Goal: Task Accomplishment & Management: Complete application form

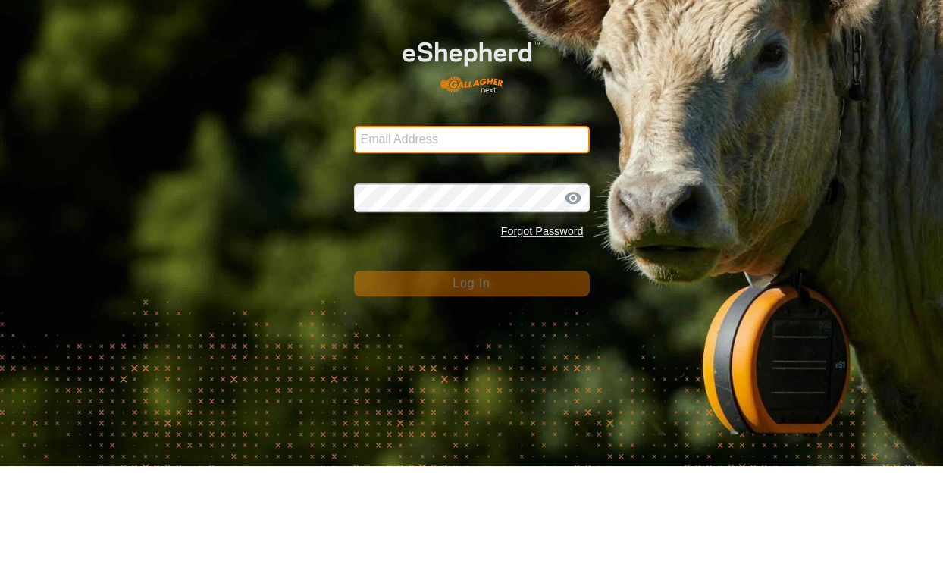
type input "[EMAIL_ADDRESS][DOMAIN_NAME]"
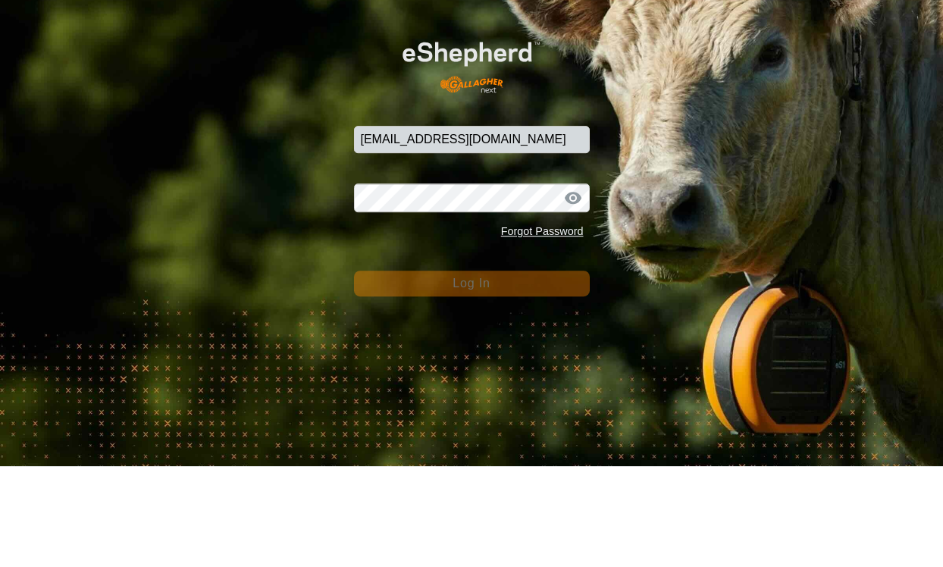
click at [472, 372] on button "Log In" at bounding box center [472, 385] width 236 height 26
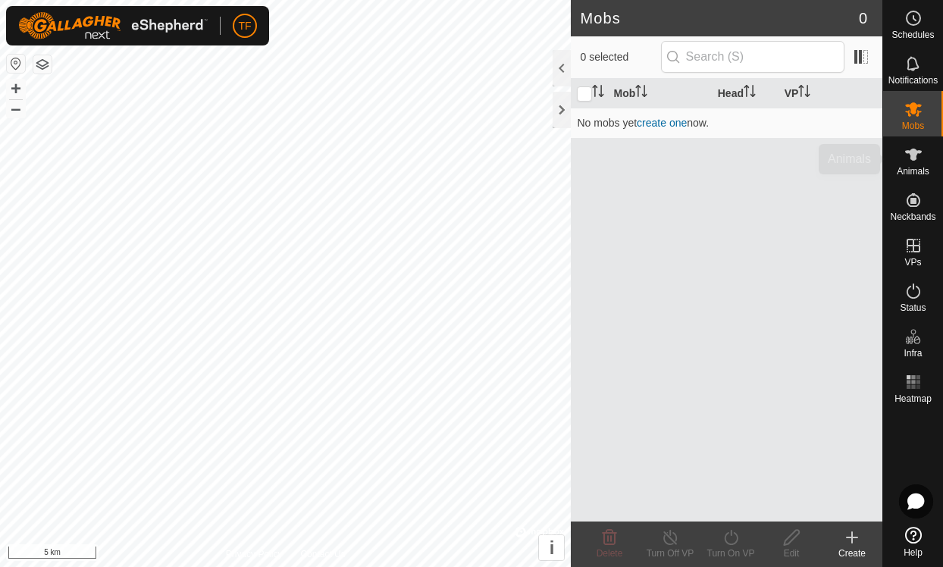
click at [919, 160] on icon at bounding box center [914, 155] width 18 height 18
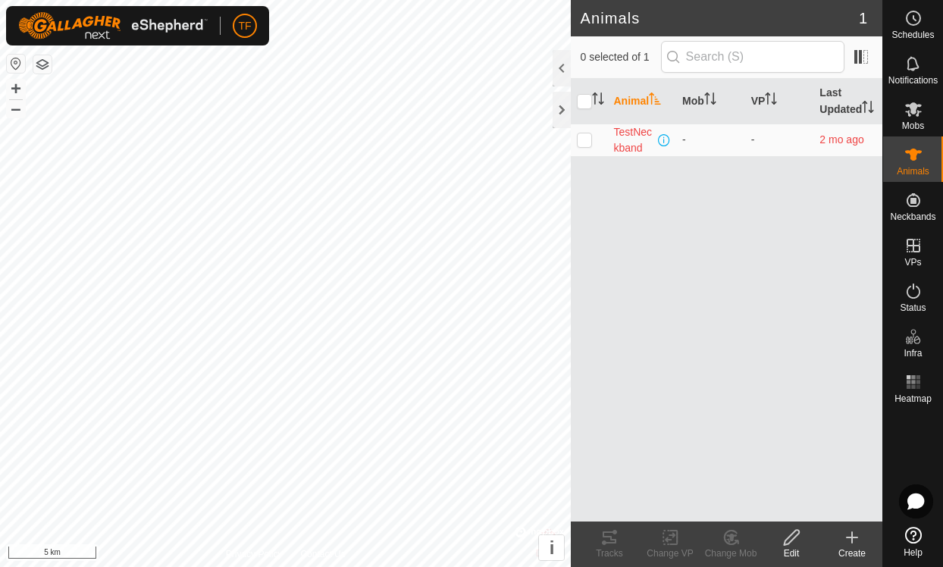
click at [855, 542] on icon at bounding box center [852, 538] width 18 height 18
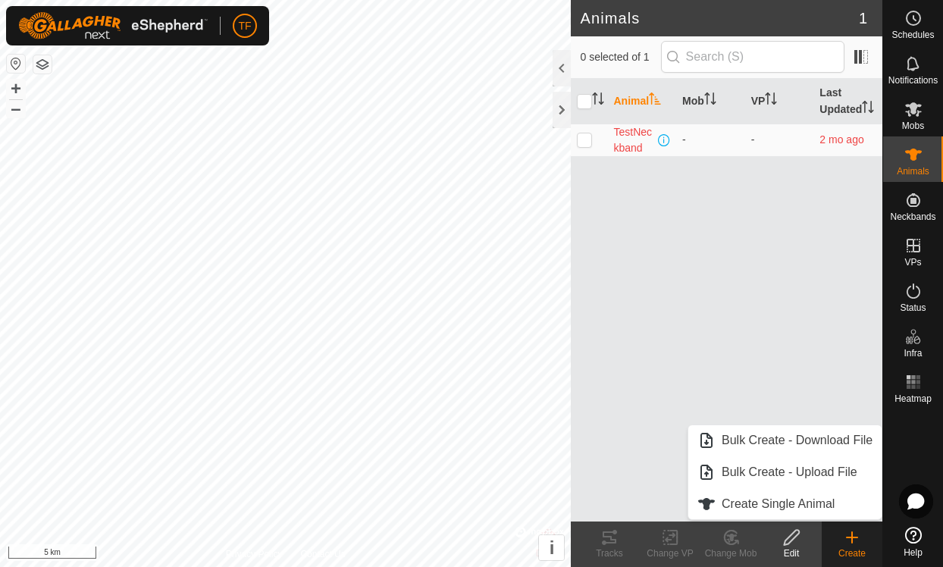
click at [729, 499] on span "Create Single Animal" at bounding box center [778, 504] width 113 height 18
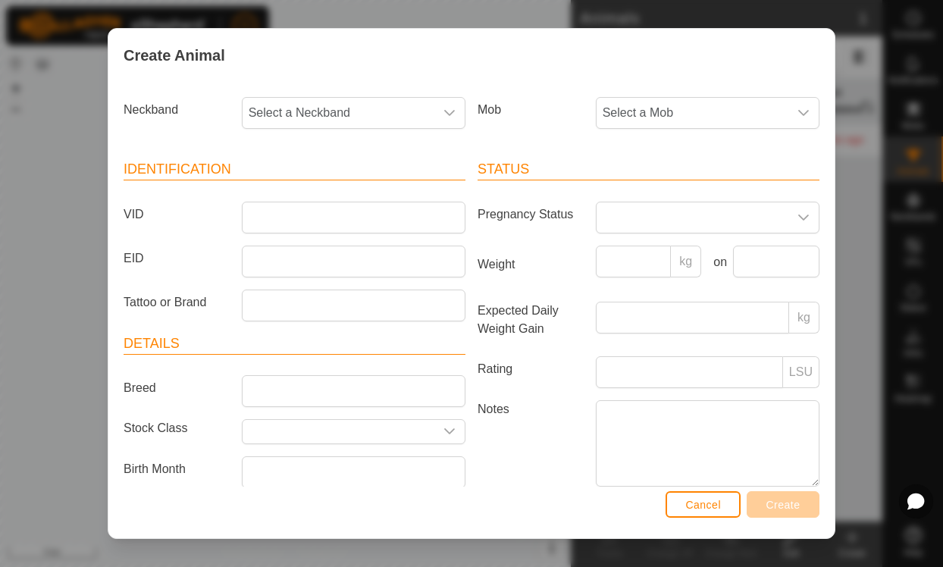
click at [432, 113] on span "Select a Neckband" at bounding box center [339, 113] width 192 height 30
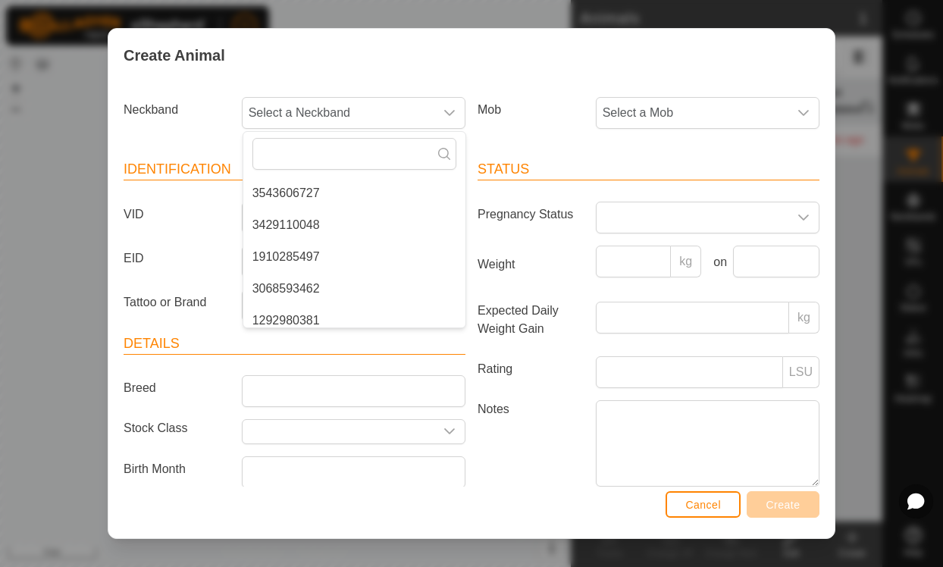
scroll to position [126, 0]
click at [265, 266] on li "1910285497" at bounding box center [354, 256] width 222 height 30
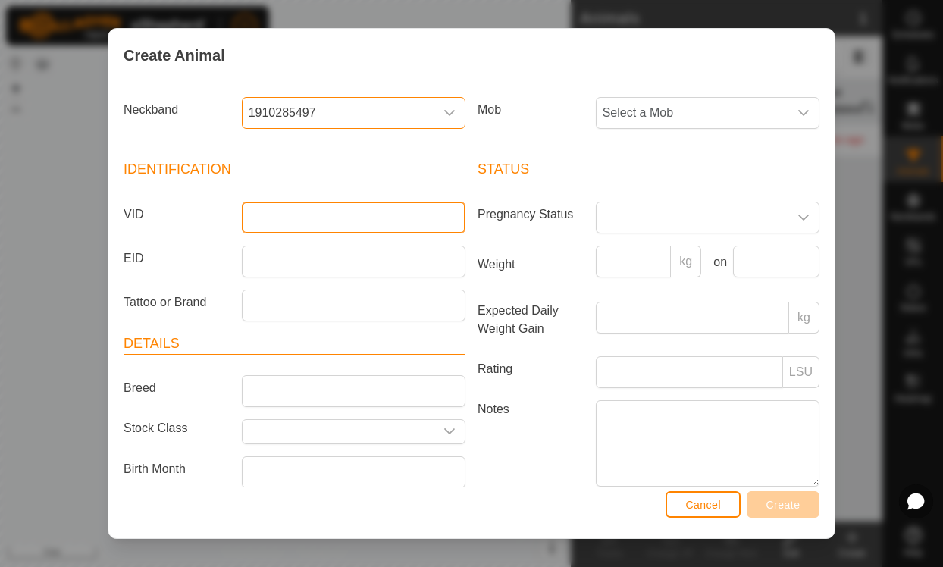
click at [276, 212] on input "VID" at bounding box center [354, 218] width 224 height 32
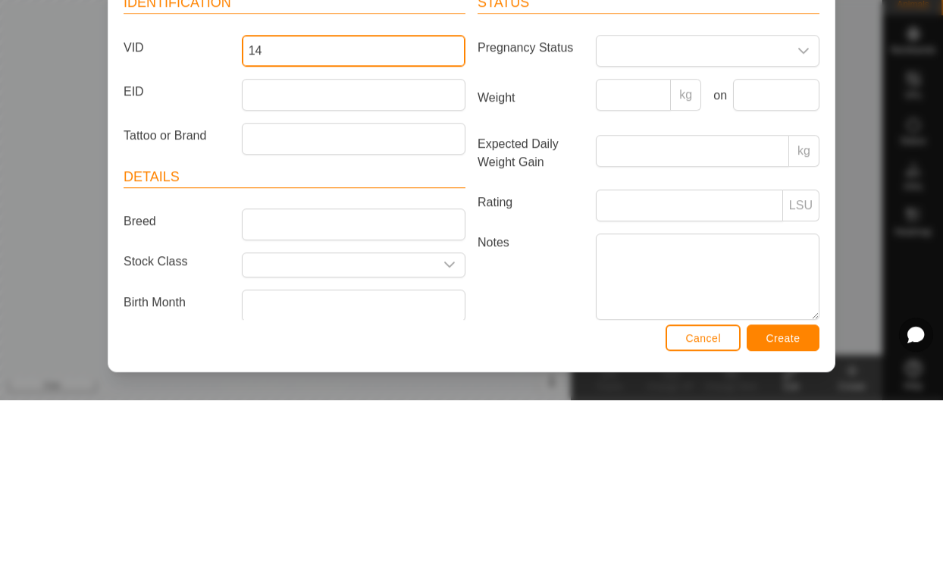
type input "14"
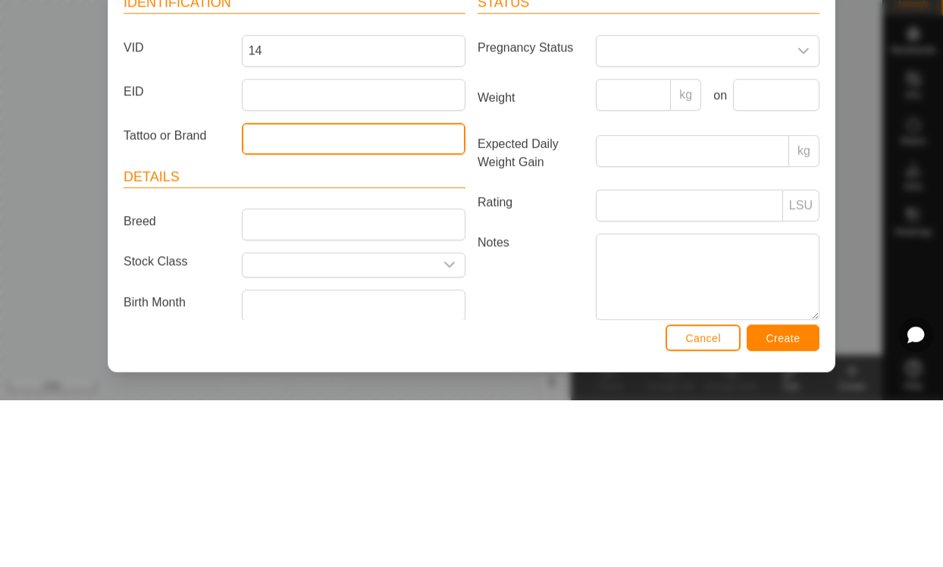
click at [275, 290] on input "Tattoo or Brand" at bounding box center [354, 306] width 224 height 32
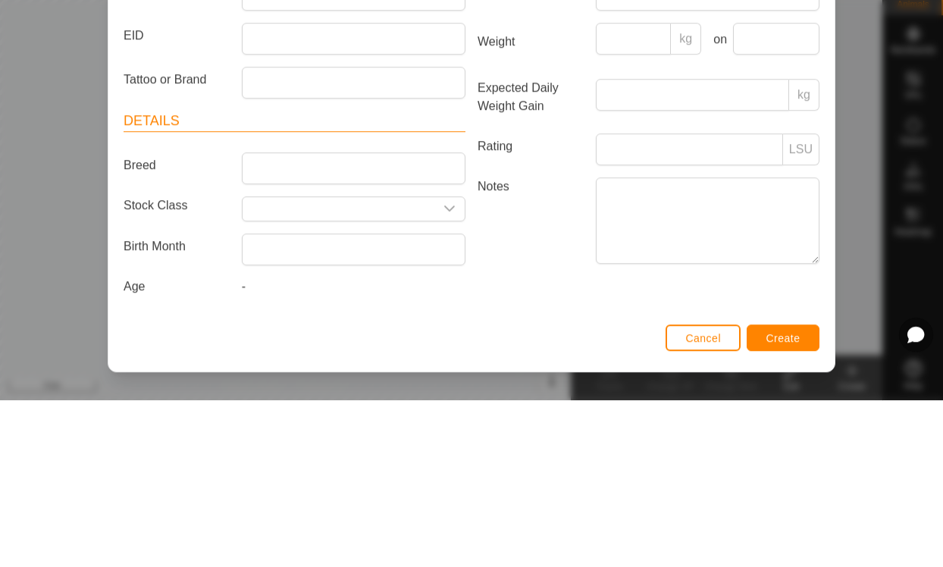
scroll to position [64, 0]
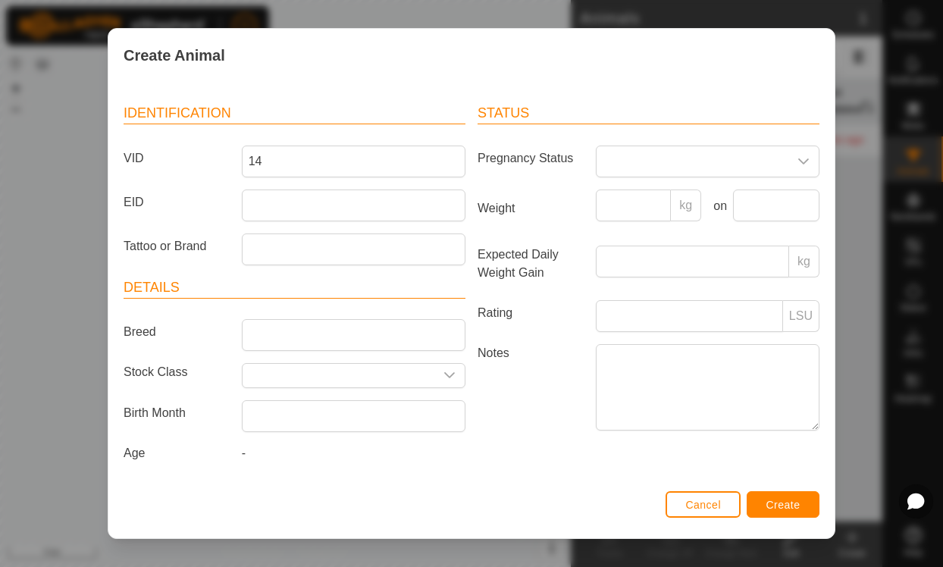
click at [431, 371] on input "text" at bounding box center [339, 376] width 192 height 24
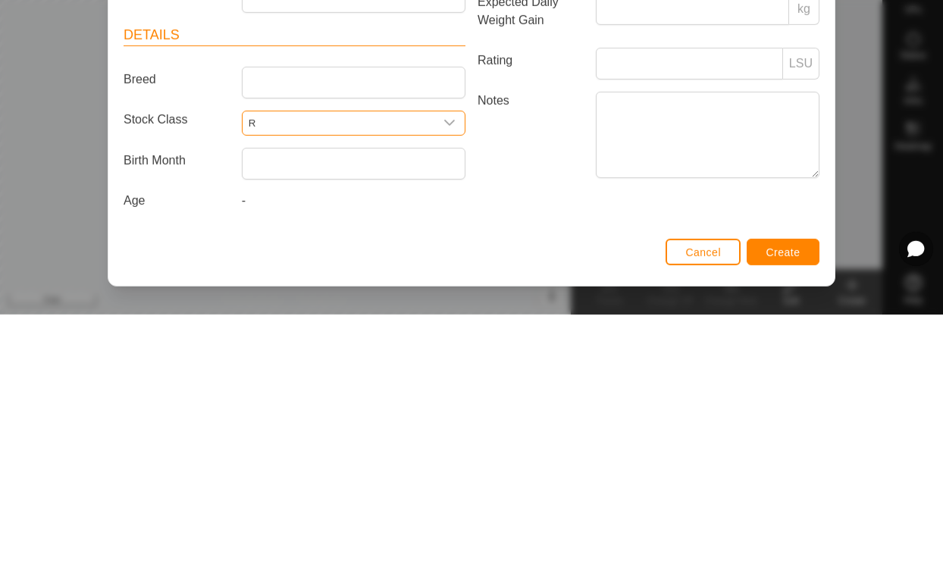
scroll to position [60, 0]
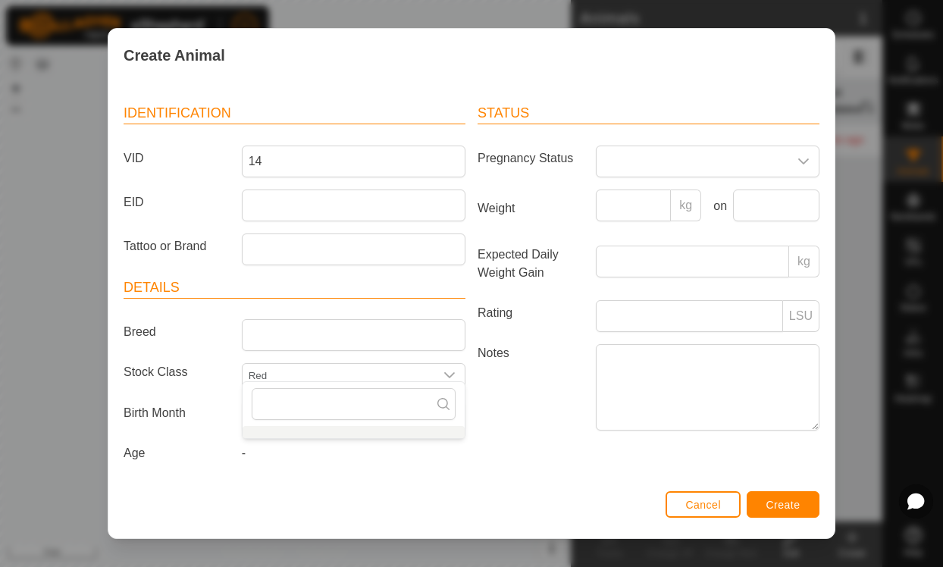
type input "Red"
click at [504, 456] on div "Status Pregnancy Status Weight kg on Expected Daily Weight Gain kg Rating LSU N…" at bounding box center [649, 285] width 354 height 401
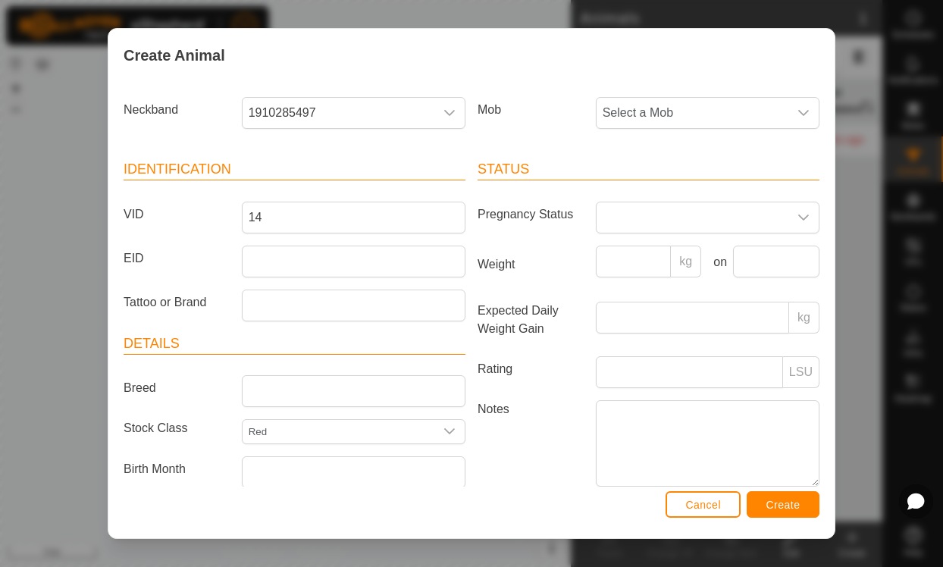
scroll to position [0, 0]
click at [768, 111] on span "Select a Mob" at bounding box center [693, 113] width 192 height 30
click at [759, 67] on div "Create Animal" at bounding box center [471, 55] width 726 height 53
click at [786, 504] on span "Create" at bounding box center [784, 505] width 34 height 12
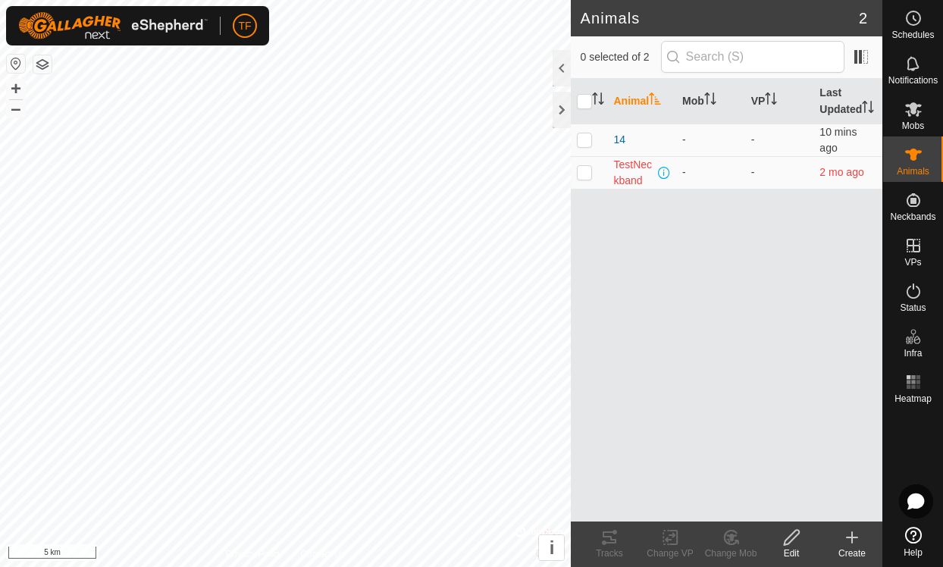
click at [854, 543] on icon at bounding box center [852, 538] width 18 height 18
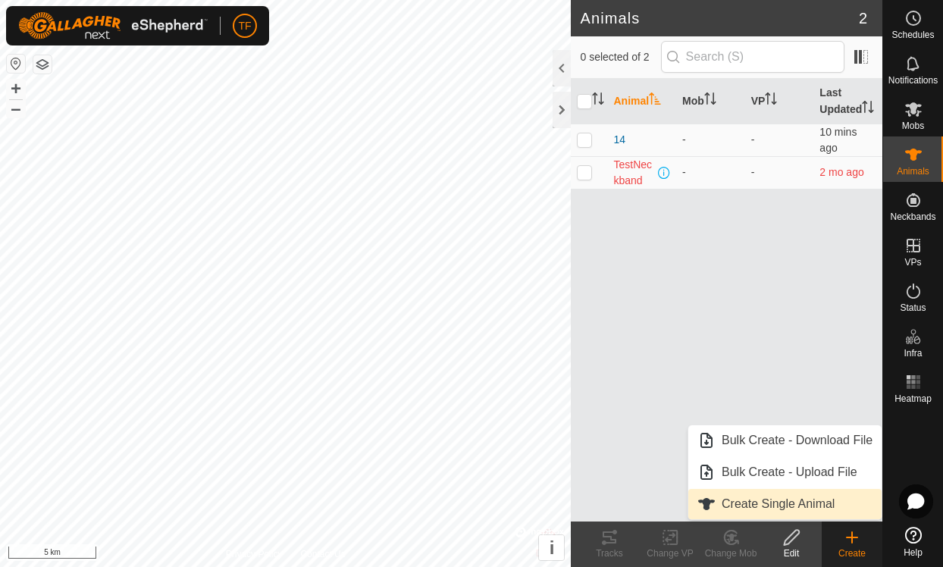
click at [812, 503] on span "Create Single Animal" at bounding box center [778, 504] width 113 height 18
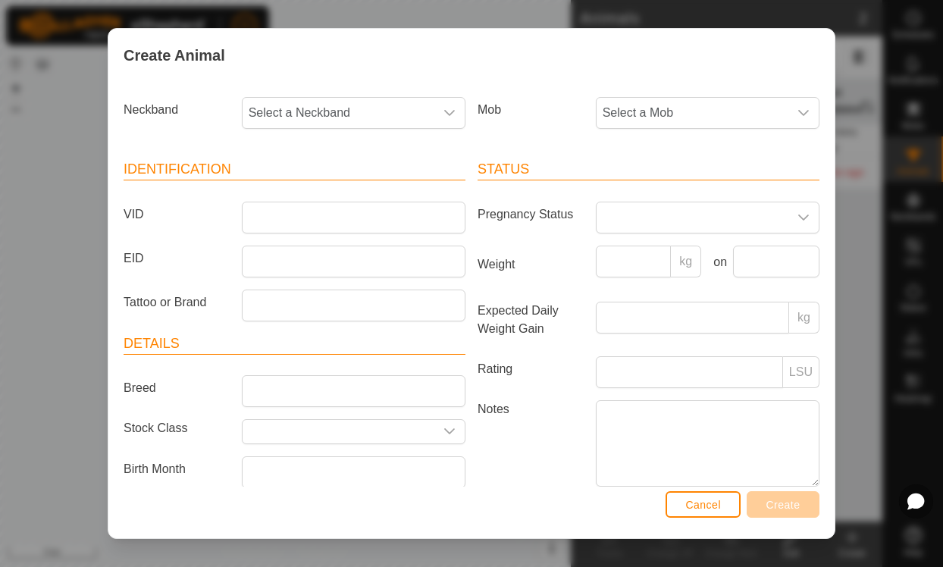
click at [285, 116] on span "Select a Neckband" at bounding box center [339, 113] width 192 height 30
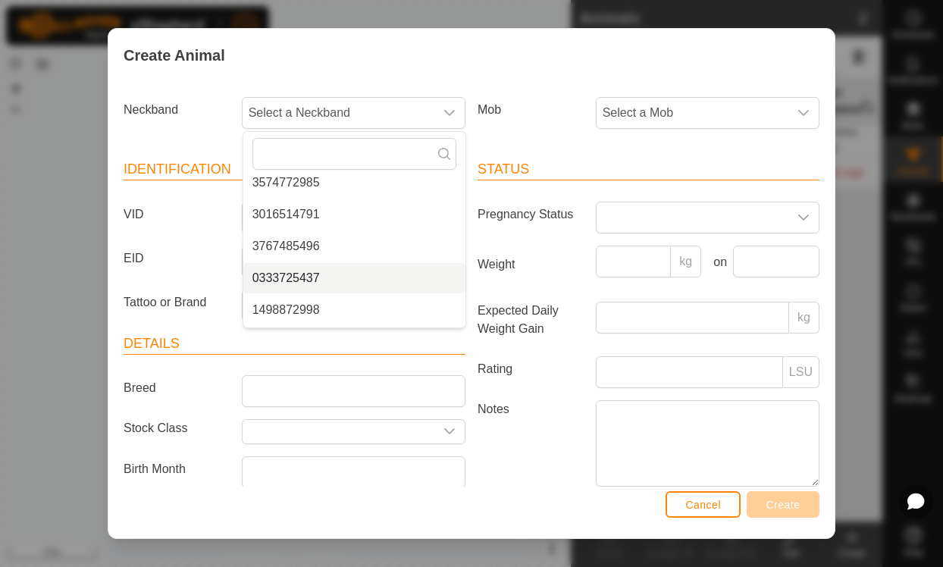
click at [323, 277] on li "0333725437" at bounding box center [354, 278] width 222 height 30
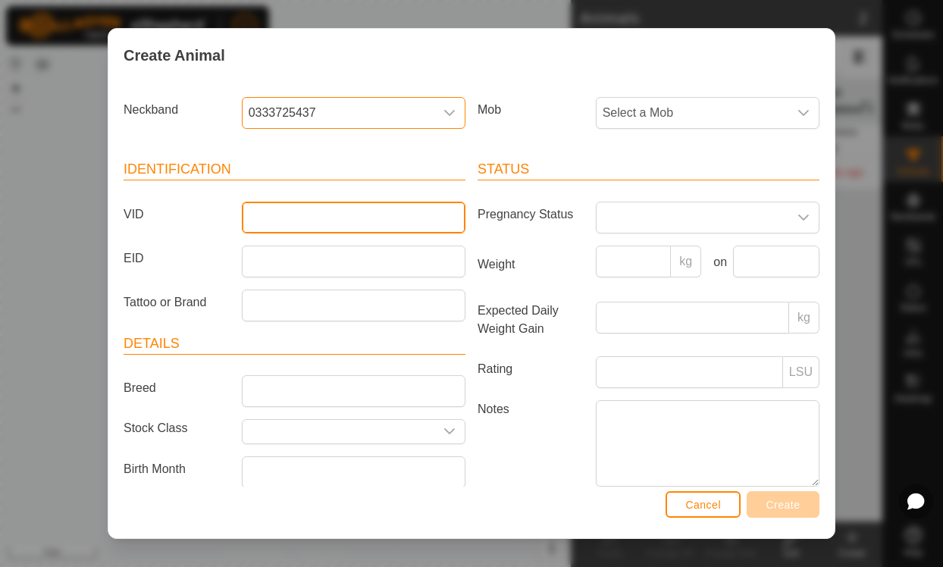
click at [327, 215] on input "VID" at bounding box center [354, 218] width 224 height 32
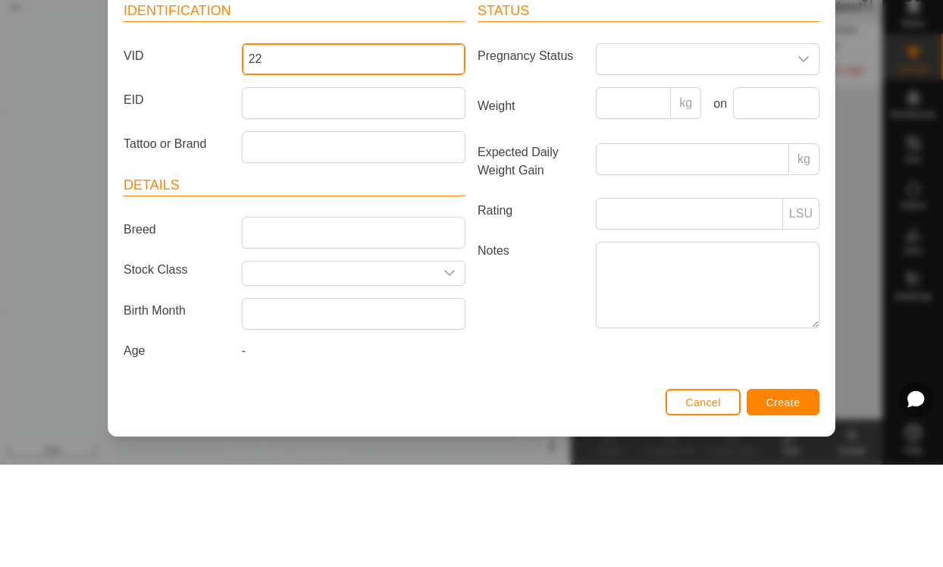
scroll to position [64, 0]
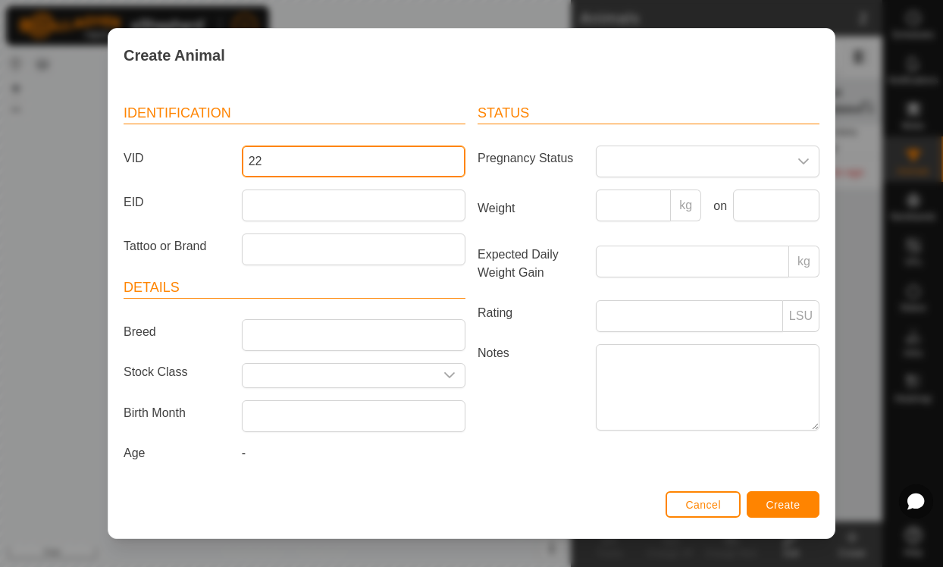
type input "22"
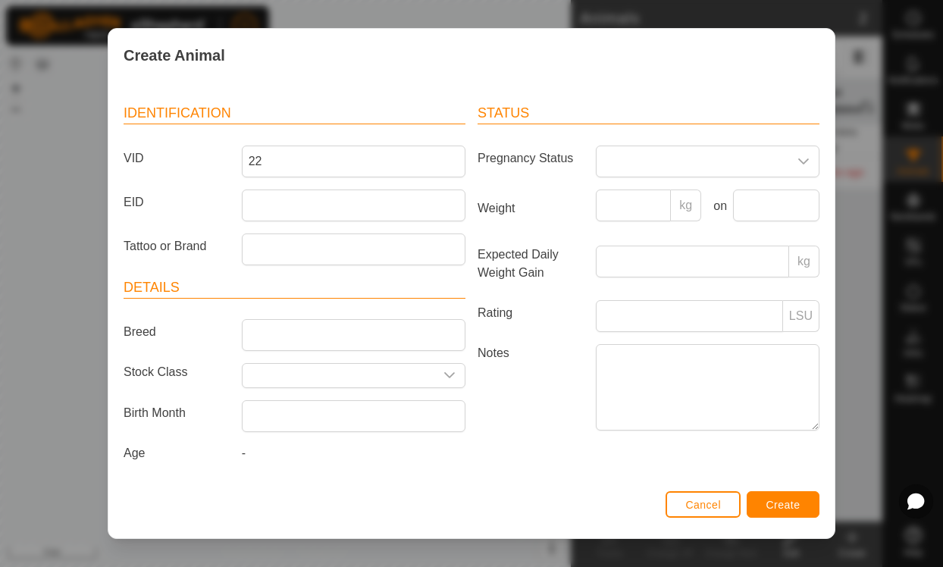
click at [419, 378] on input "text" at bounding box center [339, 376] width 192 height 24
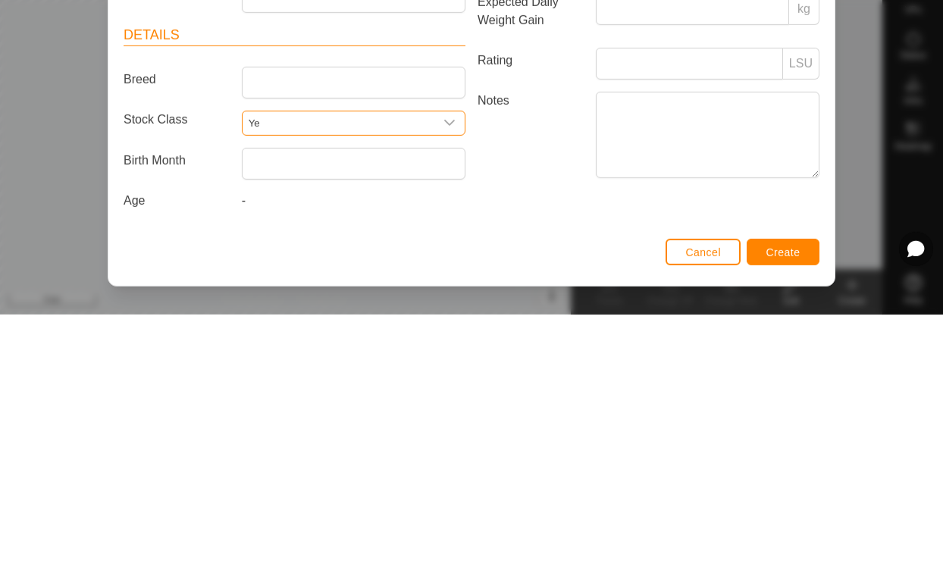
scroll to position [60, 0]
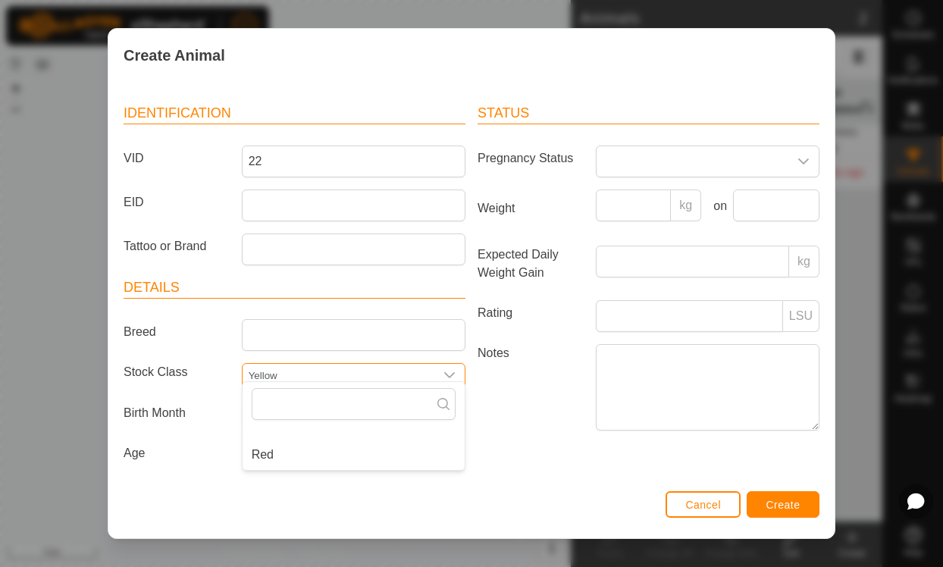
type input "Yellow"
click at [538, 475] on div "Status Pregnancy Status Weight kg on Expected Daily Weight Gain kg Rating LSU N…" at bounding box center [649, 285] width 354 height 401
click at [450, 380] on div "dropdown trigger" at bounding box center [449, 376] width 30 height 24
click at [535, 476] on div "Status Pregnancy Status Weight kg on Expected Daily Weight Gain kg Rating LSU N…" at bounding box center [649, 285] width 354 height 401
click at [792, 502] on span "Create" at bounding box center [784, 505] width 34 height 12
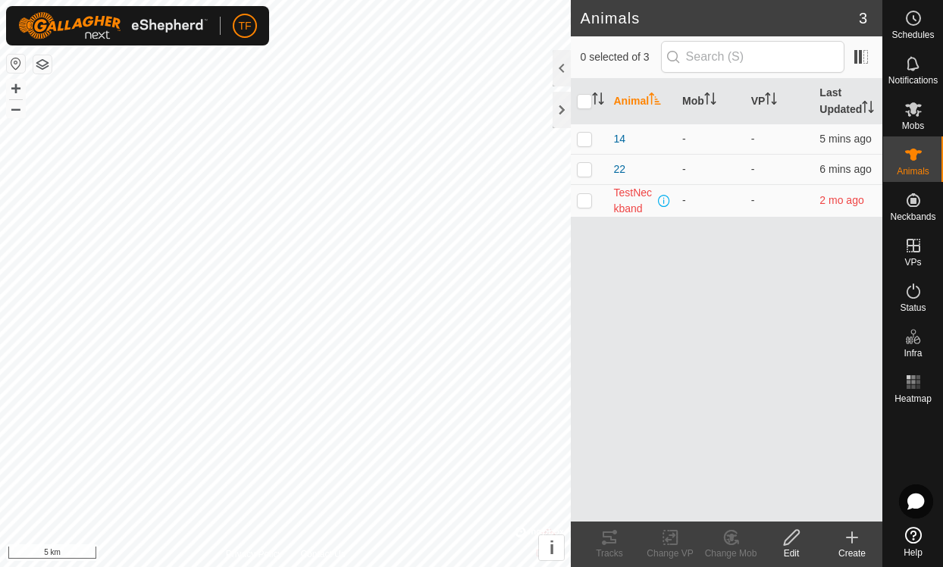
click at [852, 535] on icon at bounding box center [852, 537] width 0 height 11
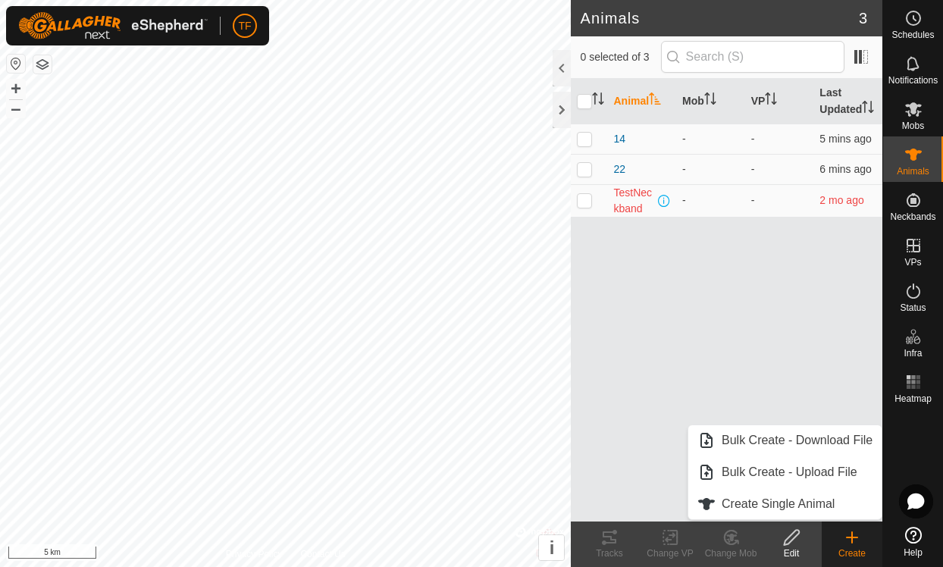
click at [799, 500] on span "Create Single Animal" at bounding box center [778, 504] width 113 height 18
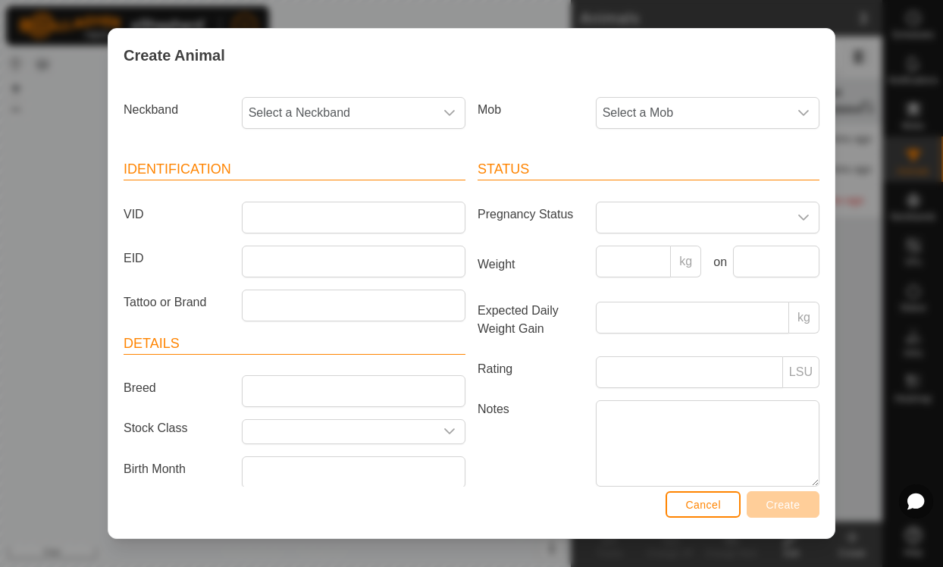
click at [457, 112] on div "dropdown trigger" at bounding box center [449, 113] width 30 height 30
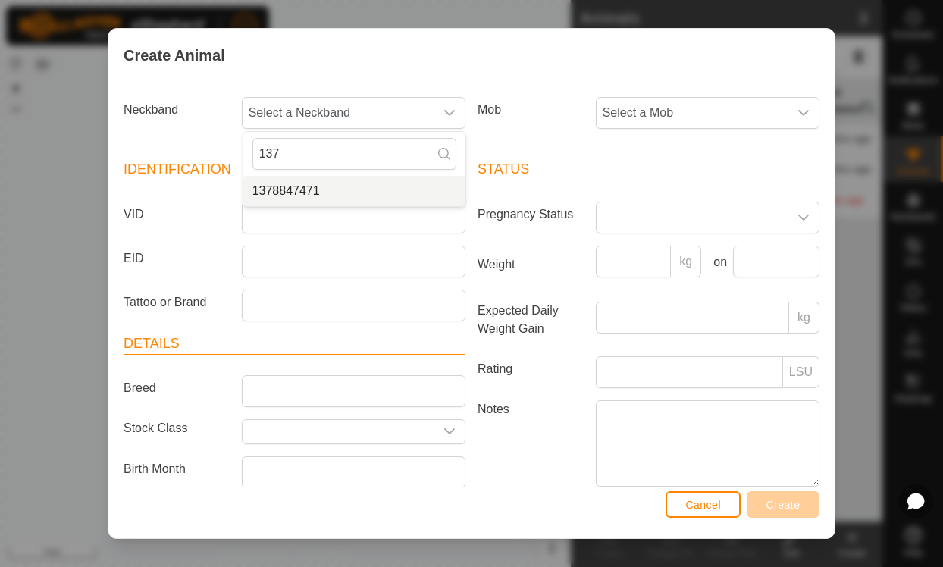
type input "137"
click at [310, 200] on span "1378847471" at bounding box center [286, 191] width 67 height 18
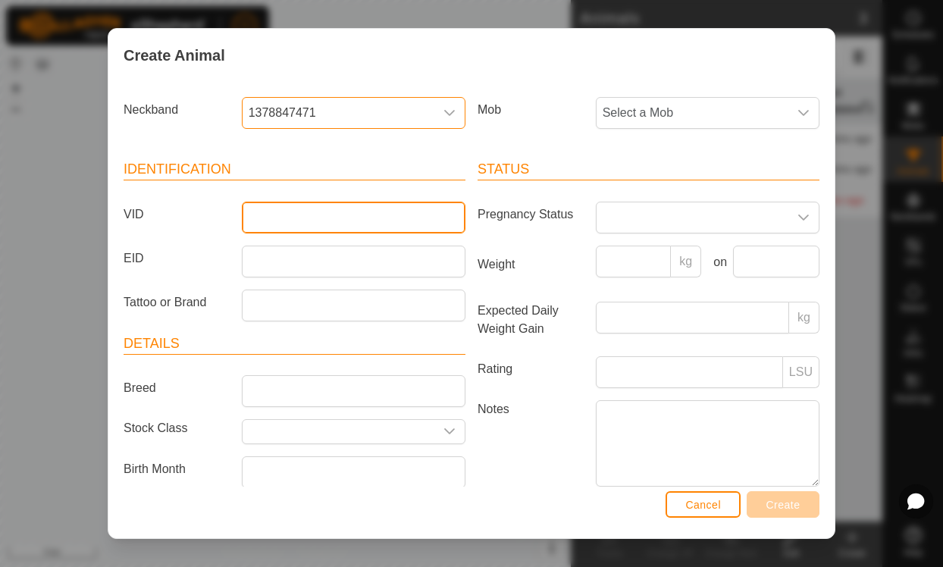
click at [363, 210] on input "VID" at bounding box center [354, 218] width 224 height 32
type input "20"
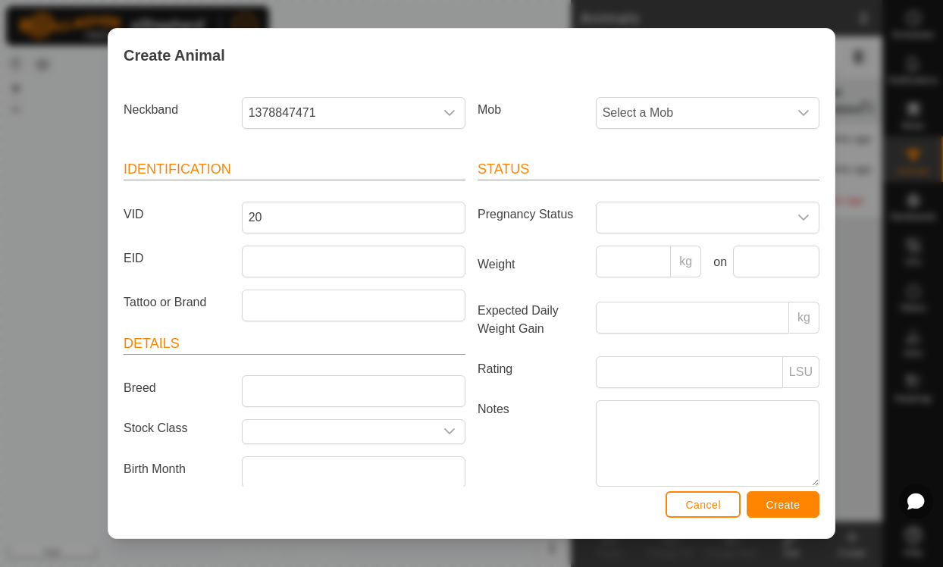
click at [411, 434] on input "text" at bounding box center [339, 432] width 192 height 24
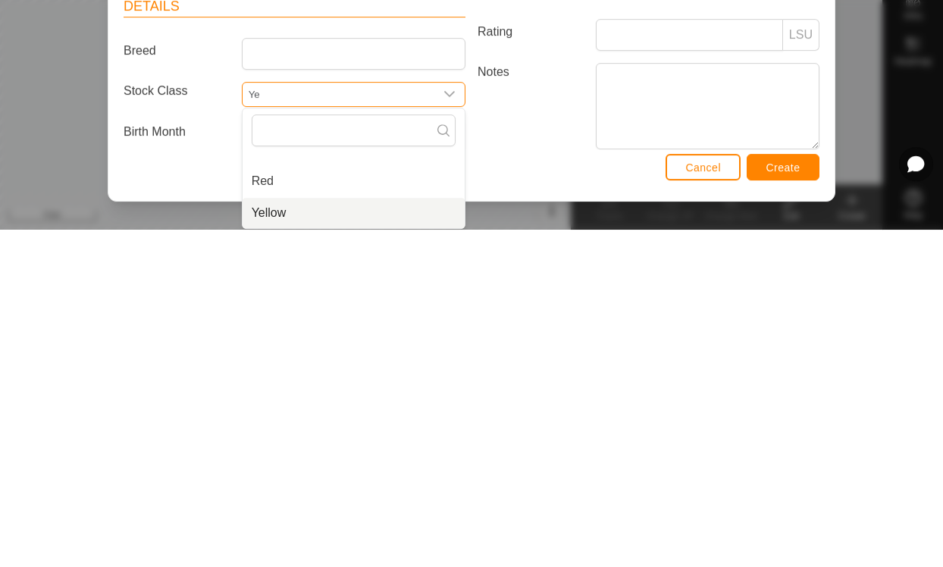
click at [296, 535] on li "Yellow" at bounding box center [354, 550] width 222 height 30
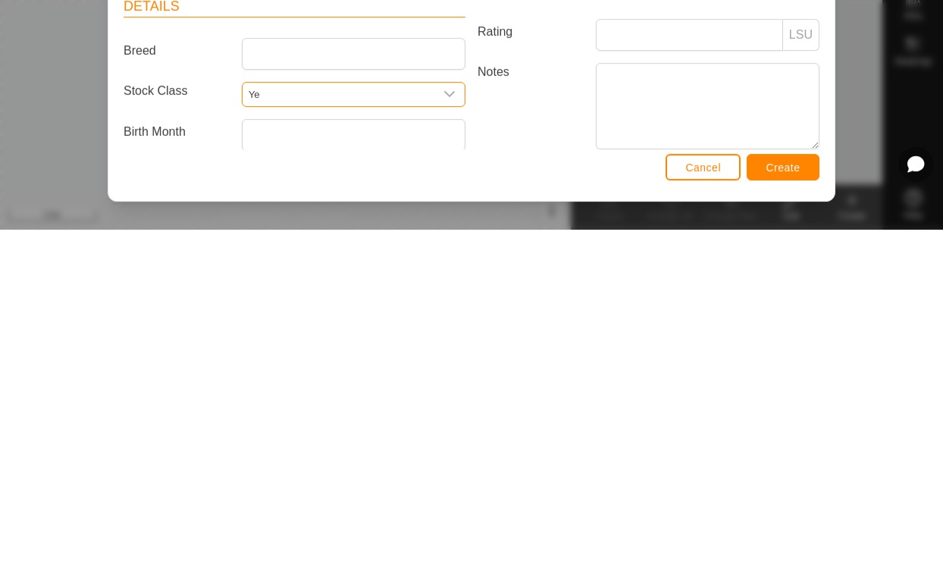
type input "Yellow"
click at [551, 400] on label "Notes" at bounding box center [531, 443] width 118 height 86
click at [596, 400] on textarea "Notes" at bounding box center [708, 443] width 224 height 86
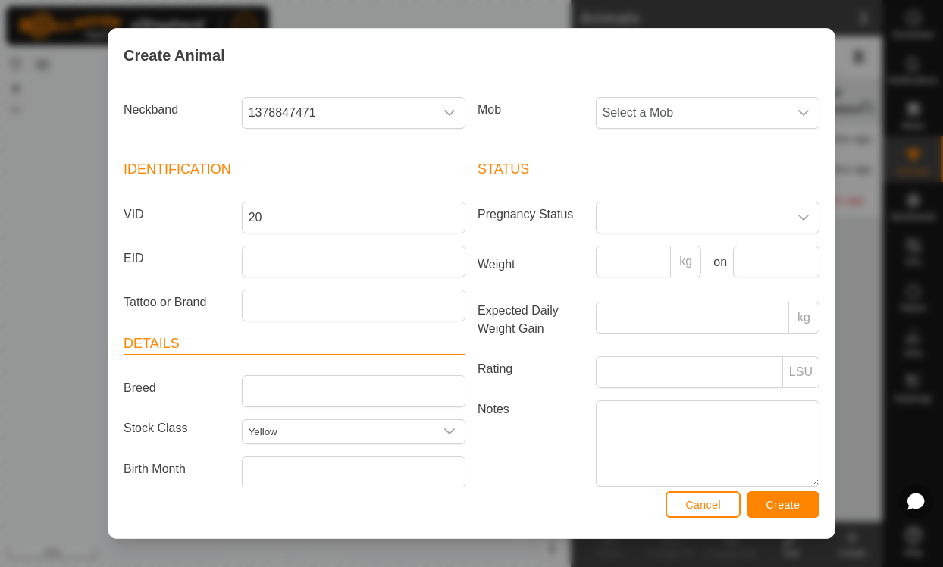
click at [787, 504] on span "Create" at bounding box center [784, 505] width 34 height 12
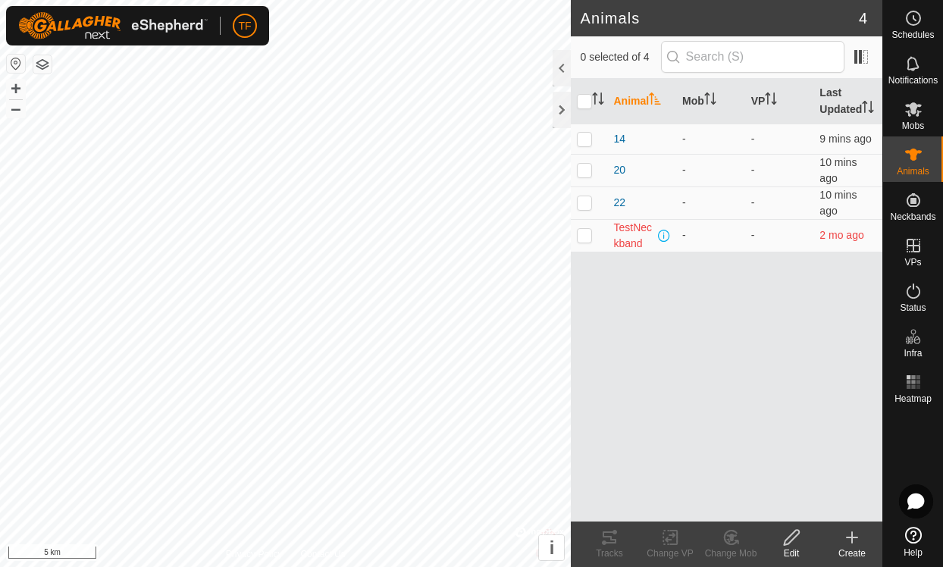
click at [858, 542] on icon at bounding box center [852, 538] width 18 height 18
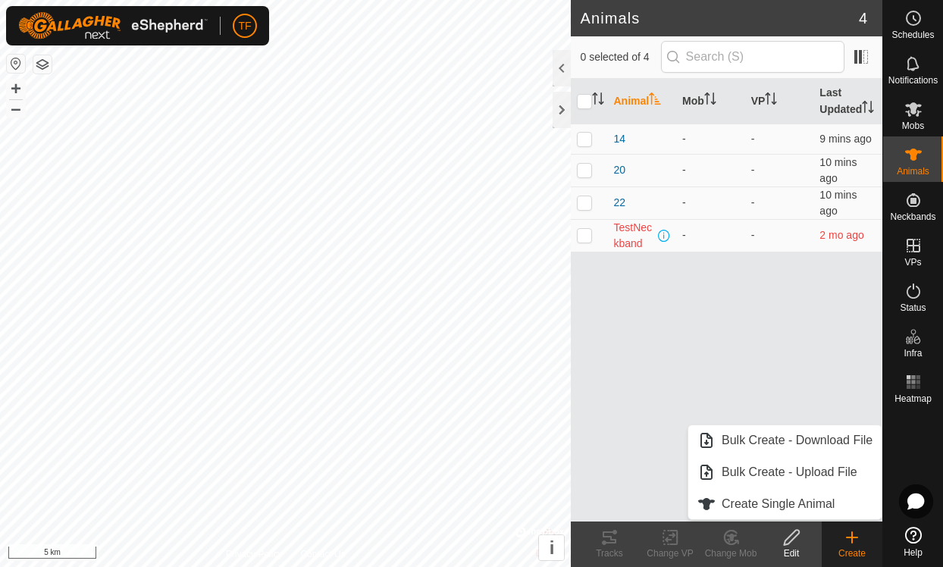
click at [803, 505] on span "Create Single Animal" at bounding box center [778, 504] width 113 height 18
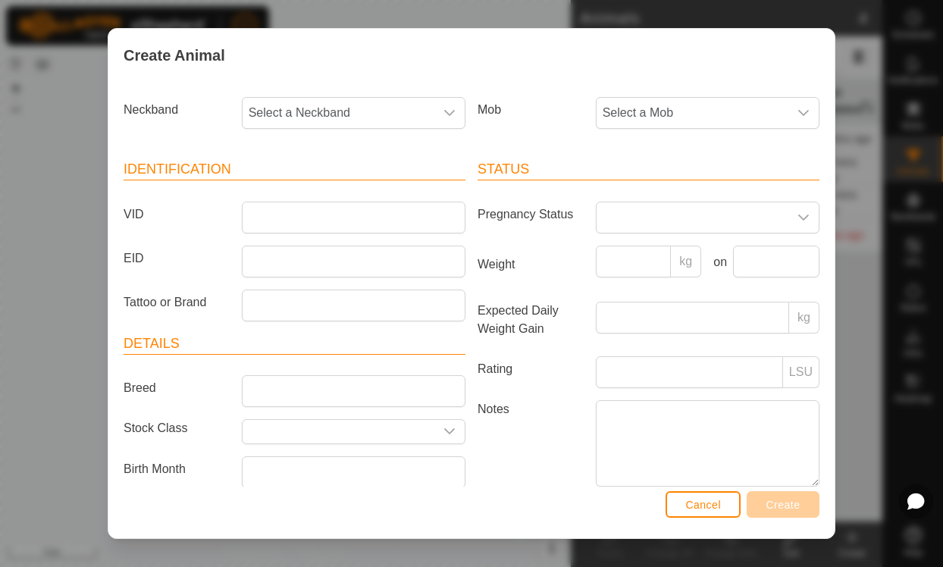
click at [279, 80] on div "Create Animal" at bounding box center [471, 55] width 726 height 53
click at [287, 224] on input "VID" at bounding box center [354, 218] width 224 height 32
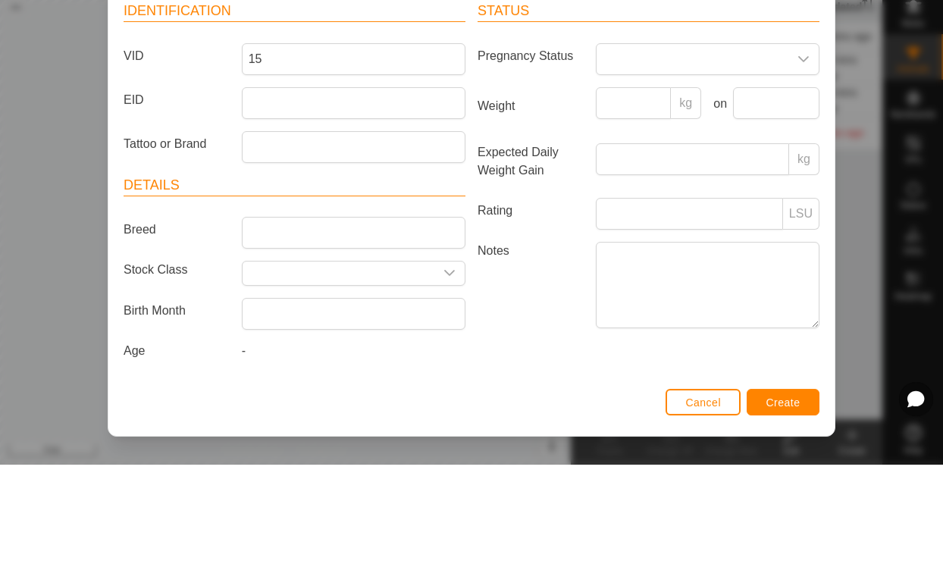
scroll to position [64, 0]
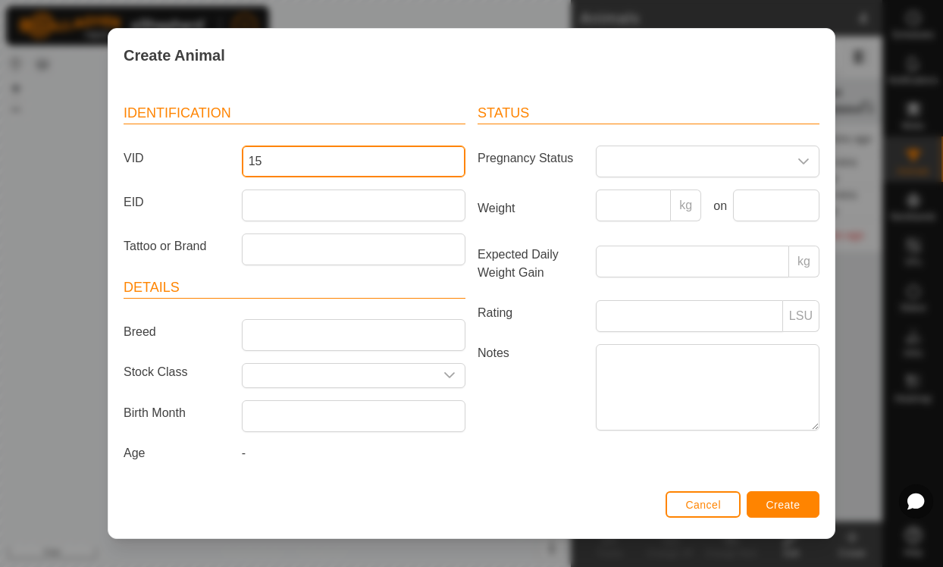
type input "15"
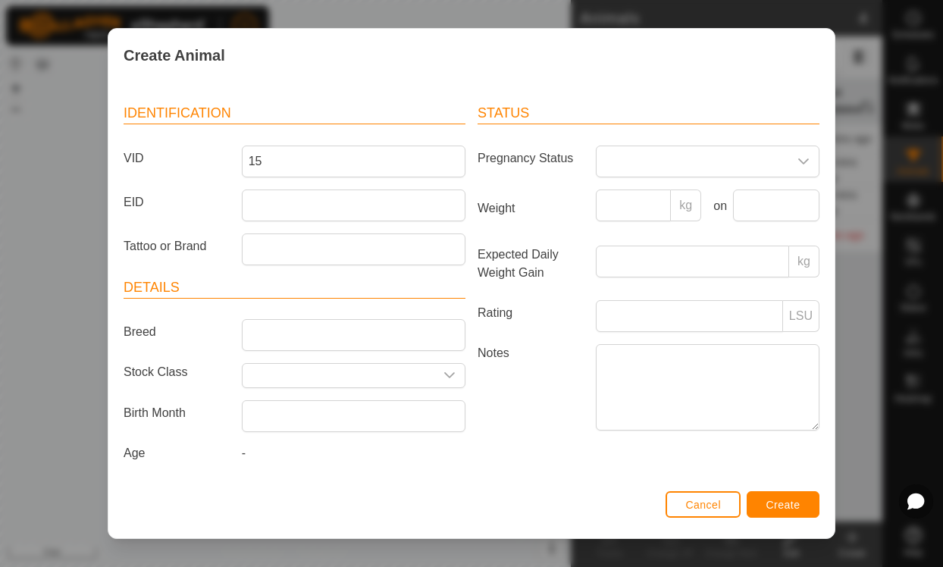
click at [296, 372] on input "text" at bounding box center [339, 376] width 192 height 24
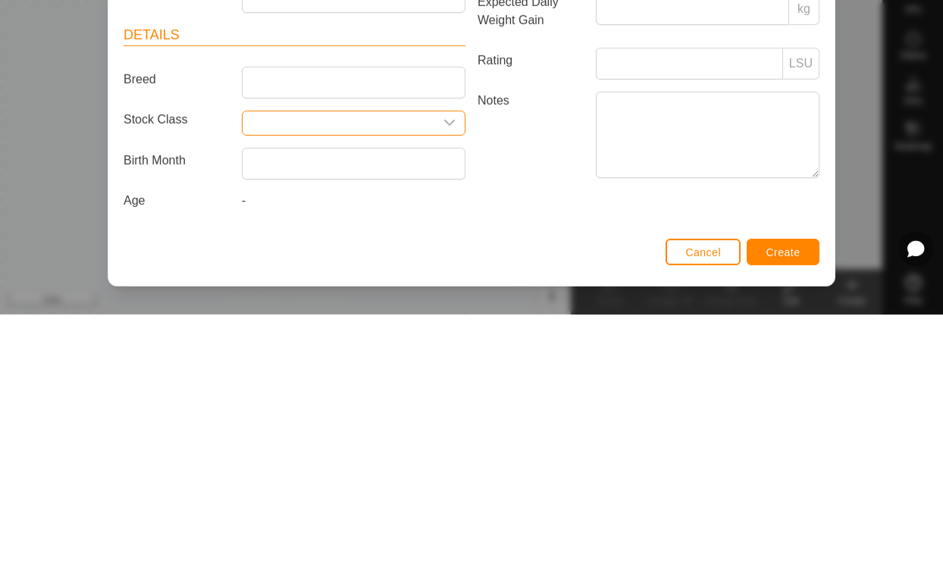
click at [431, 364] on input "text" at bounding box center [339, 376] width 192 height 24
click at [444, 369] on icon "dropdown trigger" at bounding box center [450, 375] width 12 height 12
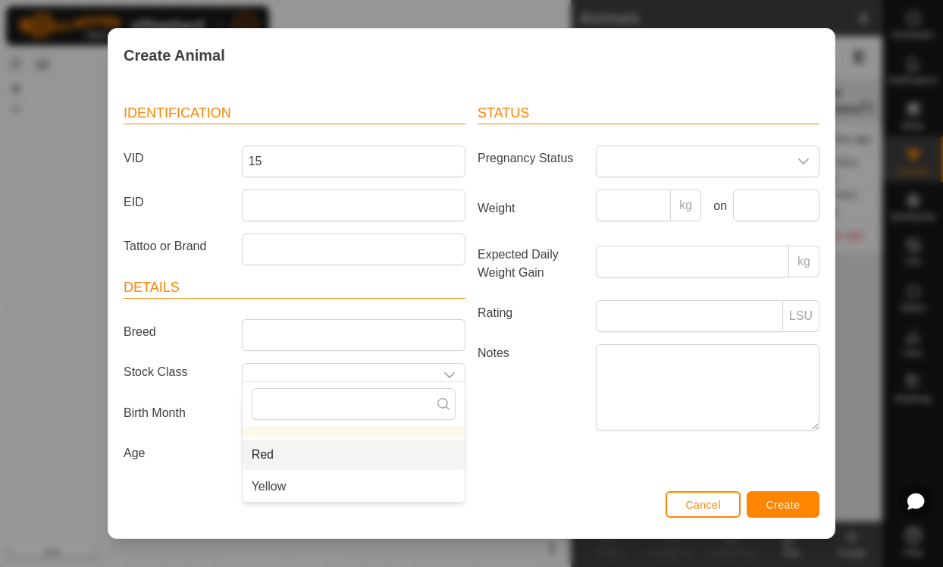
click at [315, 453] on li "Red" at bounding box center [354, 455] width 222 height 30
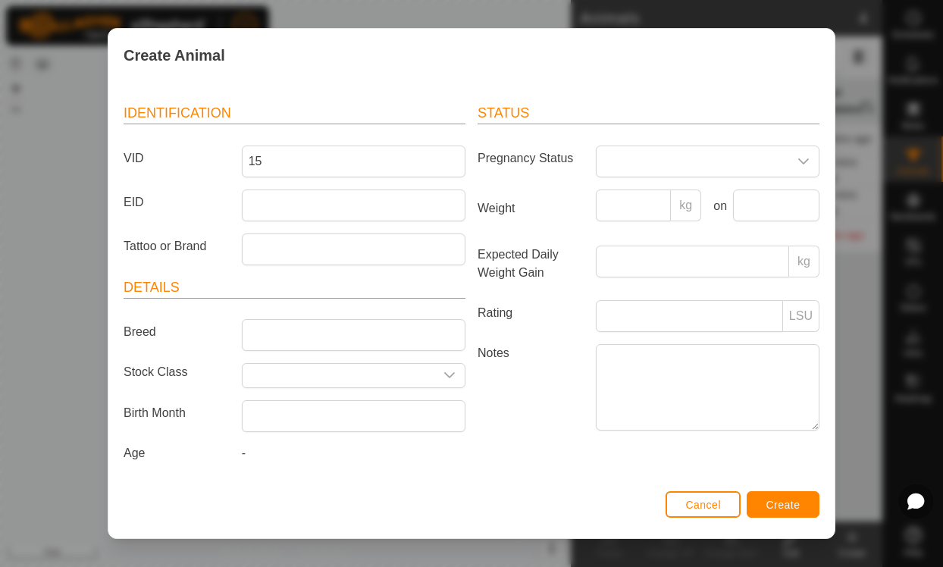
type input "Red"
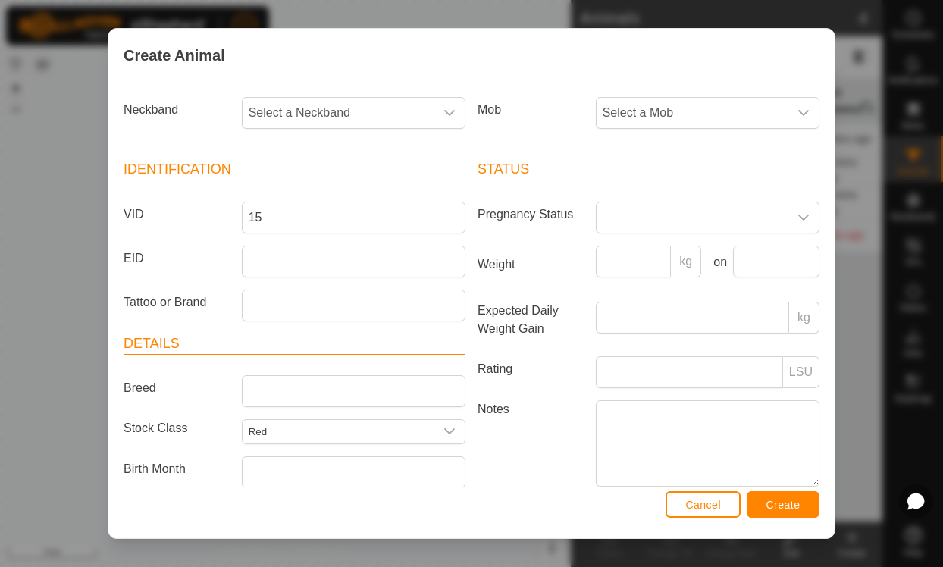
scroll to position [0, 0]
click at [294, 121] on span "Select a Neckband" at bounding box center [339, 113] width 192 height 30
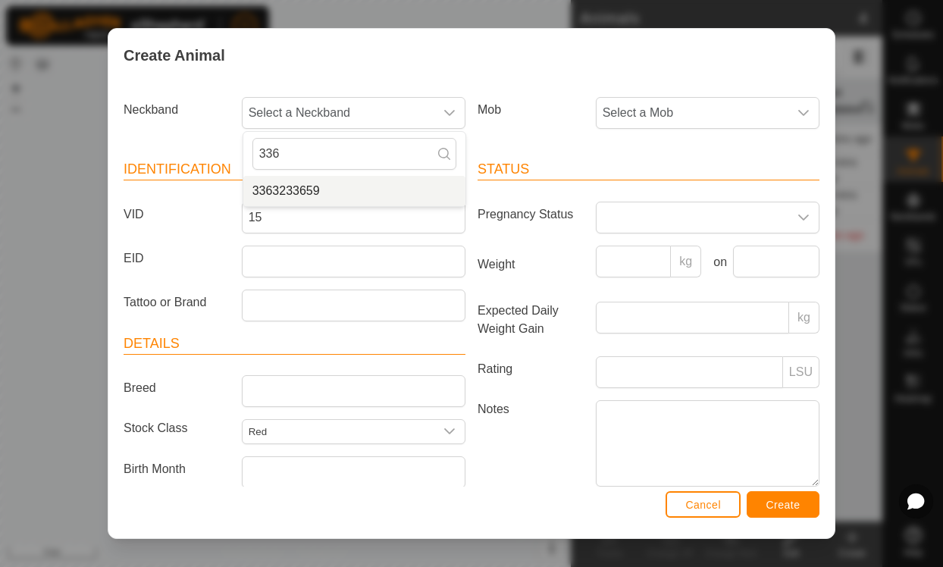
type input "336"
click at [268, 187] on span "3363233659" at bounding box center [286, 191] width 67 height 18
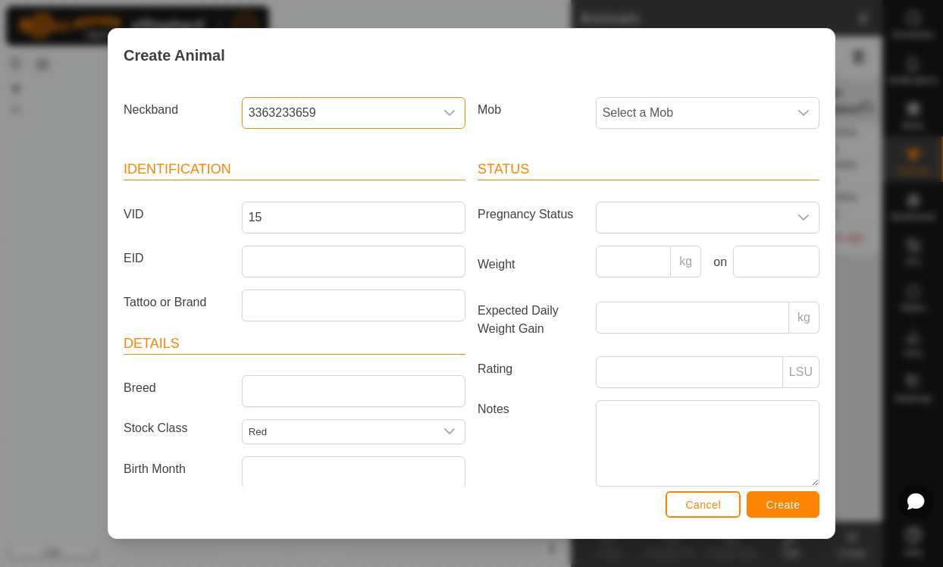
click at [795, 500] on span "Create" at bounding box center [784, 505] width 34 height 12
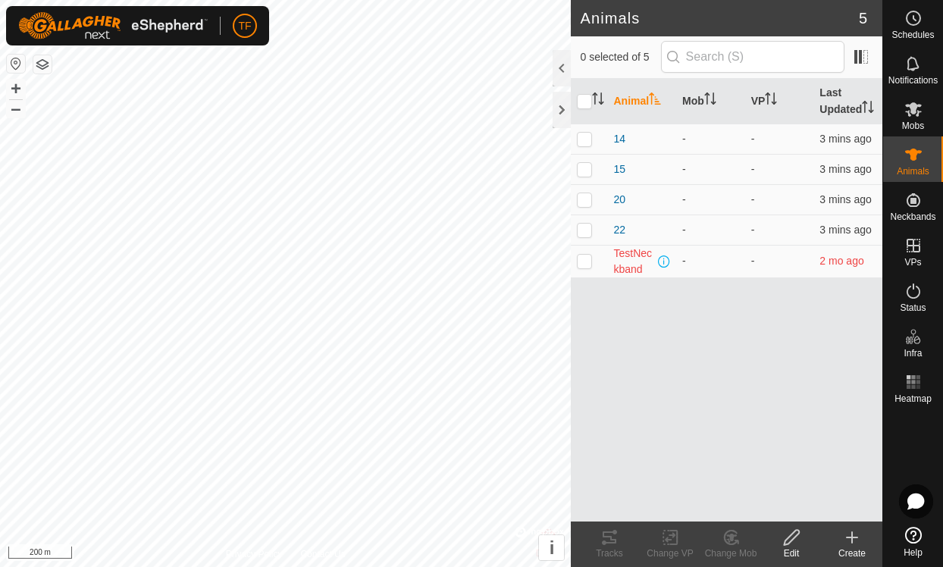
click at [861, 536] on icon at bounding box center [852, 538] width 18 height 18
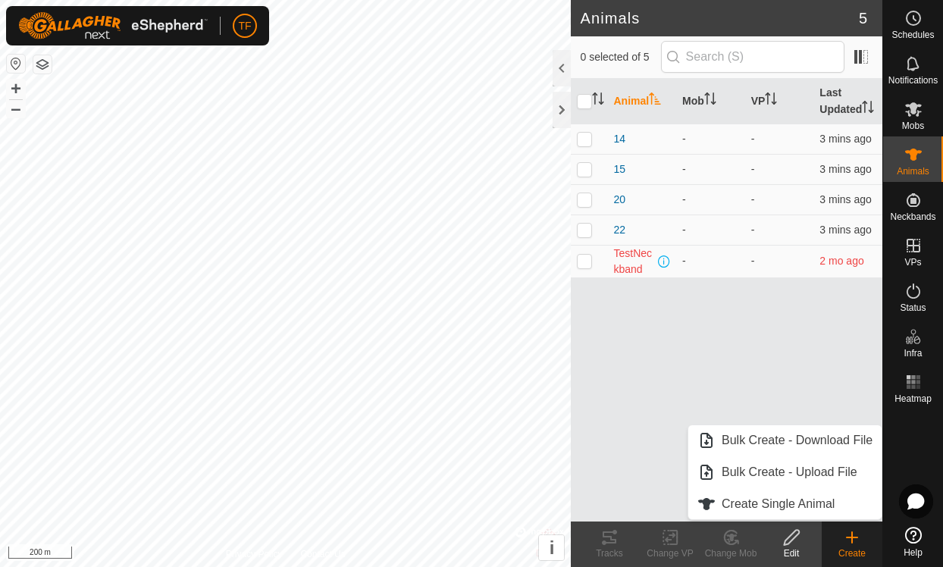
click at [805, 505] on span "Create Single Animal" at bounding box center [778, 504] width 113 height 18
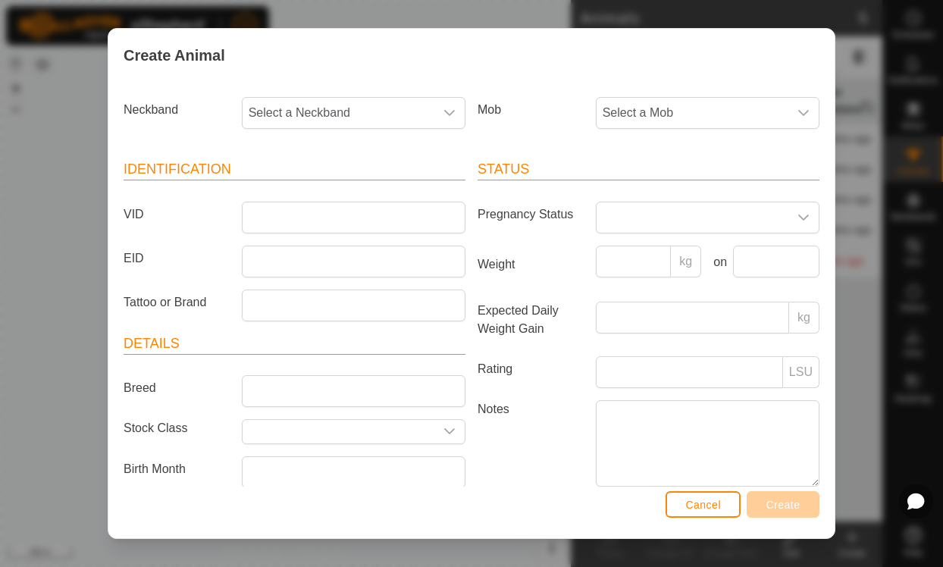
click at [431, 99] on span "Select a Neckband" at bounding box center [339, 113] width 192 height 30
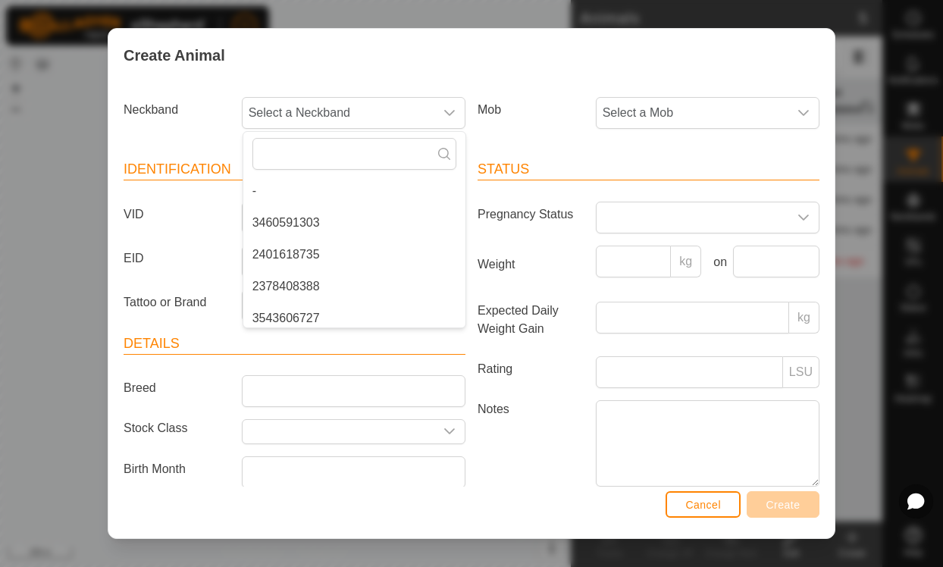
click at [397, 113] on span "Select a Neckband" at bounding box center [339, 113] width 192 height 30
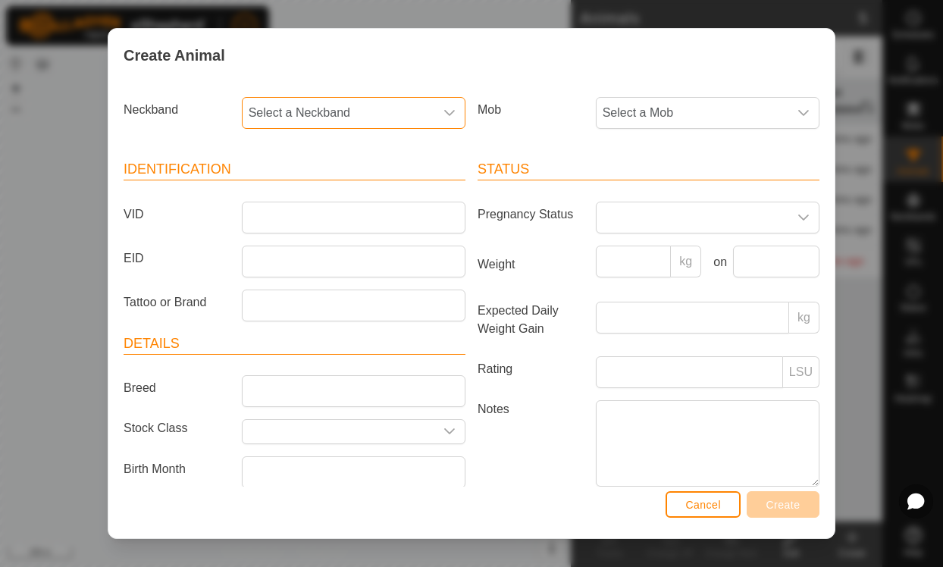
click at [382, 105] on span "Select a Neckband" at bounding box center [339, 113] width 192 height 30
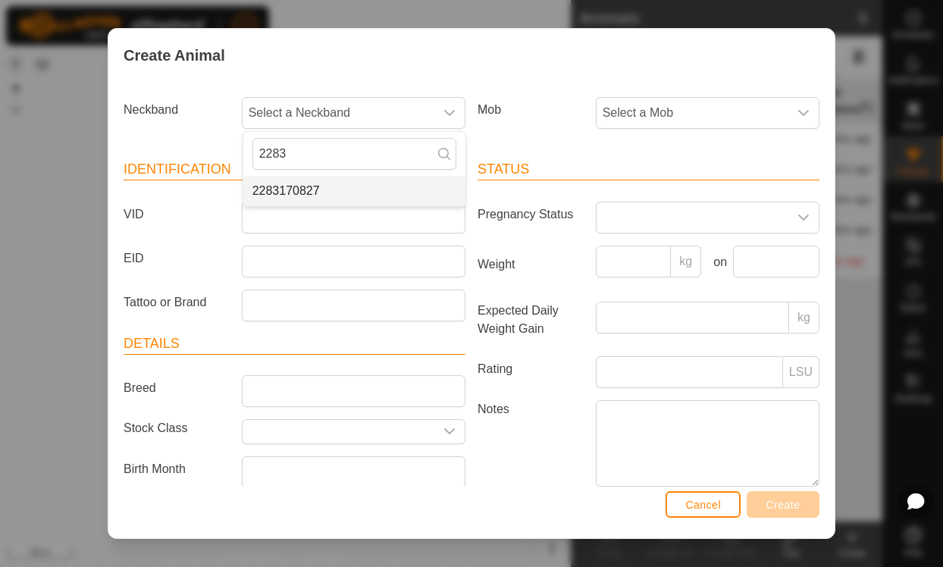
type input "2283"
click at [338, 190] on li "2283170827" at bounding box center [354, 191] width 222 height 30
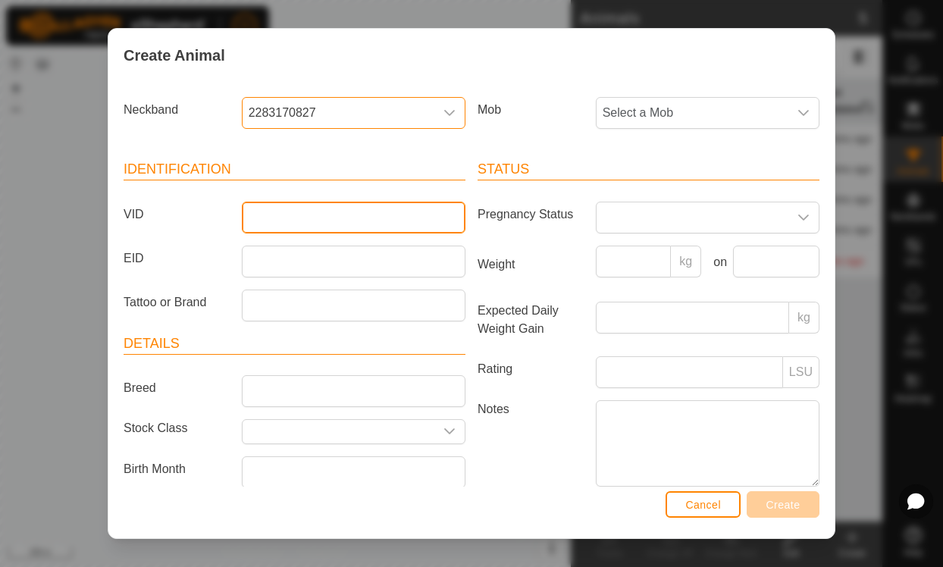
click at [321, 215] on input "VID" at bounding box center [354, 218] width 224 height 32
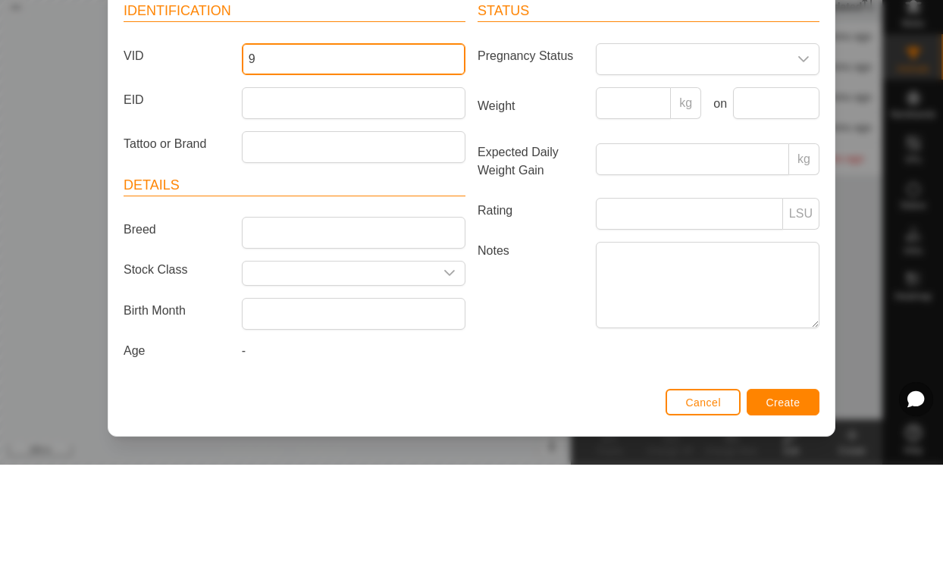
scroll to position [64, 0]
type input "9"
click at [896, 146] on div "Create Animal Neckband 2283170827 Mob Select a Mob Identification VID 9 EID Tat…" at bounding box center [471, 283] width 943 height 567
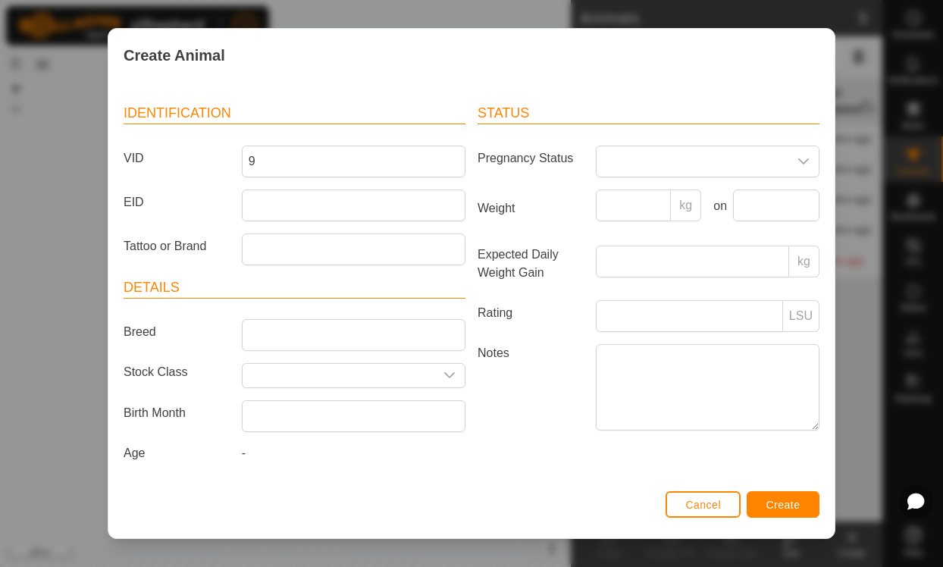
click at [385, 364] on input "text" at bounding box center [339, 376] width 192 height 24
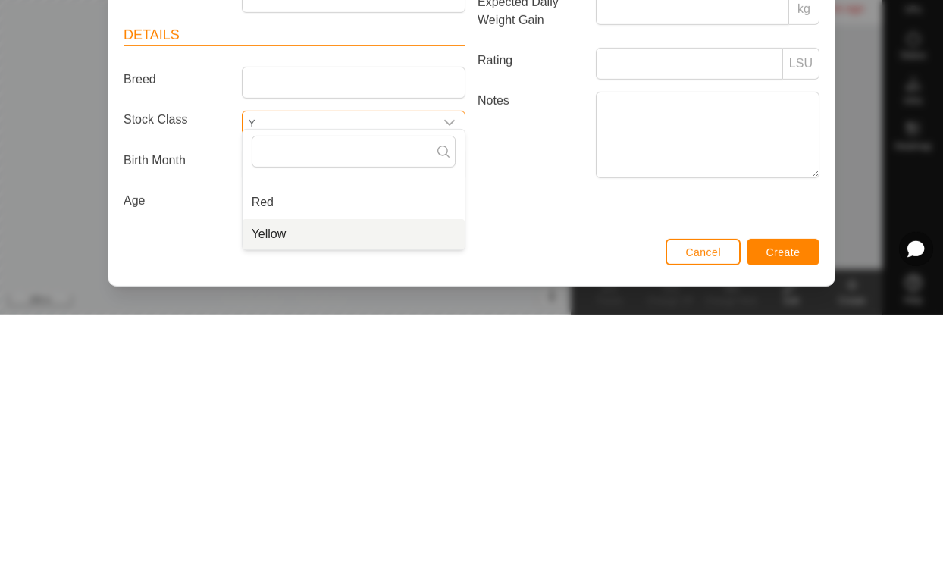
scroll to position [60, 0]
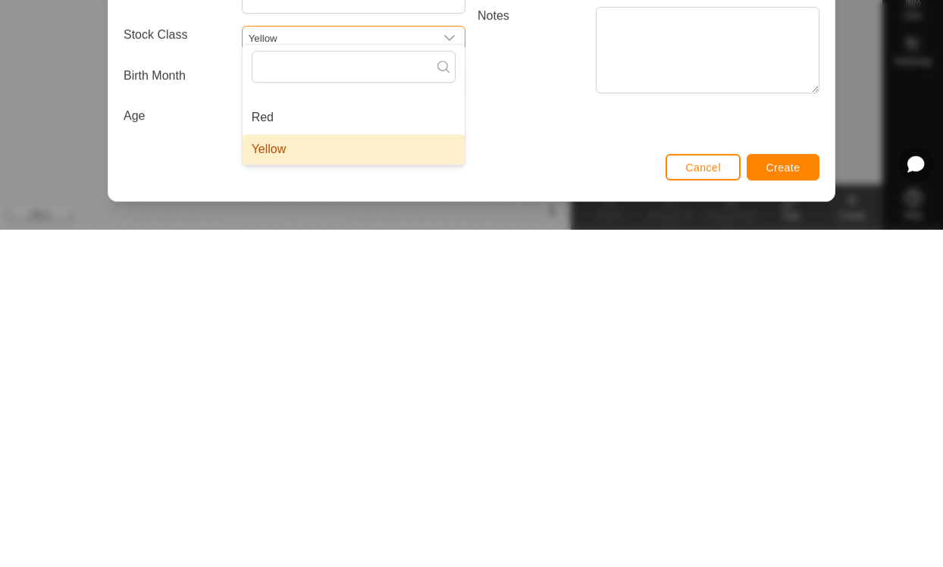
type input "Yellow"
click at [371, 472] on li "Yellow" at bounding box center [354, 487] width 222 height 30
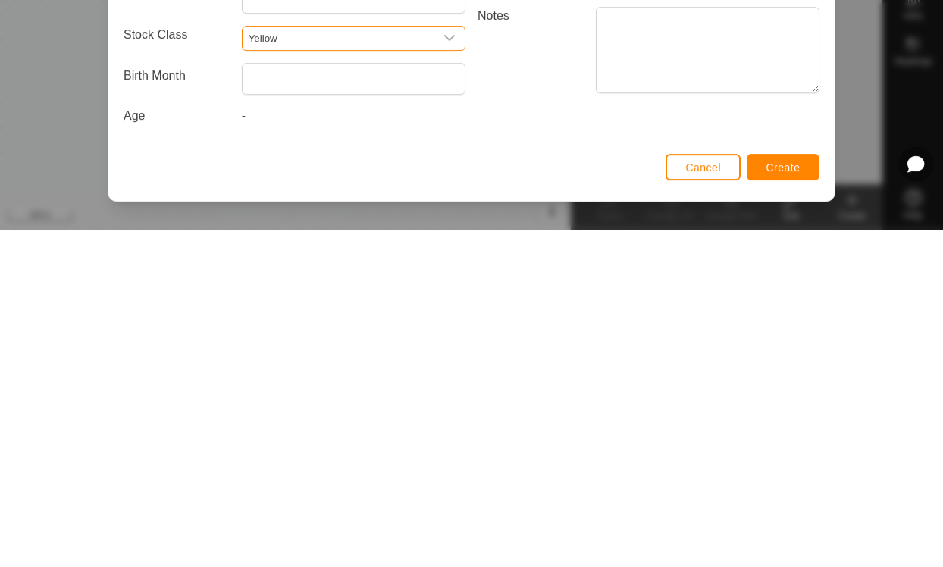
click at [274, 444] on div "-" at bounding box center [354, 456] width 236 height 24
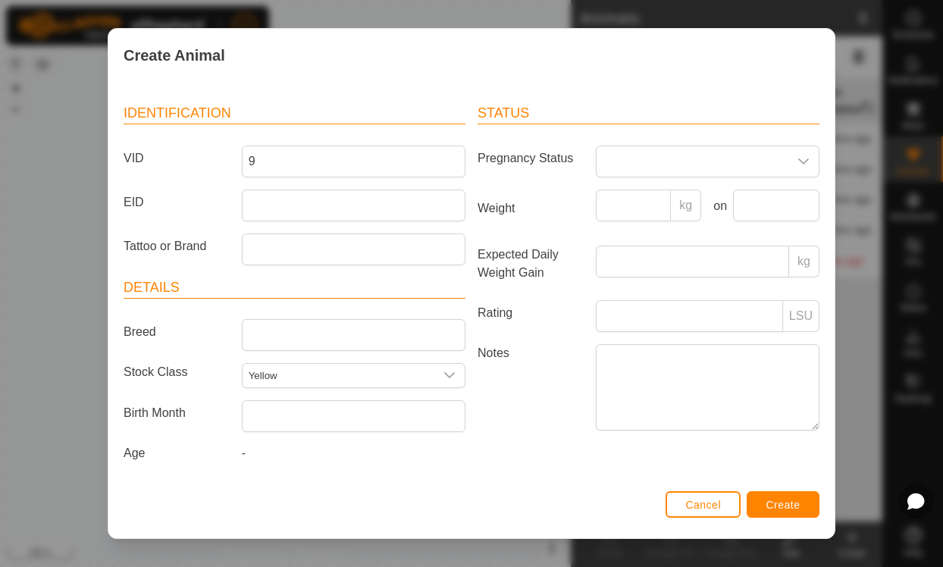
click at [782, 499] on span "Create" at bounding box center [784, 505] width 34 height 12
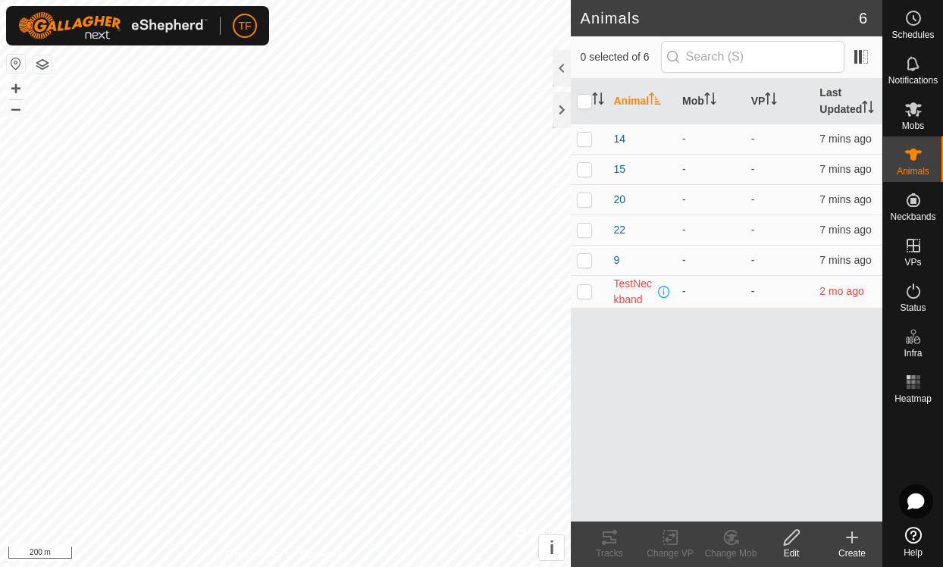
click at [871, 546] on create-svg-icon at bounding box center [852, 538] width 61 height 18
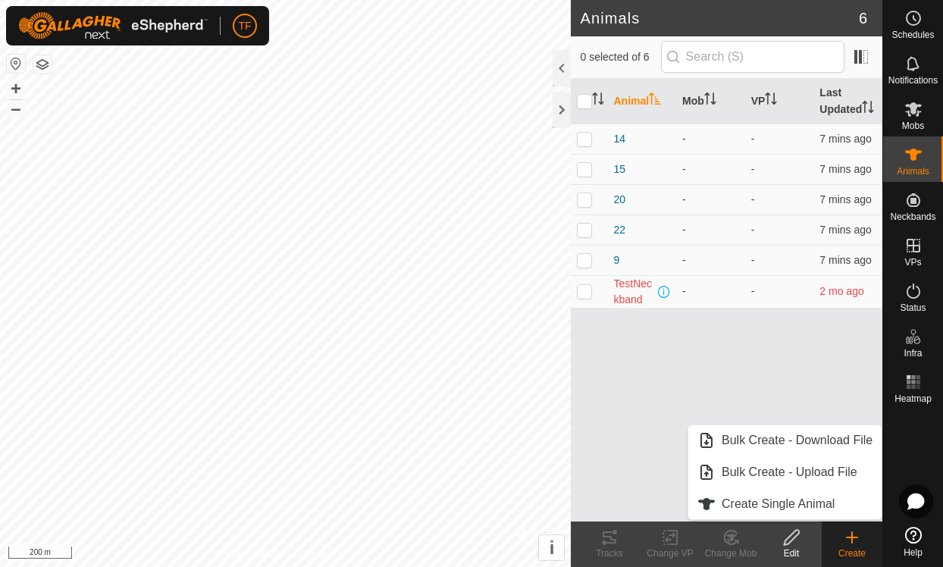
click at [820, 500] on span "Create Single Animal" at bounding box center [778, 504] width 113 height 18
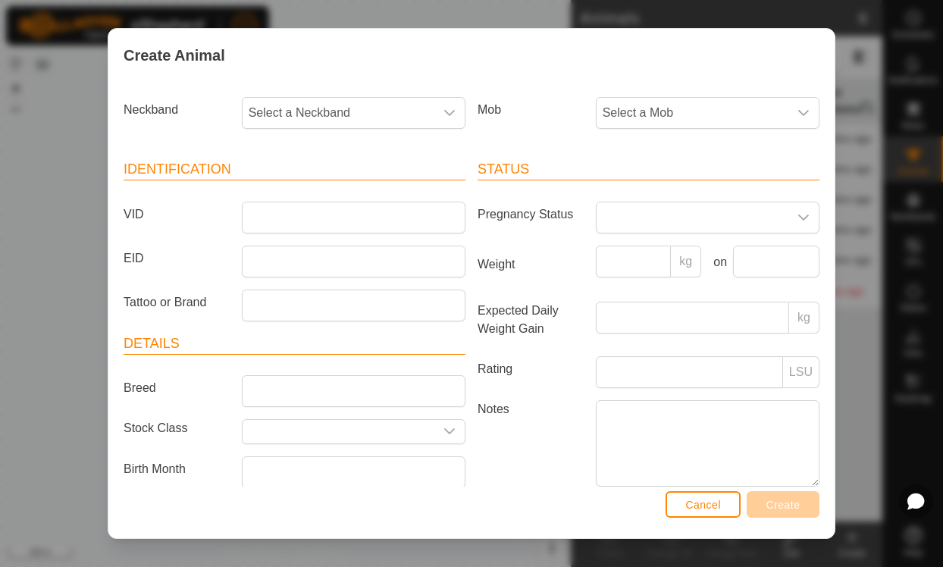
click at [375, 111] on span "Select a Neckband" at bounding box center [339, 113] width 192 height 30
type input "301"
click at [372, 183] on li "3016514791" at bounding box center [354, 191] width 222 height 30
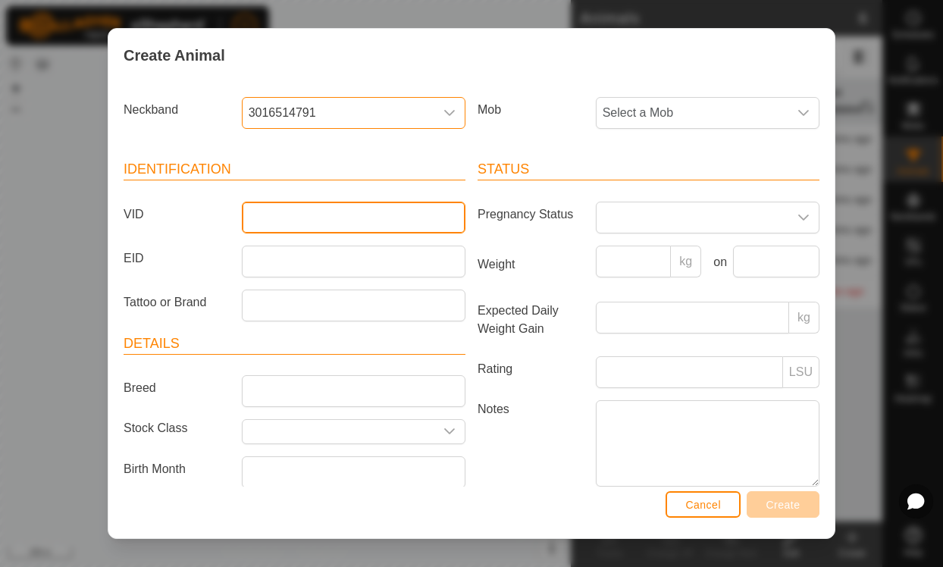
click at [354, 215] on input "VID" at bounding box center [354, 218] width 224 height 32
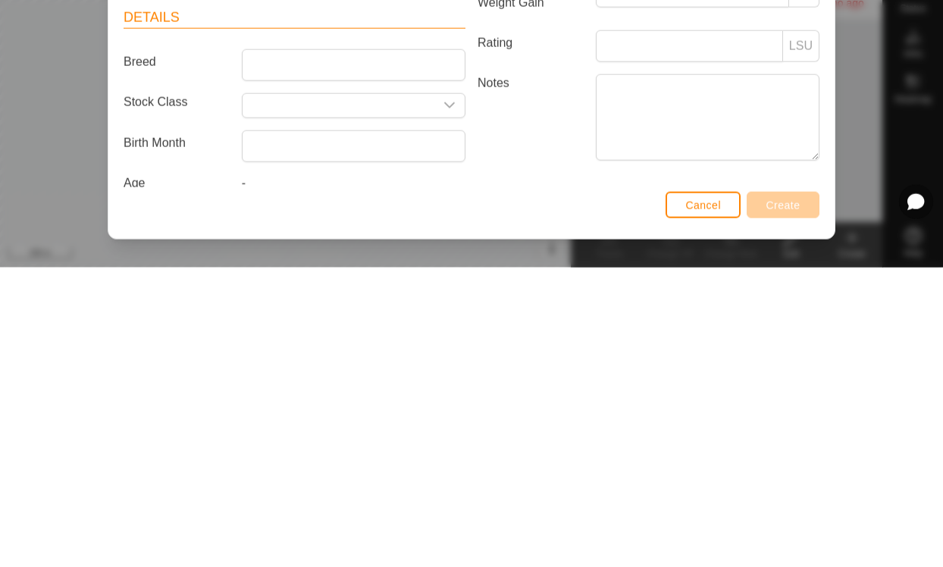
scroll to position [22, 0]
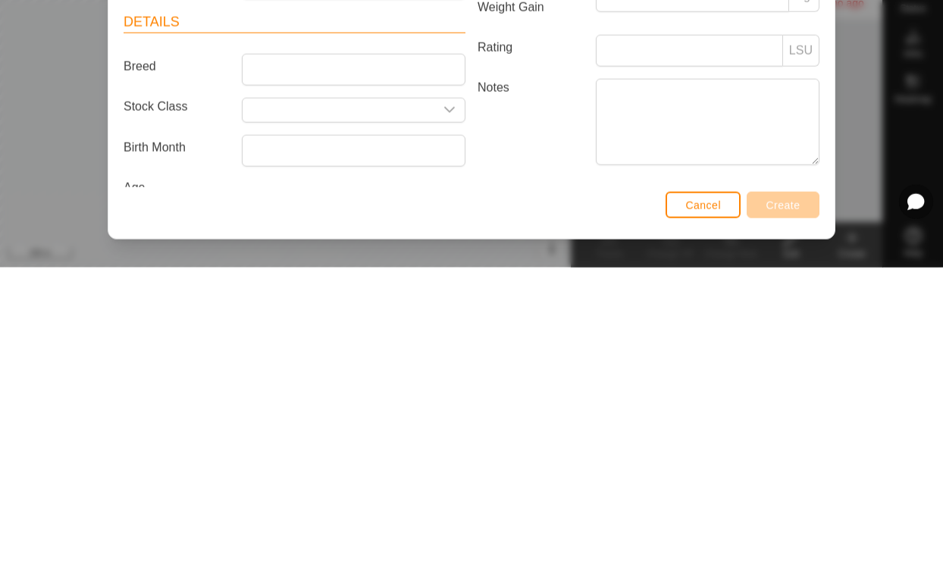
click at [367, 398] on input "text" at bounding box center [339, 410] width 192 height 24
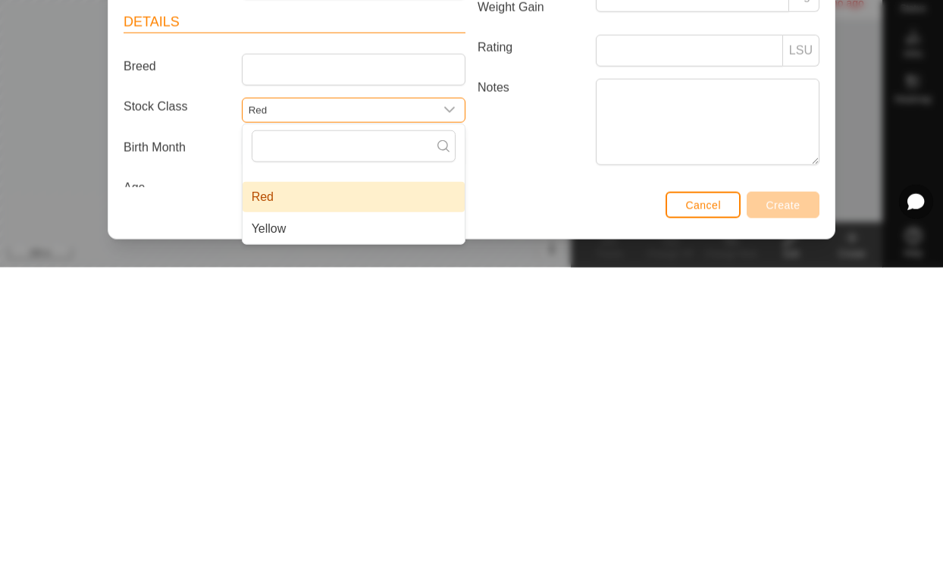
type input "Red"
click at [350, 482] on li "Red" at bounding box center [354, 497] width 222 height 30
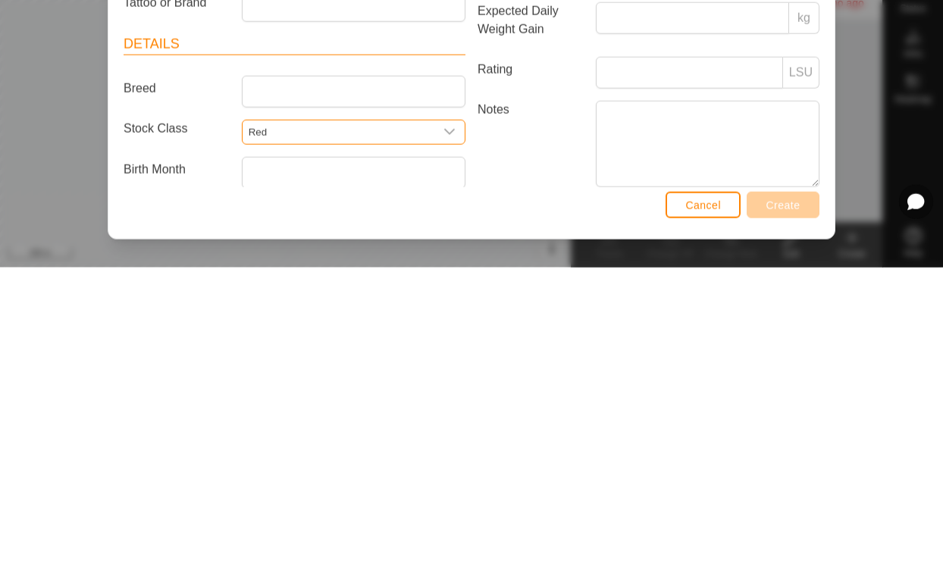
scroll to position [0, 0]
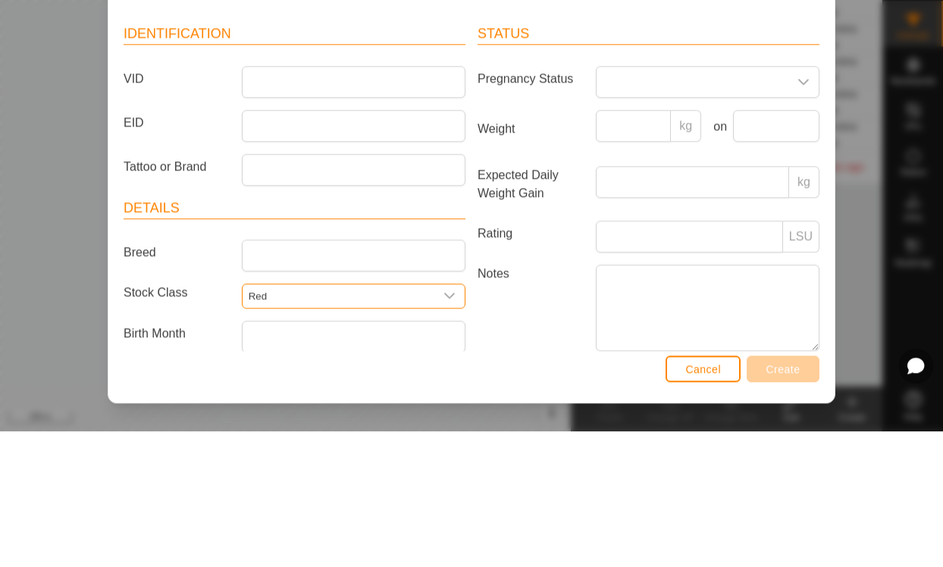
click at [370, 202] on input "VID" at bounding box center [354, 218] width 224 height 32
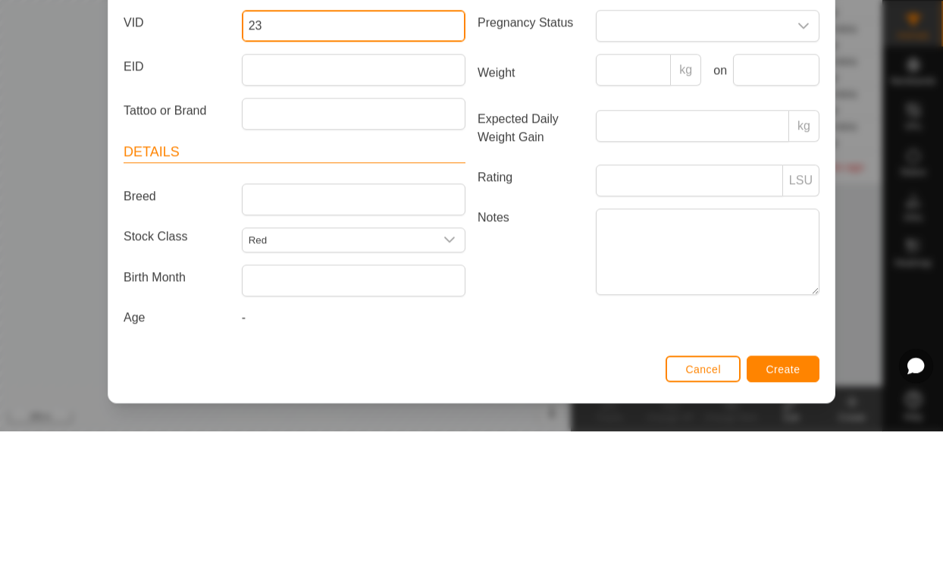
scroll to position [60, 0]
type input "23"
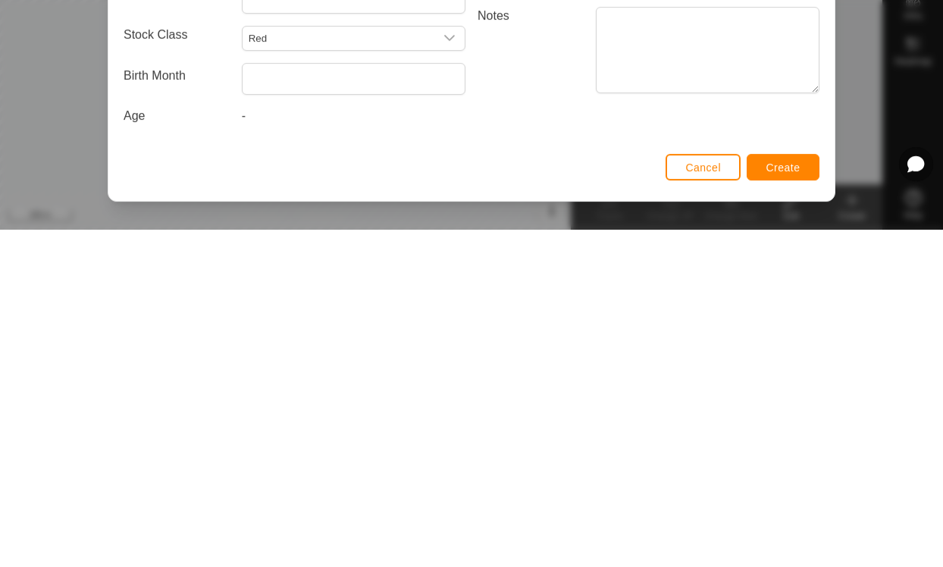
click at [785, 499] on span "Create" at bounding box center [784, 505] width 34 height 12
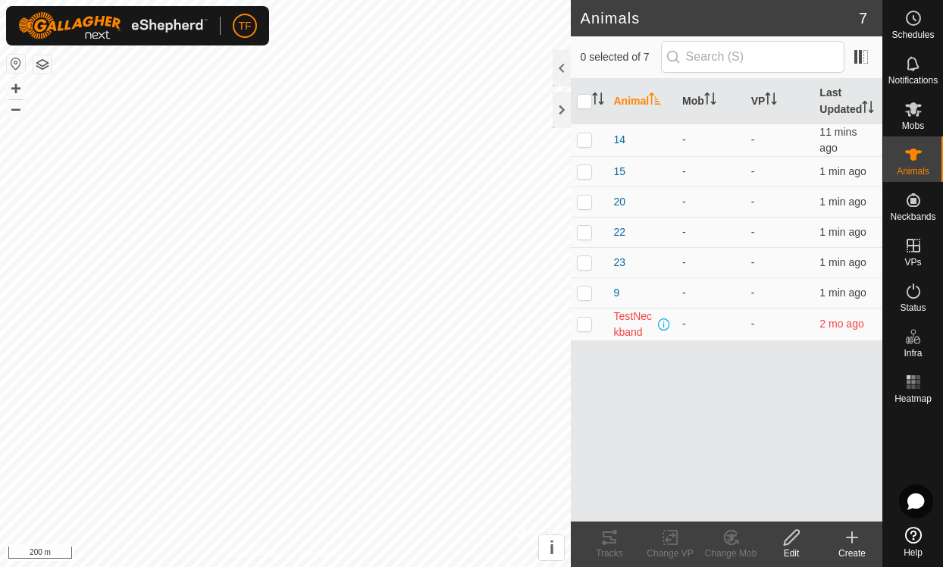
click at [798, 541] on icon at bounding box center [792, 538] width 19 height 18
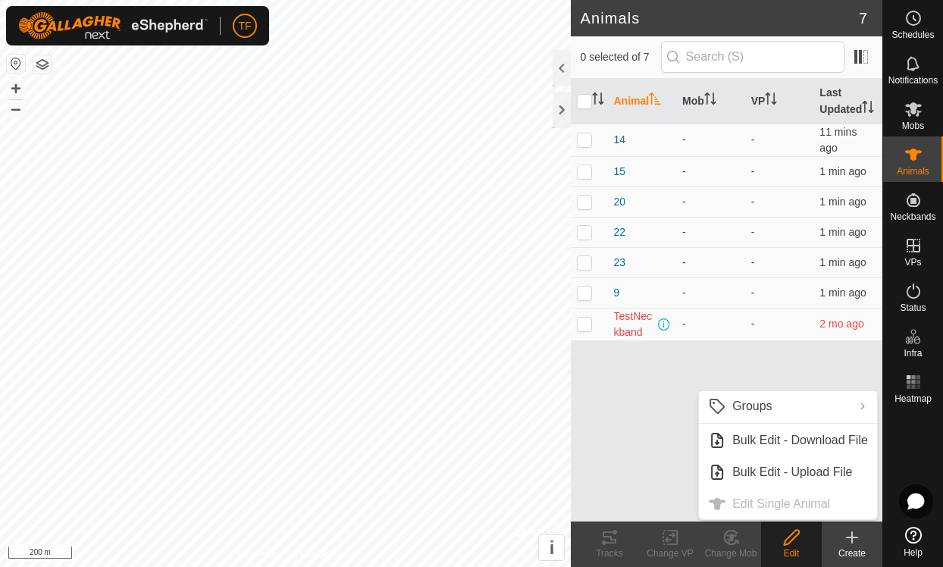
click at [852, 544] on icon at bounding box center [852, 538] width 18 height 18
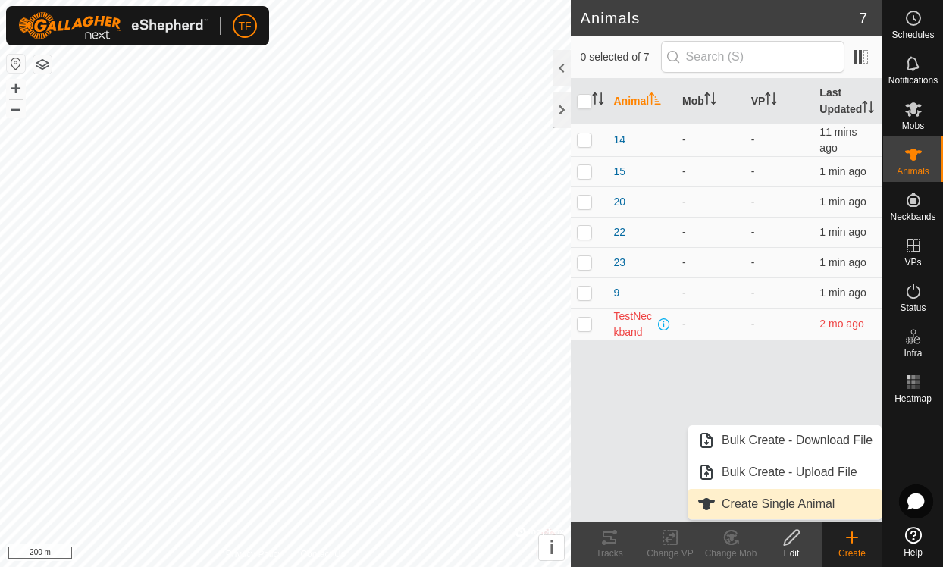
click at [789, 511] on span "Create Single Animal" at bounding box center [778, 504] width 113 height 18
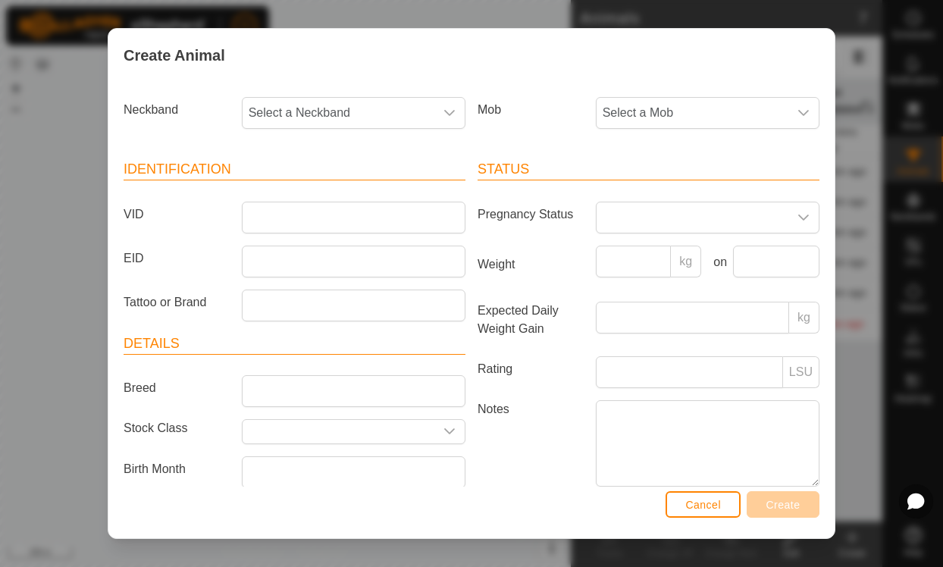
click at [358, 94] on div "Neckband Select a Neckband" at bounding box center [295, 119] width 354 height 56
click at [404, 99] on span "Select a Neckband" at bounding box center [339, 113] width 192 height 30
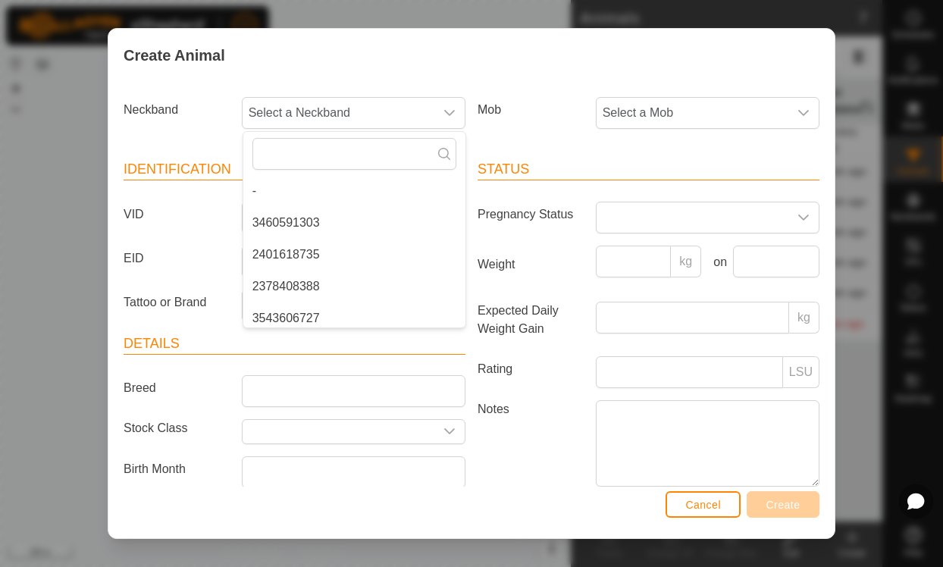
click at [412, 110] on span "Select a Neckband" at bounding box center [339, 113] width 192 height 30
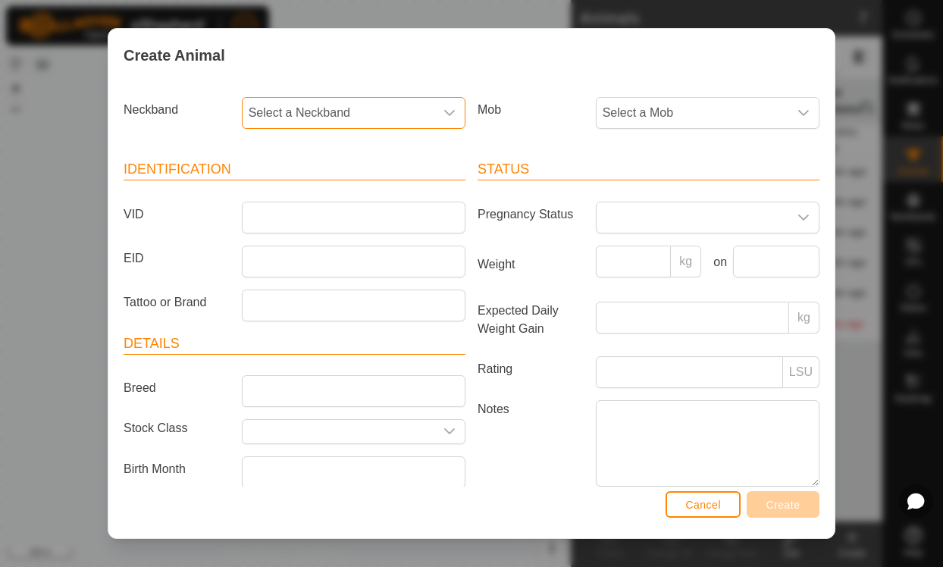
click at [354, 113] on span "Select a Neckband" at bounding box center [339, 113] width 192 height 30
type input "239"
click at [315, 180] on li "2392805118" at bounding box center [354, 191] width 222 height 30
click at [356, 218] on input "VID" at bounding box center [354, 218] width 224 height 32
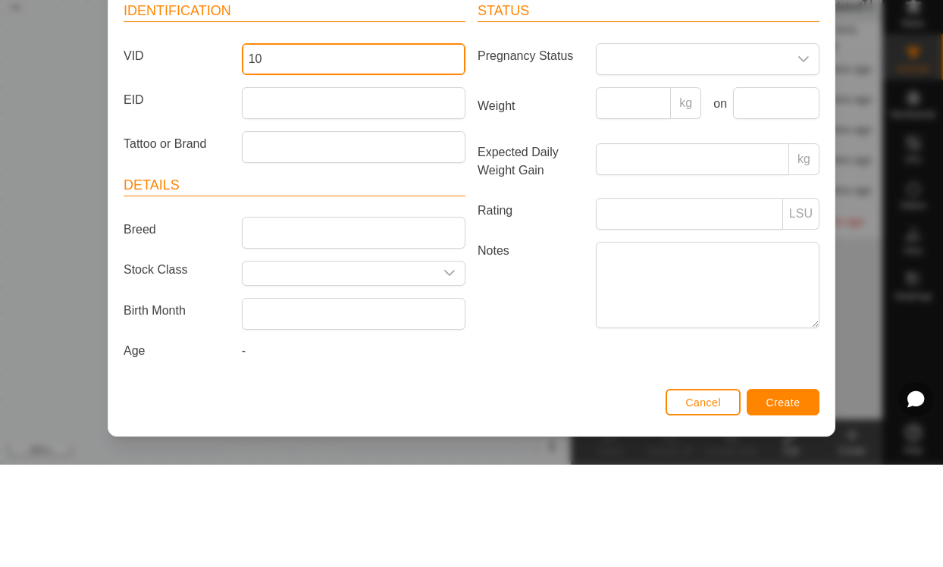
scroll to position [64, 0]
type input "10"
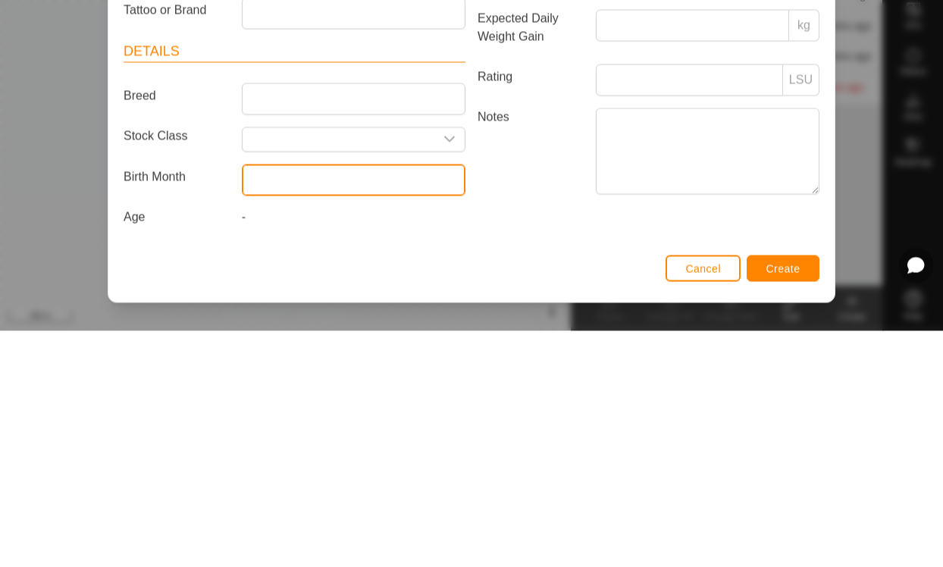
click at [366, 400] on input "text" at bounding box center [354, 416] width 224 height 32
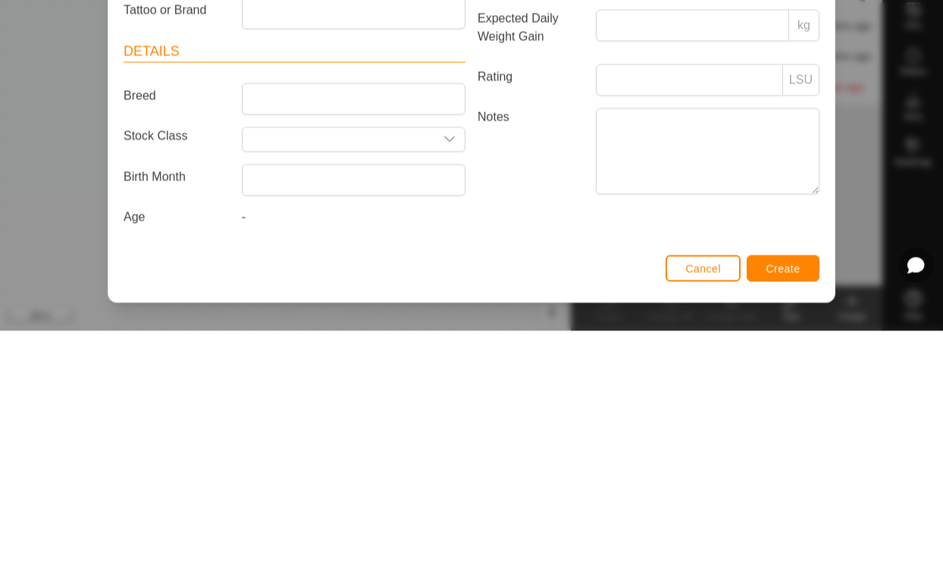
click at [571, 344] on label "Notes" at bounding box center [531, 387] width 118 height 86
click at [596, 344] on textarea "Notes" at bounding box center [708, 387] width 224 height 86
click at [525, 344] on label "Notes" at bounding box center [531, 387] width 118 height 86
click at [596, 344] on textarea "Notes" at bounding box center [708, 387] width 224 height 86
click at [337, 364] on input "text" at bounding box center [339, 376] width 192 height 24
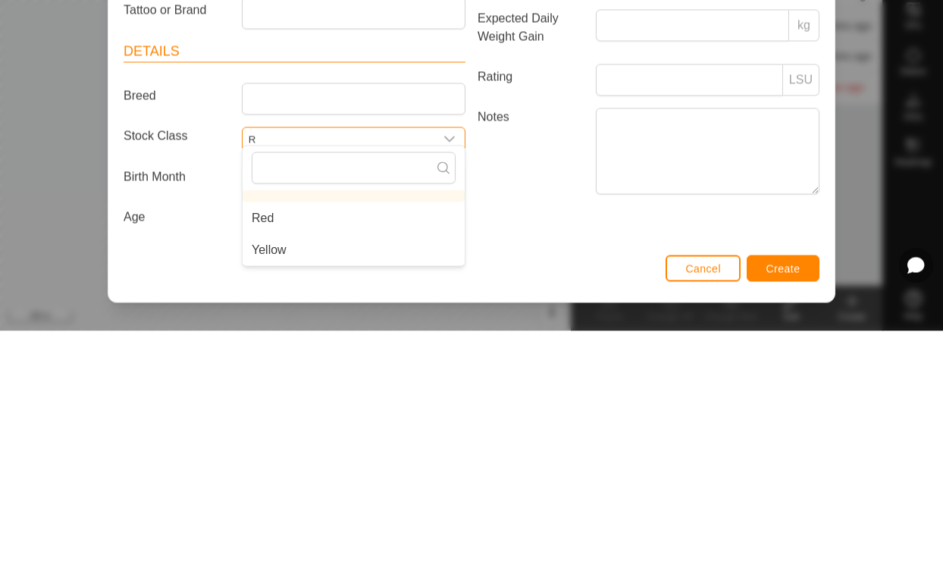
scroll to position [60, 0]
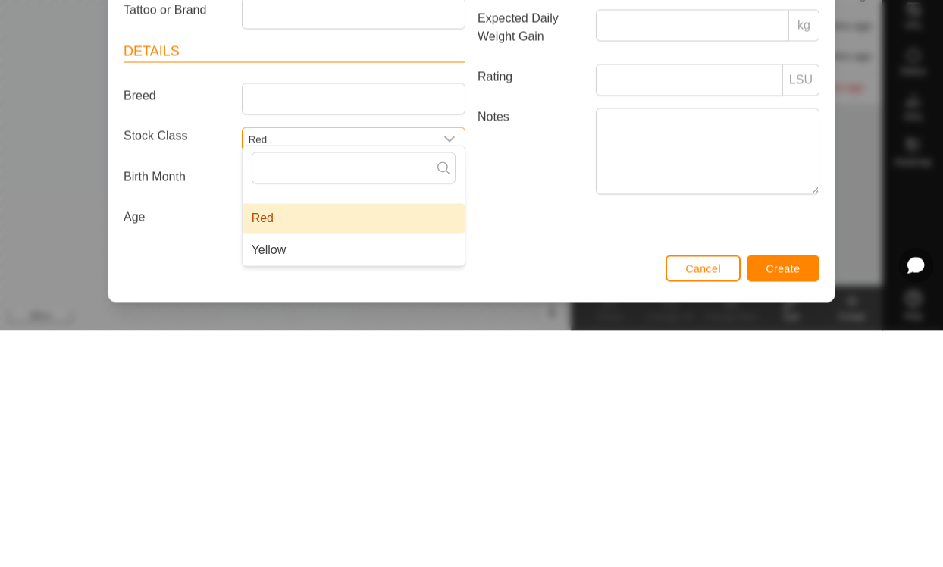
click at [387, 440] on li "Red" at bounding box center [354, 455] width 222 height 30
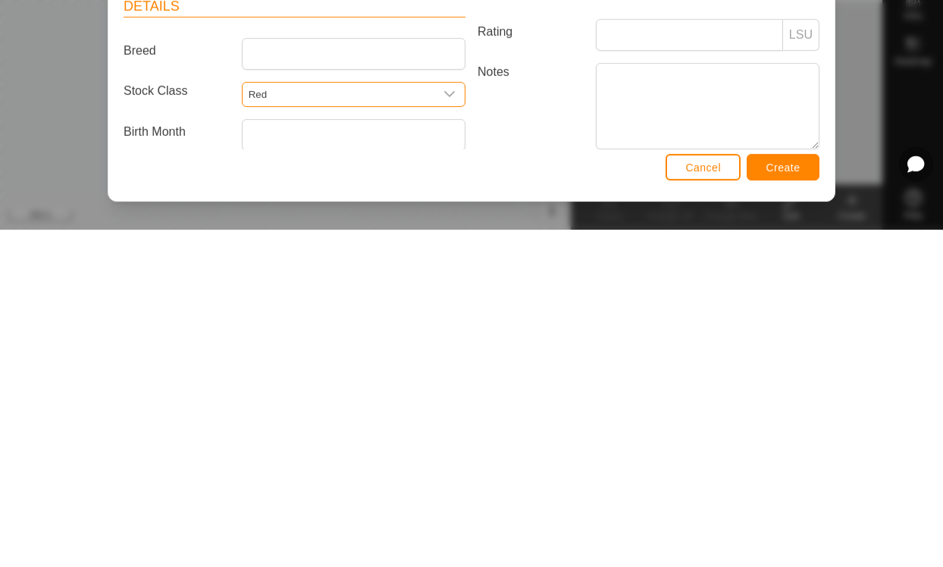
scroll to position [0, 0]
click at [308, 420] on input "Red" at bounding box center [339, 432] width 192 height 24
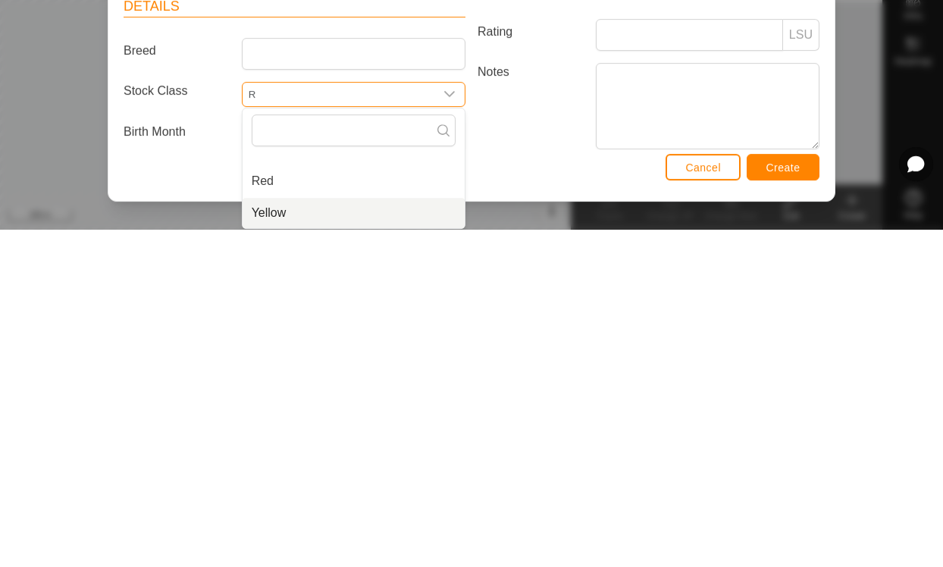
click at [340, 535] on li "Yellow" at bounding box center [354, 550] width 222 height 30
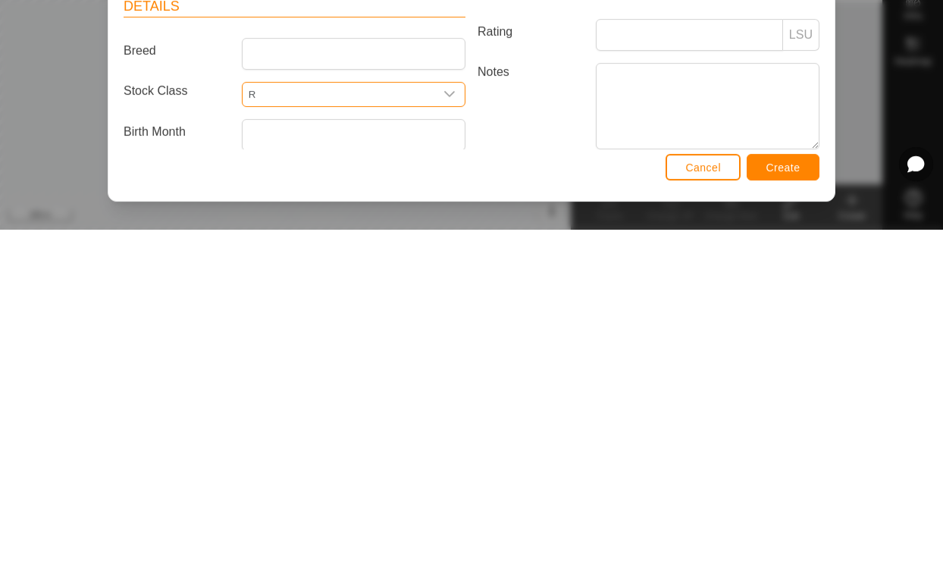
type input "Yellow"
click at [784, 499] on span "Create" at bounding box center [784, 505] width 34 height 12
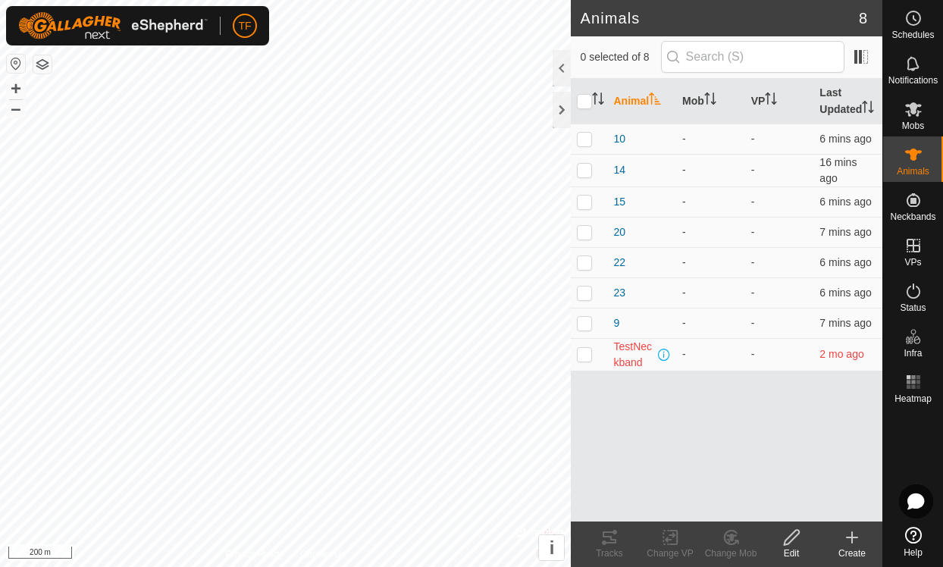
click at [856, 544] on icon at bounding box center [852, 538] width 18 height 18
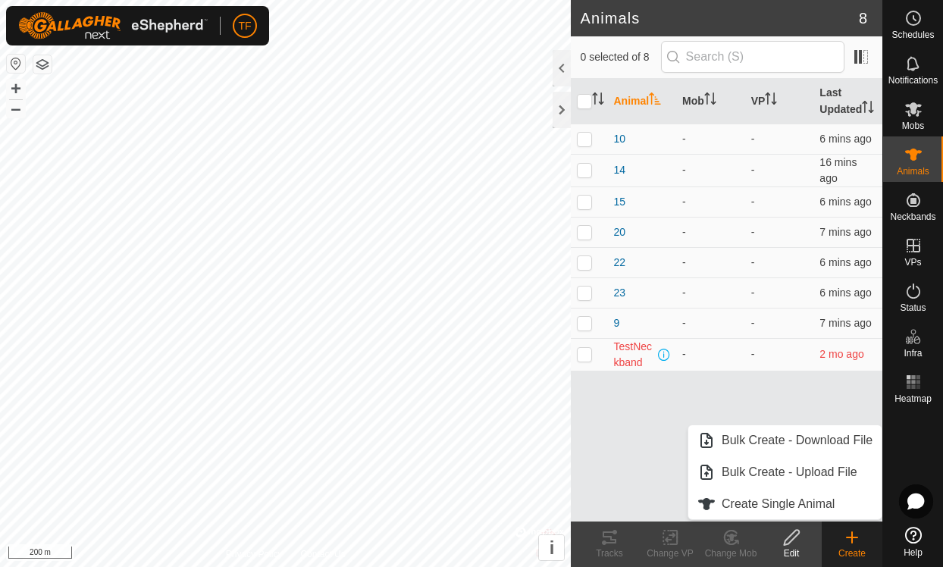
click at [789, 510] on span "Create Single Animal" at bounding box center [778, 504] width 113 height 18
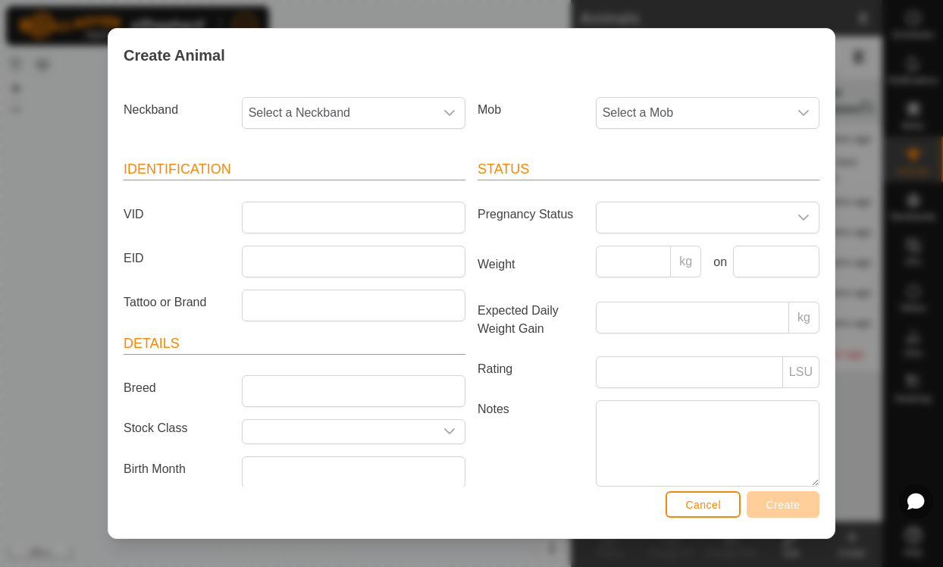
click at [354, 113] on span "Select a Neckband" at bounding box center [339, 113] width 192 height 30
type input "237"
click at [328, 193] on li "2378408388" at bounding box center [354, 191] width 222 height 30
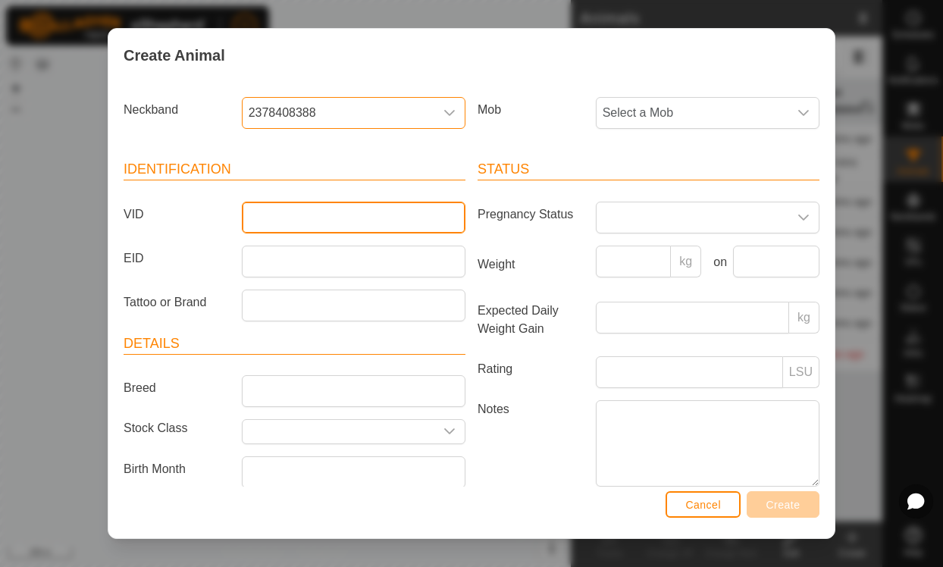
click at [382, 217] on input "VID" at bounding box center [354, 218] width 224 height 32
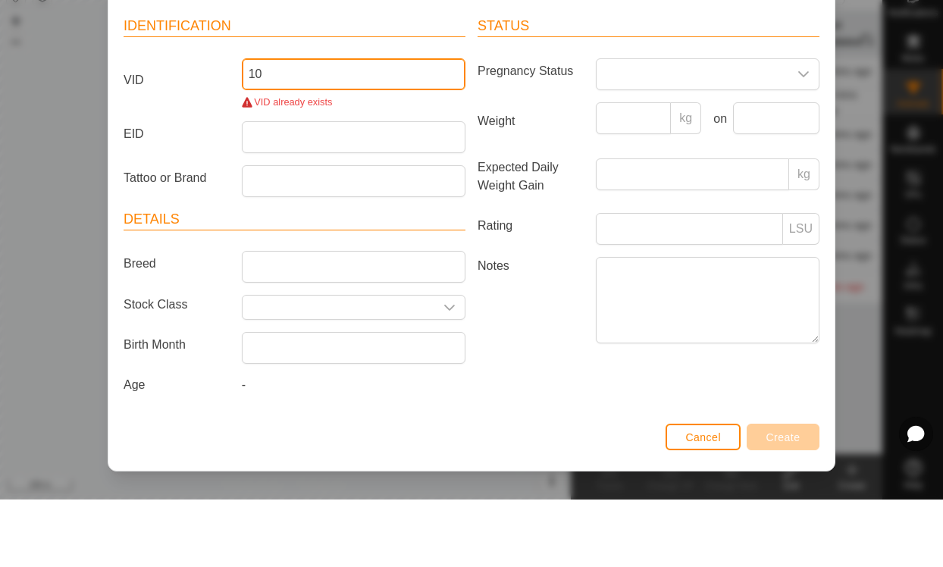
scroll to position [83, 0]
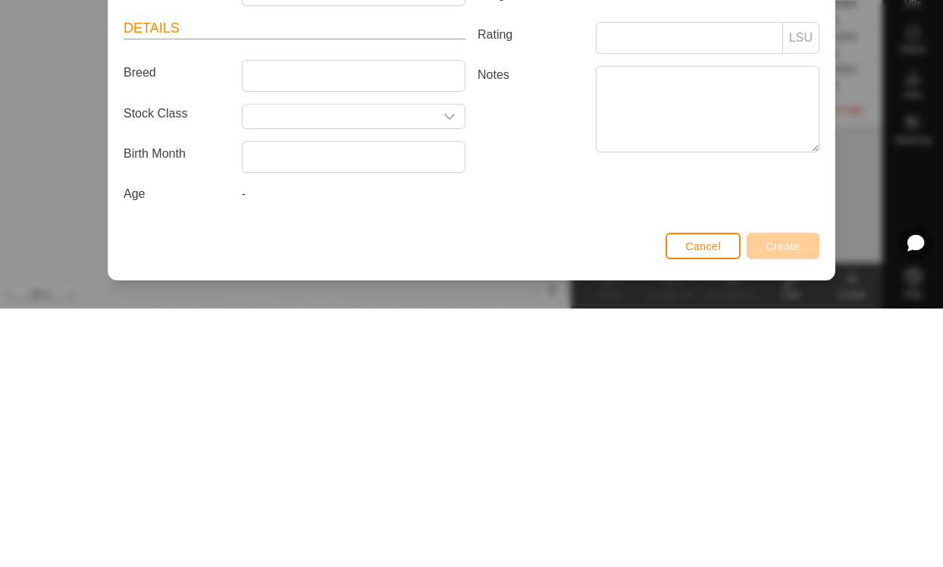
type input "10"
click at [418, 363] on input "text" at bounding box center [339, 375] width 192 height 24
click at [311, 439] on li "Red" at bounding box center [354, 454] width 222 height 30
type input "Red"
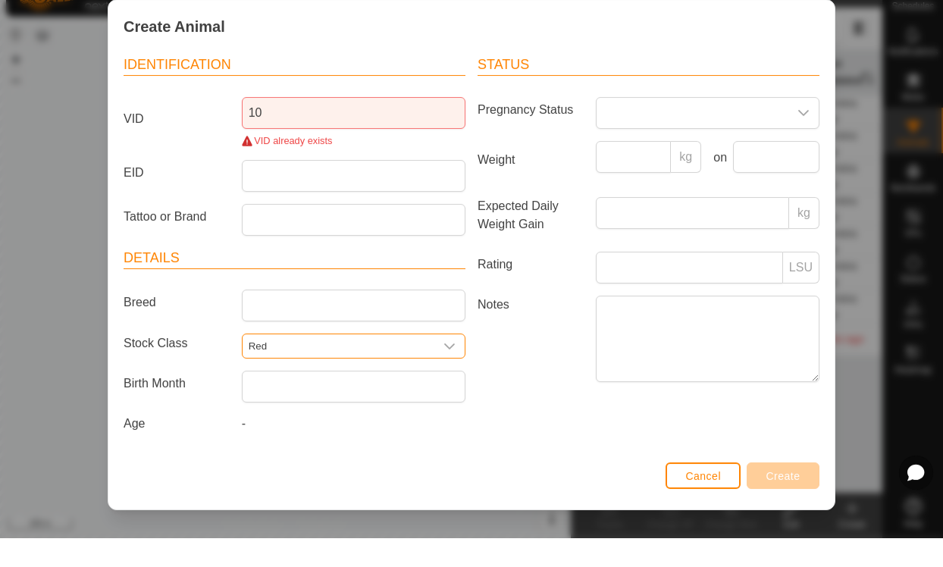
click at [283, 162] on div "VID already exists" at bounding box center [354, 169] width 224 height 14
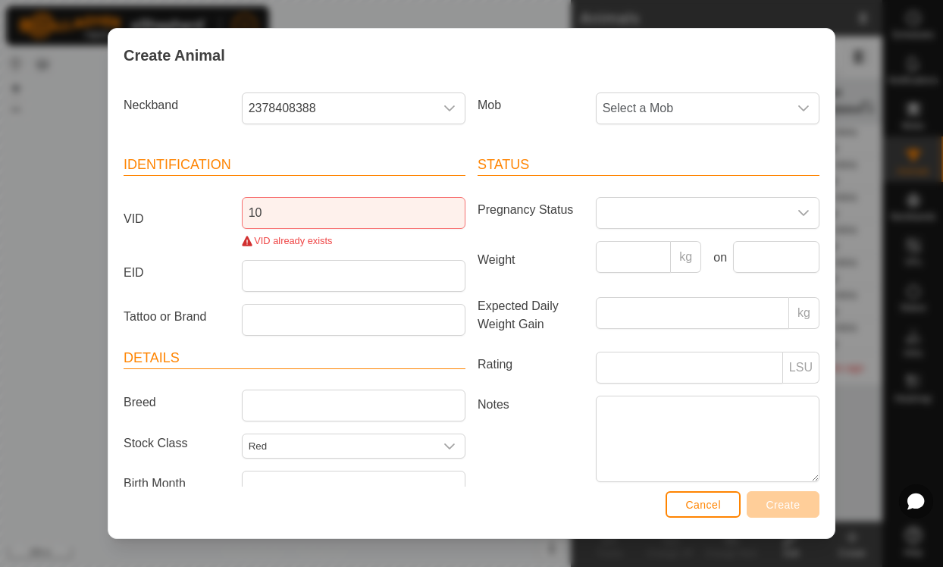
scroll to position [4, 0]
click at [695, 109] on span "Select a Mob" at bounding box center [693, 109] width 192 height 30
click at [546, 67] on div "Create Animal" at bounding box center [471, 55] width 726 height 53
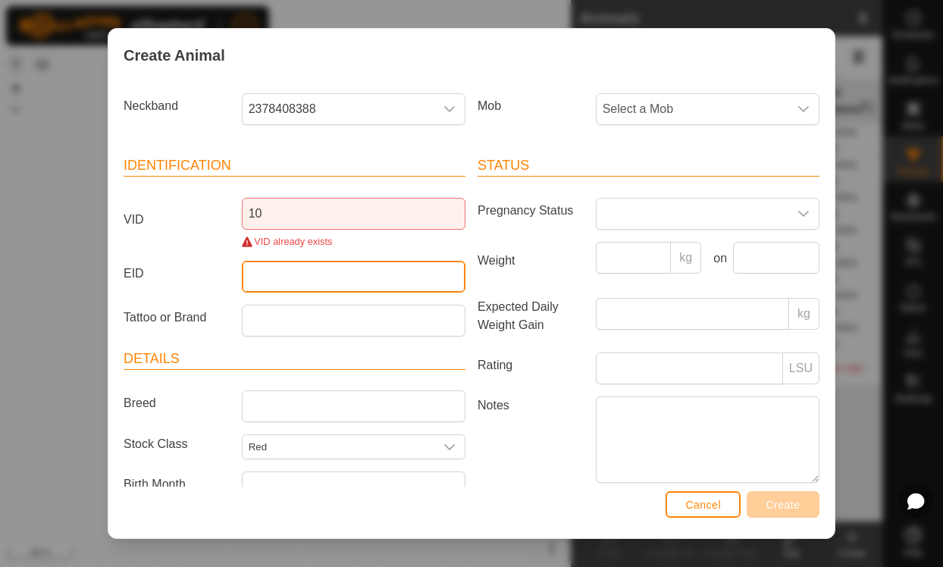
click at [352, 282] on input "EID" at bounding box center [354, 277] width 224 height 32
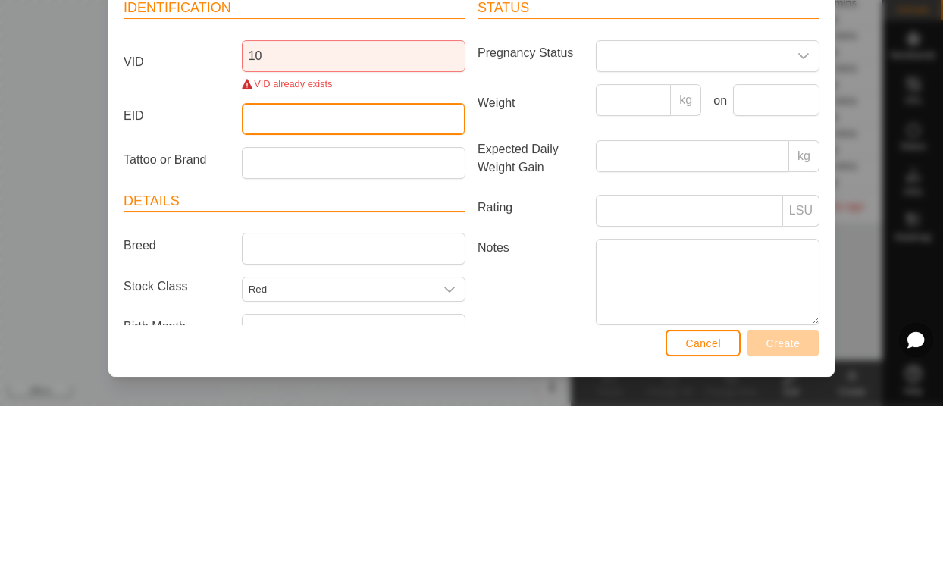
scroll to position [0, 0]
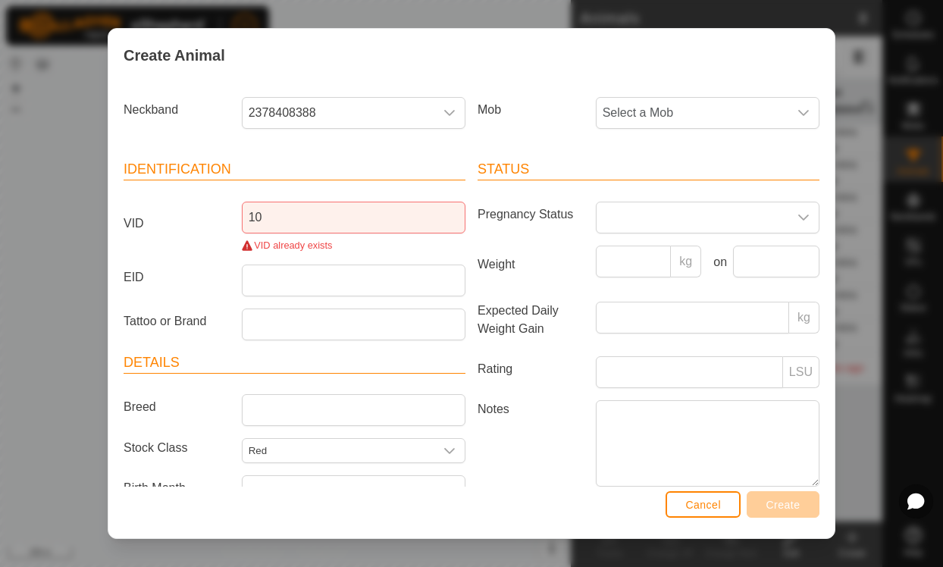
click at [718, 104] on span "Select a Mob" at bounding box center [693, 113] width 192 height 30
click at [702, 189] on li "-" at bounding box center [709, 191] width 222 height 30
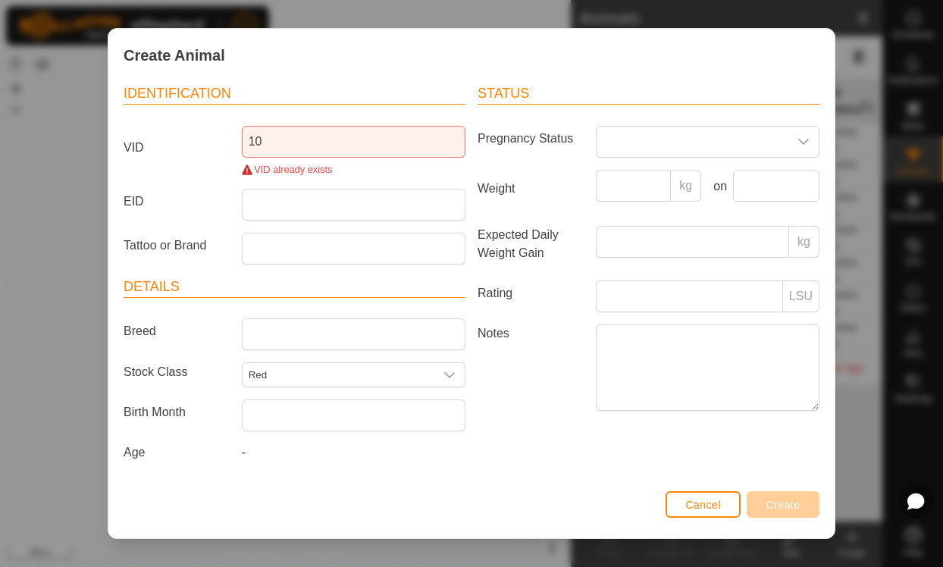
scroll to position [80, 0]
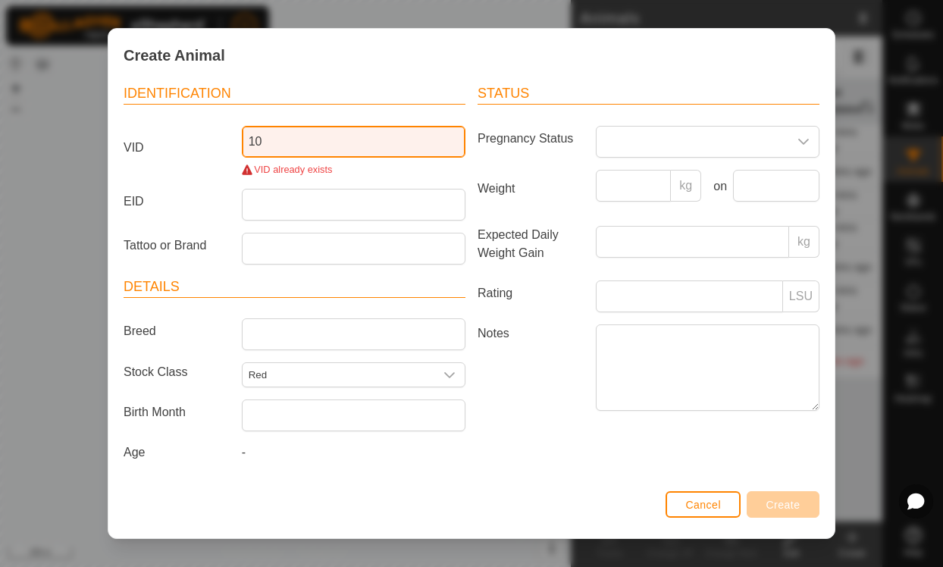
click at [262, 134] on input "10" at bounding box center [354, 142] width 224 height 32
type input "1"
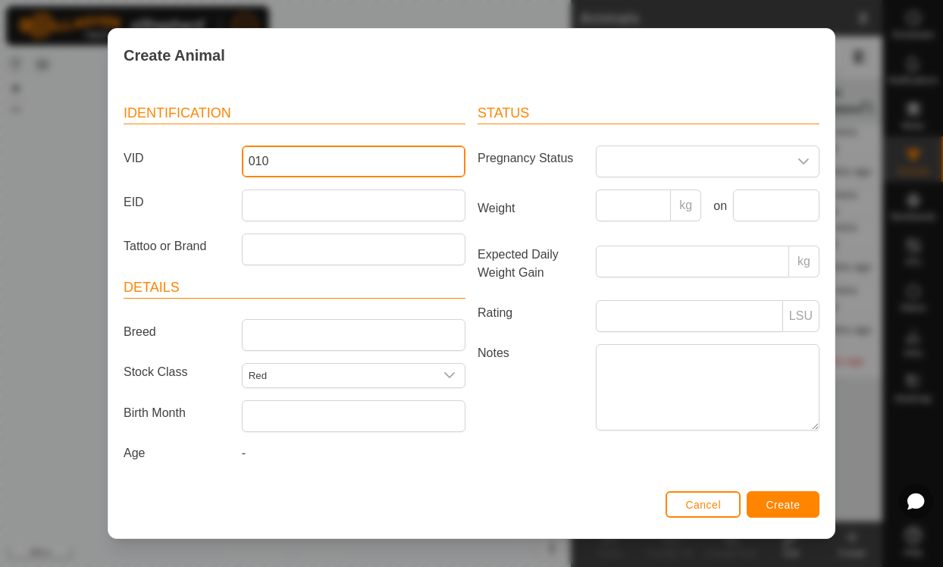
type input "010"
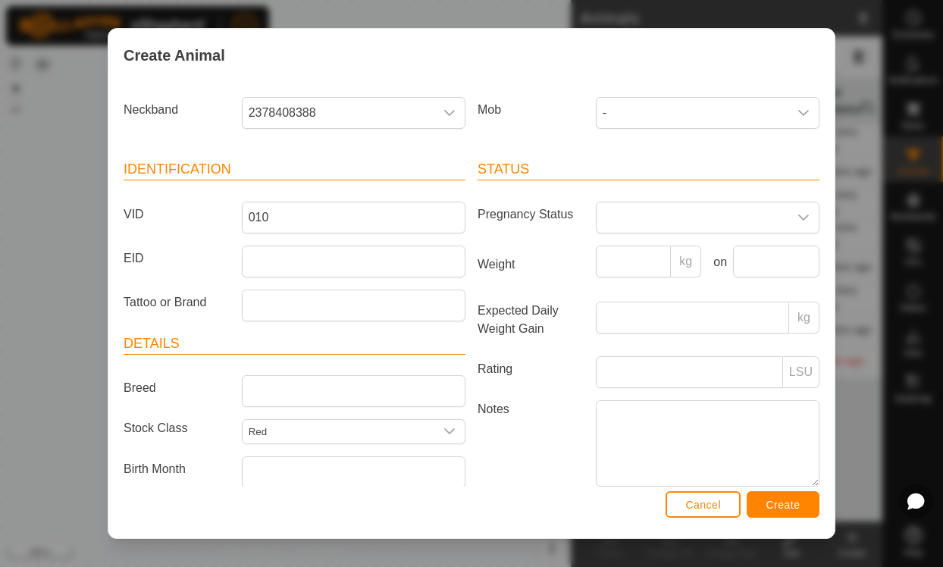
scroll to position [0, 0]
click at [789, 501] on span "Create" at bounding box center [784, 505] width 34 height 12
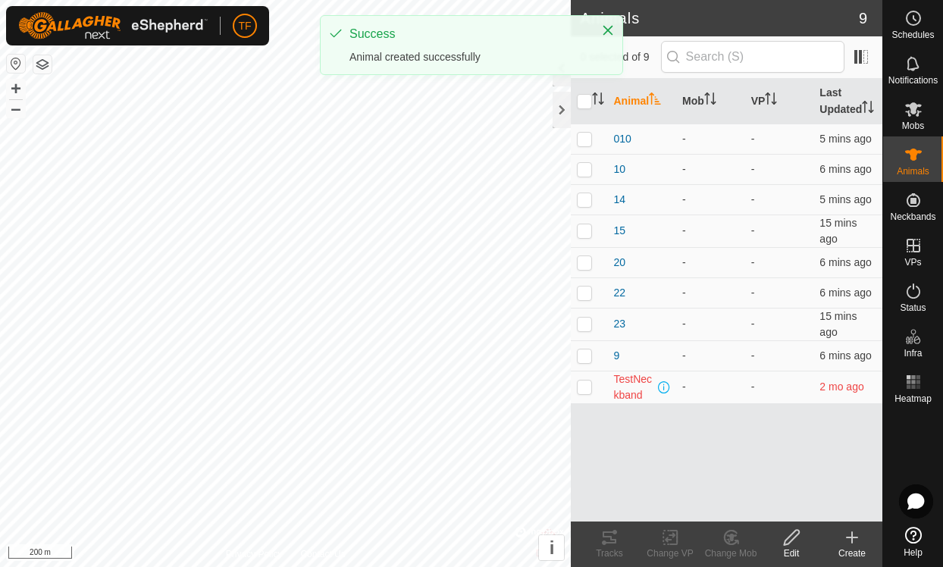
click at [849, 554] on div "Create" at bounding box center [852, 554] width 61 height 14
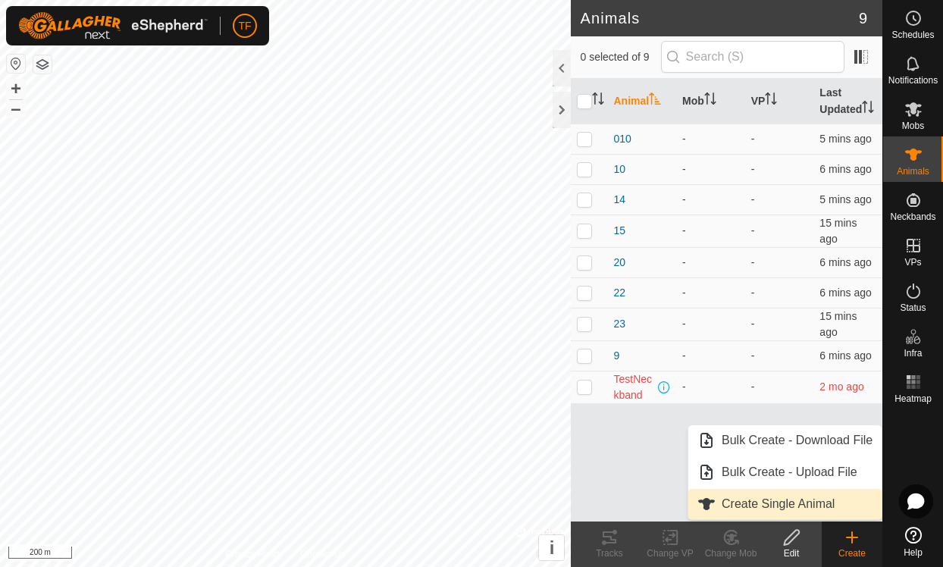
click at [805, 516] on link "Create Single Animal" at bounding box center [785, 504] width 193 height 30
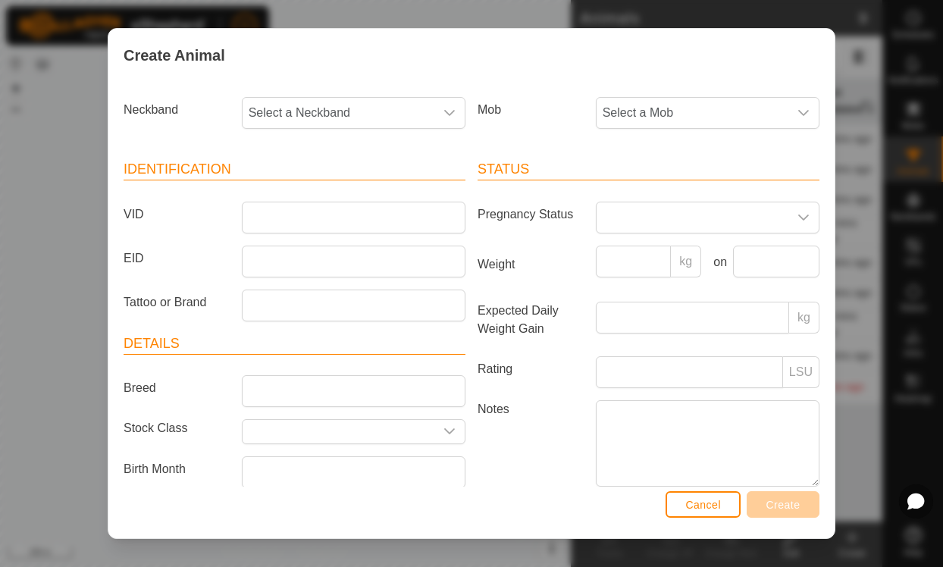
click at [401, 105] on span "Select a Neckband" at bounding box center [339, 113] width 192 height 30
click at [344, 105] on span "Select a Neckband" at bounding box center [339, 113] width 192 height 30
click at [300, 101] on span "Select a Neckband" at bounding box center [339, 113] width 192 height 30
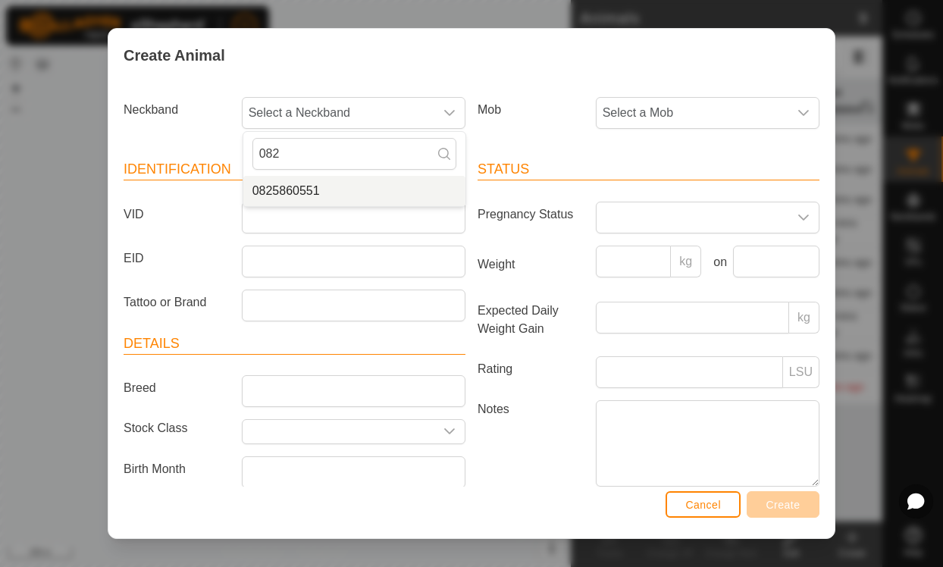
type input "082"
click at [325, 193] on li "0825860551" at bounding box center [354, 191] width 222 height 30
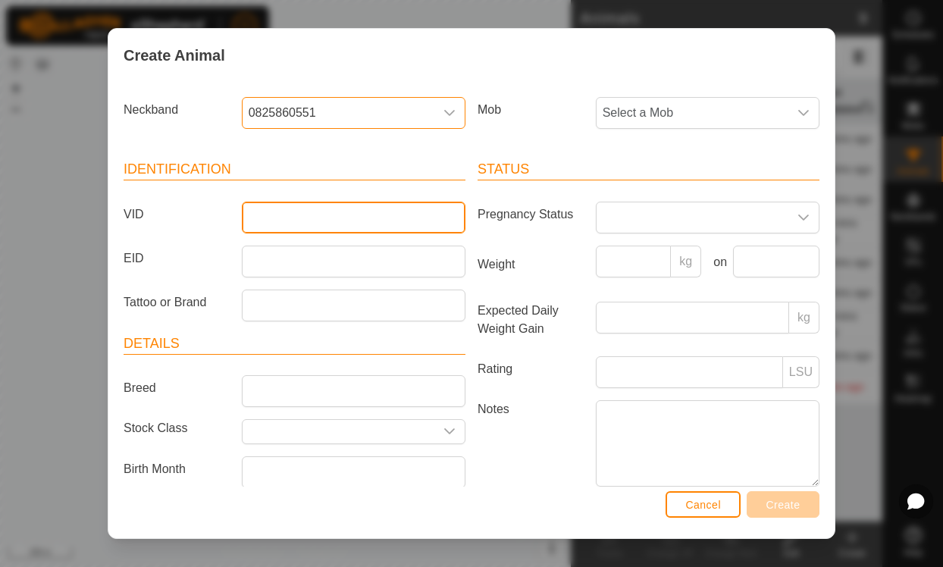
click at [298, 224] on input "VID" at bounding box center [354, 218] width 224 height 32
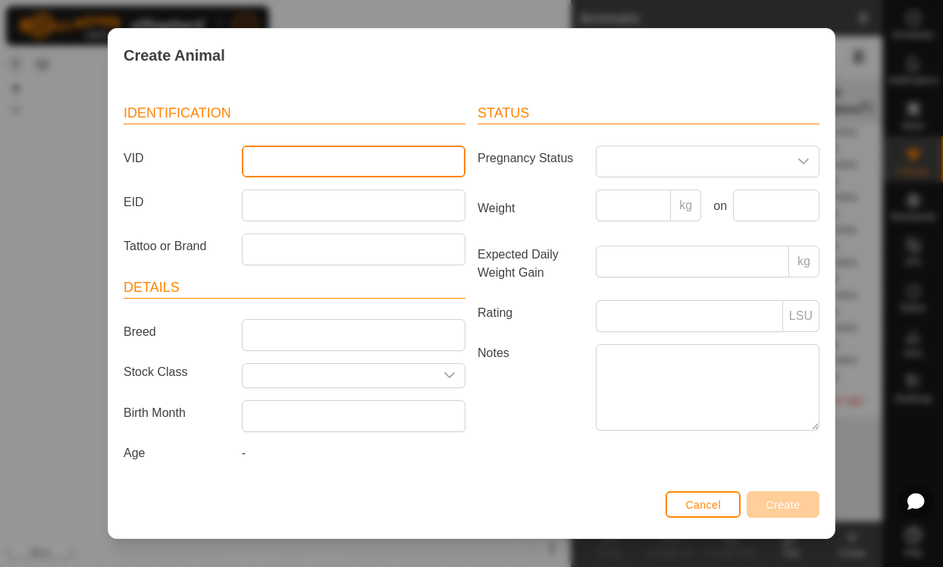
scroll to position [64, 0]
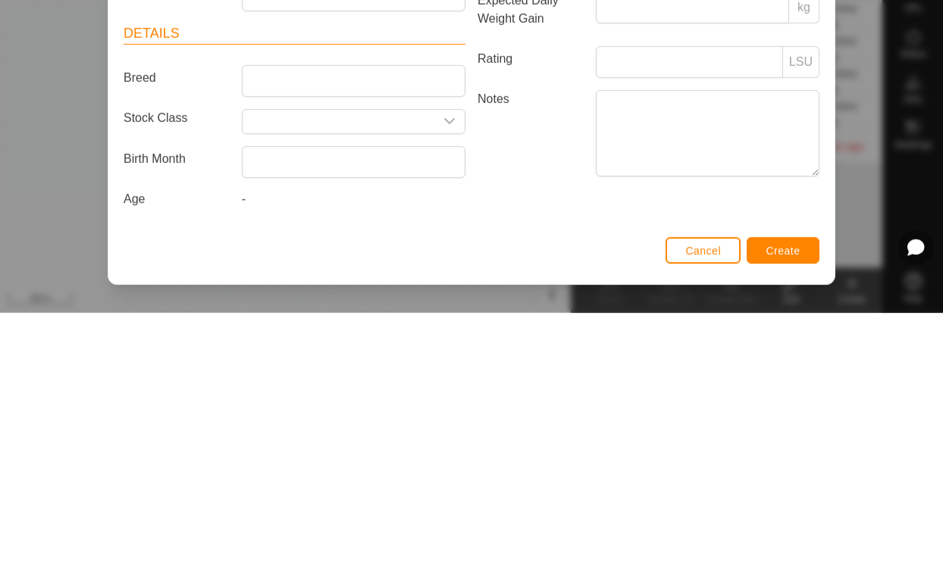
type input "01"
click at [333, 364] on input "text" at bounding box center [339, 376] width 192 height 24
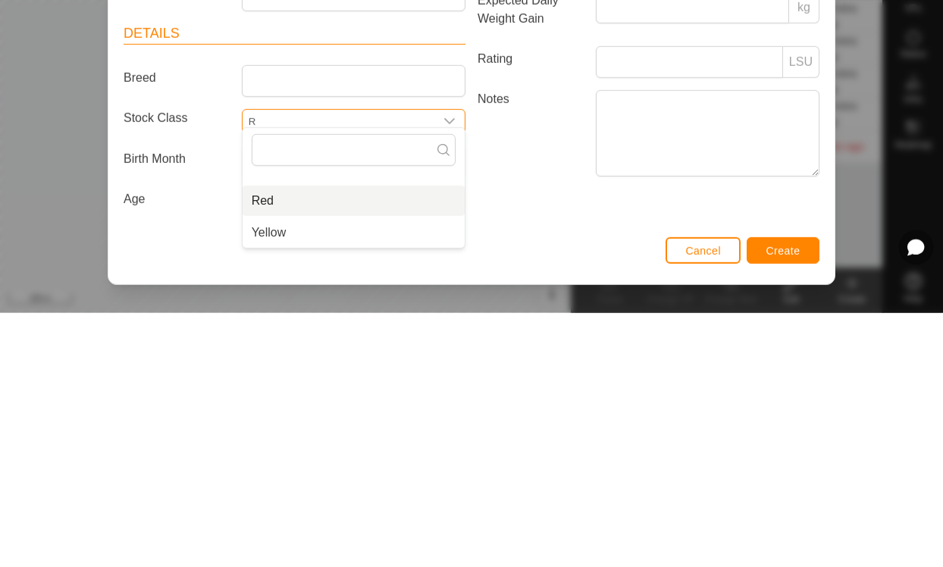
scroll to position [60, 0]
type input "Red"
click at [301, 440] on li "Red" at bounding box center [354, 455] width 222 height 30
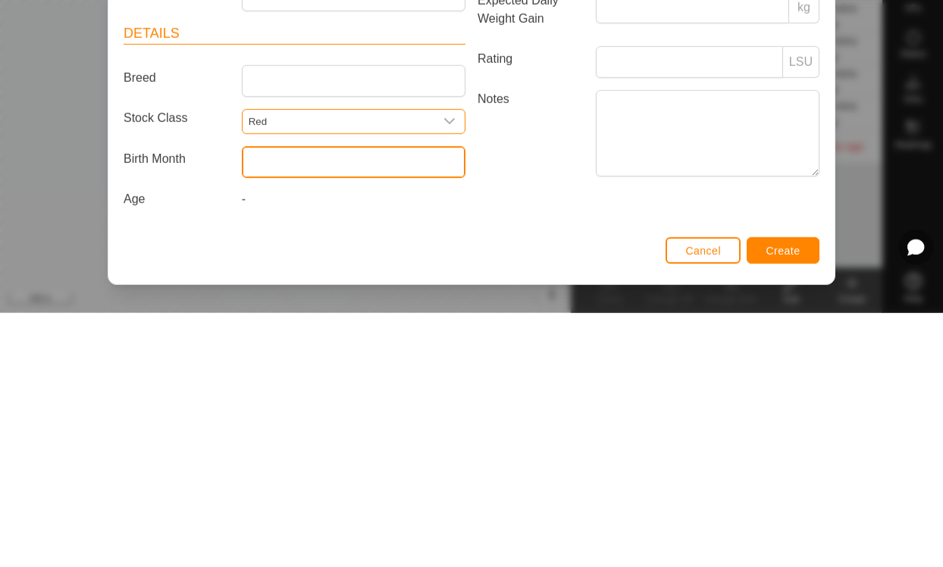
click at [337, 400] on input "text" at bounding box center [354, 416] width 224 height 32
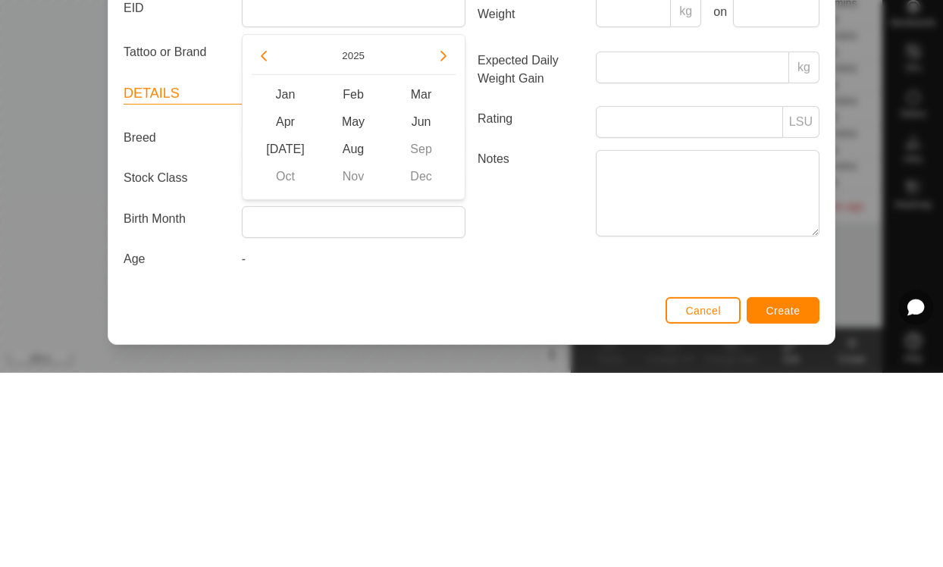
click at [270, 238] on button "Previous Year" at bounding box center [264, 250] width 24 height 24
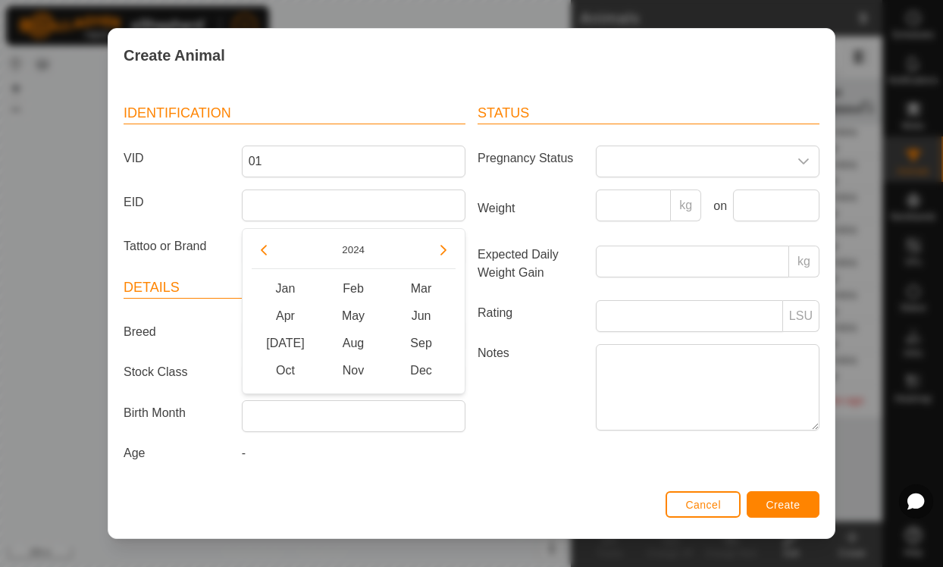
click at [263, 253] on icon "Previous Year" at bounding box center [264, 250] width 6 height 11
click at [272, 251] on button "Previous Year" at bounding box center [264, 250] width 24 height 24
click at [267, 255] on icon "Previous Year" at bounding box center [264, 250] width 12 height 12
click at [447, 253] on icon "Next Year" at bounding box center [444, 250] width 12 height 12
click at [352, 315] on span "May" at bounding box center [353, 316] width 68 height 27
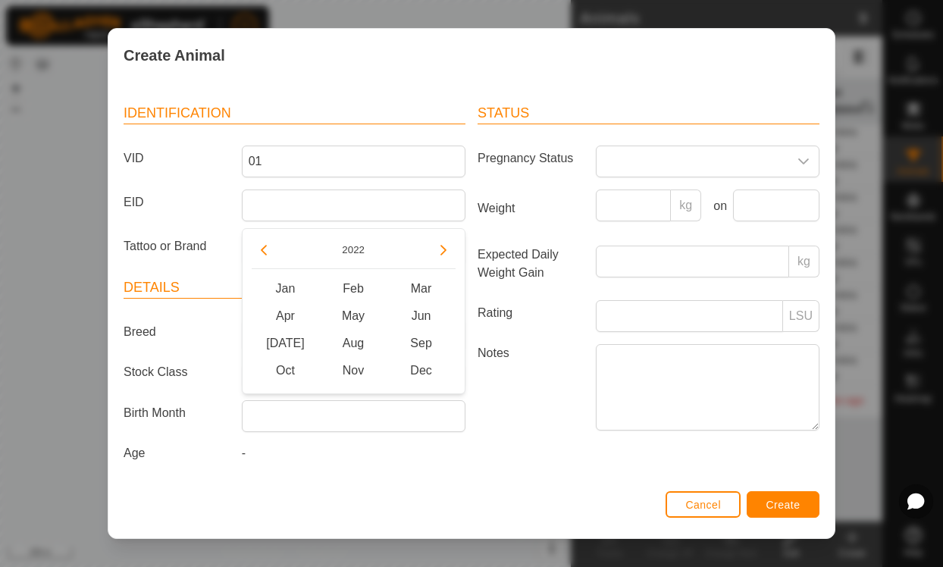
type input "[DATE]"
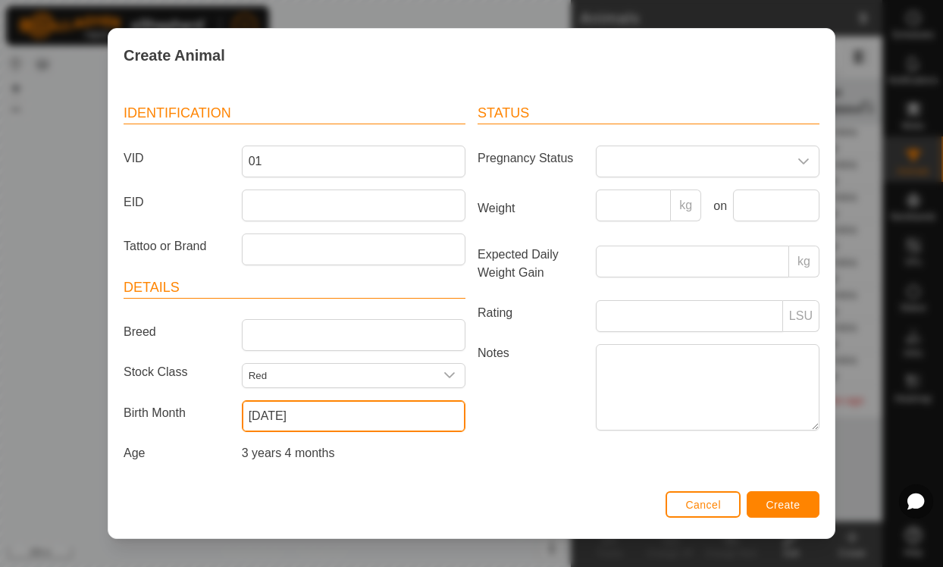
scroll to position [55, 0]
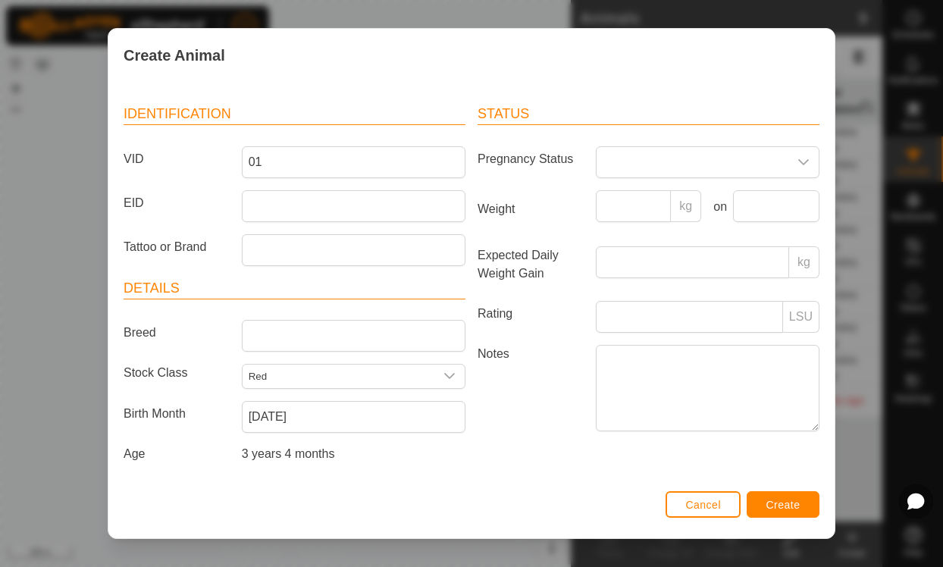
click at [359, 371] on input "Red" at bounding box center [339, 377] width 192 height 24
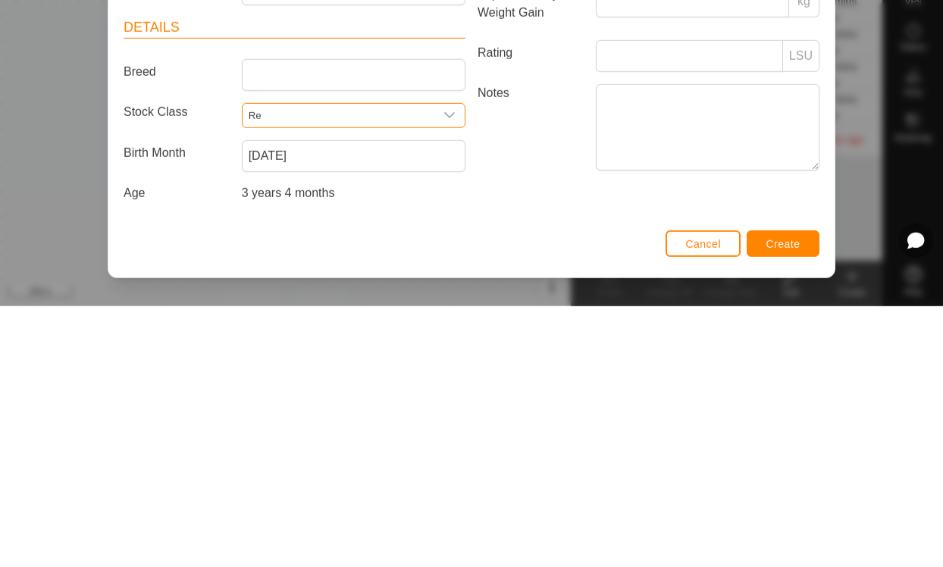
type input "R"
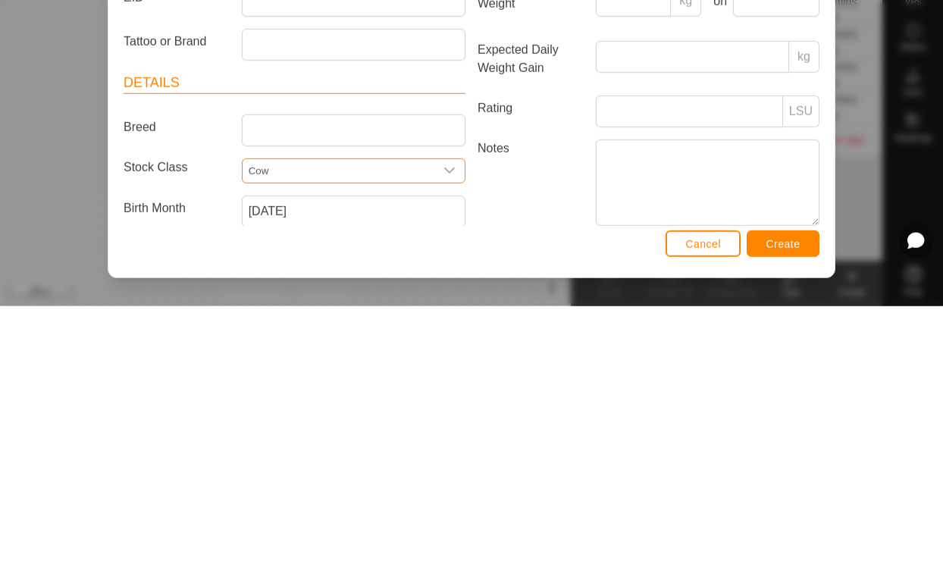
scroll to position [0, 0]
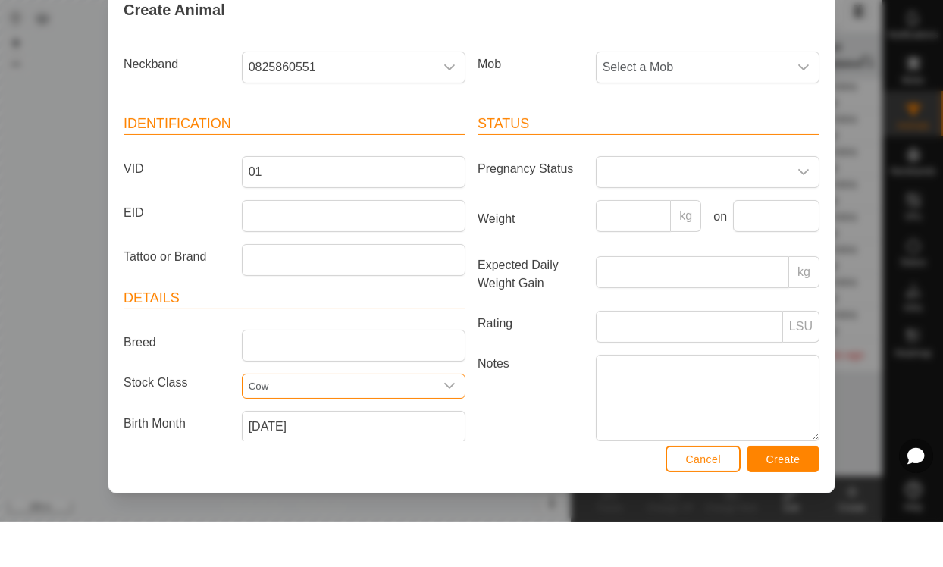
type input "Cow"
click at [254, 202] on input "01" at bounding box center [354, 218] width 224 height 32
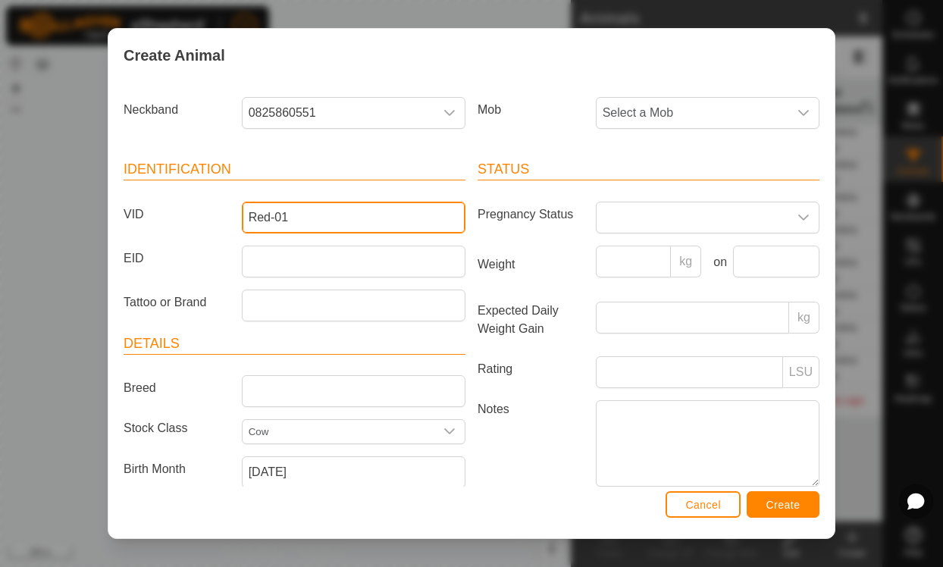
click at [326, 215] on input "Red-01" at bounding box center [354, 218] width 224 height 32
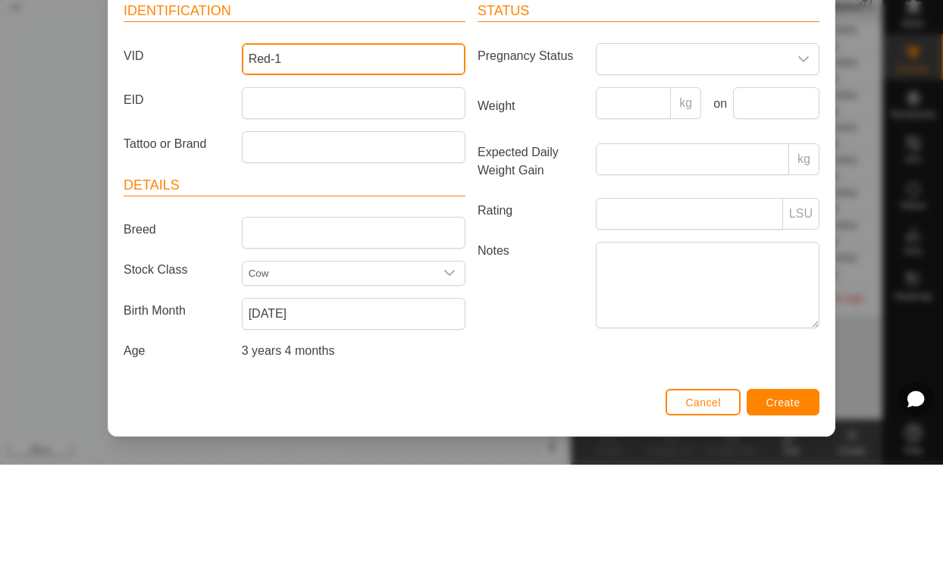
scroll to position [55, 0]
type input "Red-1"
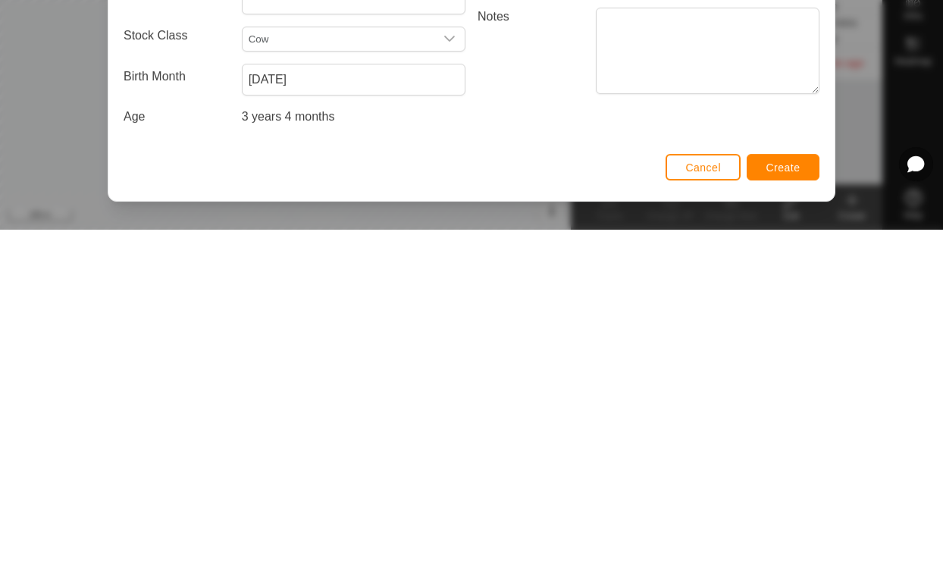
click at [785, 499] on span "Create" at bounding box center [784, 505] width 34 height 12
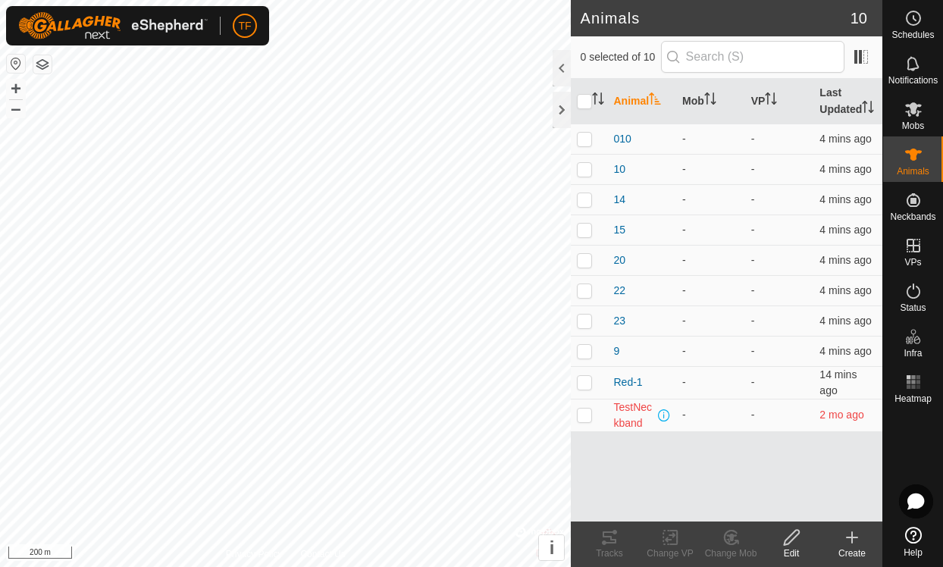
click at [842, 556] on div "Create" at bounding box center [852, 554] width 61 height 14
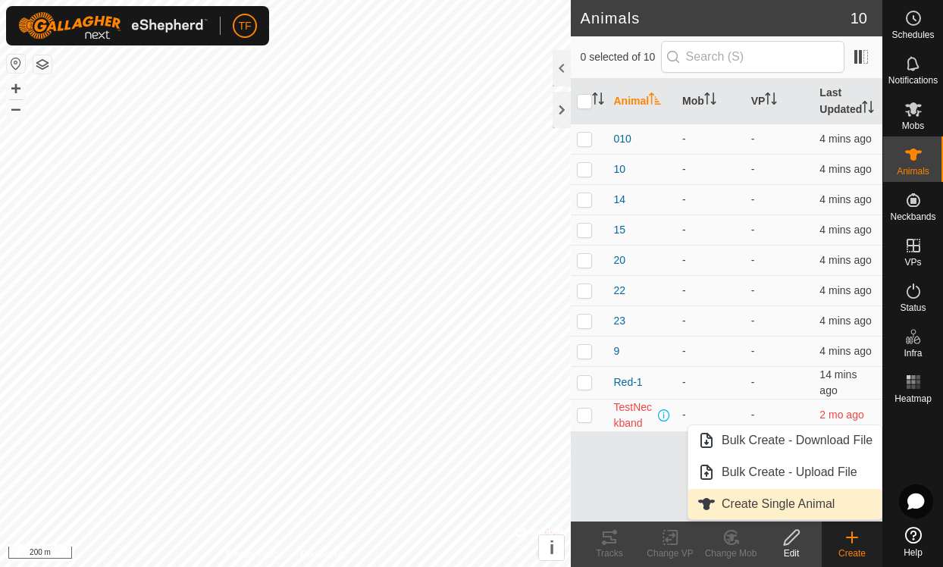
click at [817, 508] on span "Create Single Animal" at bounding box center [778, 504] width 113 height 18
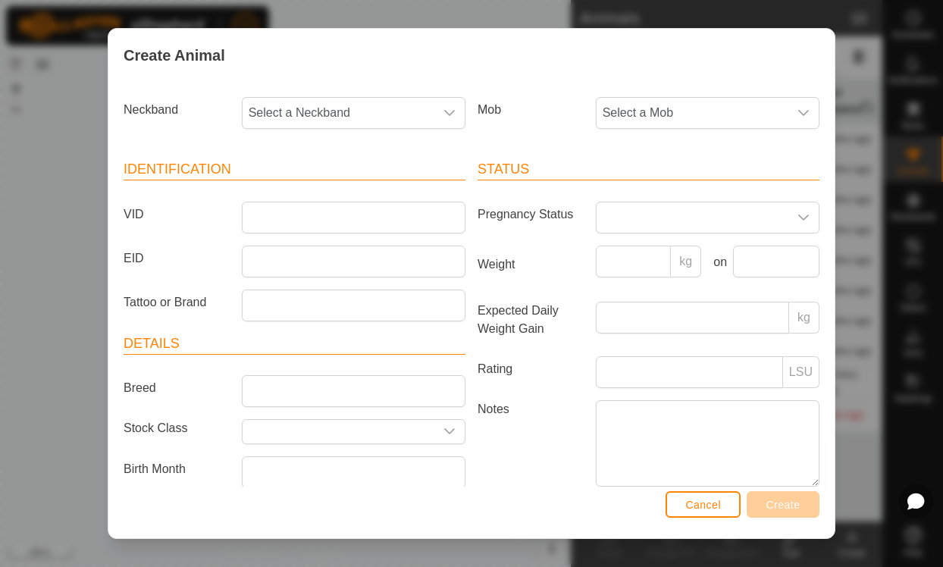
click at [372, 105] on span "Select a Neckband" at bounding box center [339, 113] width 192 height 30
type input "3574"
click at [336, 181] on li "3574772985" at bounding box center [354, 191] width 222 height 30
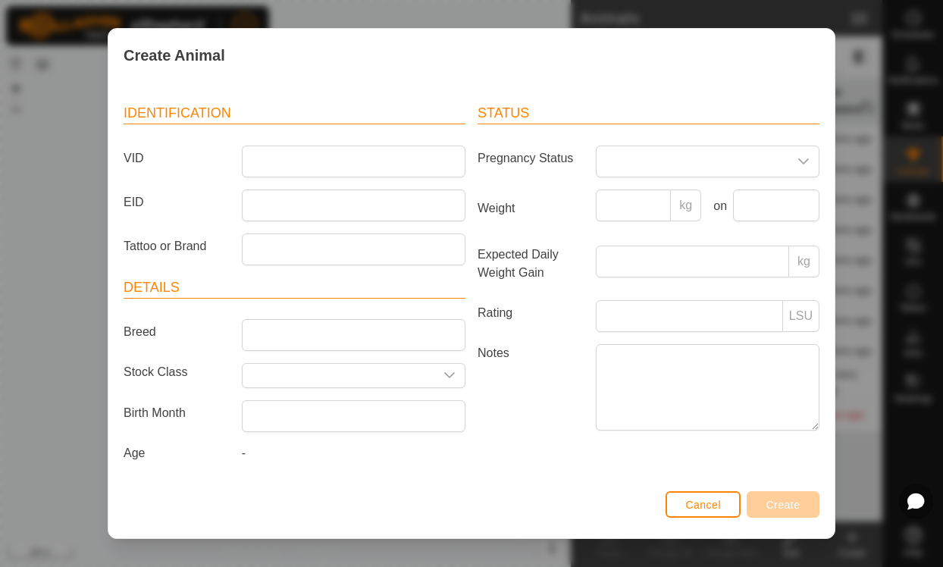
scroll to position [64, 0]
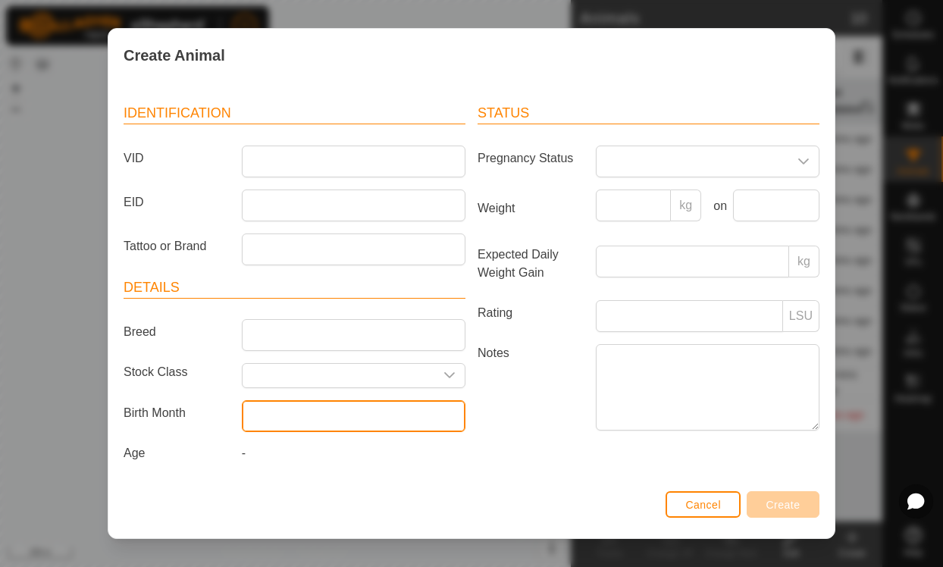
click at [344, 413] on input "text" at bounding box center [354, 416] width 224 height 32
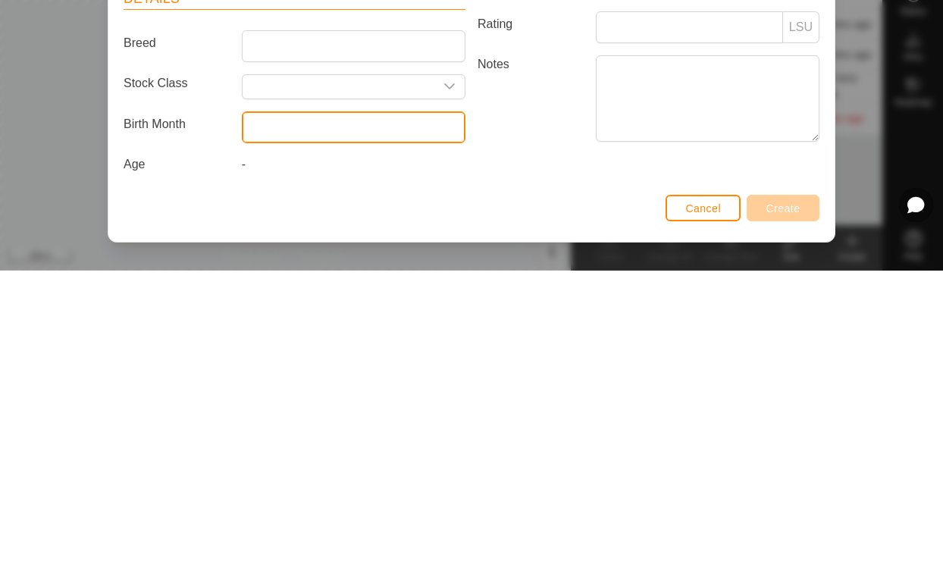
scroll to position [58, 0]
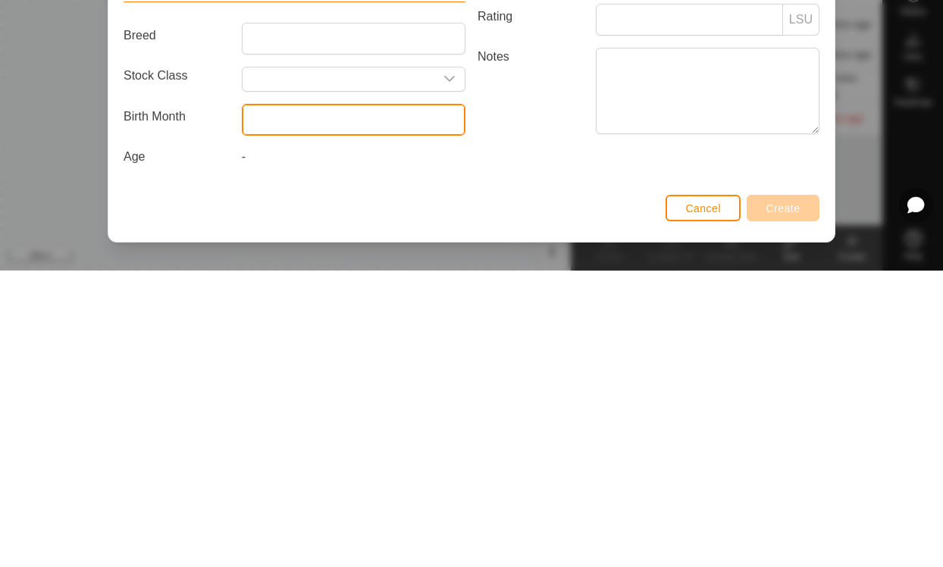
click at [360, 400] on input "text" at bounding box center [354, 416] width 224 height 32
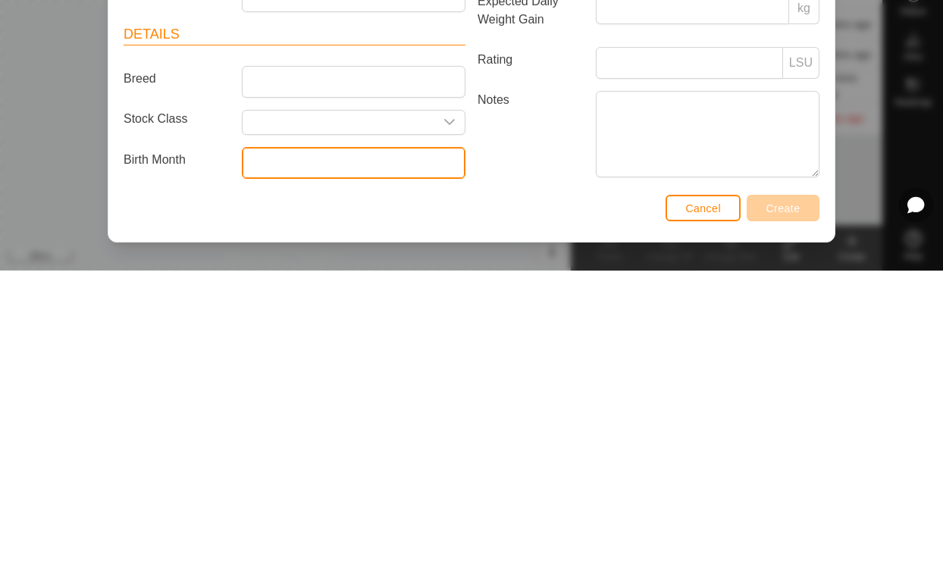
scroll to position [11, 0]
click at [372, 446] on input "text" at bounding box center [354, 462] width 224 height 32
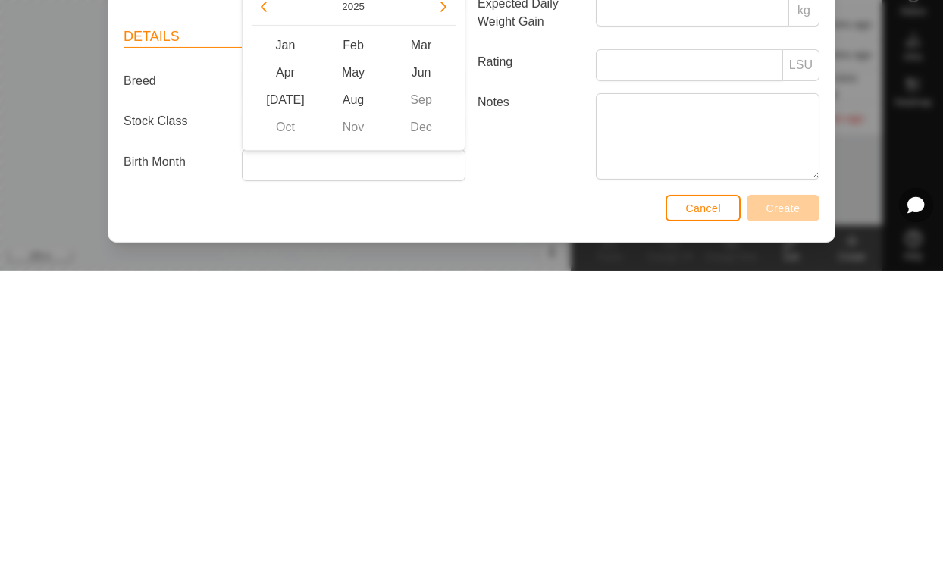
click at [274, 291] on button "Previous Year" at bounding box center [264, 303] width 24 height 24
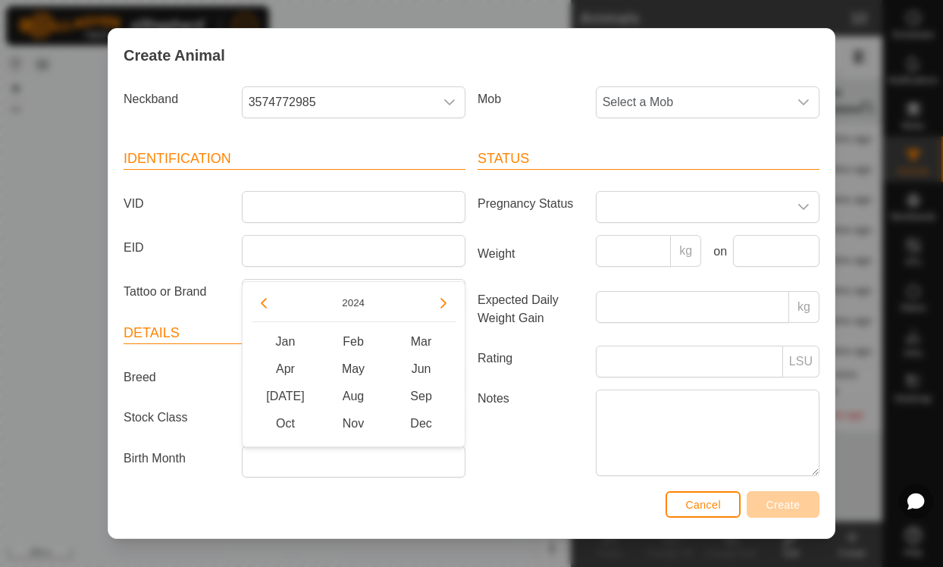
click at [273, 296] on button "Previous Year" at bounding box center [264, 303] width 24 height 24
click at [270, 297] on button "Previous Year" at bounding box center [264, 303] width 24 height 24
click at [356, 357] on span "May" at bounding box center [353, 369] width 68 height 27
type input "[DATE]"
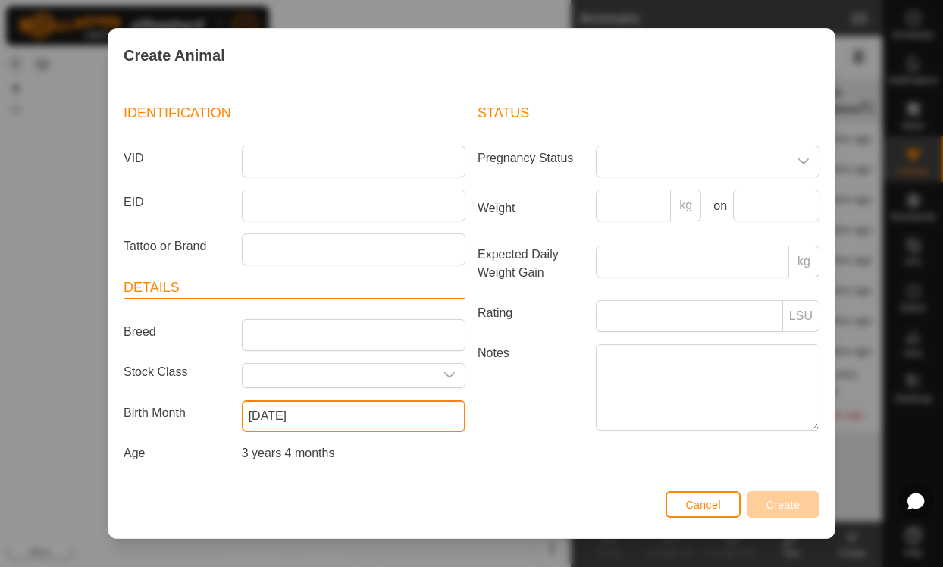
scroll to position [59, 0]
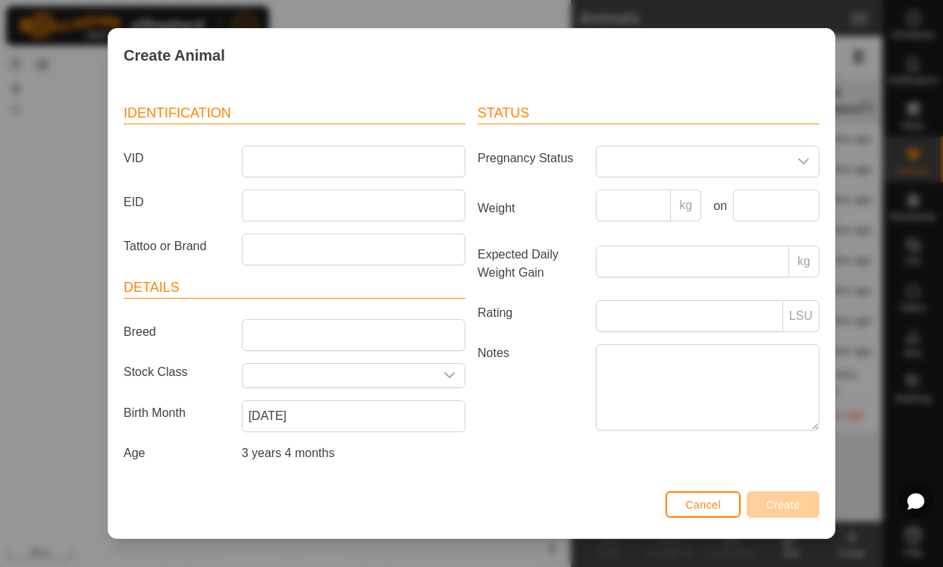
click at [337, 365] on input "text" at bounding box center [339, 376] width 192 height 24
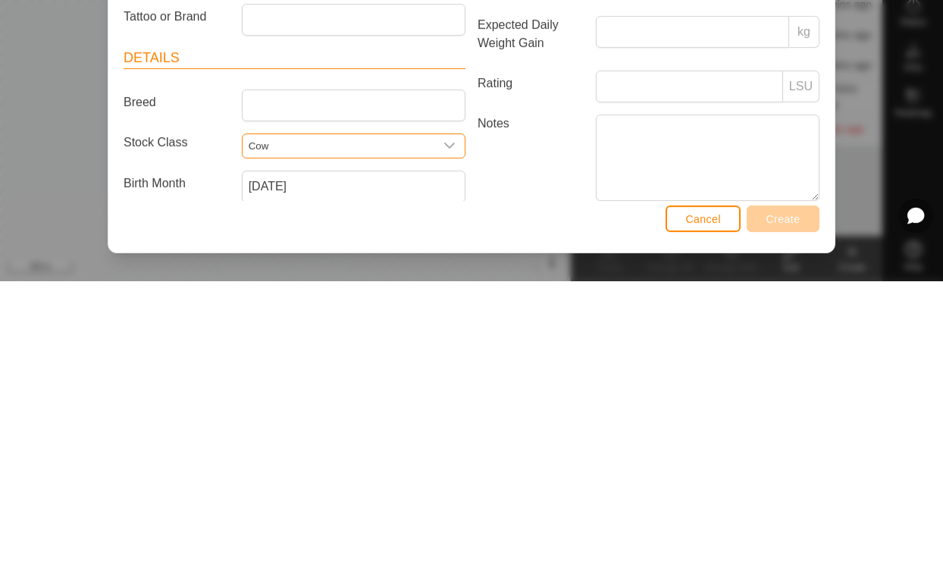
scroll to position [0, 0]
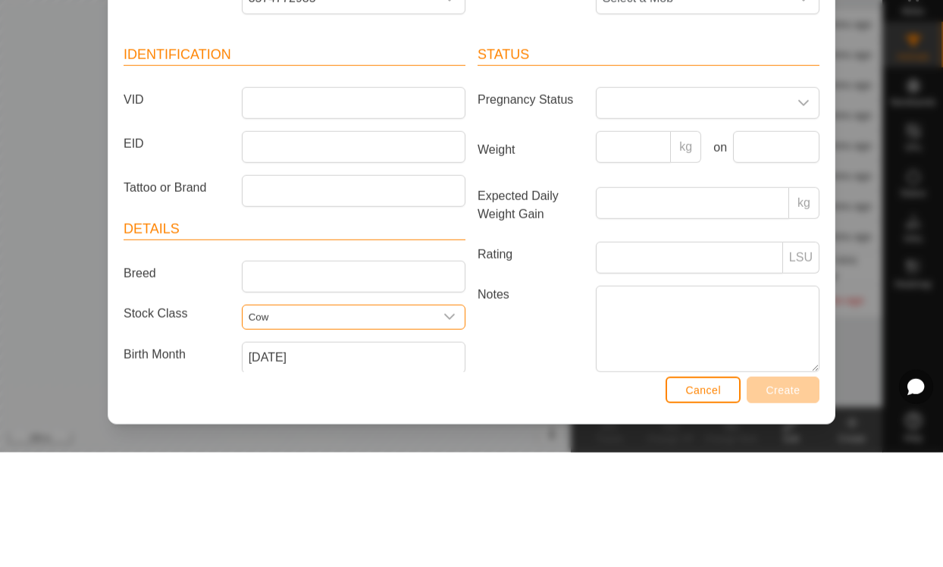
type input "Cow"
click at [356, 202] on input "VID" at bounding box center [354, 218] width 224 height 32
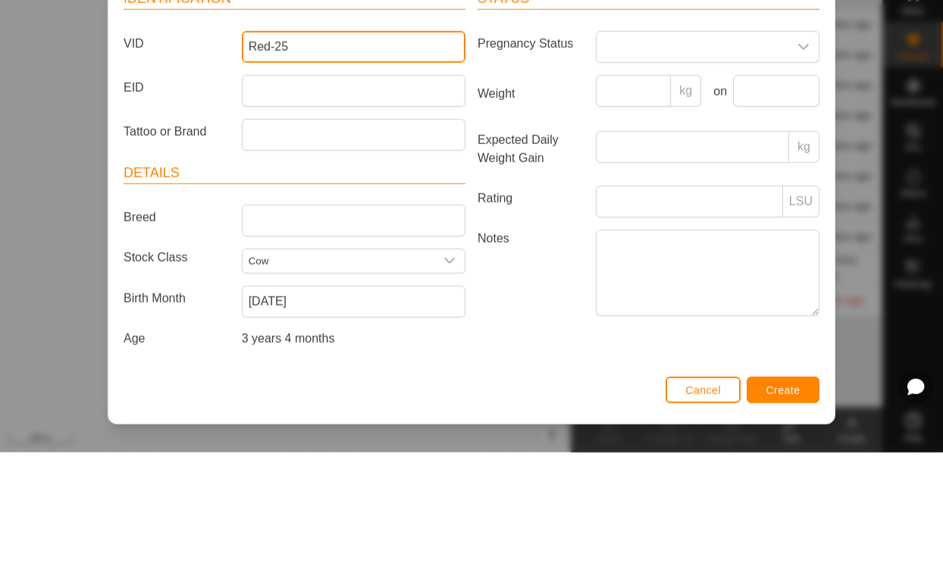
scroll to position [55, 0]
type input "Red-25"
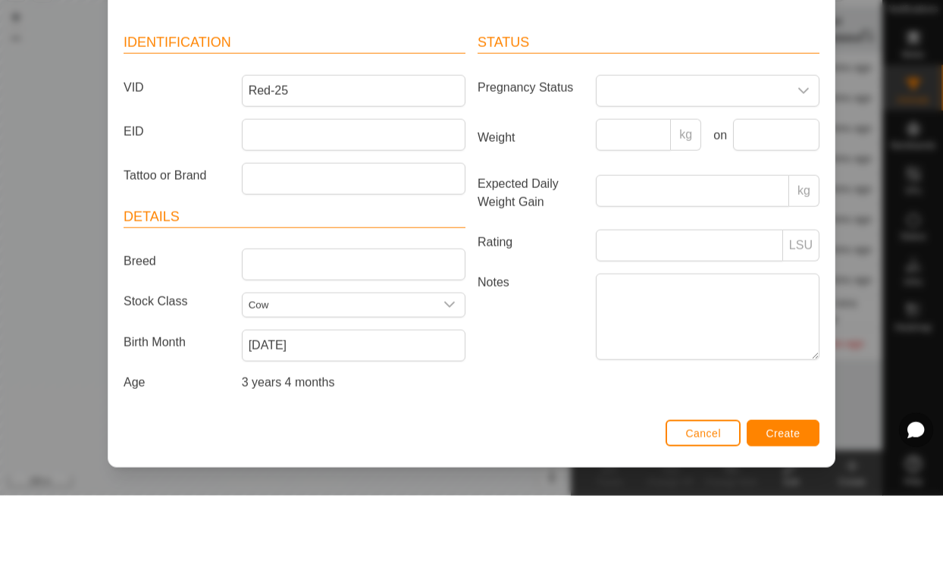
click at [721, 147] on span at bounding box center [693, 162] width 192 height 30
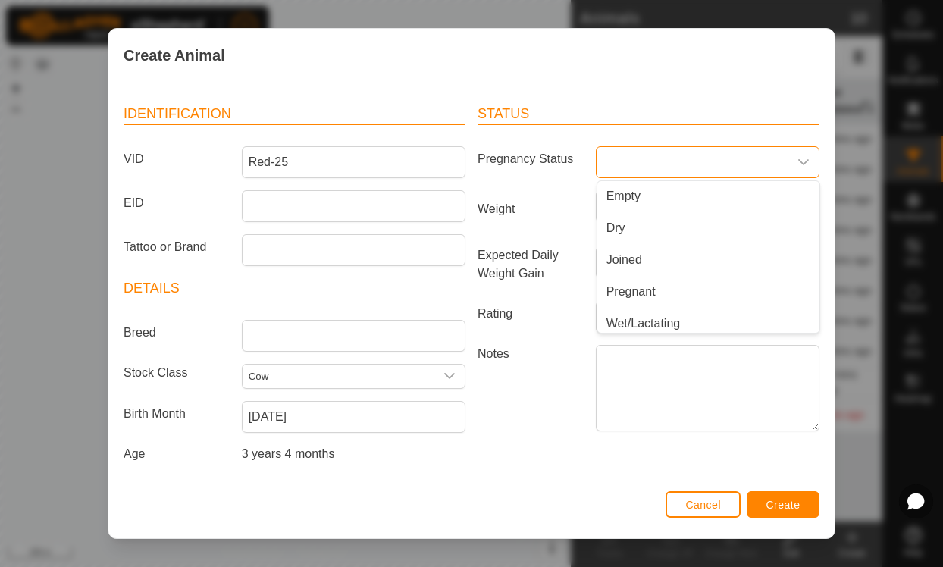
click at [557, 419] on label "Notes" at bounding box center [531, 388] width 118 height 86
click at [596, 419] on textarea "Notes" at bounding box center [708, 388] width 224 height 86
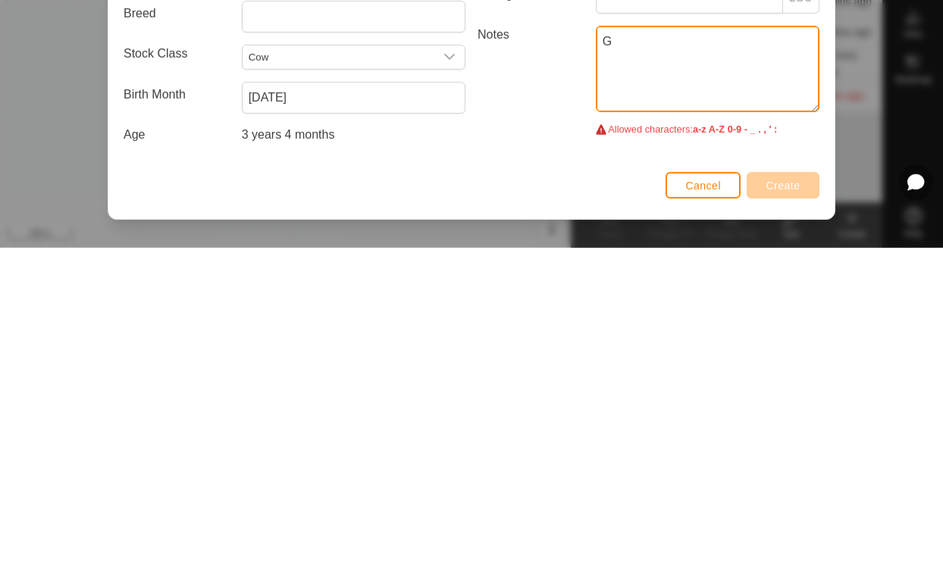
type textarea "G"
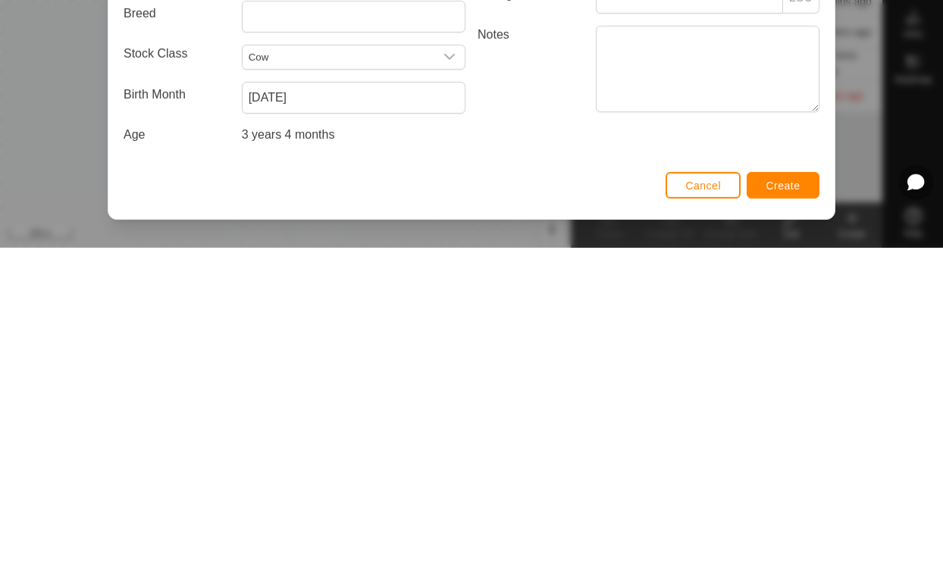
click at [792, 499] on span "Create" at bounding box center [784, 505] width 34 height 12
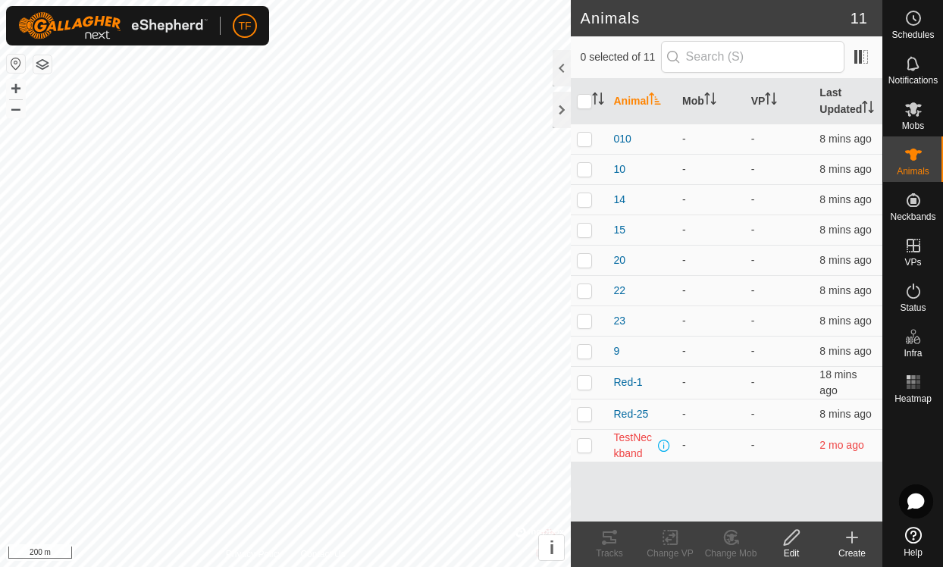
click at [855, 540] on icon at bounding box center [852, 538] width 18 height 18
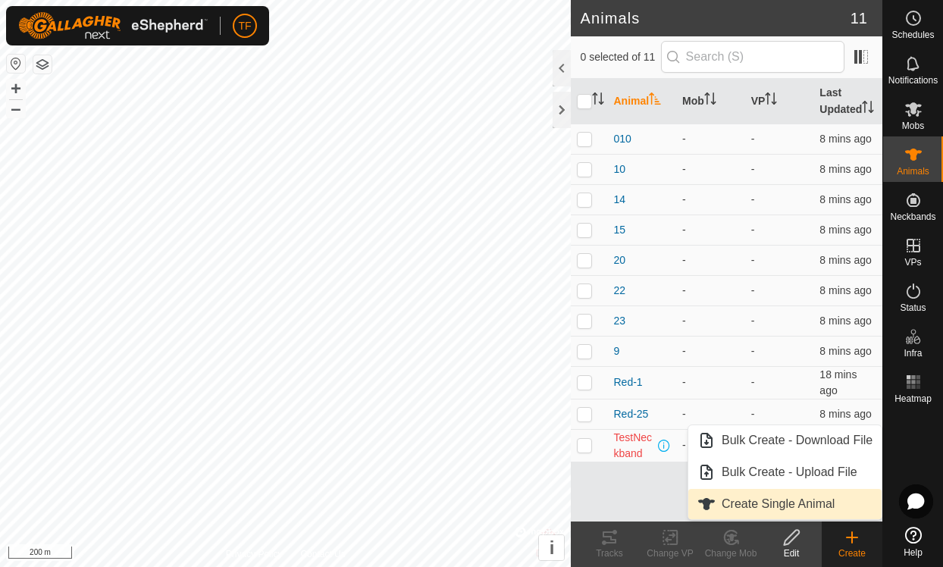
click at [734, 503] on span "Create Single Animal" at bounding box center [778, 504] width 113 height 18
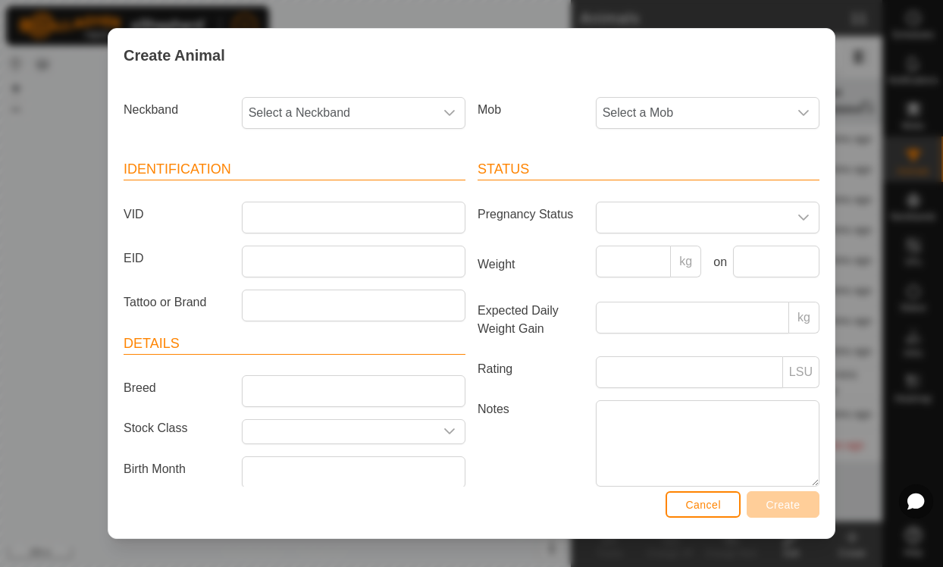
click at [323, 121] on span "Select a Neckband" at bounding box center [339, 113] width 192 height 30
type input "3767"
click at [349, 191] on li "3767485496" at bounding box center [354, 191] width 222 height 30
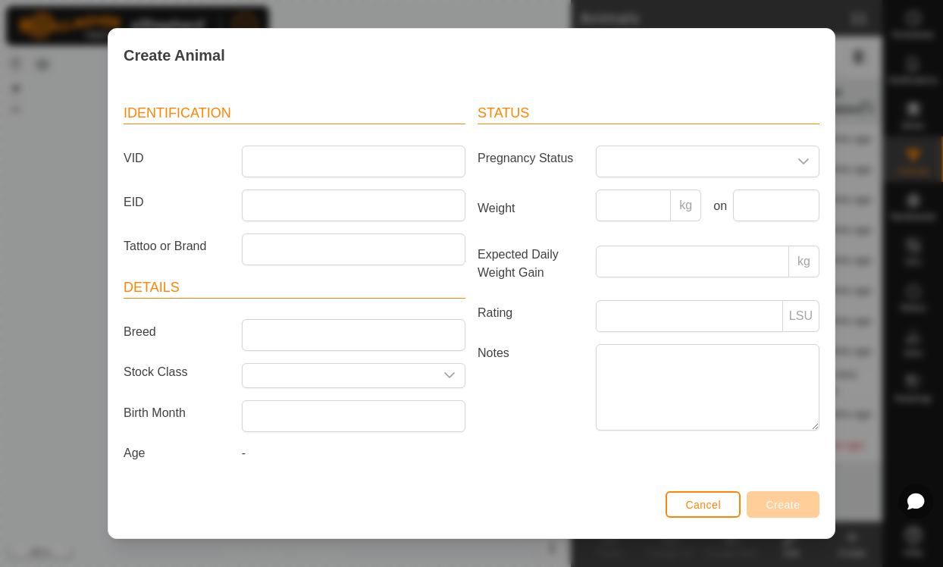
scroll to position [64, 0]
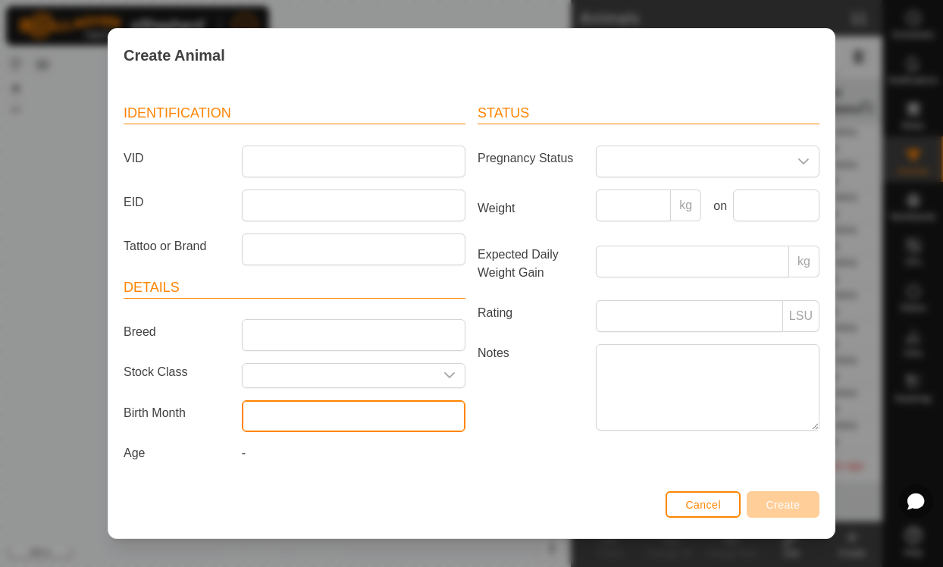
click at [357, 401] on input "text" at bounding box center [354, 416] width 224 height 32
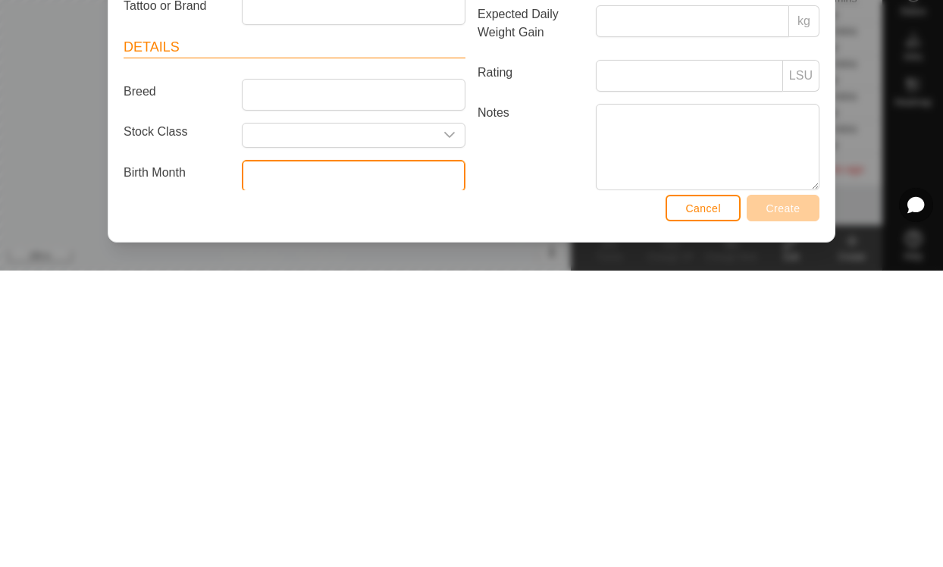
scroll to position [0, 0]
click at [381, 456] on input "text" at bounding box center [354, 472] width 224 height 32
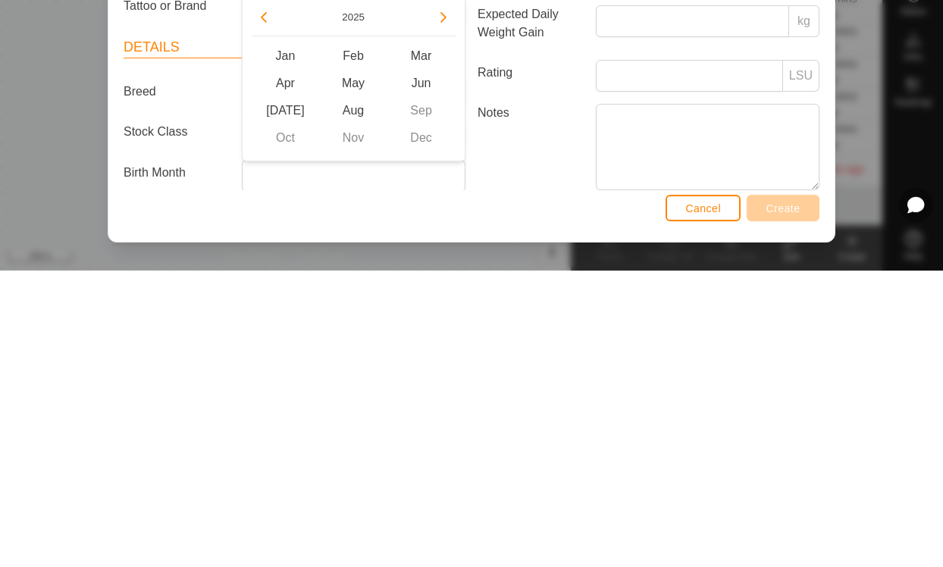
click at [272, 302] on button "Previous Year" at bounding box center [264, 314] width 24 height 24
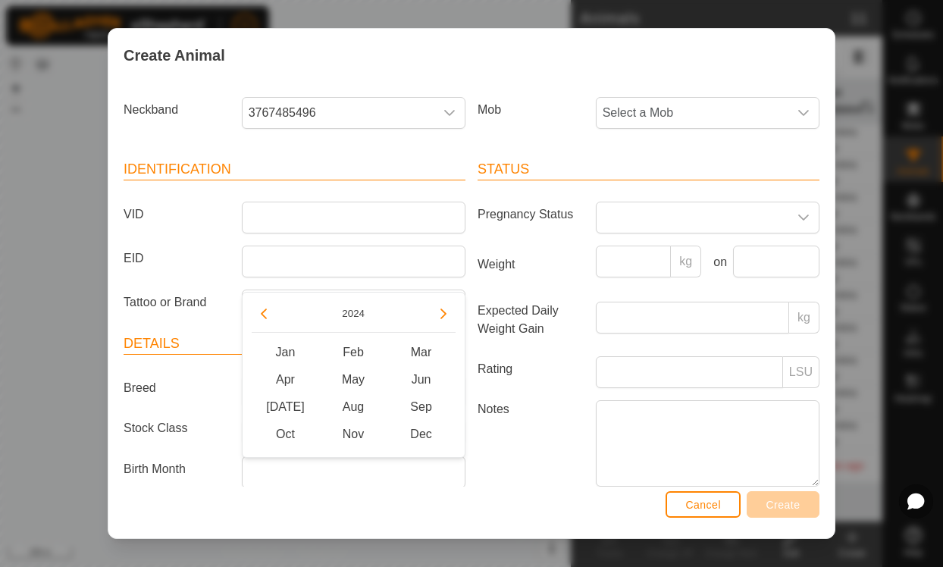
click at [269, 305] on button "Previous Year" at bounding box center [264, 314] width 24 height 24
click at [271, 306] on button "Previous Year" at bounding box center [264, 314] width 24 height 24
click at [274, 309] on button "Previous Year" at bounding box center [264, 314] width 24 height 24
click at [352, 378] on span "May" at bounding box center [353, 379] width 68 height 27
type input "[DATE]"
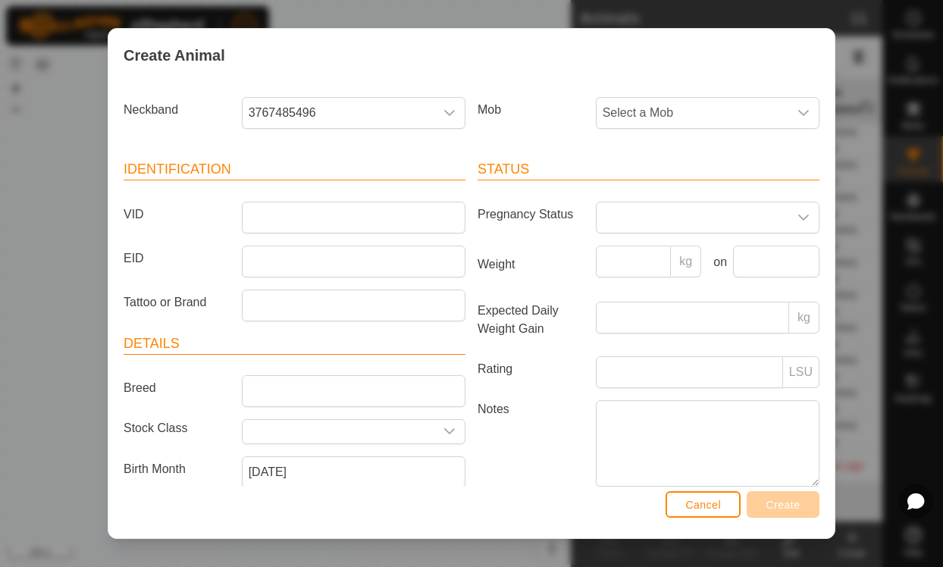
click at [345, 424] on input "text" at bounding box center [339, 432] width 192 height 24
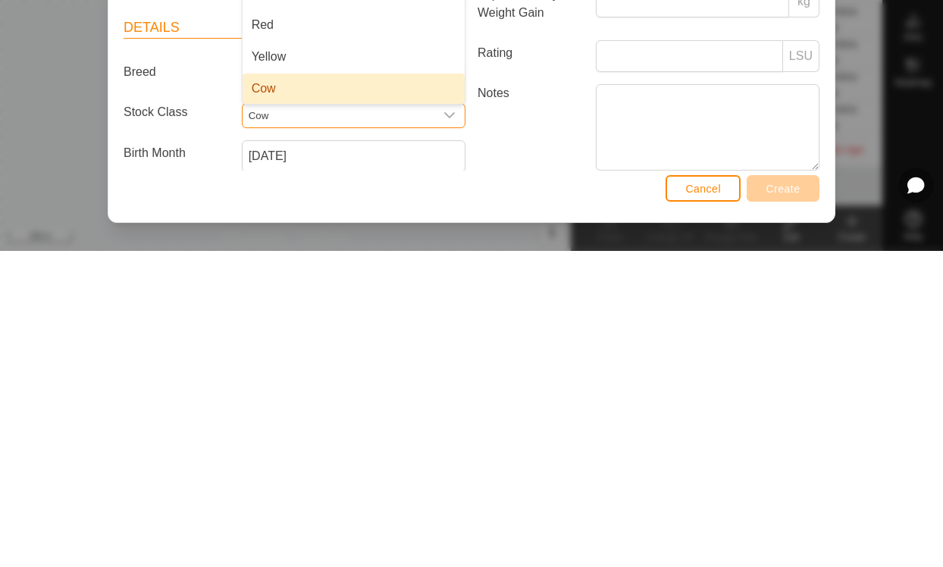
type input "Cow"
click at [348, 390] on li "Cow" at bounding box center [354, 405] width 222 height 30
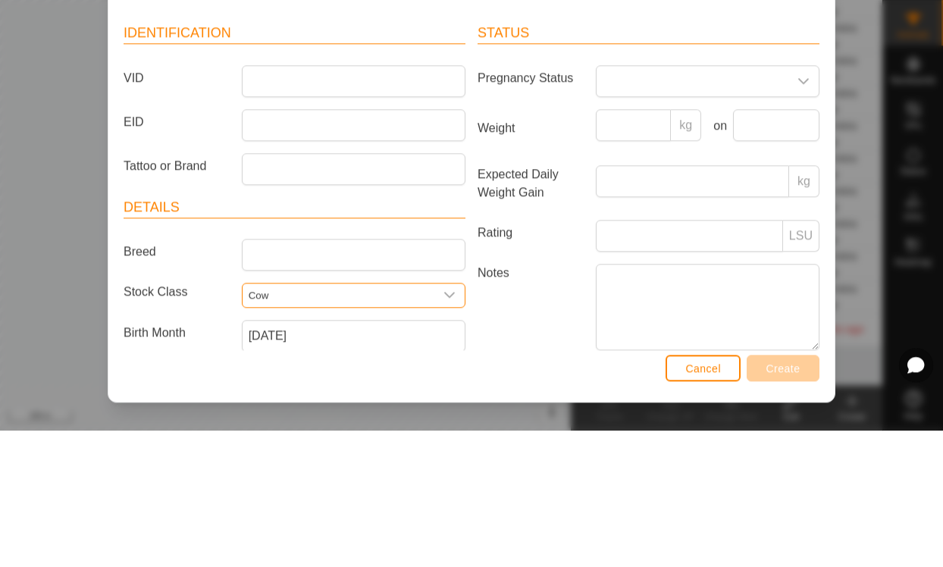
click at [331, 202] on input "VID" at bounding box center [354, 218] width 224 height 32
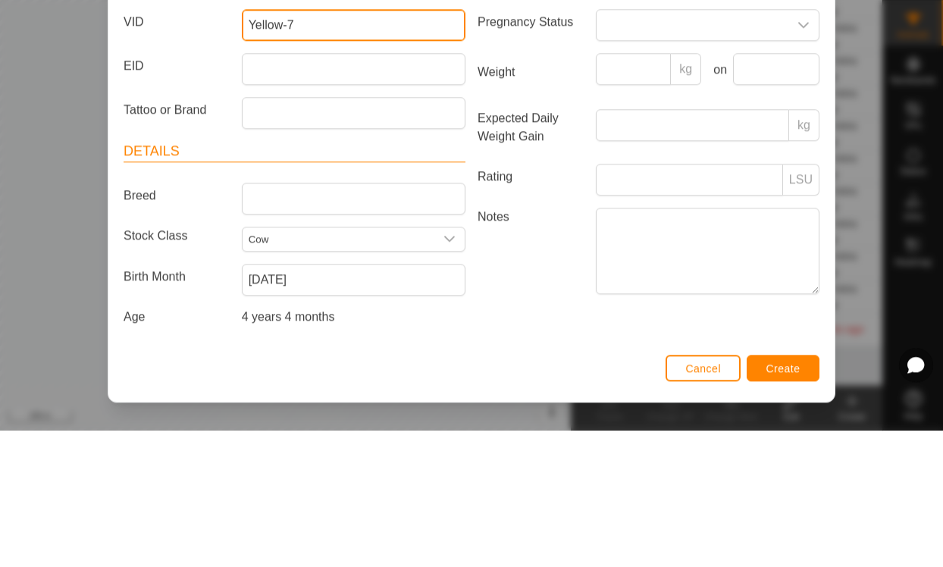
scroll to position [55, 0]
type input "Yellow-7"
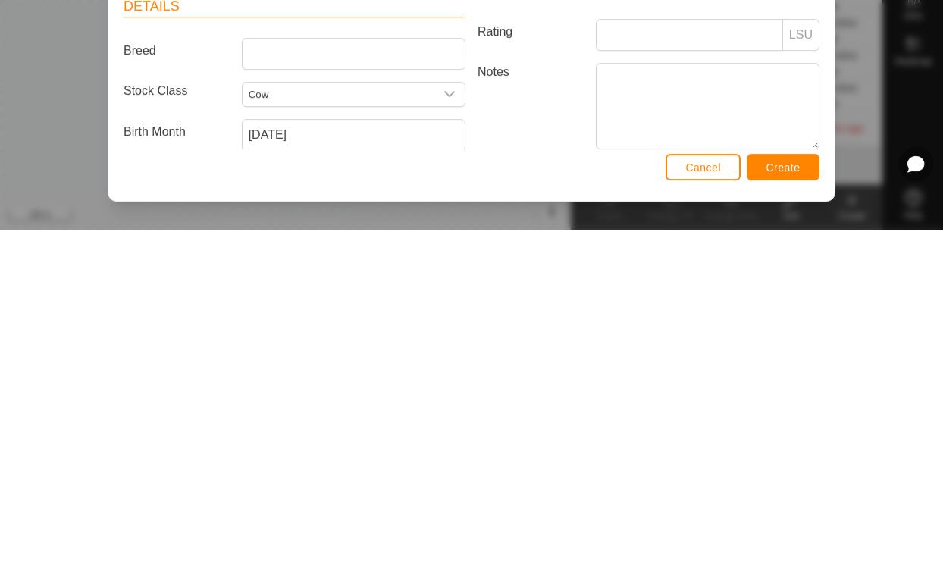
scroll to position [0, 0]
click at [791, 499] on span "Create" at bounding box center [784, 505] width 34 height 12
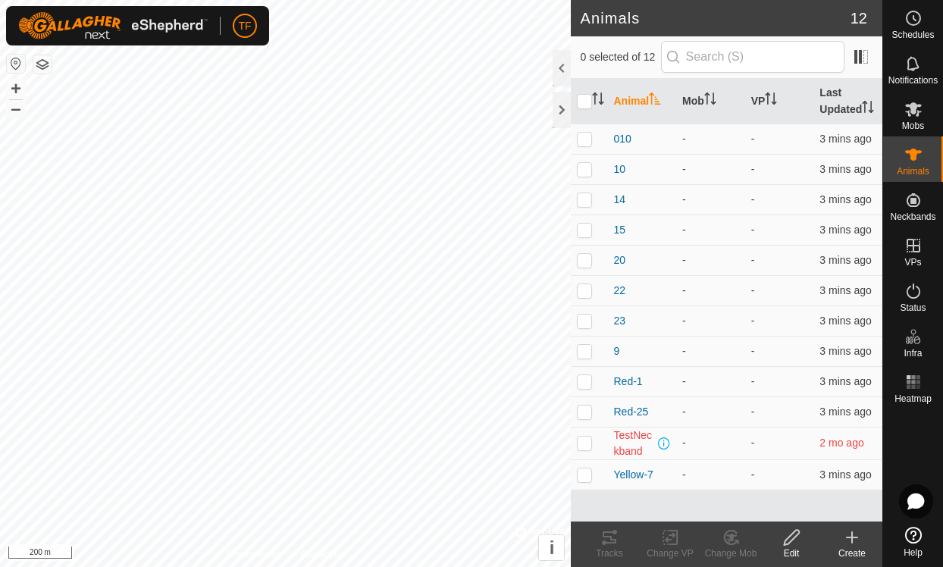
click at [859, 540] on icon at bounding box center [852, 538] width 18 height 18
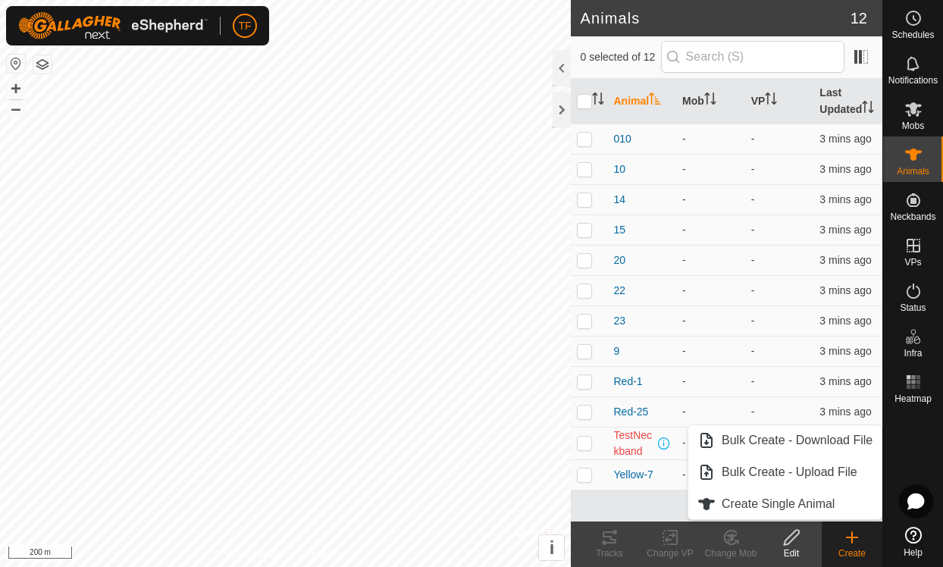
click at [791, 507] on span "Create Single Animal" at bounding box center [778, 504] width 113 height 18
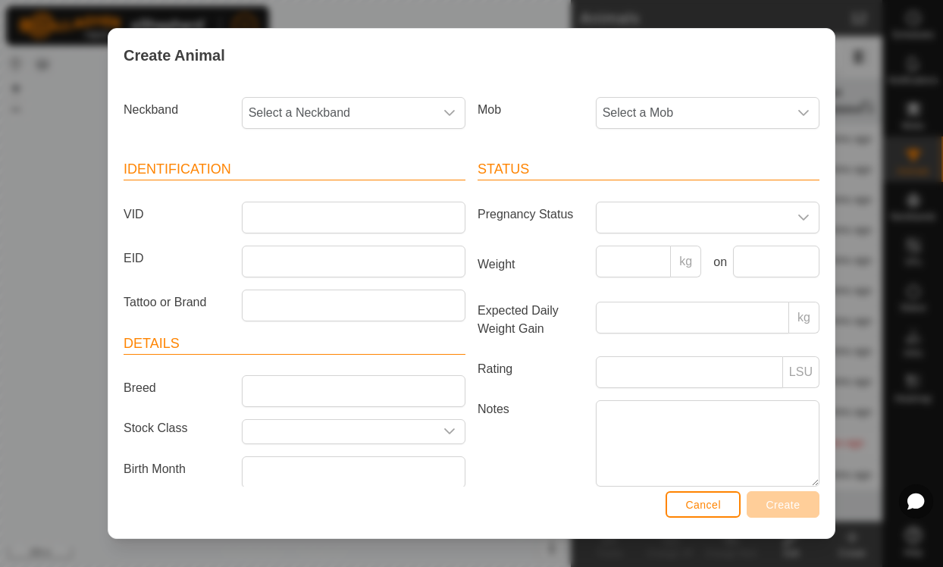
click at [387, 127] on span "Select a Neckband" at bounding box center [339, 113] width 192 height 30
type input "2"
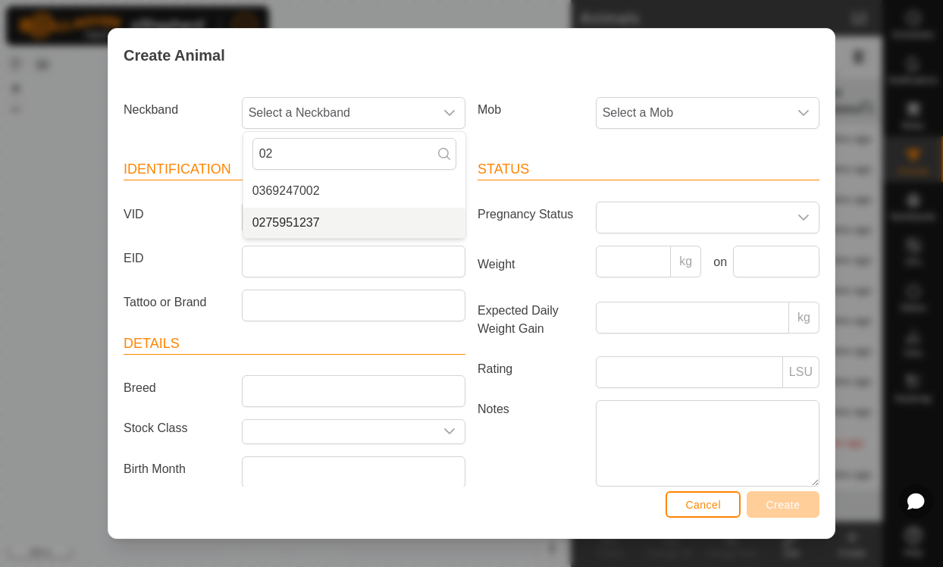
type input "02"
click at [325, 216] on li "0275951237" at bounding box center [354, 223] width 222 height 30
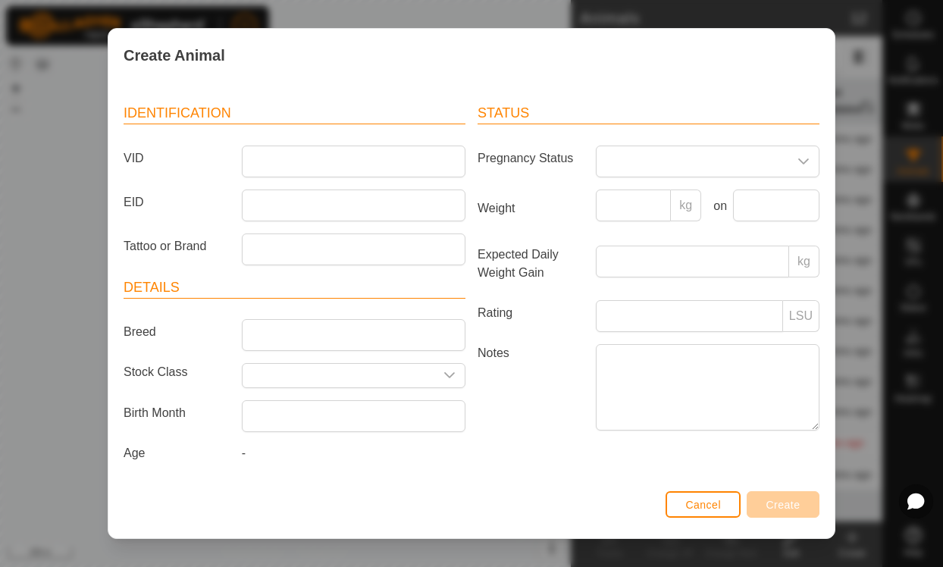
scroll to position [64, 0]
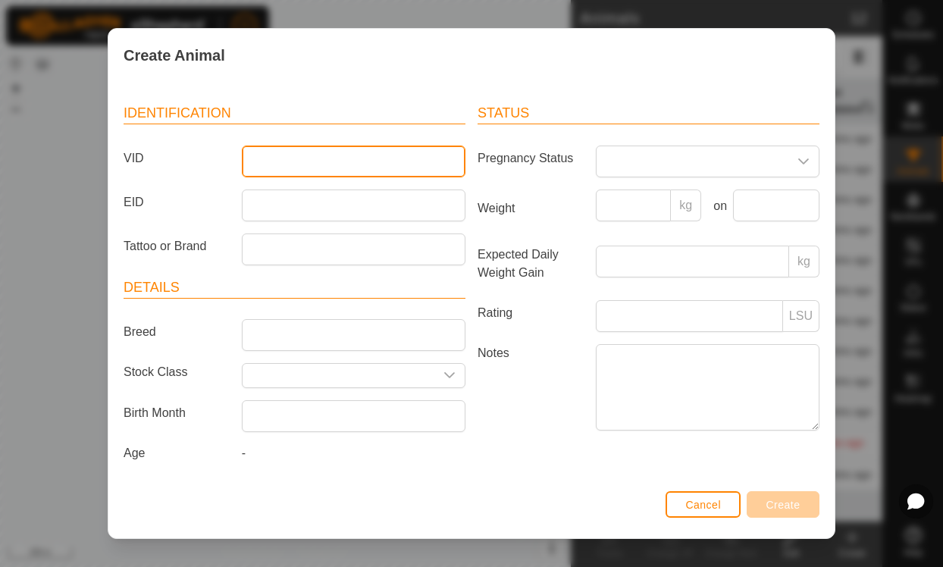
click at [330, 146] on input "VID" at bounding box center [354, 162] width 224 height 32
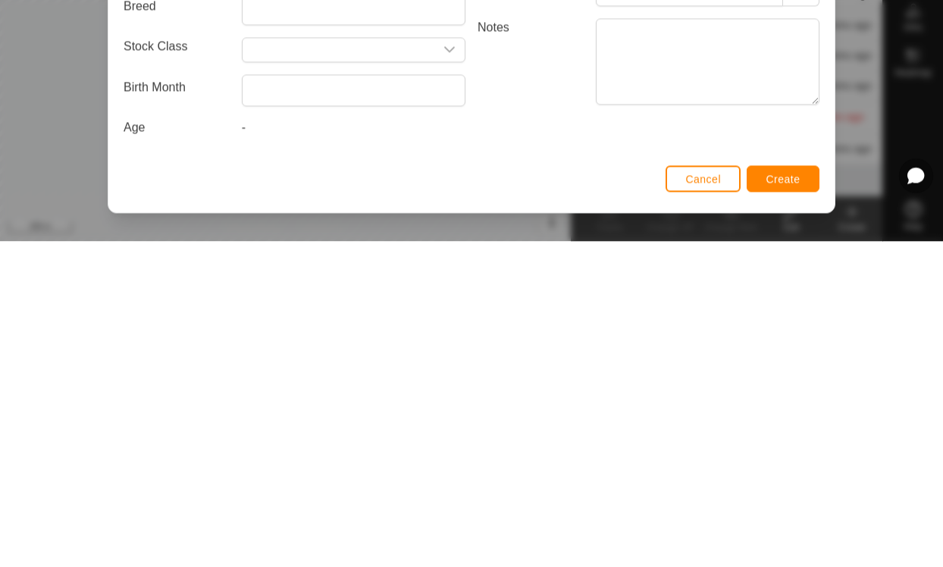
type input "Red-18"
click at [341, 400] on input "text" at bounding box center [354, 416] width 224 height 32
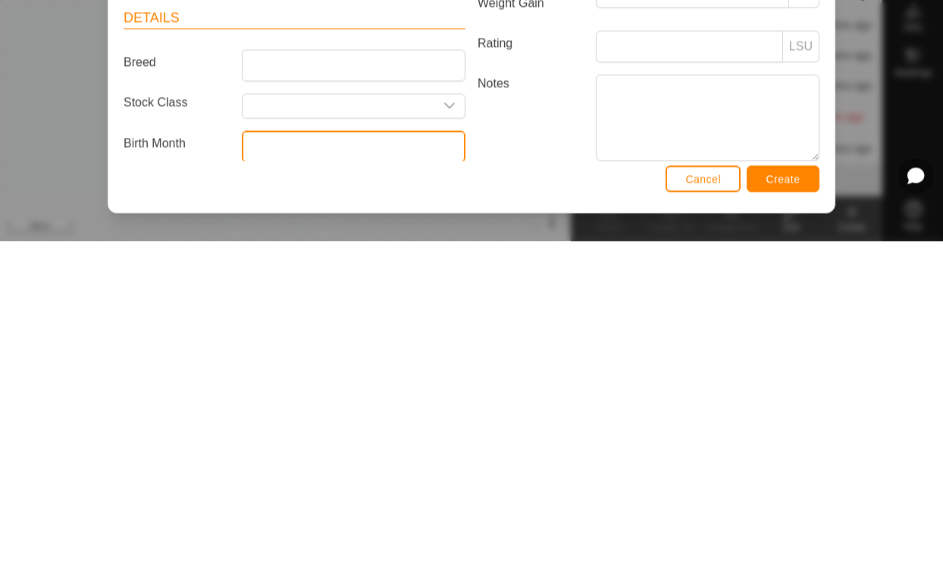
scroll to position [0, 0]
click at [319, 456] on input "text" at bounding box center [354, 472] width 224 height 32
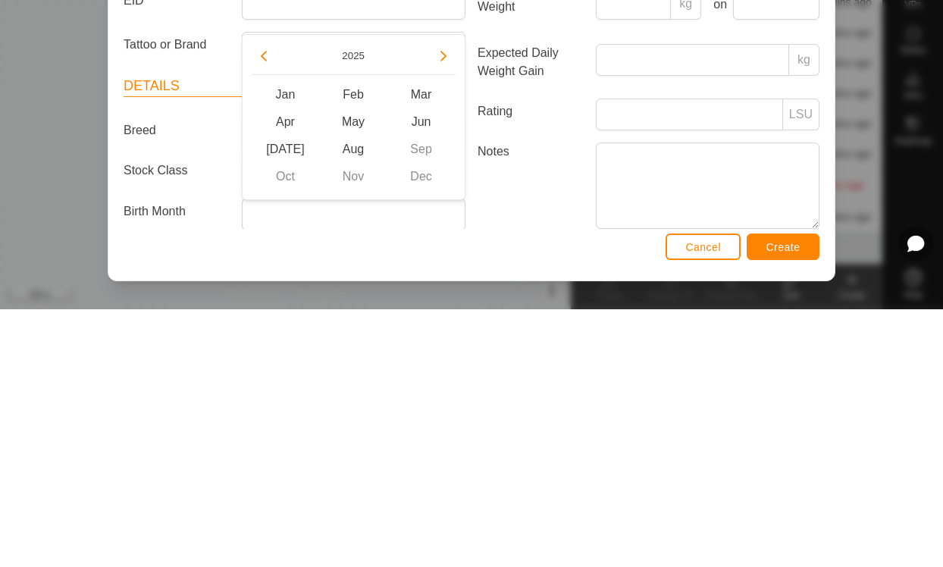
click at [274, 302] on button "Previous Year" at bounding box center [264, 314] width 24 height 24
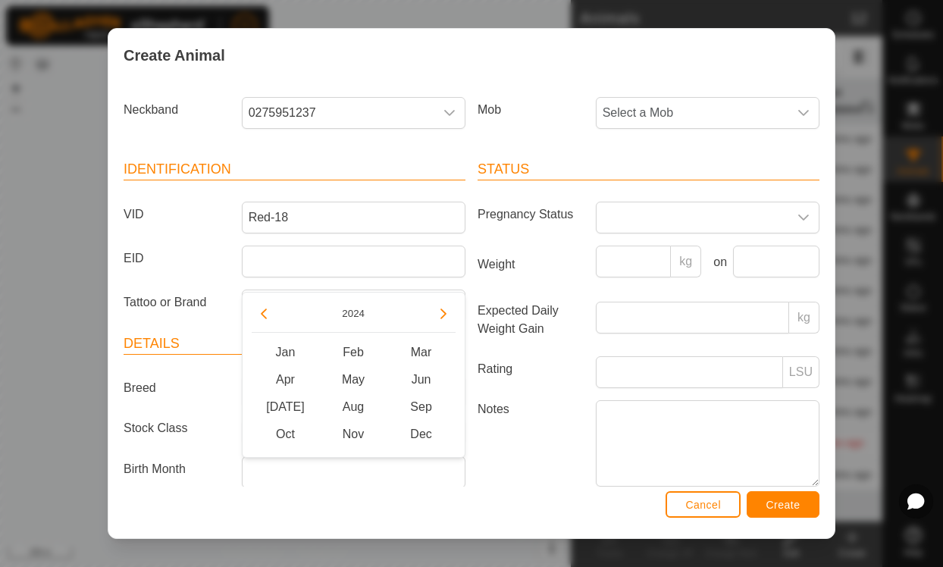
click at [274, 306] on button "Previous Year" at bounding box center [264, 314] width 24 height 24
click at [262, 309] on icon "Previous Year" at bounding box center [264, 314] width 12 height 12
click at [354, 376] on span "May" at bounding box center [353, 379] width 68 height 27
type input "[DATE]"
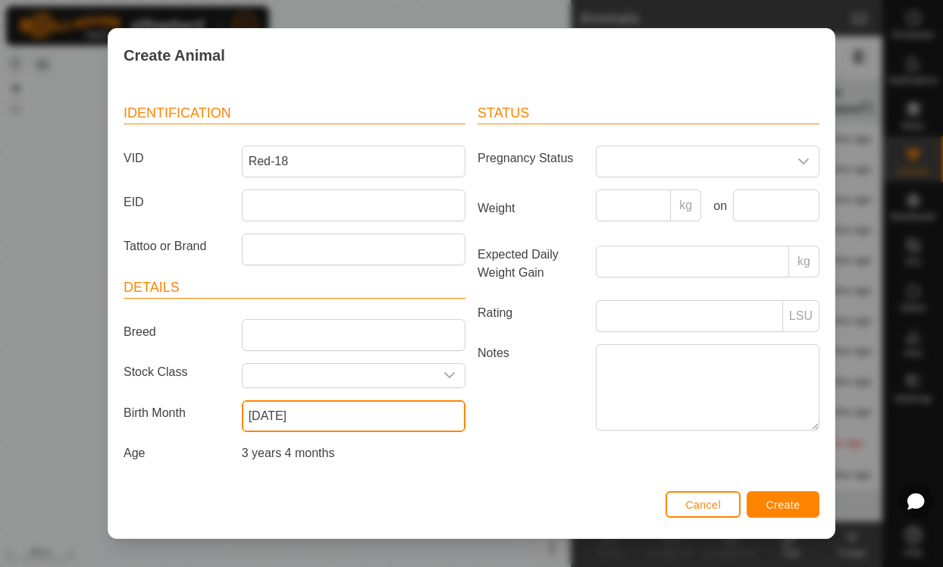
scroll to position [59, 0]
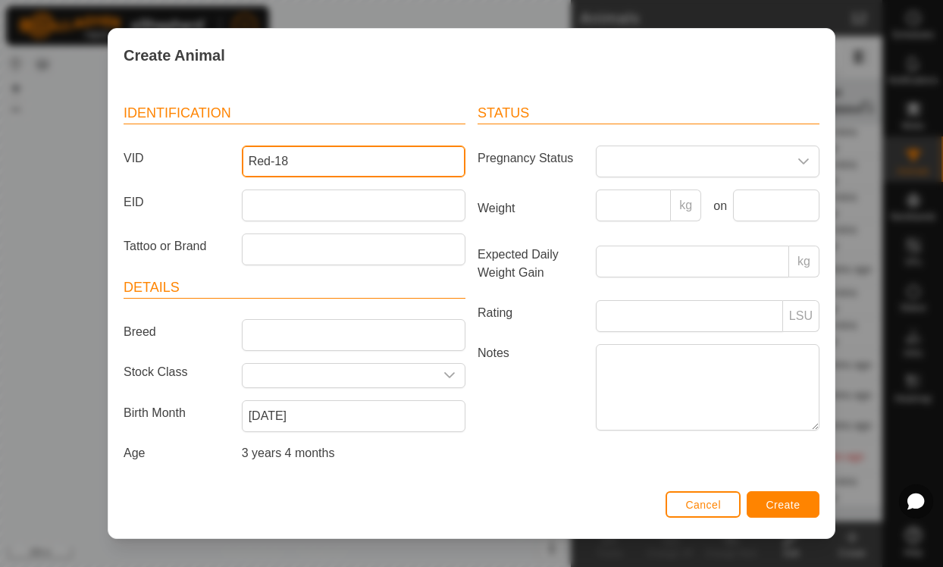
click at [340, 165] on input "Red-18" at bounding box center [354, 162] width 224 height 32
type input "R"
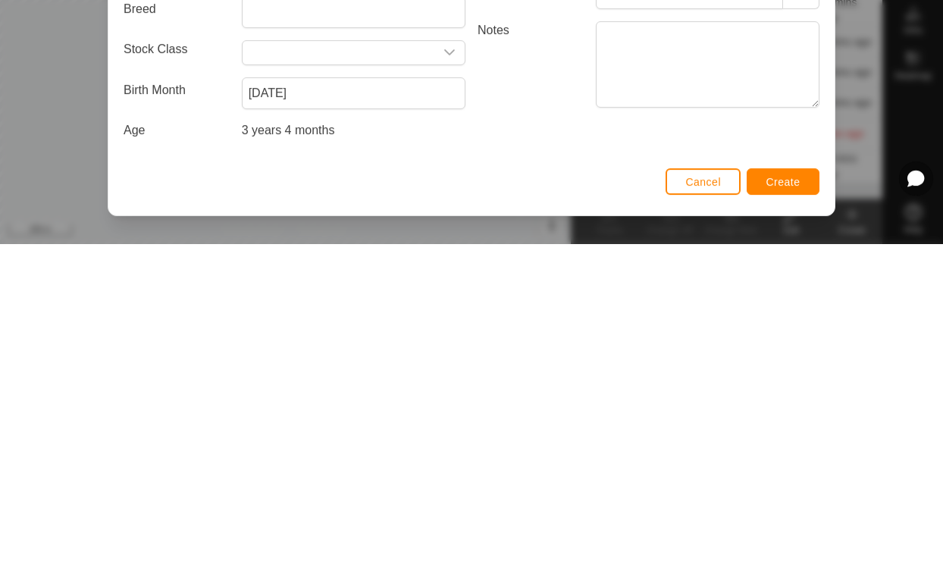
type input "Yellow-27"
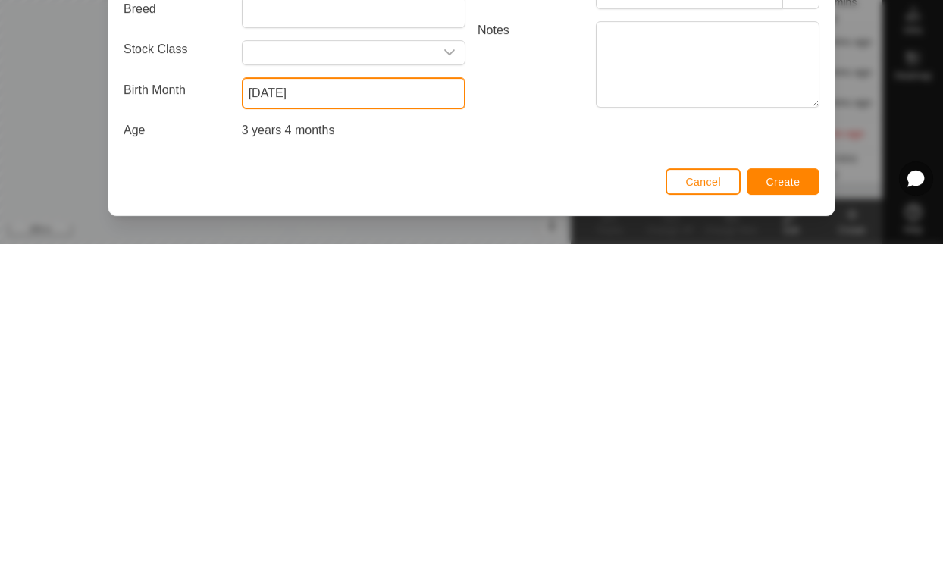
click at [359, 400] on input "[DATE]" at bounding box center [354, 416] width 224 height 32
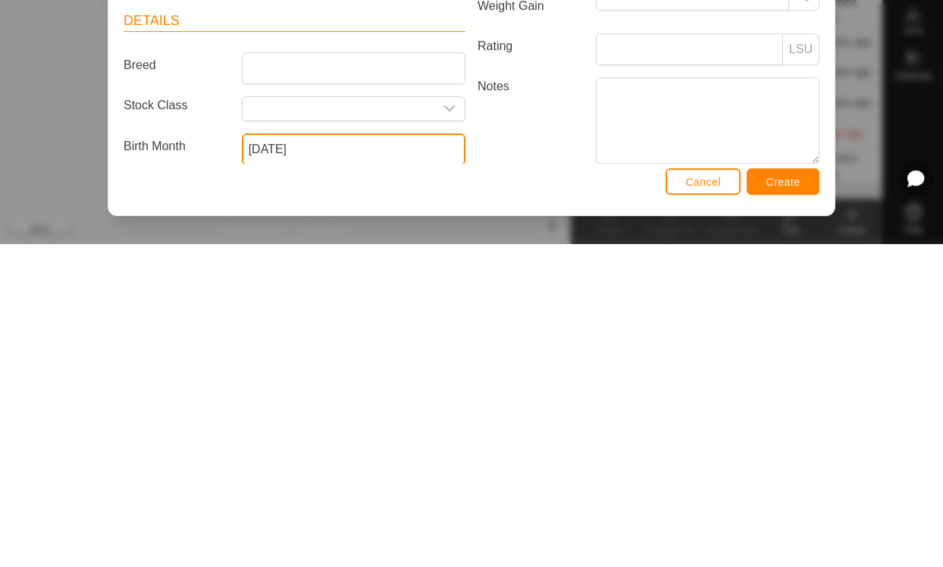
scroll to position [0, 0]
click at [374, 456] on input "[DATE]" at bounding box center [354, 472] width 224 height 32
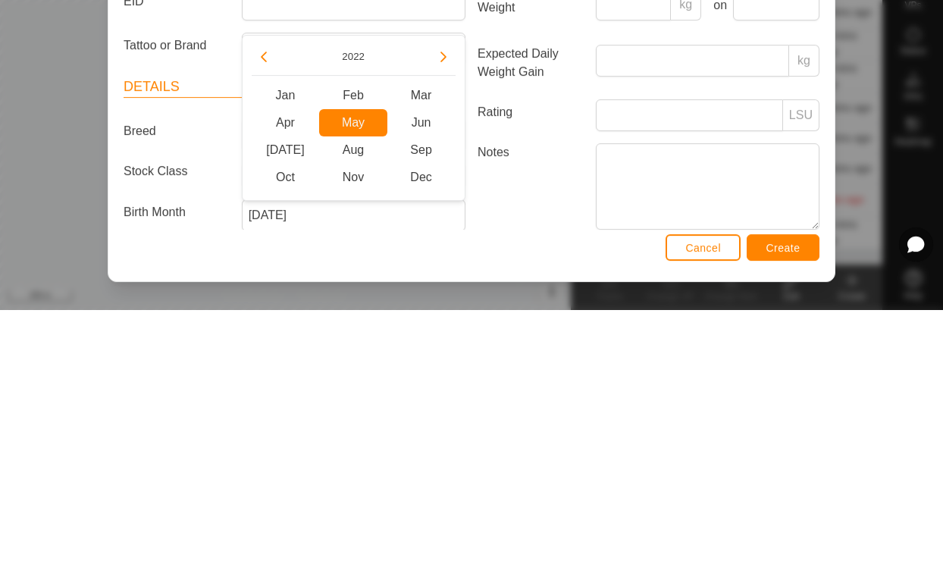
click at [275, 302] on p-button "Choose Date" at bounding box center [264, 314] width 24 height 24
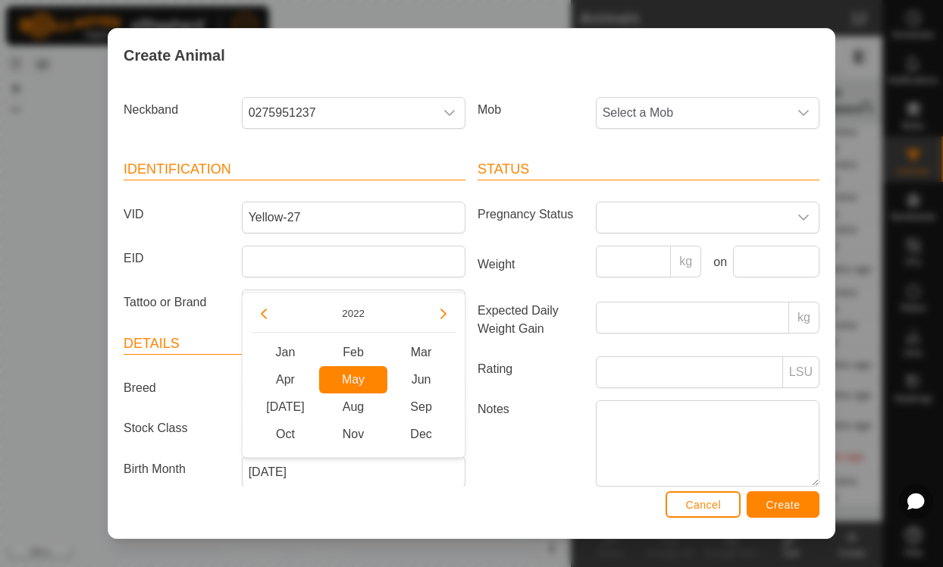
click at [265, 319] on icon "Previous Year" at bounding box center [264, 314] width 12 height 12
click at [362, 378] on span "May" at bounding box center [353, 379] width 68 height 27
type input "[DATE]"
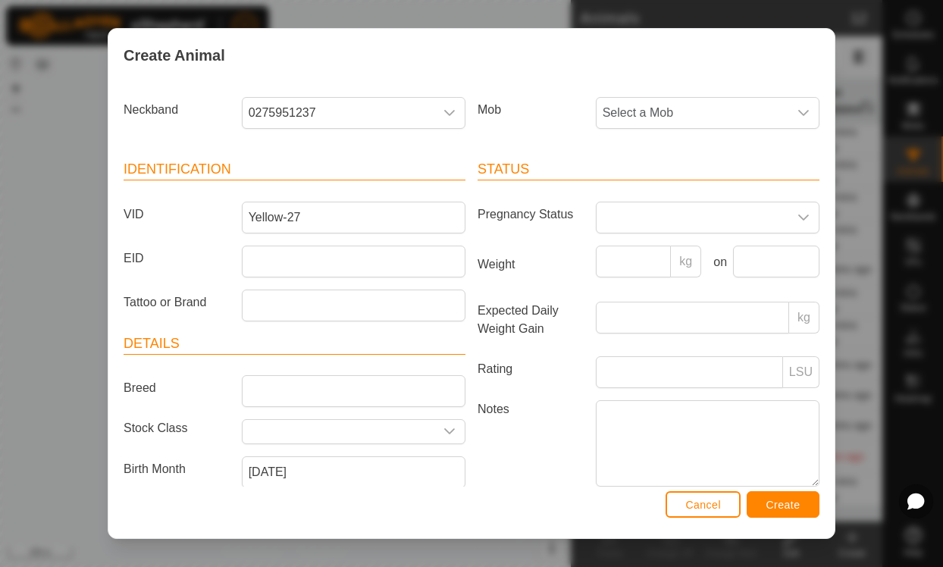
click at [315, 428] on input "text" at bounding box center [339, 432] width 192 height 24
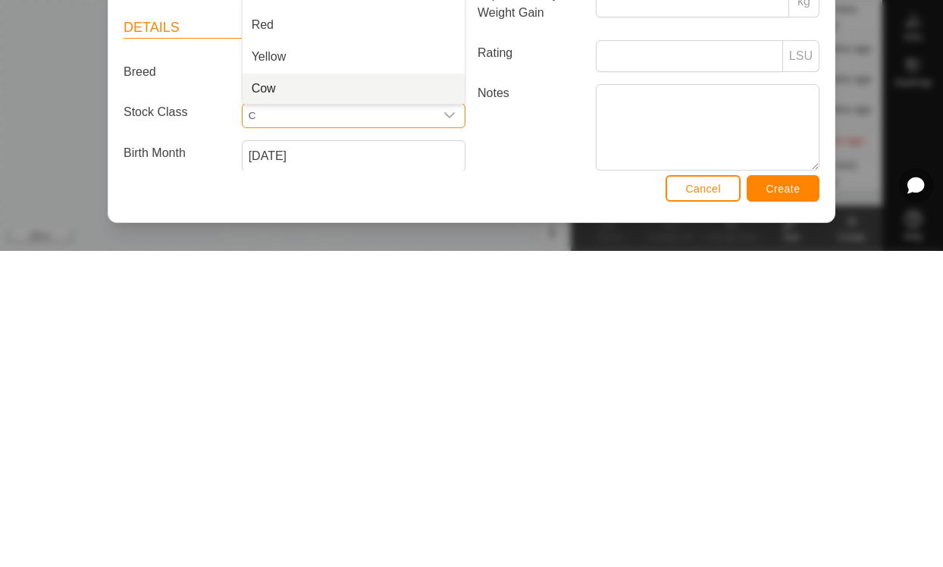
click at [292, 390] on li "Cow" at bounding box center [354, 405] width 222 height 30
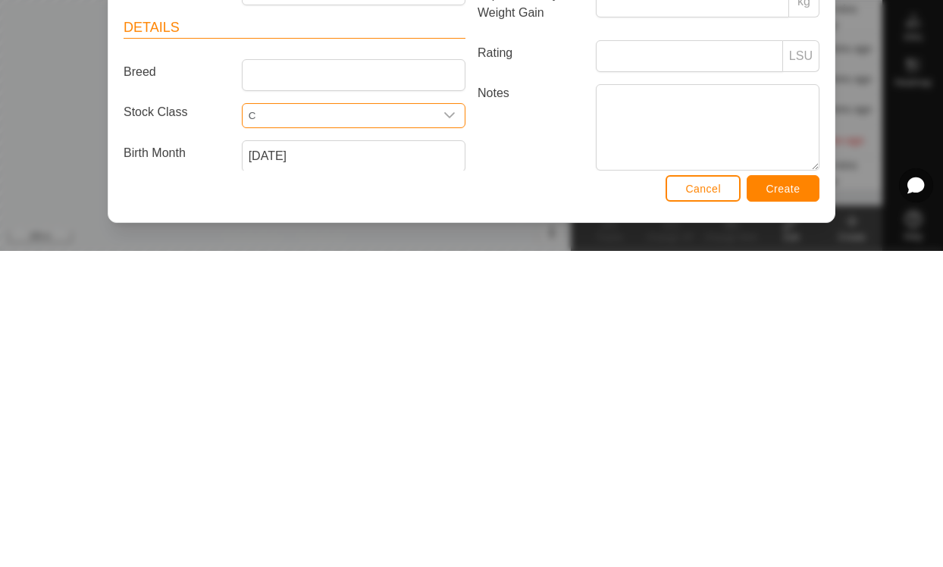
type input "Cow"
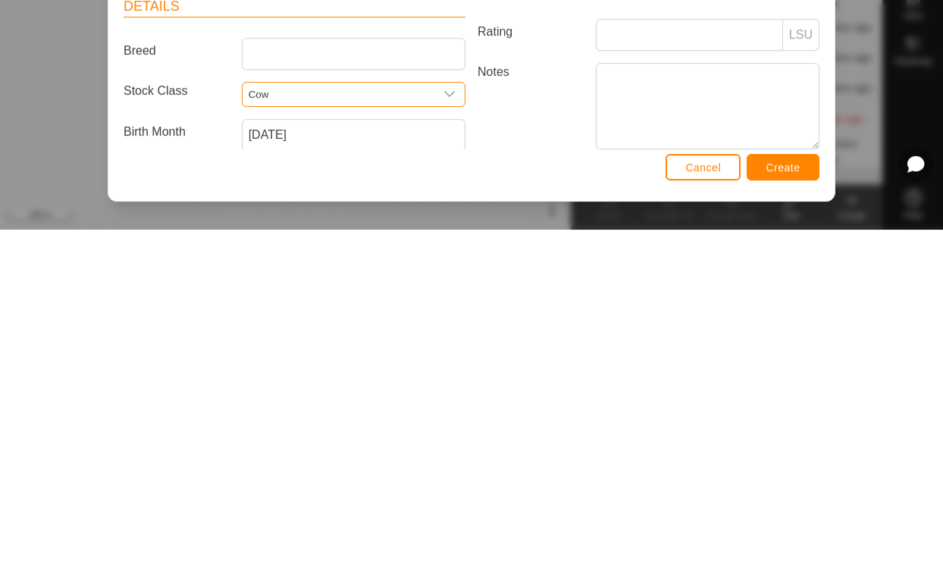
click at [797, 499] on span "Create" at bounding box center [784, 505] width 34 height 12
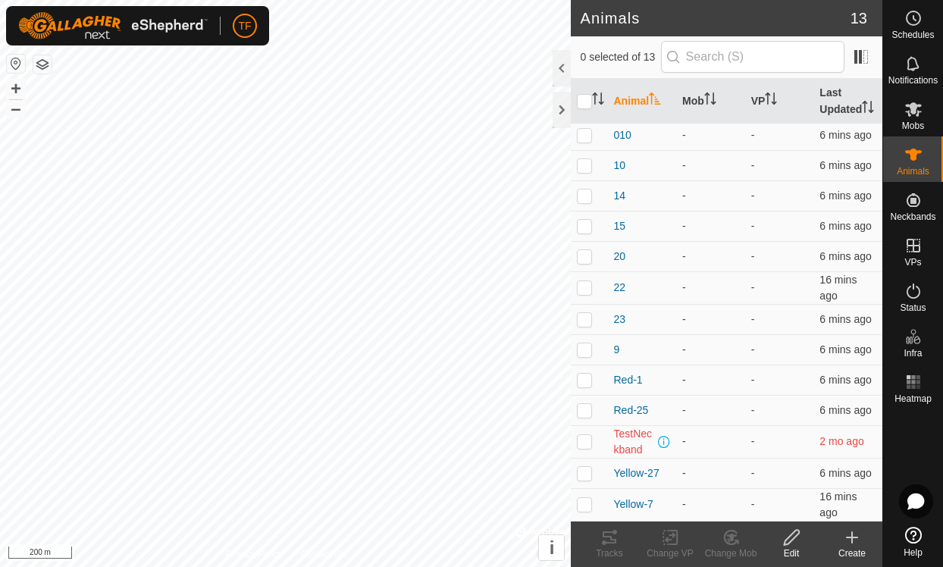
scroll to position [20, 0]
click at [858, 541] on icon at bounding box center [852, 538] width 18 height 18
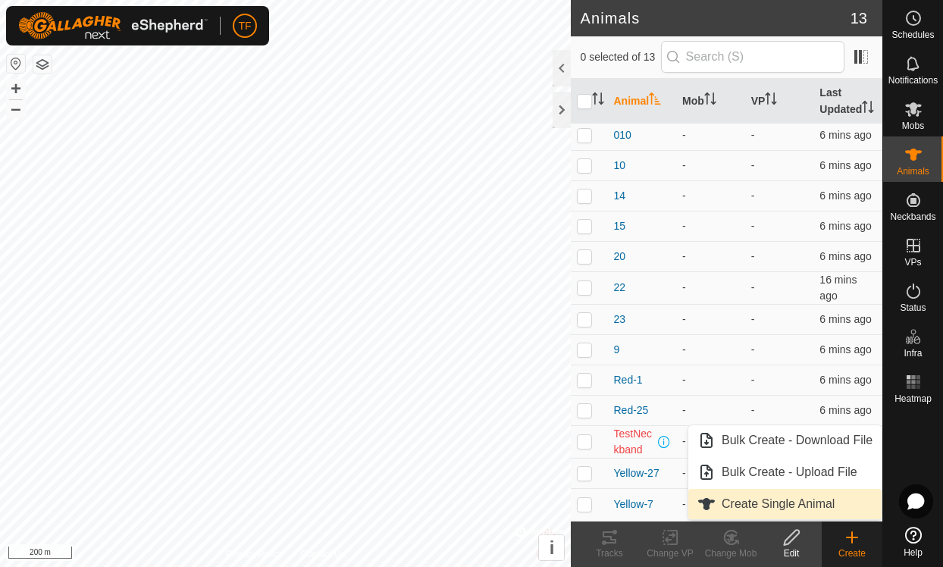
click at [792, 504] on span "Create Single Animal" at bounding box center [778, 504] width 113 height 18
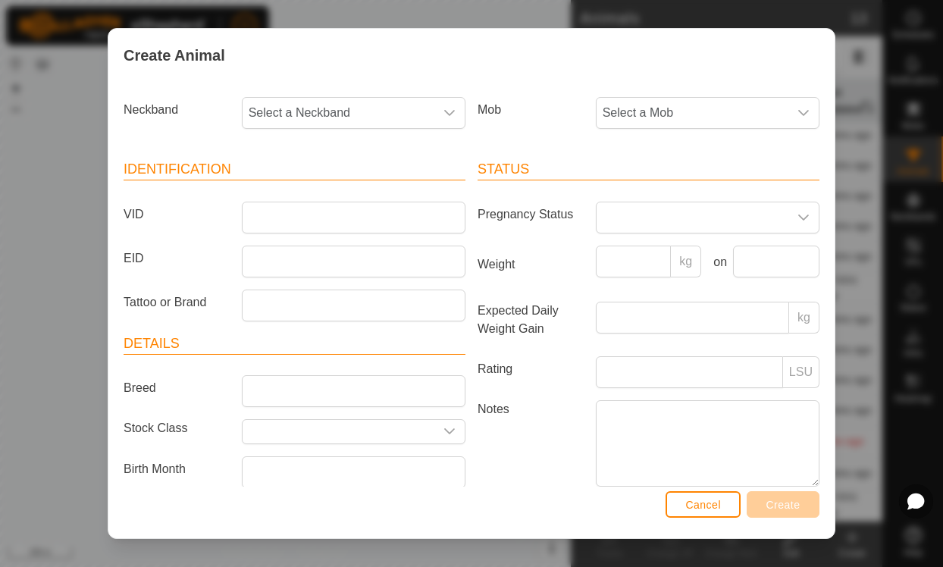
click at [353, 102] on span "Select a Neckband" at bounding box center [339, 113] width 192 height 30
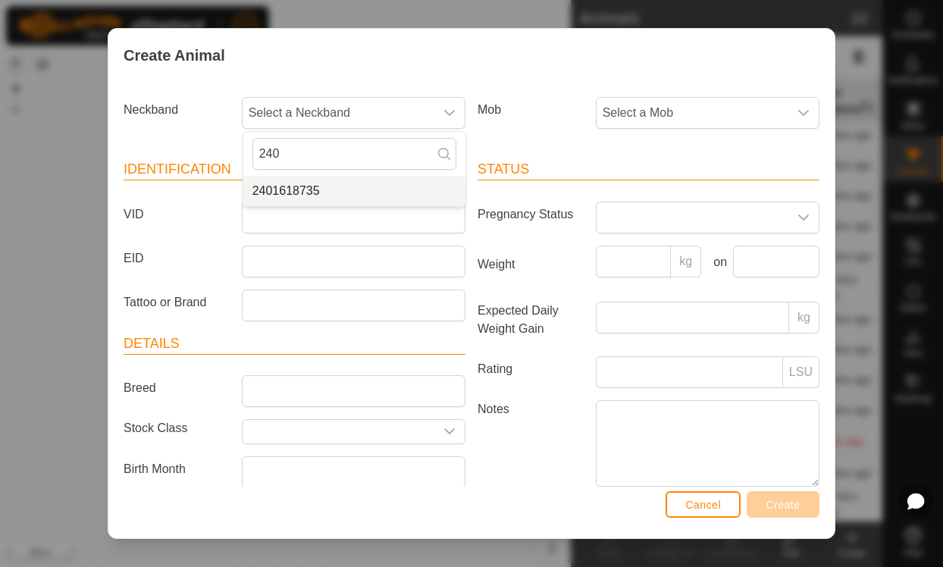
type input "240"
click at [296, 195] on span "2401618735" at bounding box center [286, 191] width 67 height 18
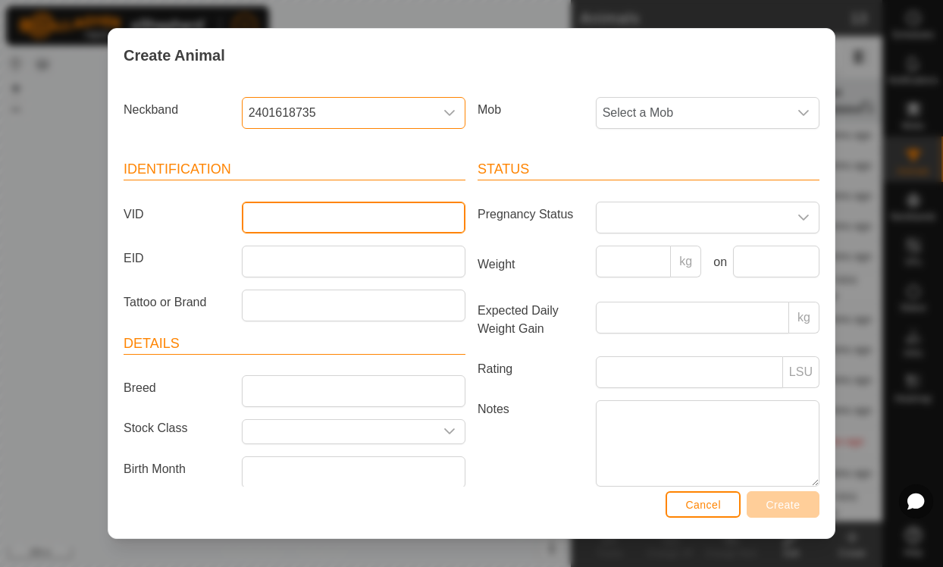
click at [343, 218] on input "VID" at bounding box center [354, 218] width 224 height 32
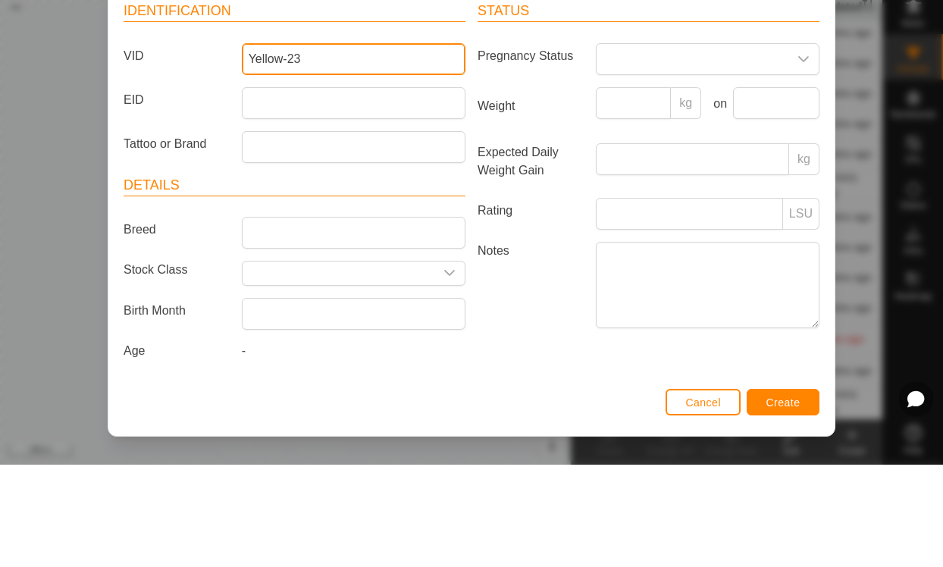
scroll to position [64, 0]
type input "Yellow-23"
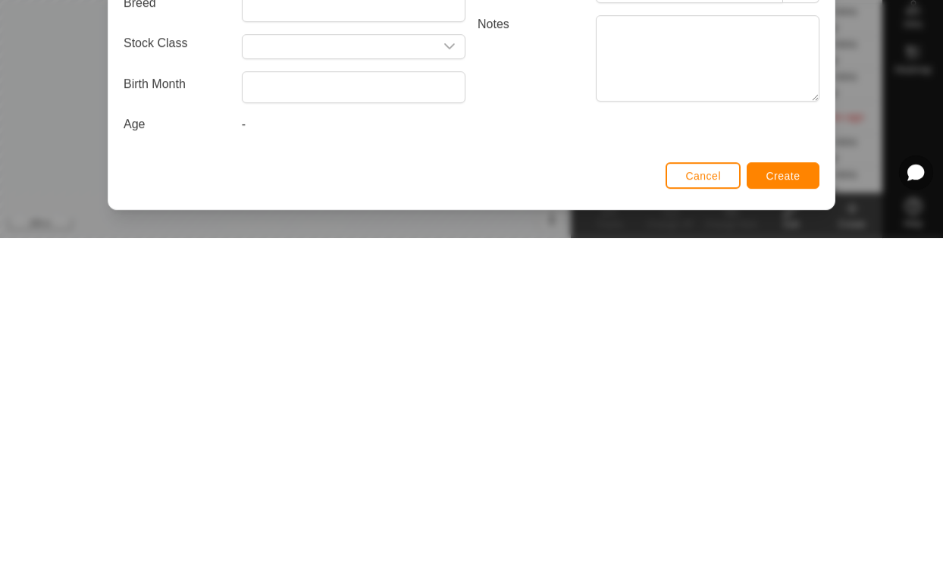
click at [401, 278] on article "Details Breed Stock Class Birth Month Age -" at bounding box center [295, 373] width 342 height 191
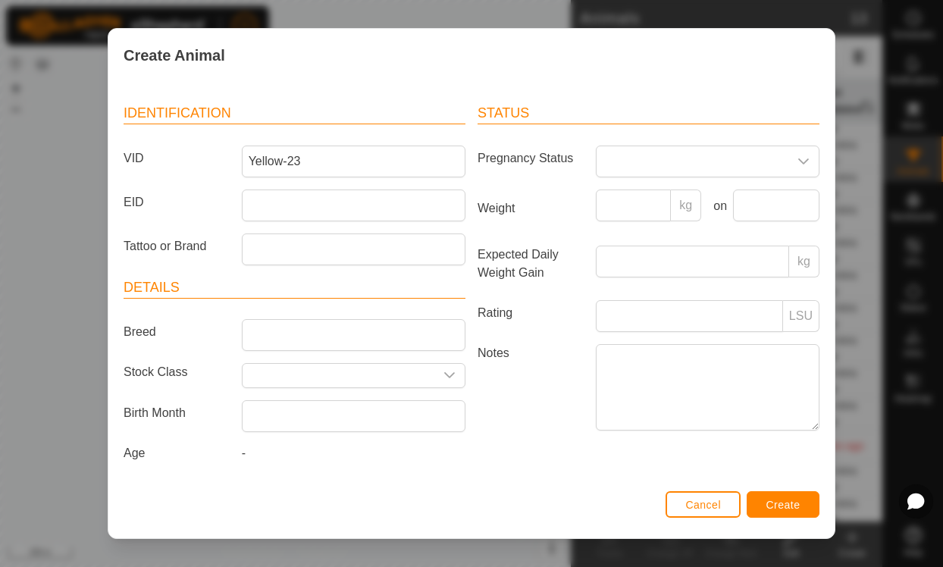
click at [338, 364] on input "text" at bounding box center [339, 376] width 192 height 24
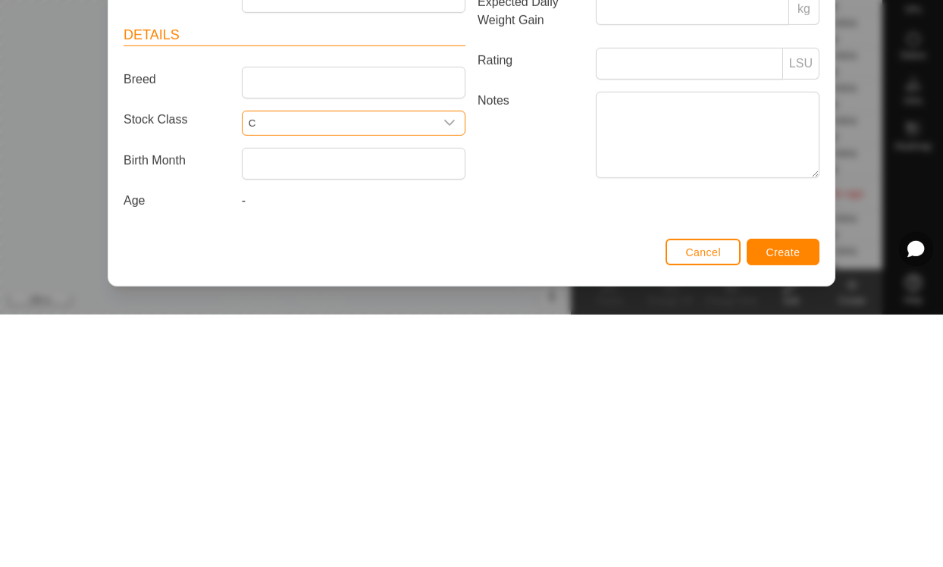
scroll to position [60, 0]
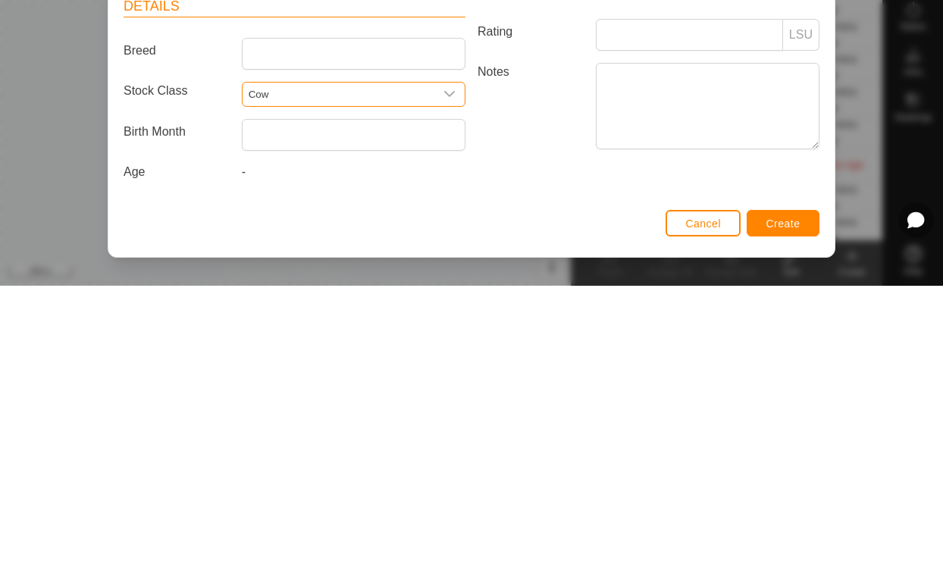
type input "Cow"
click at [333, 400] on input "text" at bounding box center [354, 416] width 224 height 32
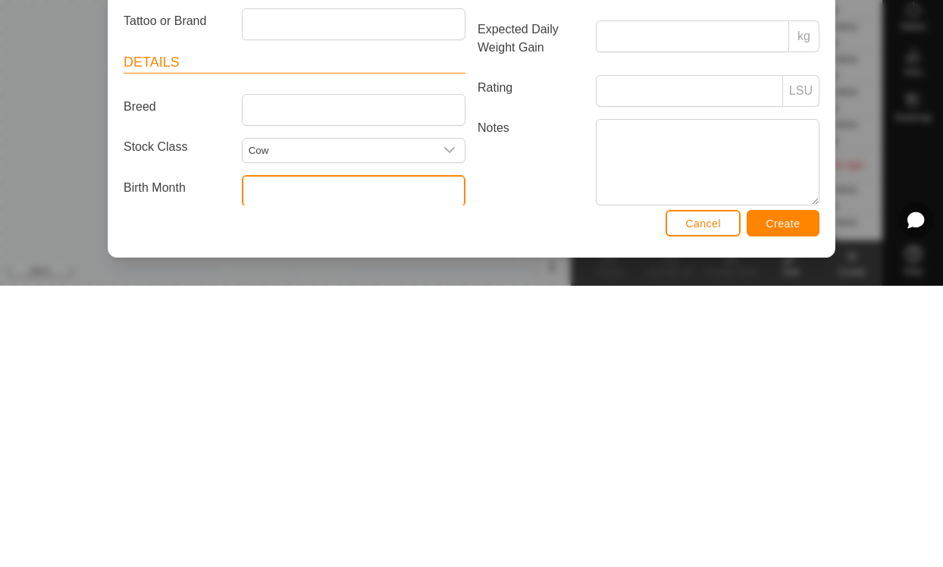
scroll to position [0, 0]
click at [355, 456] on input "text" at bounding box center [354, 472] width 224 height 32
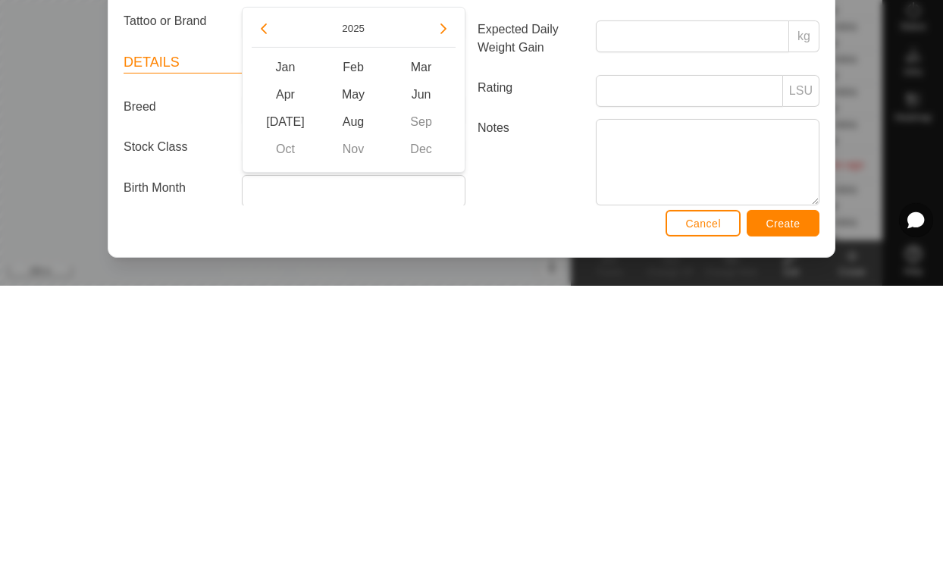
click at [274, 298] on p-button "Choose Date" at bounding box center [264, 310] width 24 height 24
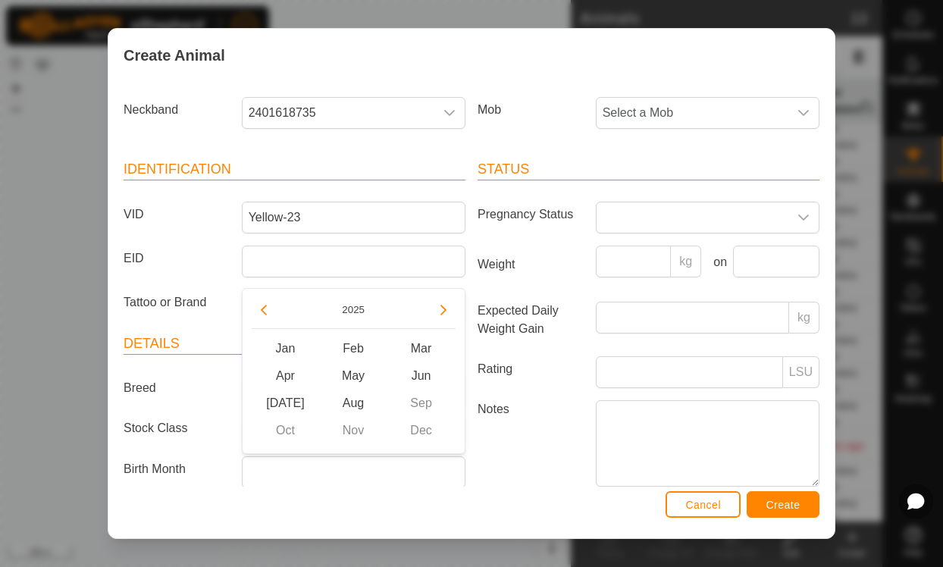
click at [265, 315] on icon "Previous Year" at bounding box center [264, 310] width 12 height 12
click at [263, 306] on icon "Previous Year" at bounding box center [264, 310] width 12 height 12
click at [271, 302] on button "Previous Year" at bounding box center [264, 310] width 24 height 24
click at [267, 300] on button "Previous Year" at bounding box center [264, 310] width 24 height 24
click at [367, 365] on span "May" at bounding box center [353, 375] width 68 height 27
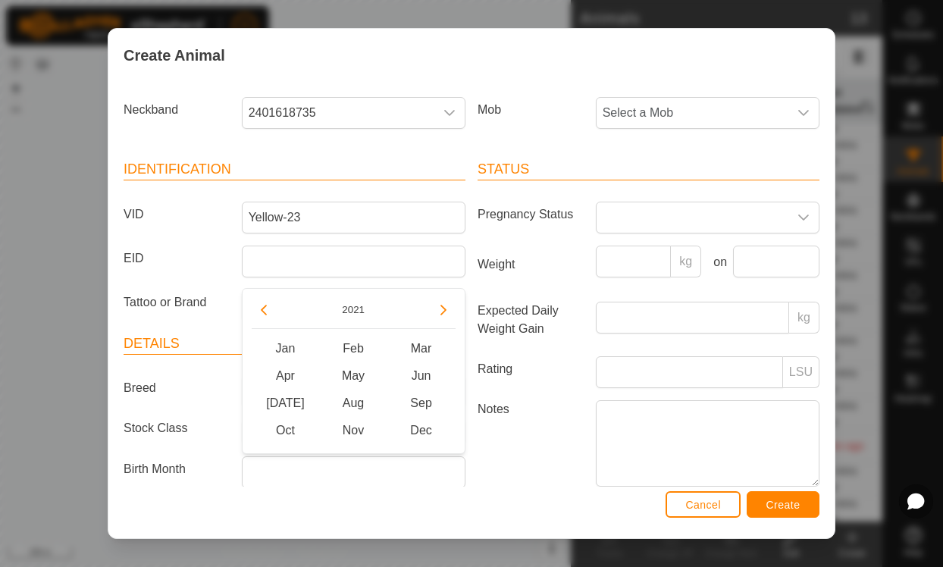
type input "[DATE]"
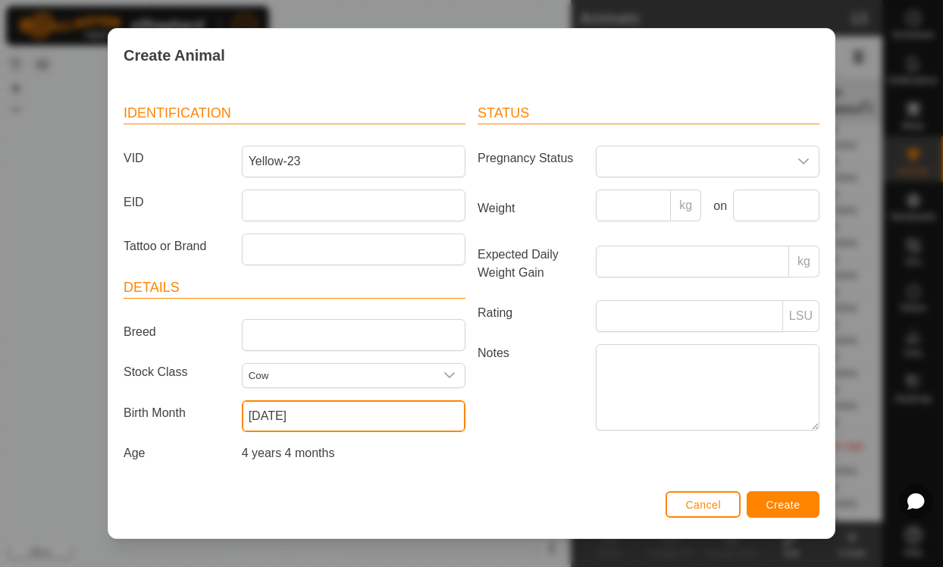
scroll to position [55, 0]
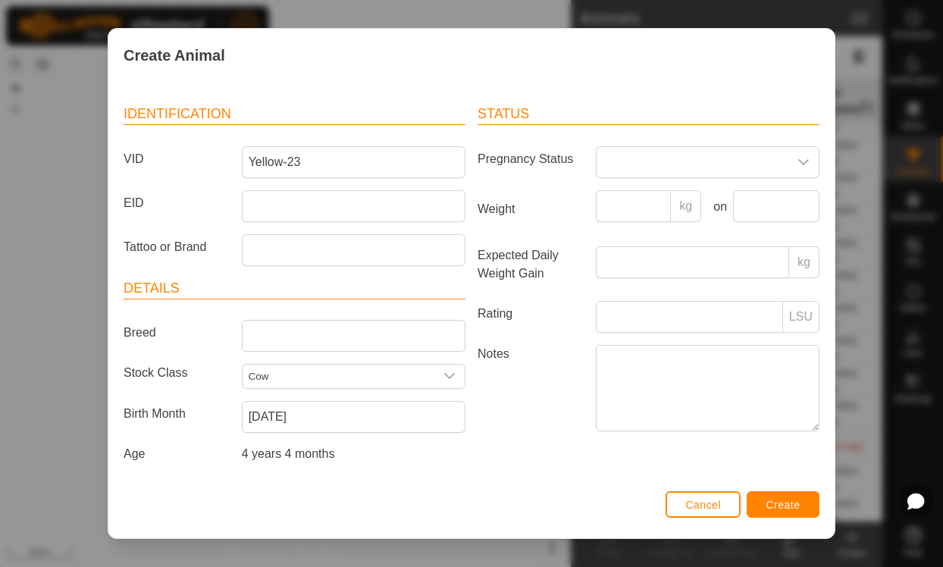
click at [789, 497] on button "Create" at bounding box center [783, 504] width 73 height 27
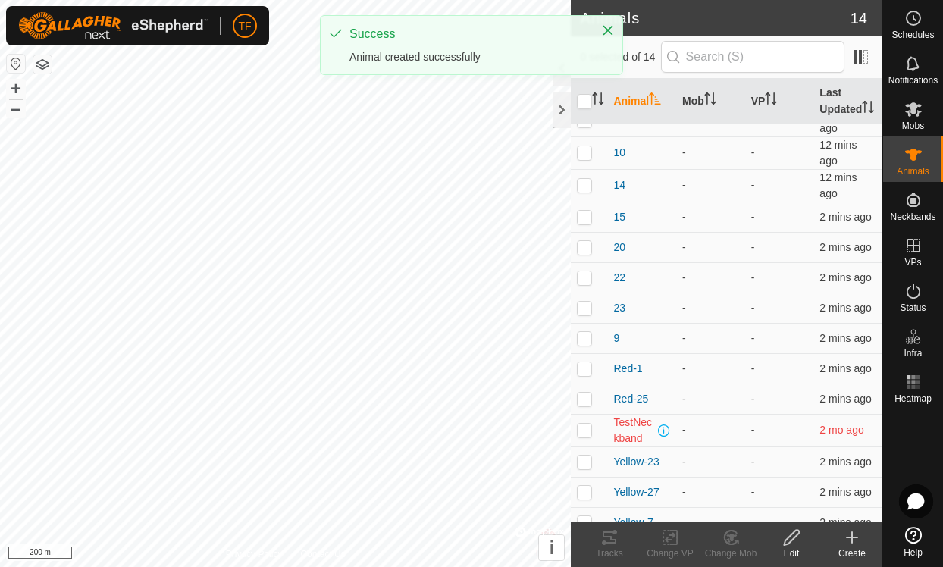
click at [852, 536] on icon at bounding box center [852, 537] width 0 height 11
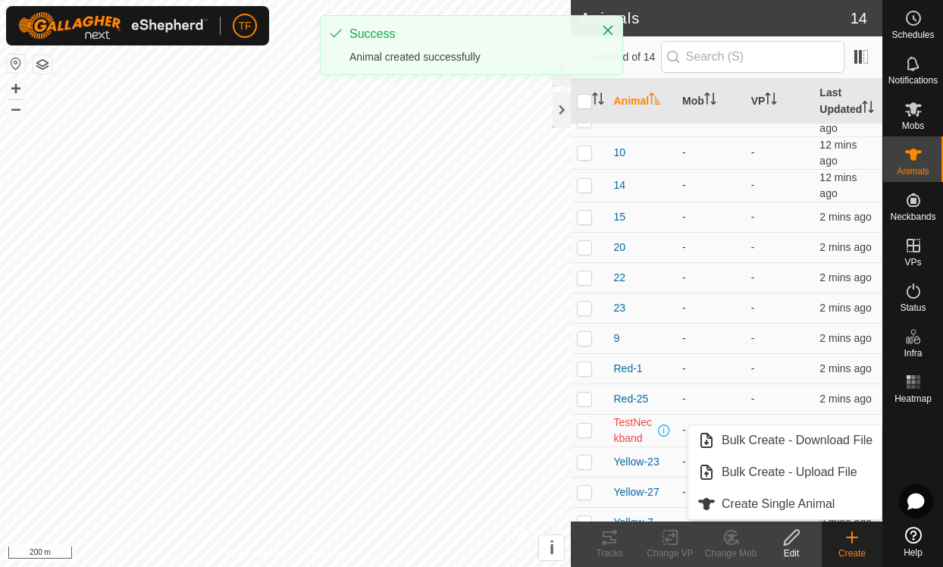
click at [802, 509] on span "Create Single Animal" at bounding box center [778, 504] width 113 height 18
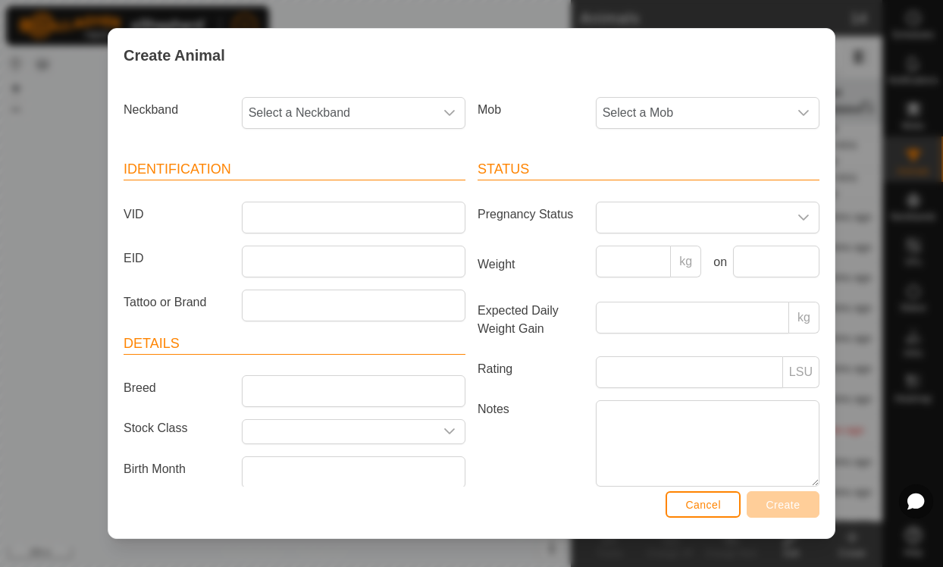
click at [382, 118] on span "Select a Neckband" at bounding box center [339, 113] width 192 height 30
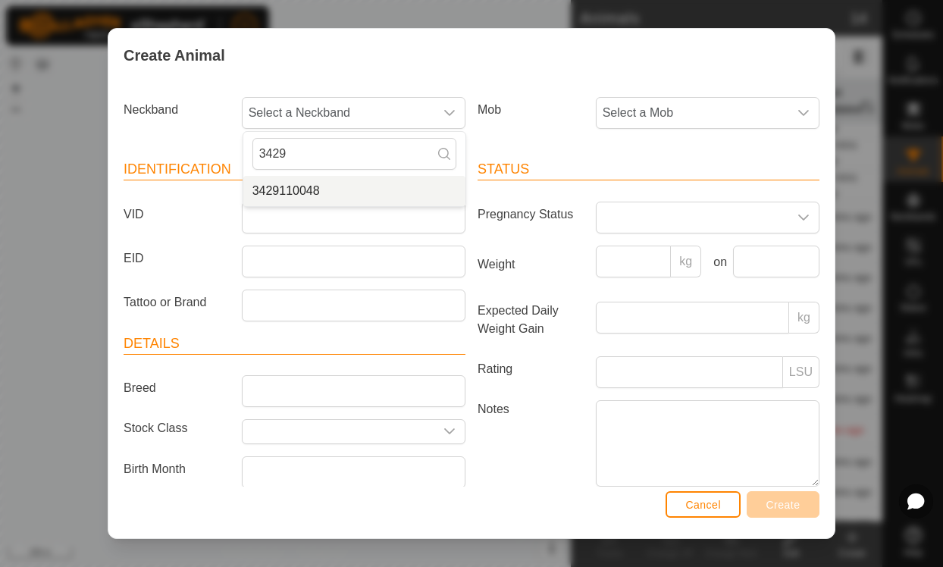
type input "3429"
click at [353, 190] on li "3429110048" at bounding box center [354, 191] width 222 height 30
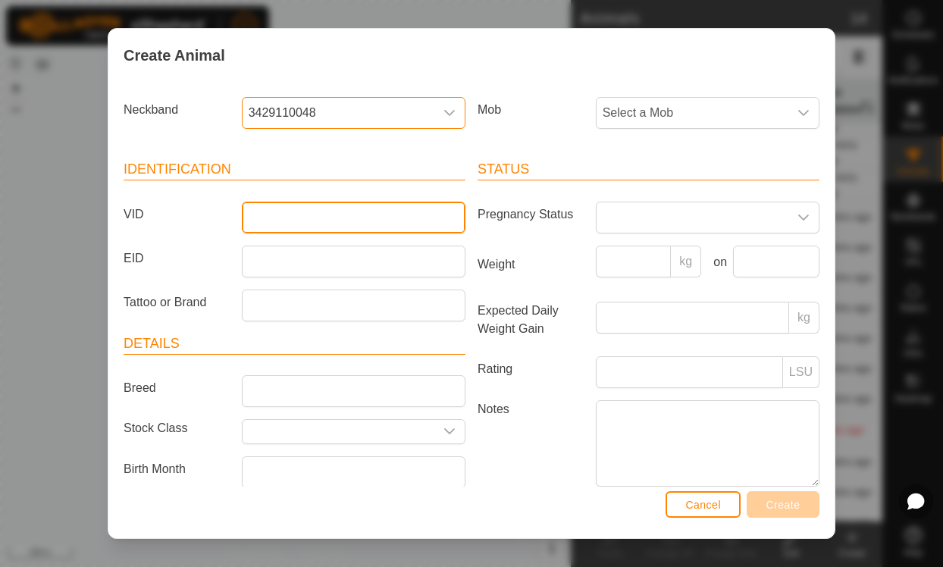
click at [341, 222] on input "VID" at bounding box center [354, 218] width 224 height 32
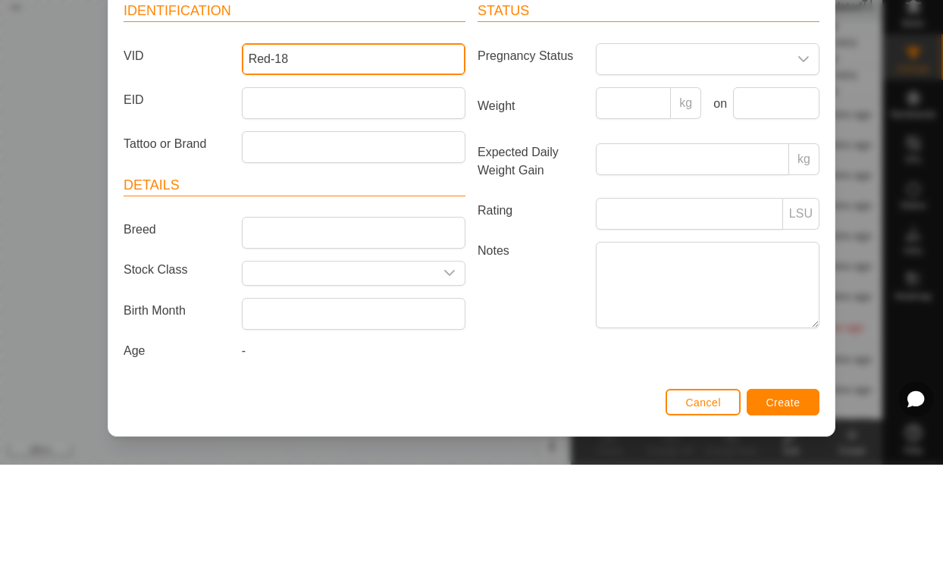
scroll to position [64, 0]
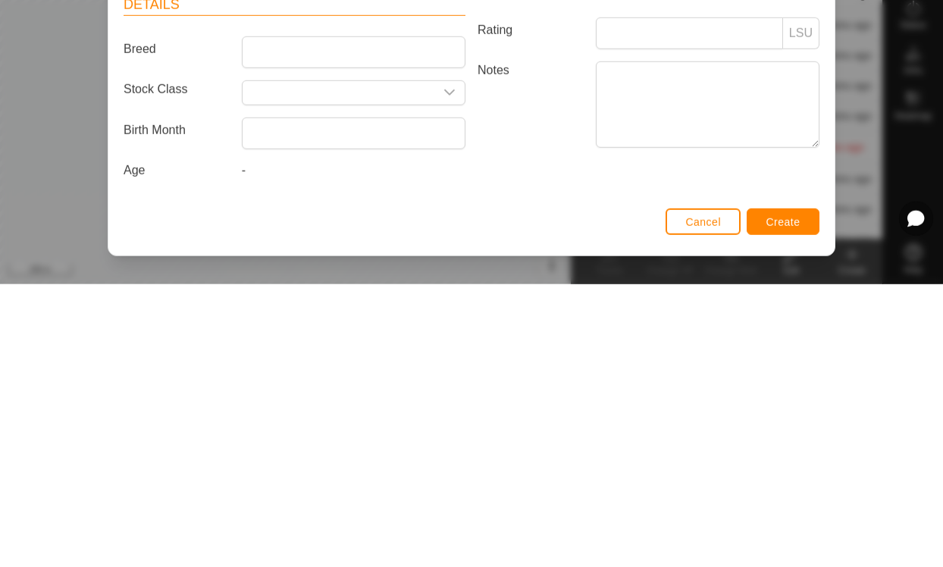
type input "Red-18"
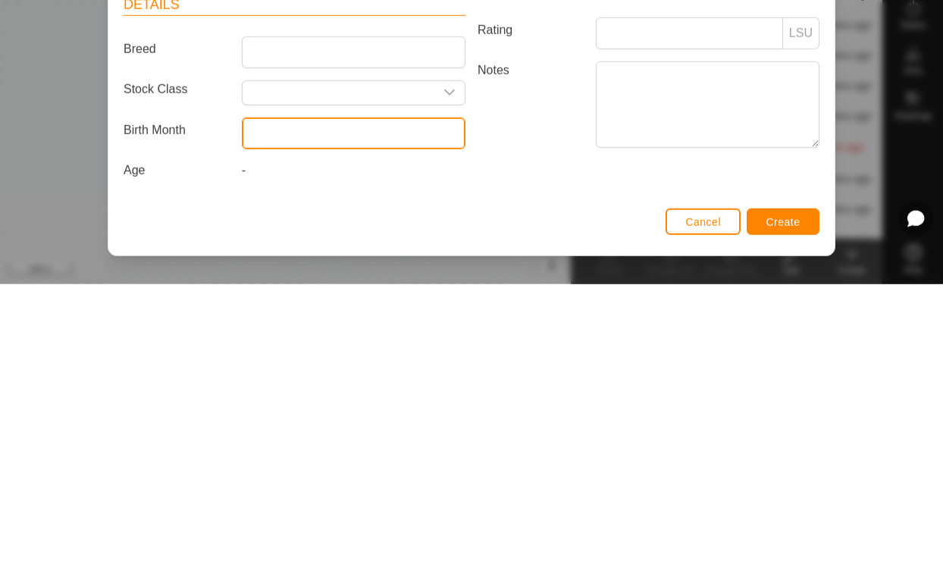
click at [326, 400] on input "text" at bounding box center [354, 416] width 224 height 32
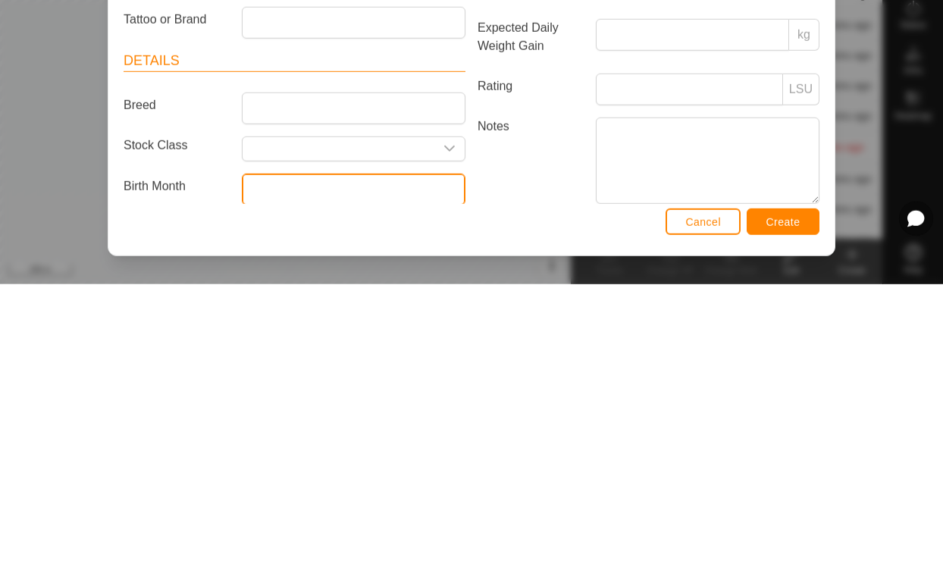
scroll to position [0, 0]
click at [379, 456] on input "text" at bounding box center [354, 472] width 224 height 32
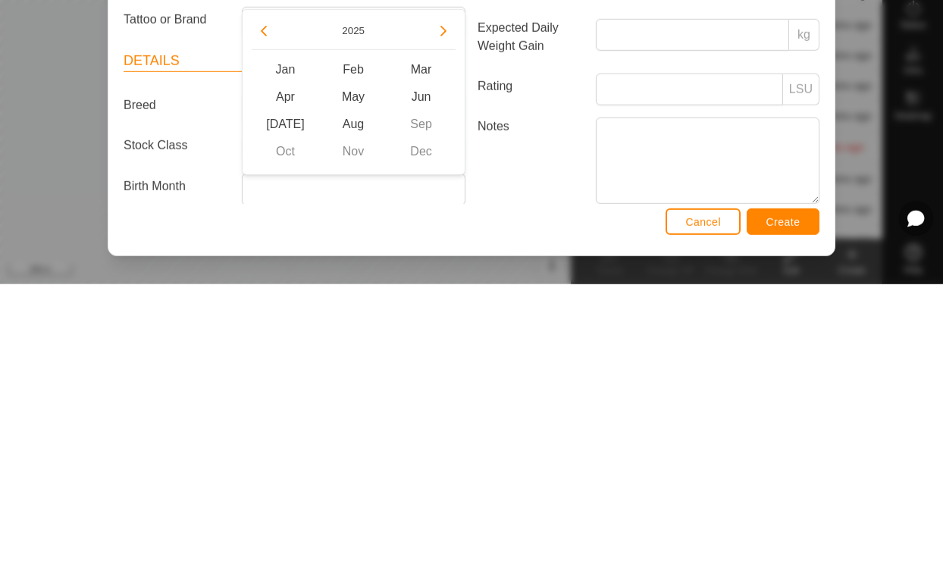
click at [274, 302] on button "Previous Year" at bounding box center [264, 314] width 24 height 24
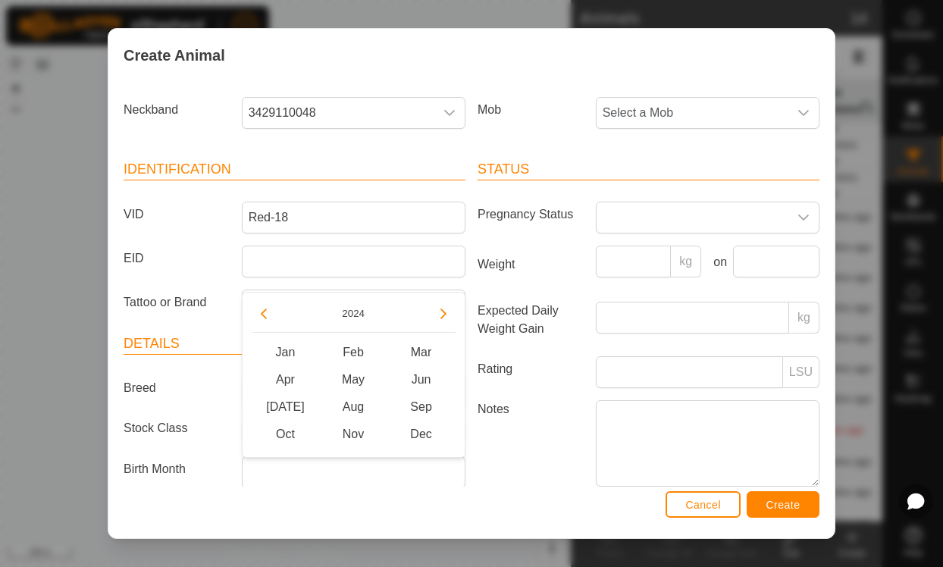
click at [274, 309] on button "Previous Year" at bounding box center [264, 314] width 24 height 24
click at [271, 310] on button "Previous Year" at bounding box center [264, 314] width 24 height 24
click at [356, 376] on span "May" at bounding box center [353, 379] width 68 height 27
type input "[DATE]"
click at [414, 427] on input "text" at bounding box center [339, 432] width 192 height 24
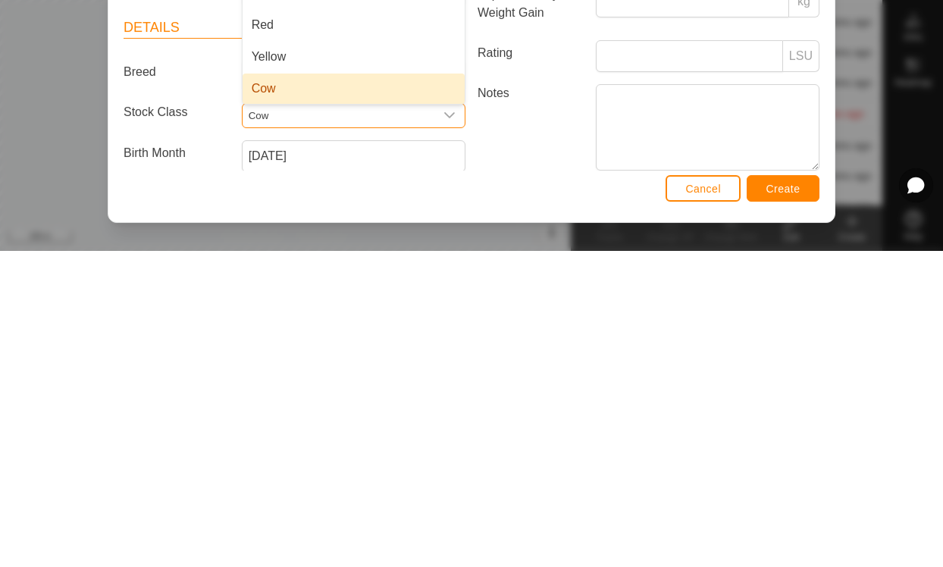
type input "Cow"
click at [333, 390] on li "Cow" at bounding box center [354, 405] width 222 height 30
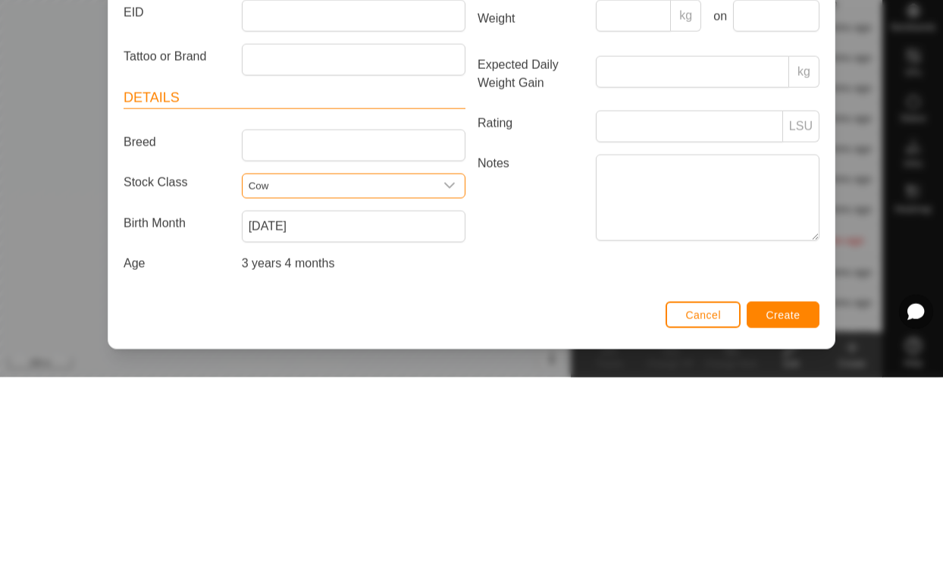
scroll to position [55, 0]
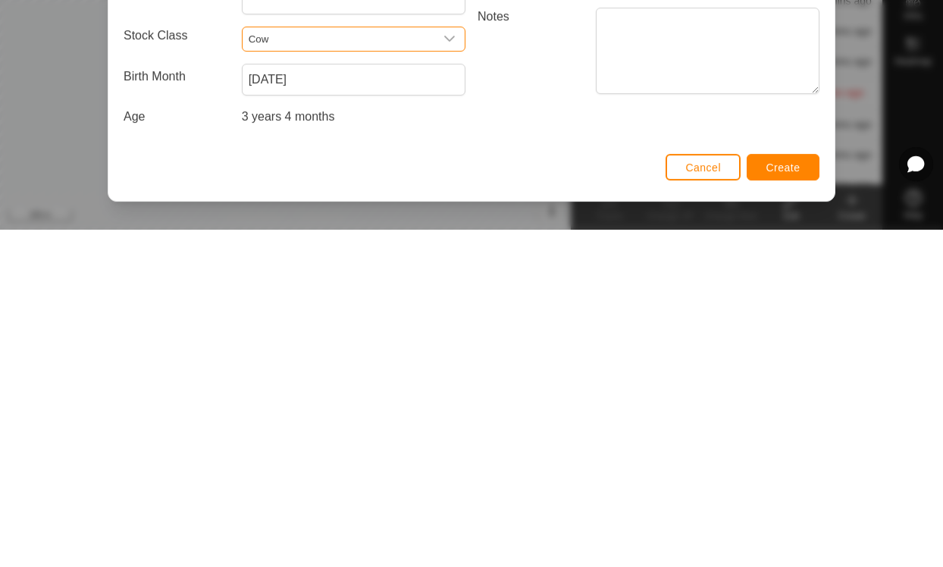
click at [784, 499] on span "Create" at bounding box center [784, 505] width 34 height 12
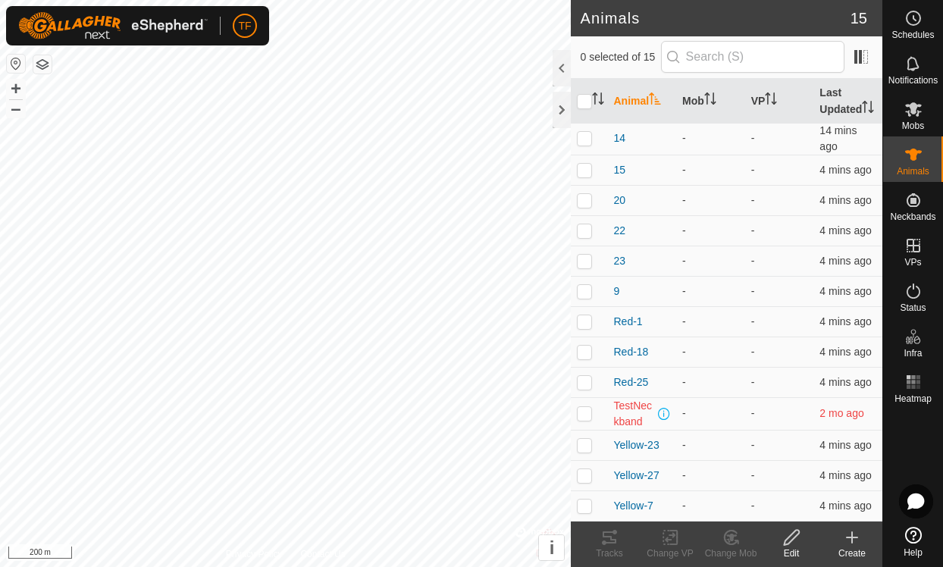
scroll to position [83, 0]
click at [855, 544] on icon at bounding box center [852, 538] width 18 height 18
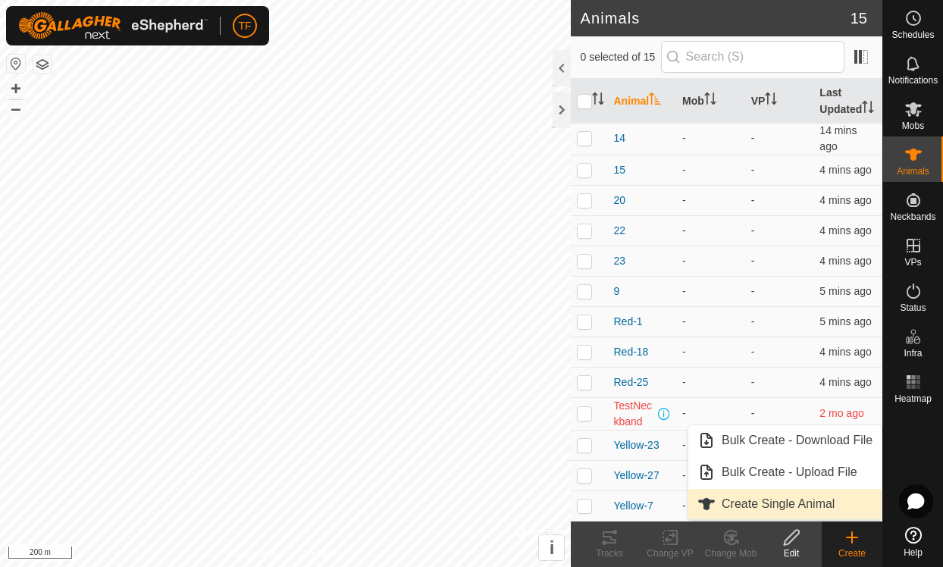
click at [786, 507] on span "Create Single Animal" at bounding box center [778, 504] width 113 height 18
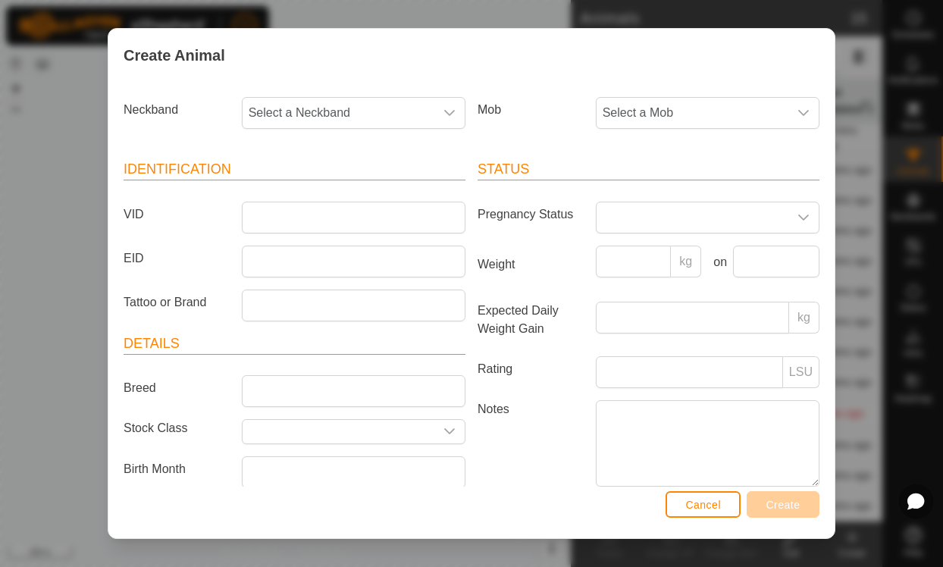
click at [391, 103] on span "Select a Neckband" at bounding box center [339, 113] width 192 height 30
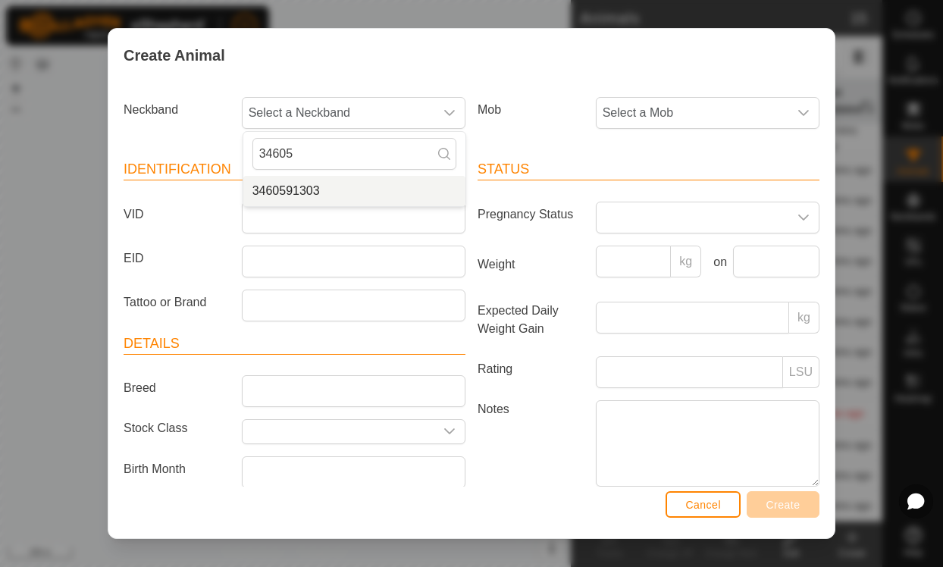
type input "34605"
click at [346, 192] on li "3460591303" at bounding box center [354, 191] width 222 height 30
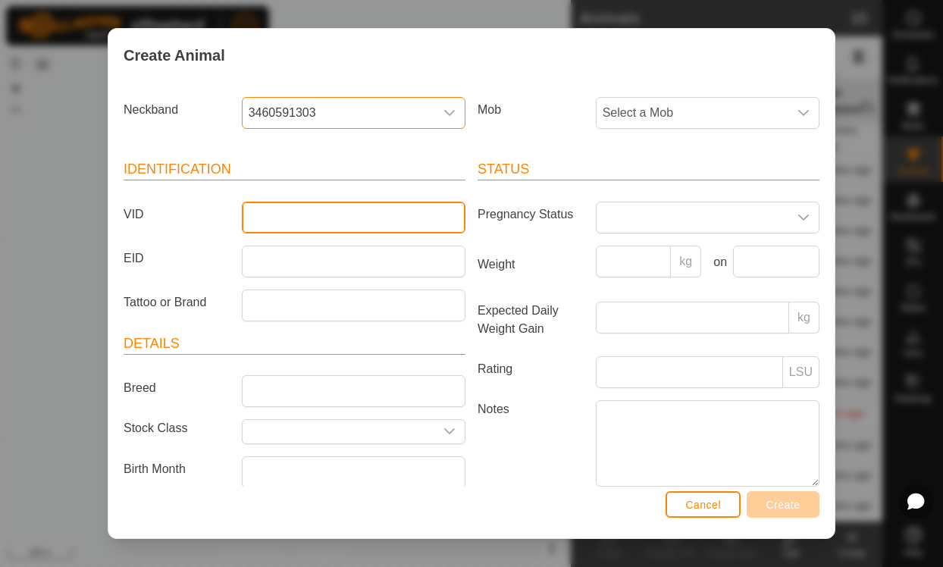
click at [357, 215] on input "VID" at bounding box center [354, 218] width 224 height 32
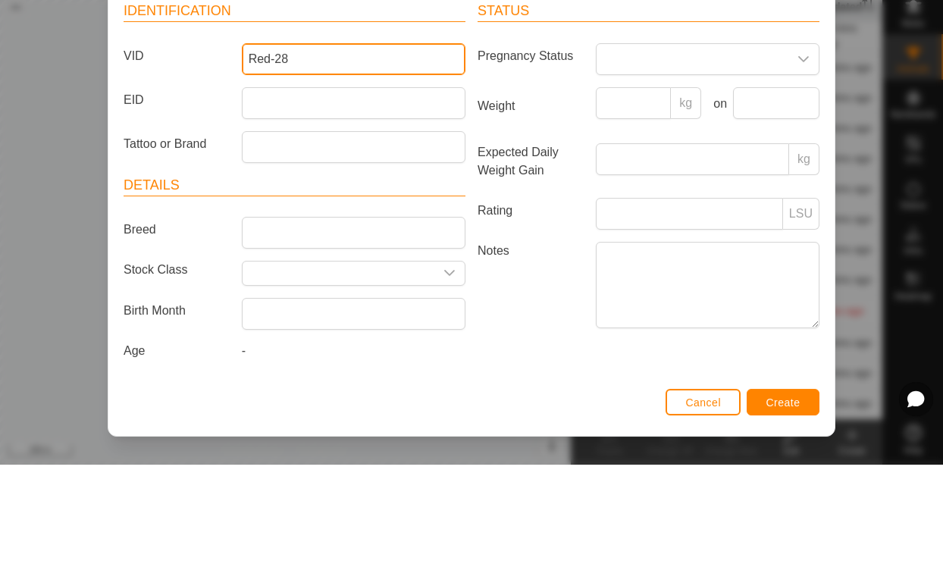
scroll to position [64, 0]
type input "Red-28"
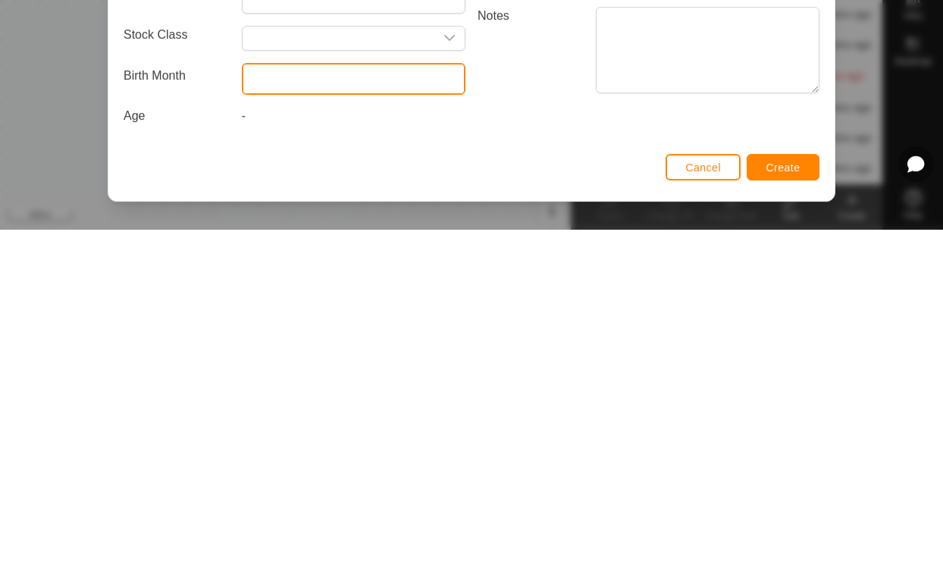
click at [303, 400] on input "text" at bounding box center [354, 416] width 224 height 32
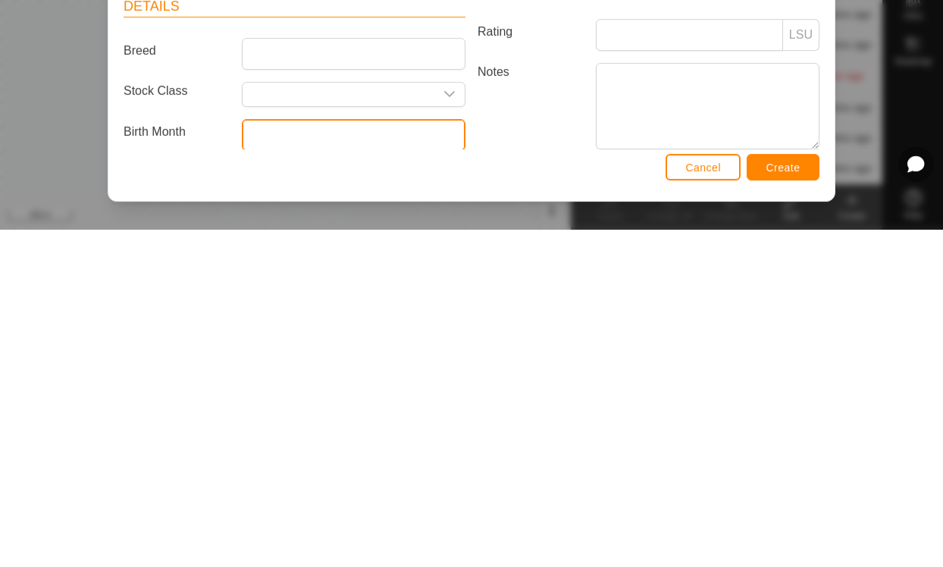
scroll to position [0, 0]
click at [355, 456] on input "text" at bounding box center [354, 472] width 224 height 32
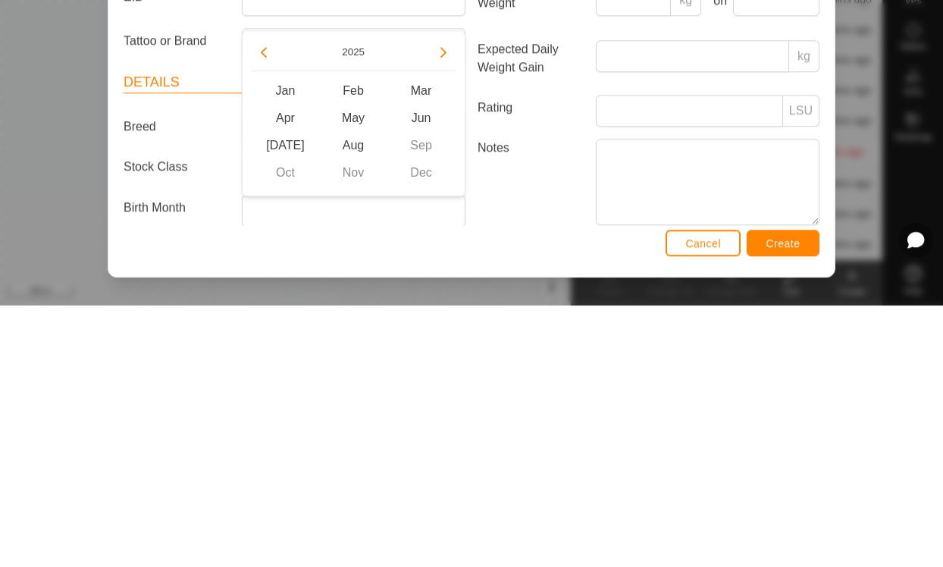
click at [273, 292] on div "[DATE] Feb Mar Apr May Jun [DATE] Aug Sep Oct Nov Dec" at bounding box center [354, 375] width 224 height 166
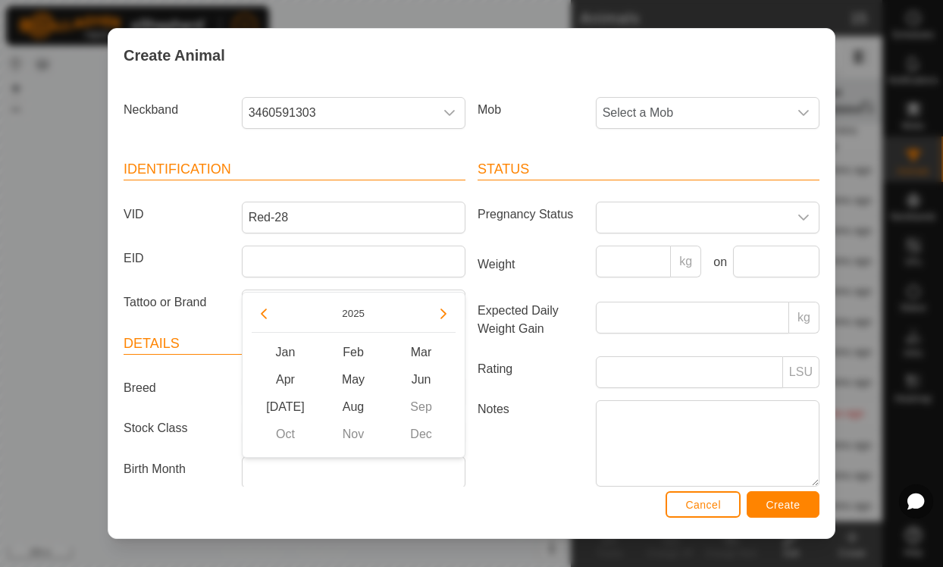
click at [266, 308] on icon "Previous Year" at bounding box center [264, 314] width 12 height 12
click at [268, 309] on button "Previous Year" at bounding box center [264, 314] width 24 height 24
click at [264, 314] on icon "Previous Year" at bounding box center [264, 314] width 12 height 12
click at [354, 379] on span "May" at bounding box center [353, 379] width 68 height 27
type input "[DATE]"
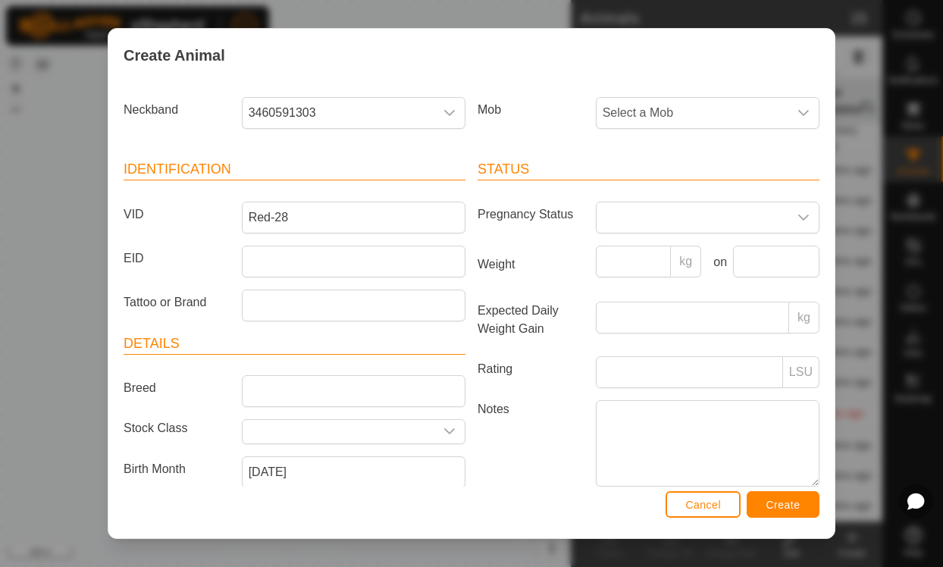
click at [792, 506] on span "Create" at bounding box center [784, 505] width 34 height 12
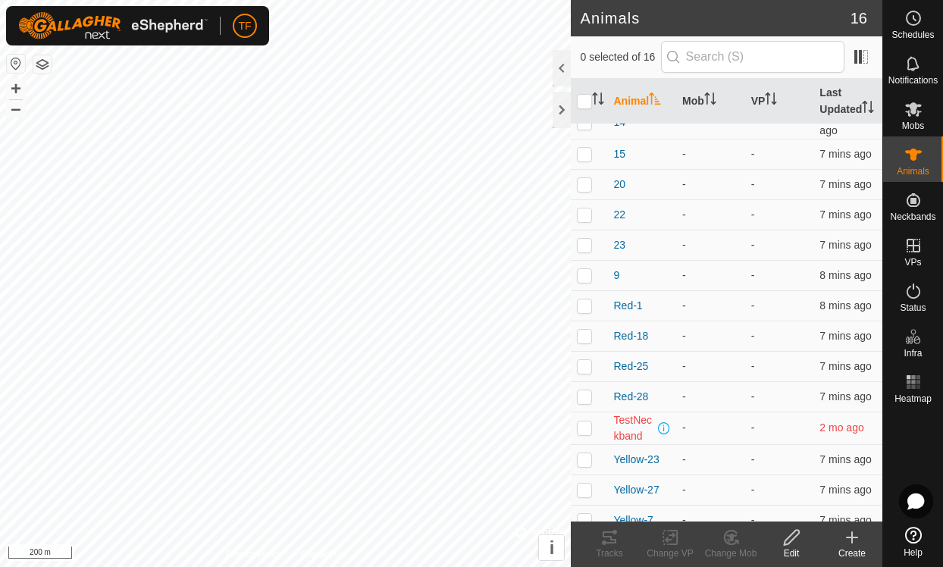
click at [857, 544] on icon at bounding box center [852, 538] width 18 height 18
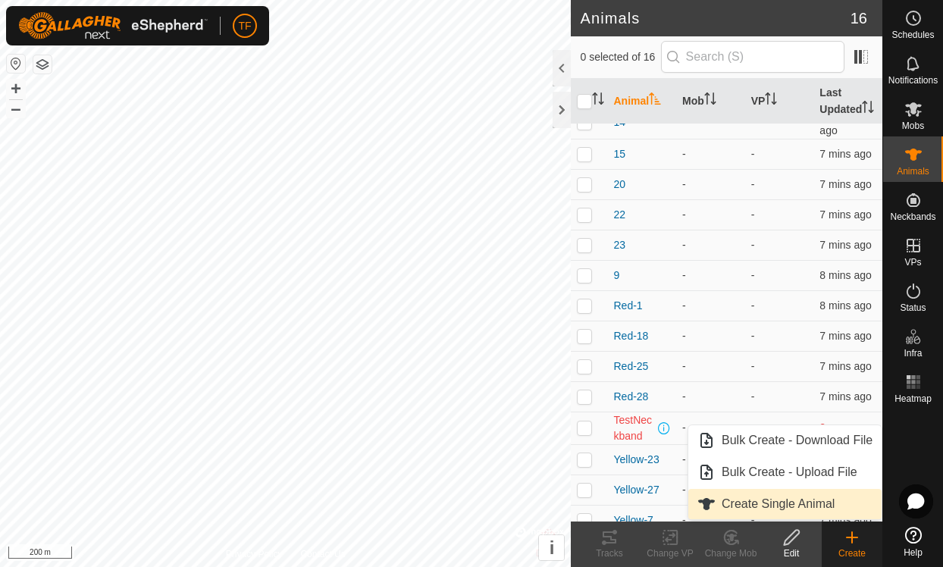
click at [795, 501] on span "Create Single Animal" at bounding box center [778, 504] width 113 height 18
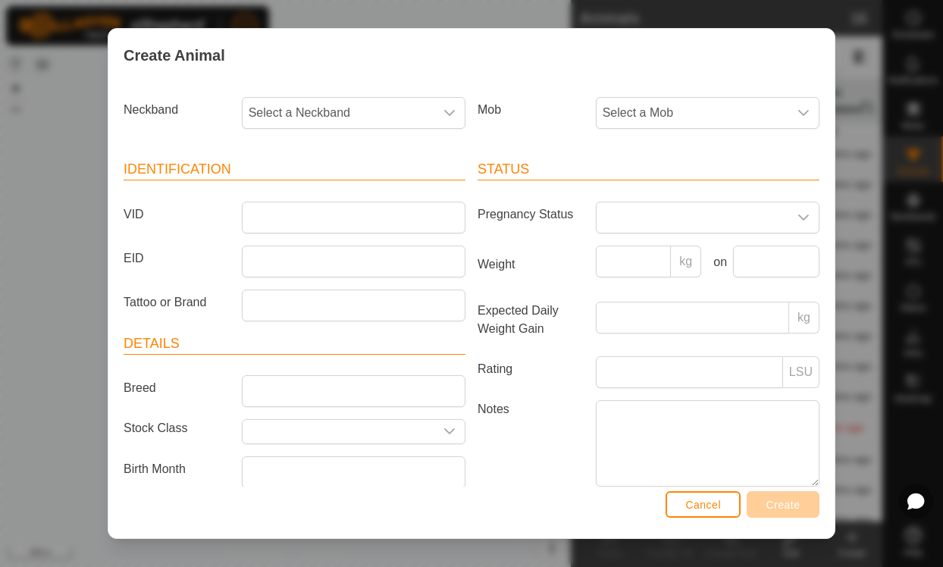
click at [384, 103] on span "Select a Neckband" at bounding box center [339, 113] width 192 height 30
type input "149"
click at [313, 201] on li "1498872998" at bounding box center [354, 191] width 222 height 30
click at [290, 428] on input "text" at bounding box center [339, 432] width 192 height 24
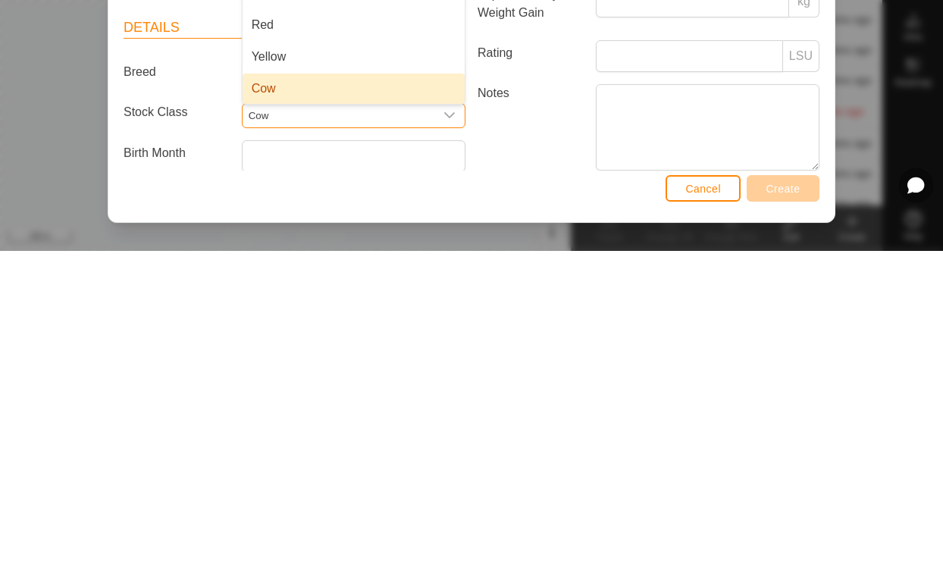
type input "Cow"
click at [293, 390] on li "Cow" at bounding box center [354, 405] width 222 height 30
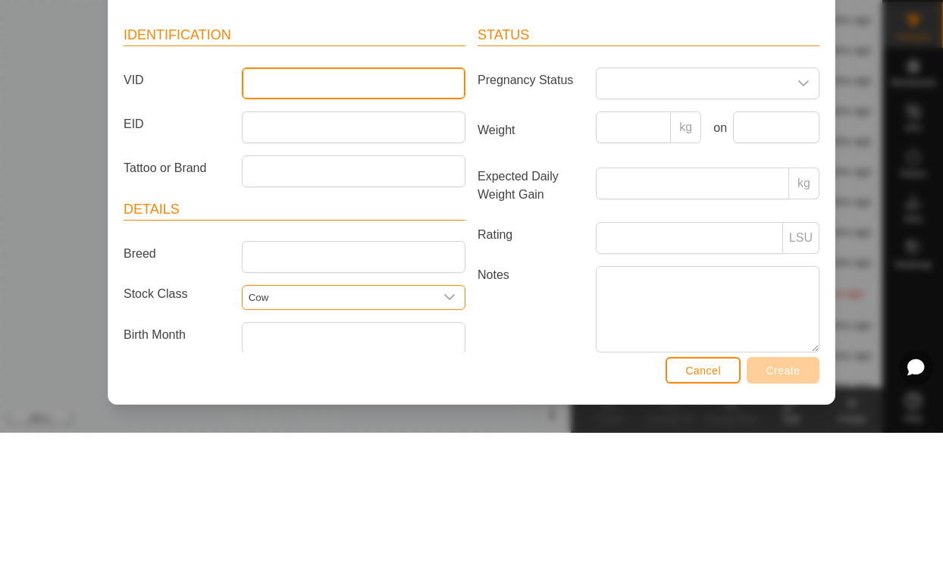
click at [340, 202] on input "VID" at bounding box center [354, 218] width 224 height 32
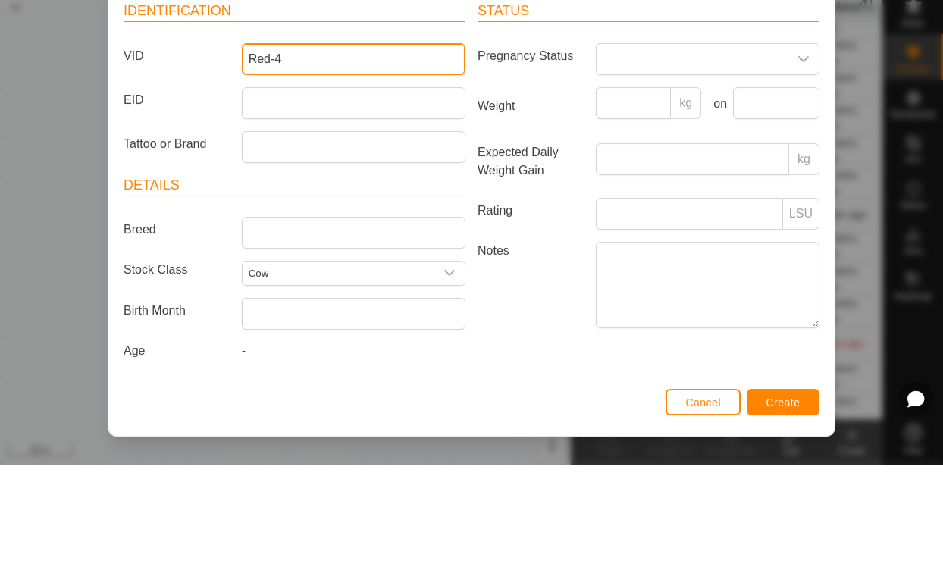
scroll to position [60, 0]
type input "Red-4"
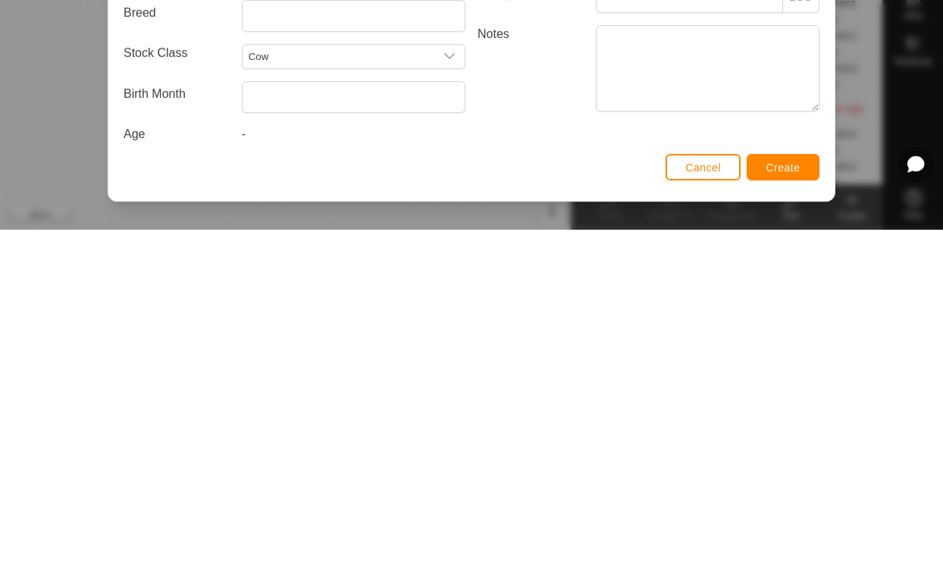
scroll to position [34, 0]
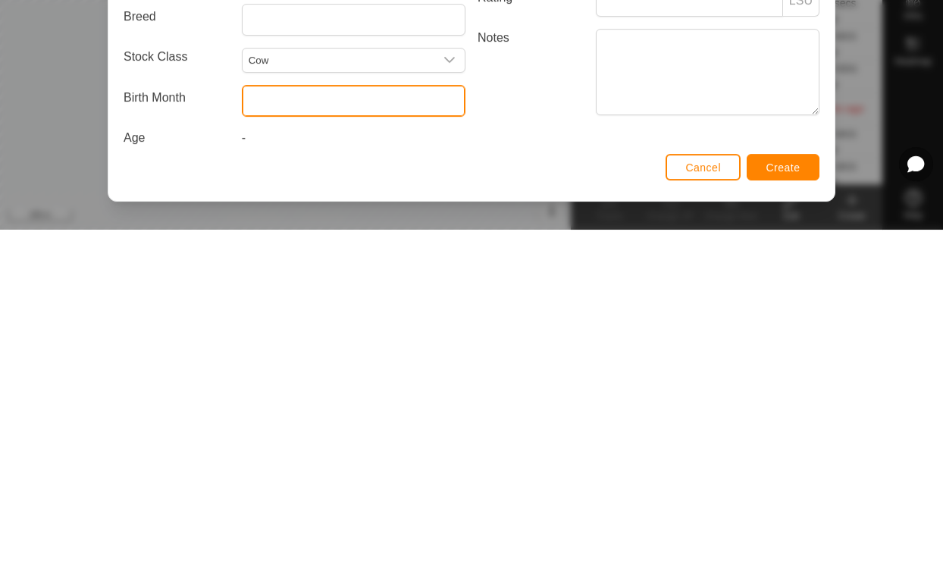
click at [359, 422] on input "text" at bounding box center [354, 438] width 224 height 32
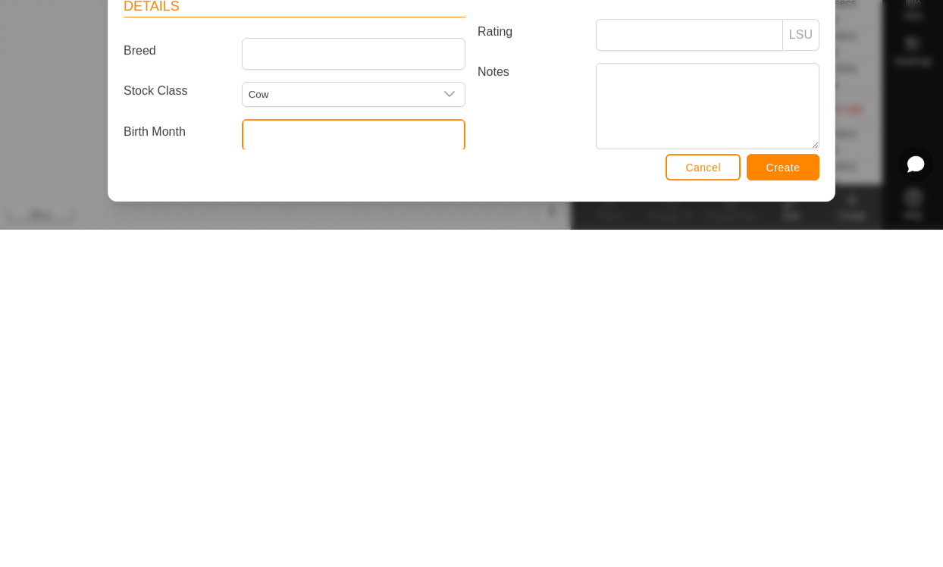
scroll to position [0, 0]
click at [304, 456] on input "text" at bounding box center [354, 472] width 224 height 32
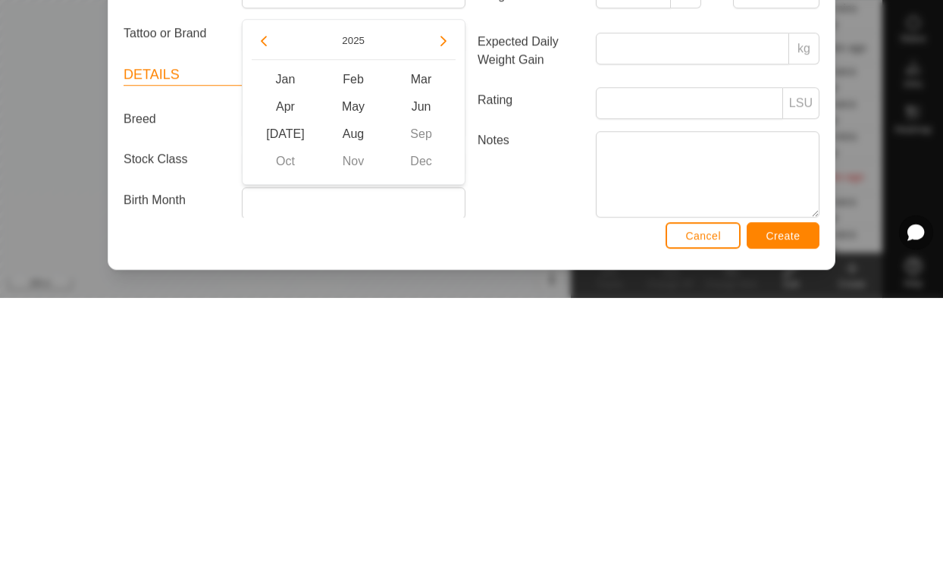
click at [275, 298] on button "Previous Year" at bounding box center [264, 310] width 24 height 24
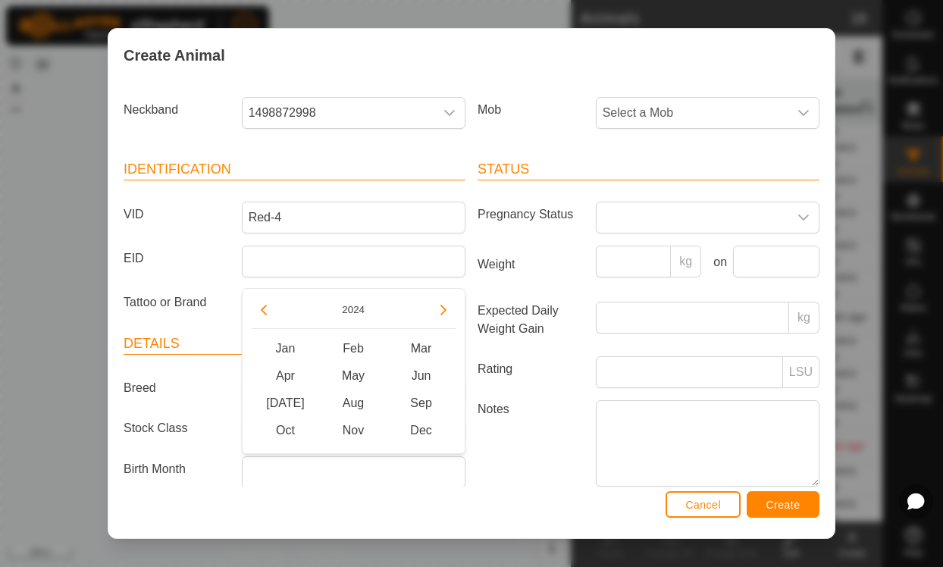
click at [278, 302] on div "2024" at bounding box center [354, 313] width 204 height 31
click at [275, 309] on button "Previous Year" at bounding box center [264, 310] width 24 height 24
click at [272, 311] on button "Previous Year" at bounding box center [264, 310] width 24 height 24
click at [362, 379] on span "May" at bounding box center [353, 375] width 68 height 27
type input "[DATE]"
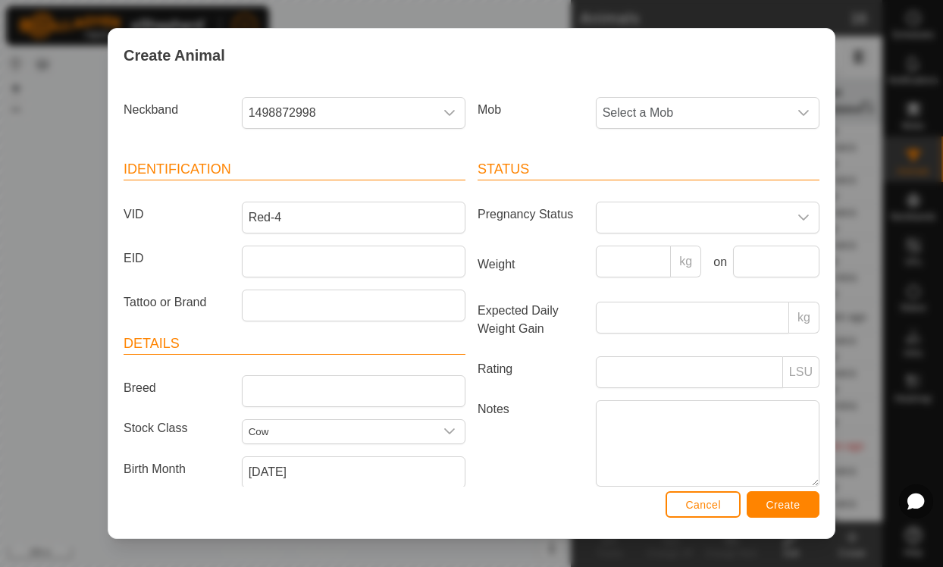
click at [795, 501] on span "Create" at bounding box center [784, 505] width 34 height 12
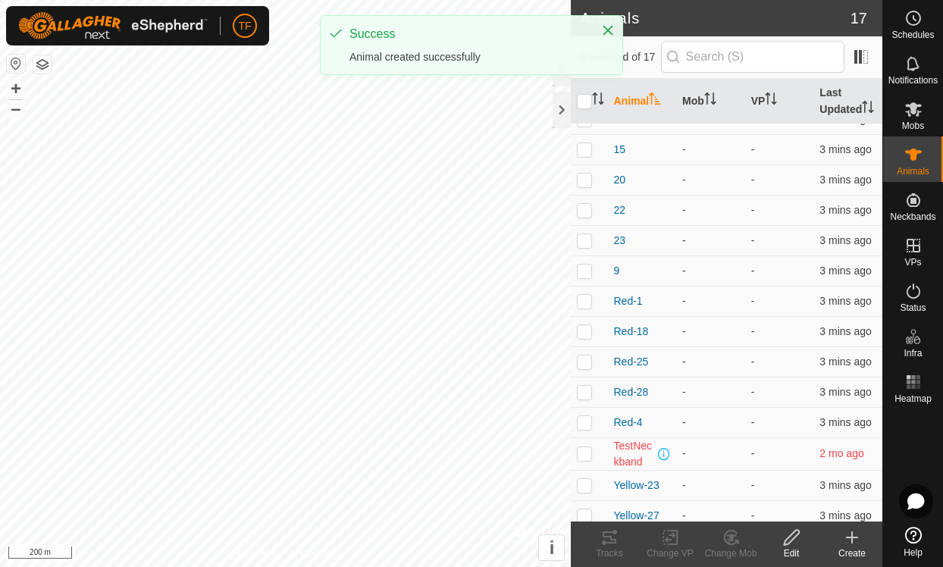
click at [859, 548] on div "Create" at bounding box center [852, 554] width 61 height 14
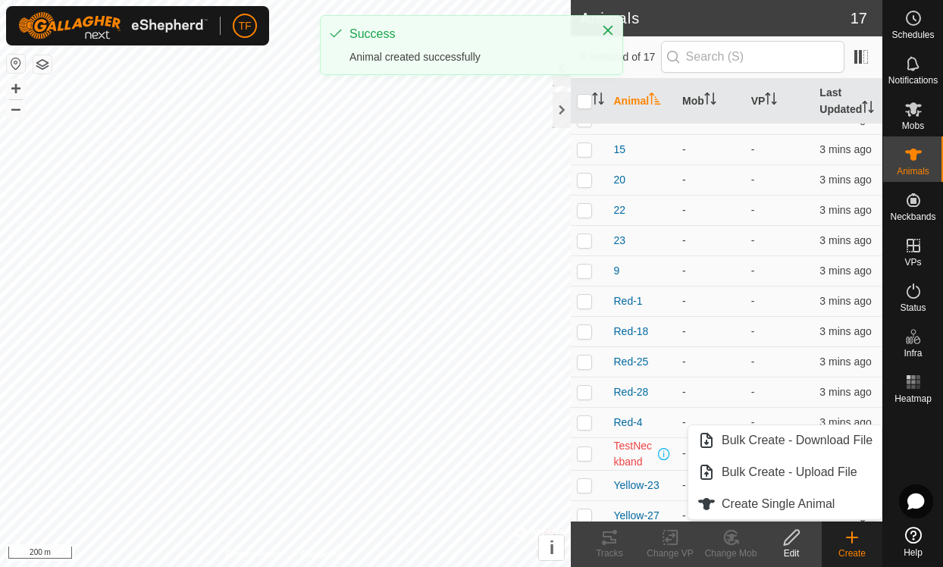
click at [817, 494] on link "Create Single Animal" at bounding box center [785, 504] width 193 height 30
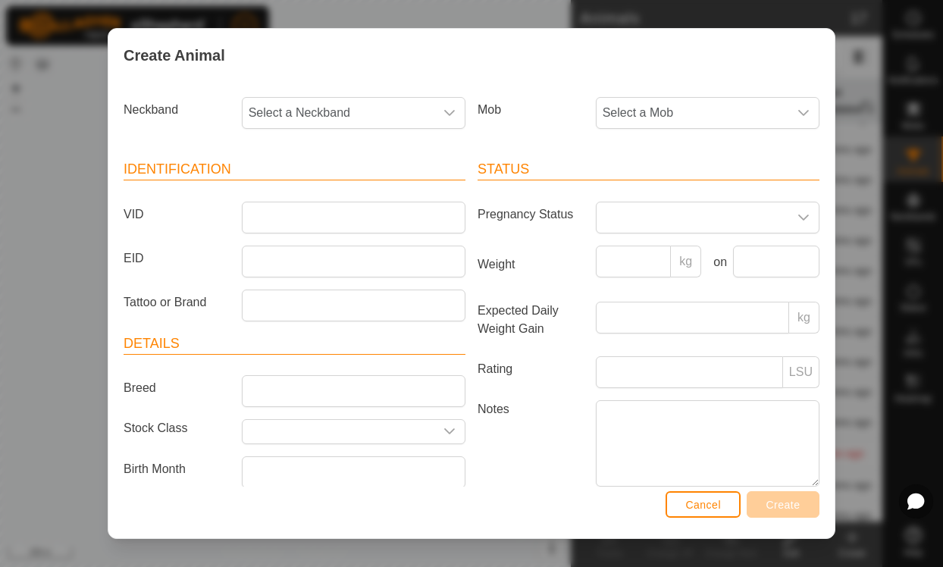
click at [368, 111] on span "Select a Neckband" at bounding box center [339, 113] width 192 height 30
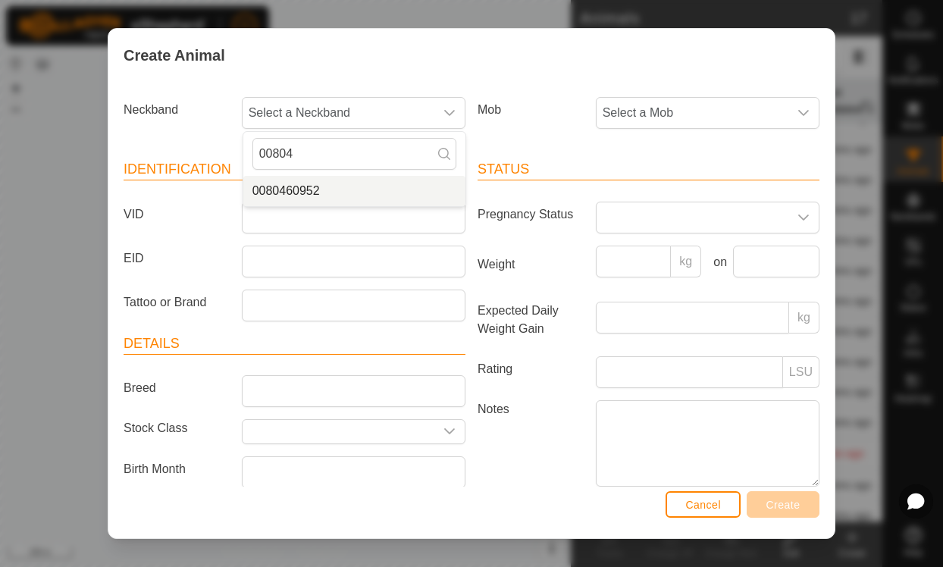
type input "00804"
click at [306, 191] on span "0080460952" at bounding box center [286, 191] width 67 height 18
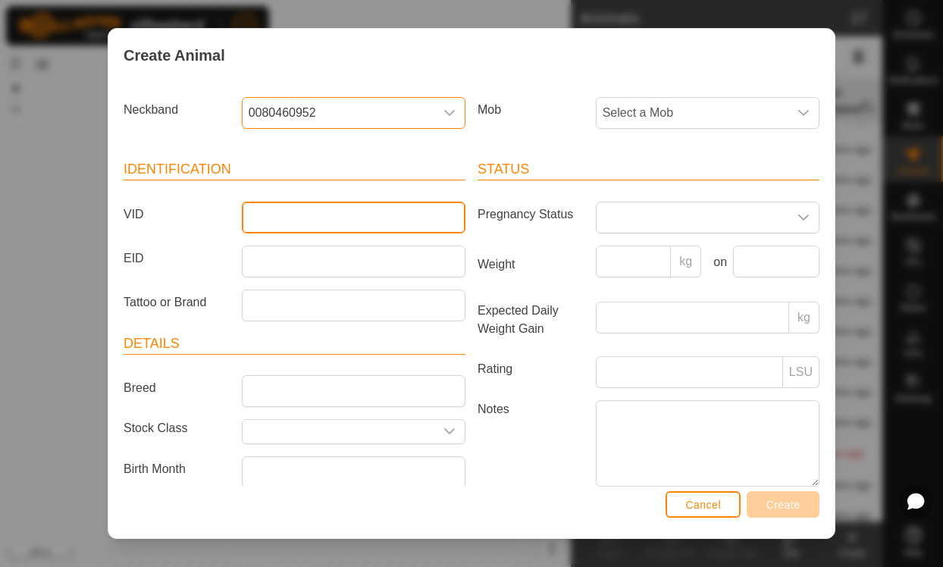
click at [300, 218] on input "VID" at bounding box center [354, 218] width 224 height 32
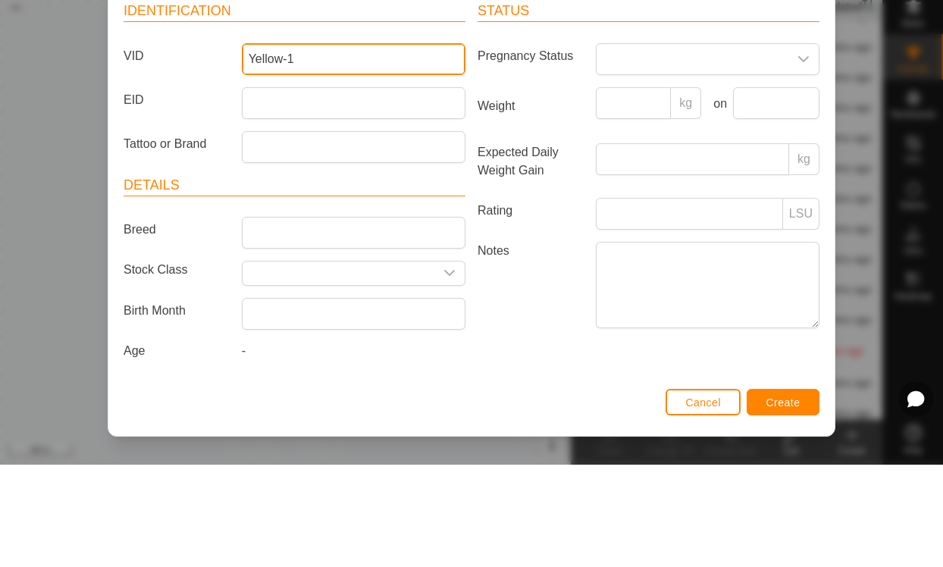
scroll to position [64, 0]
type input "Yellow-1"
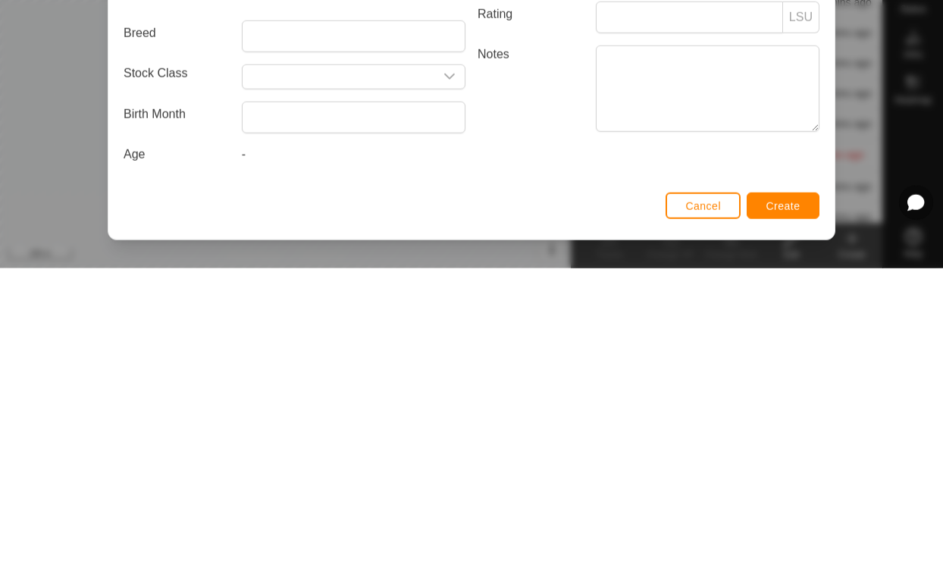
click at [344, 364] on input "text" at bounding box center [339, 376] width 192 height 24
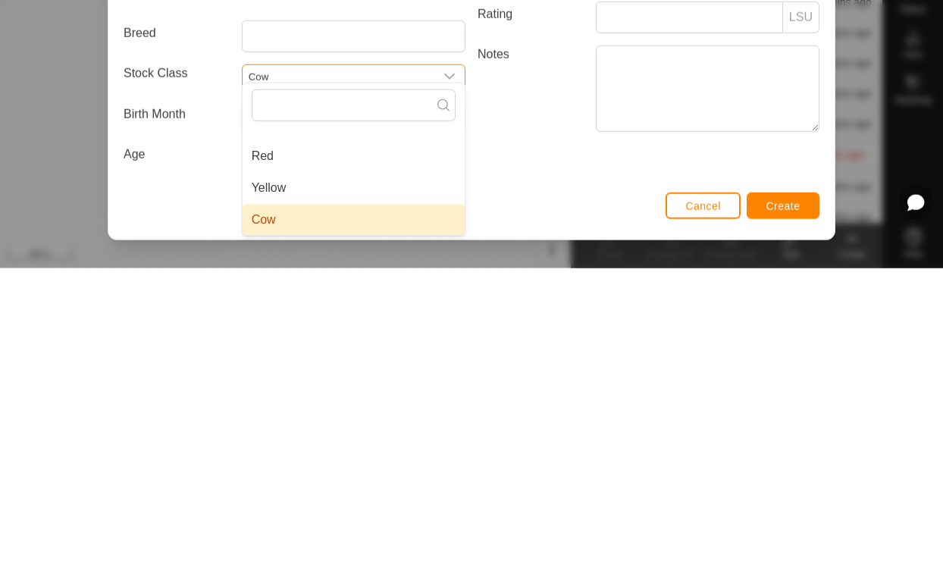
type input "Cow"
click at [376, 503] on li "Cow" at bounding box center [354, 518] width 222 height 30
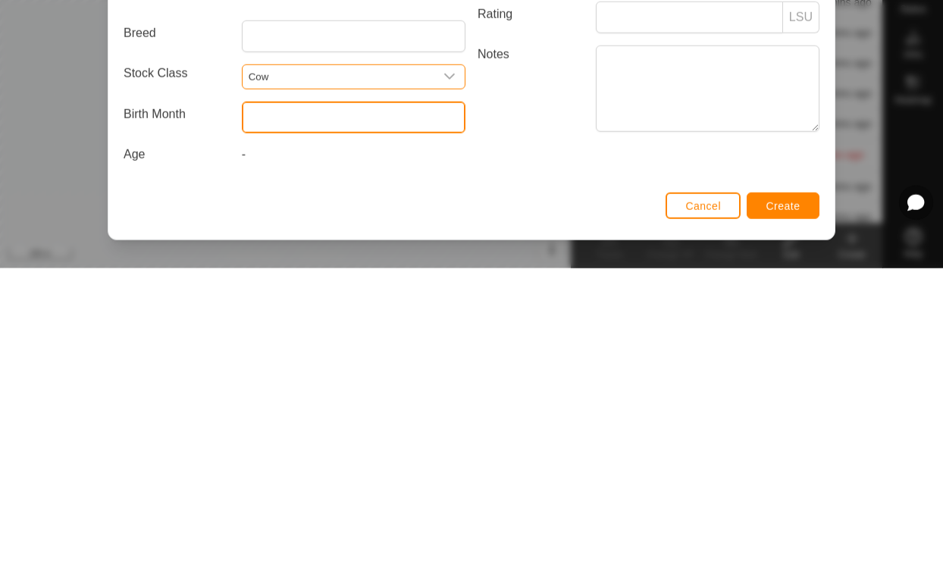
click at [384, 400] on input "text" at bounding box center [354, 416] width 224 height 32
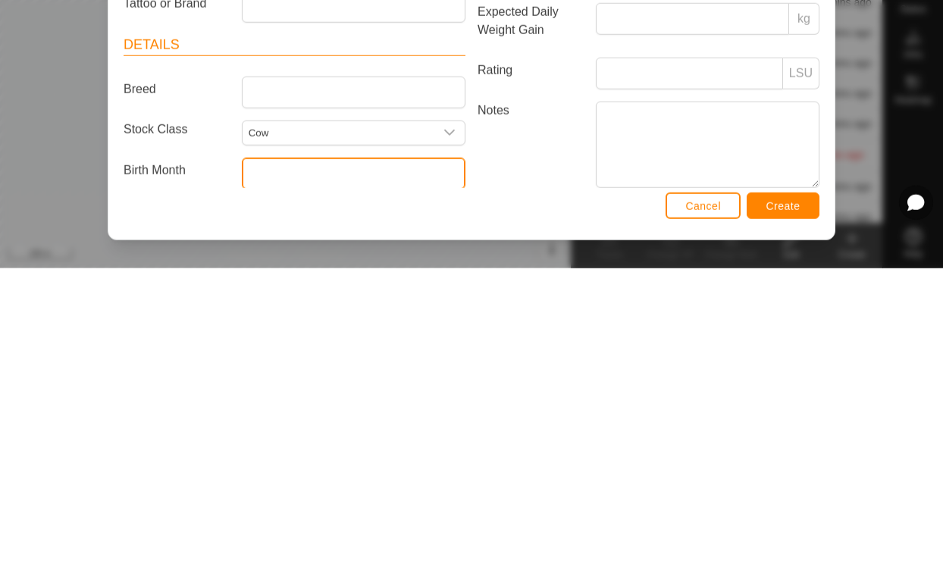
scroll to position [0, 0]
click at [307, 456] on input "text" at bounding box center [354, 472] width 224 height 32
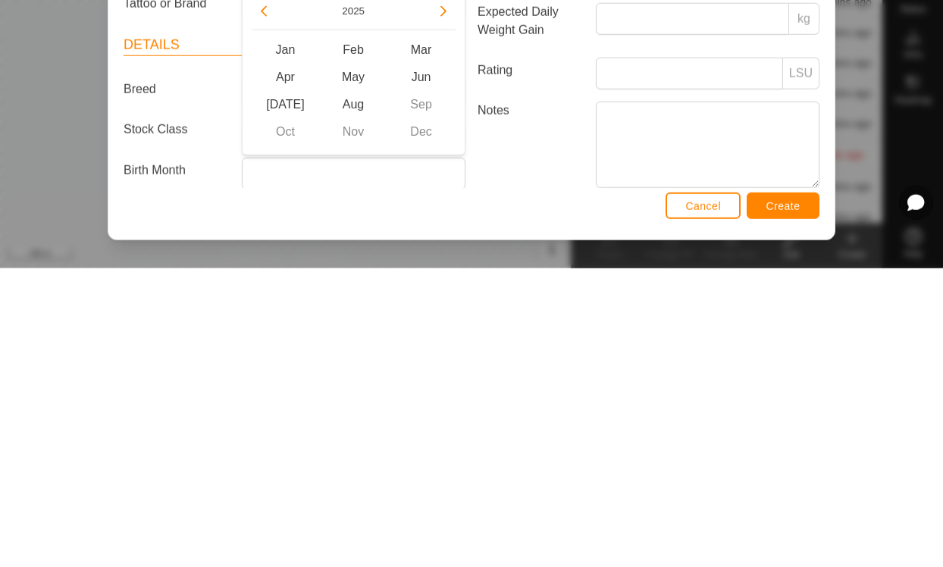
click at [267, 304] on icon "Previous Year" at bounding box center [264, 310] width 12 height 12
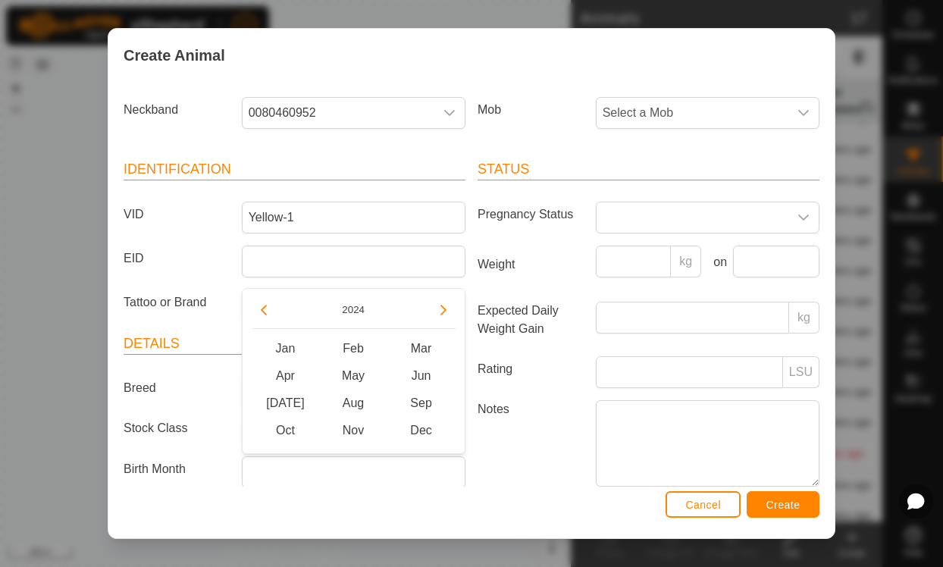
click at [274, 311] on button "Previous Year" at bounding box center [264, 310] width 24 height 24
click at [274, 310] on button "Previous Year" at bounding box center [264, 310] width 24 height 24
click at [271, 304] on button "Previous Year" at bounding box center [264, 310] width 24 height 24
click at [356, 373] on span "May" at bounding box center [353, 375] width 68 height 27
type input "[DATE]"
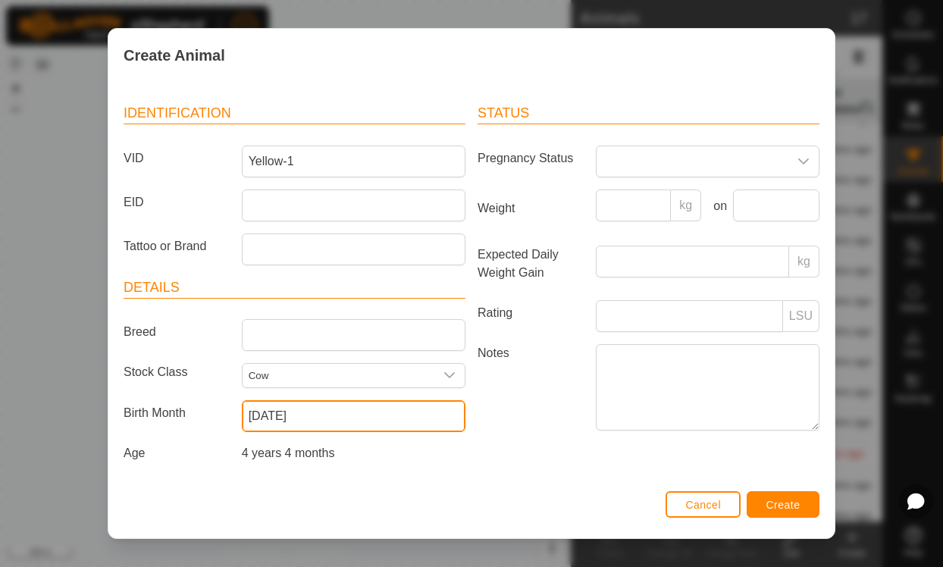
scroll to position [55, 0]
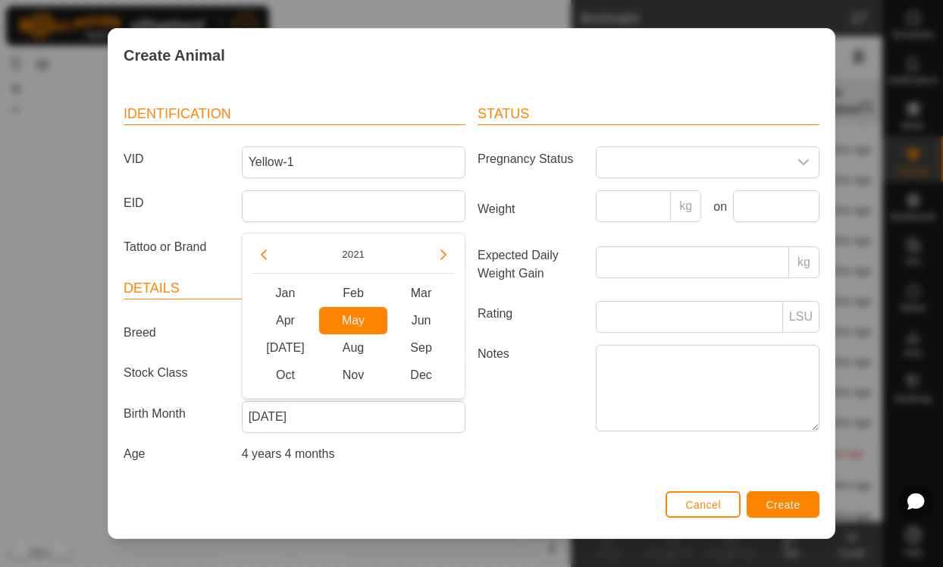
click at [356, 322] on span "May May" at bounding box center [353, 320] width 68 height 27
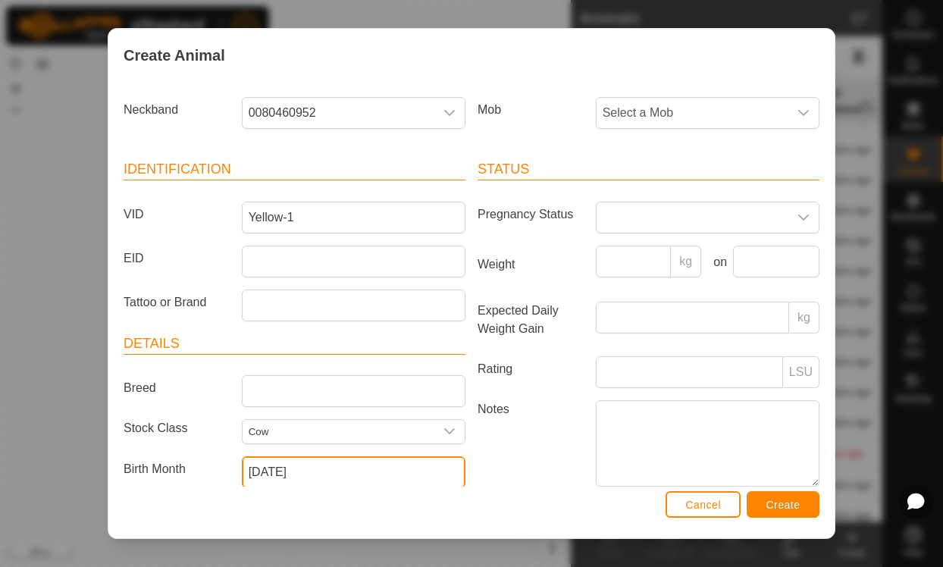
scroll to position [0, 0]
click at [328, 99] on span "0080460952" at bounding box center [339, 113] width 192 height 30
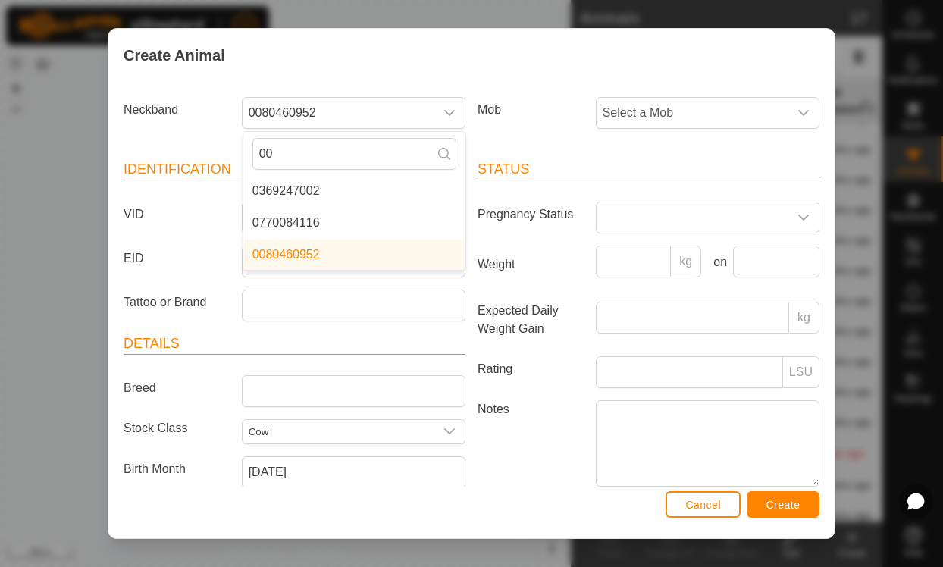
type input "0"
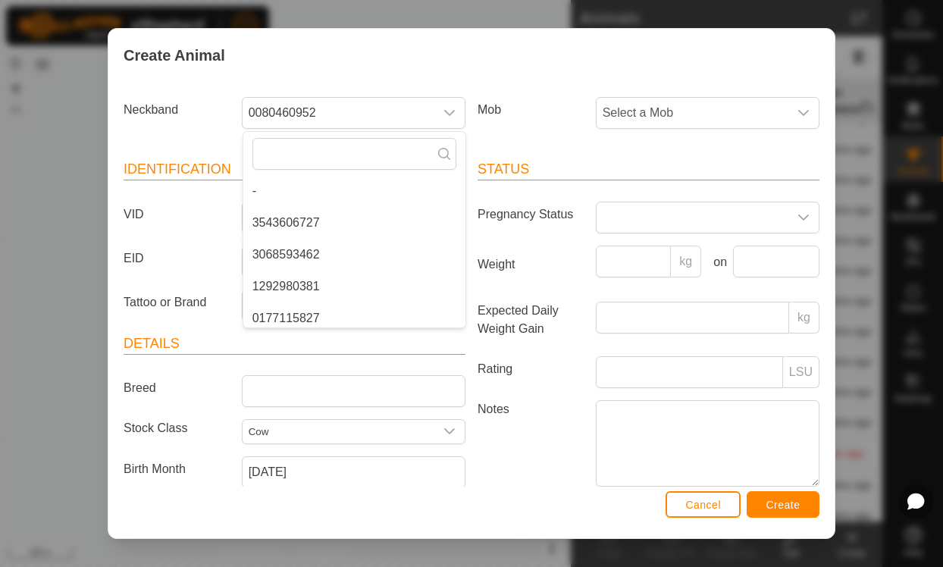
click at [367, 100] on span "0080460952" at bounding box center [339, 113] width 192 height 30
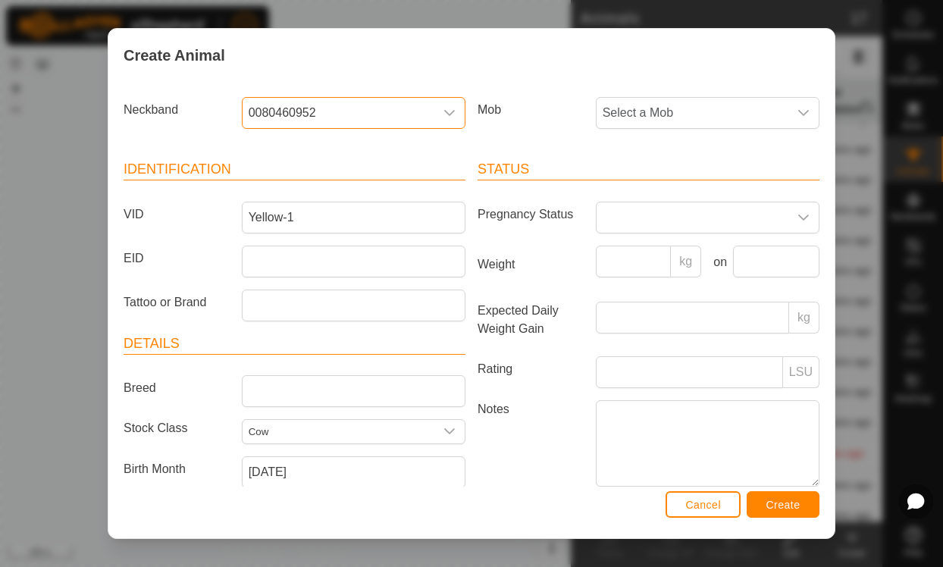
click at [340, 103] on span "0080460952" at bounding box center [339, 113] width 192 height 30
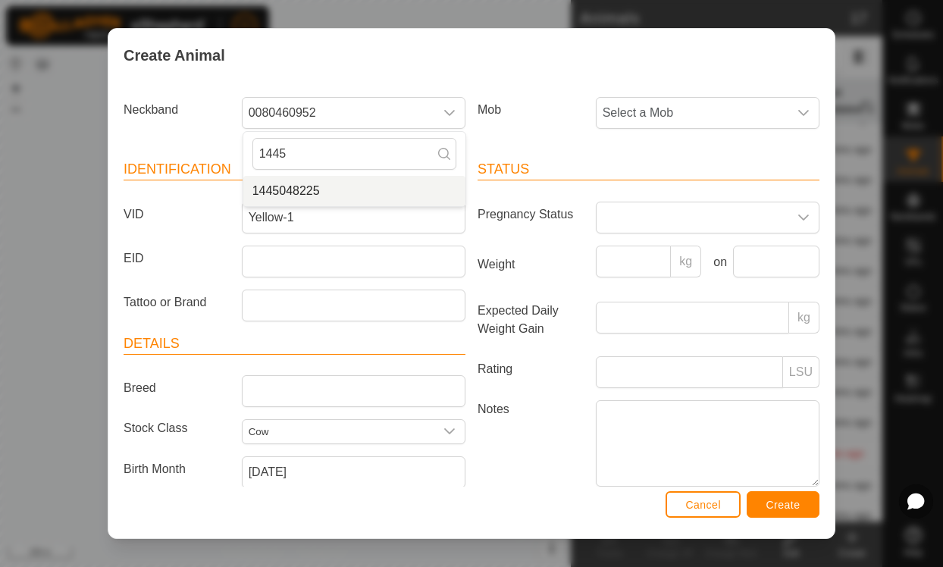
type input "1445"
click at [346, 183] on li "1445048225" at bounding box center [354, 191] width 222 height 30
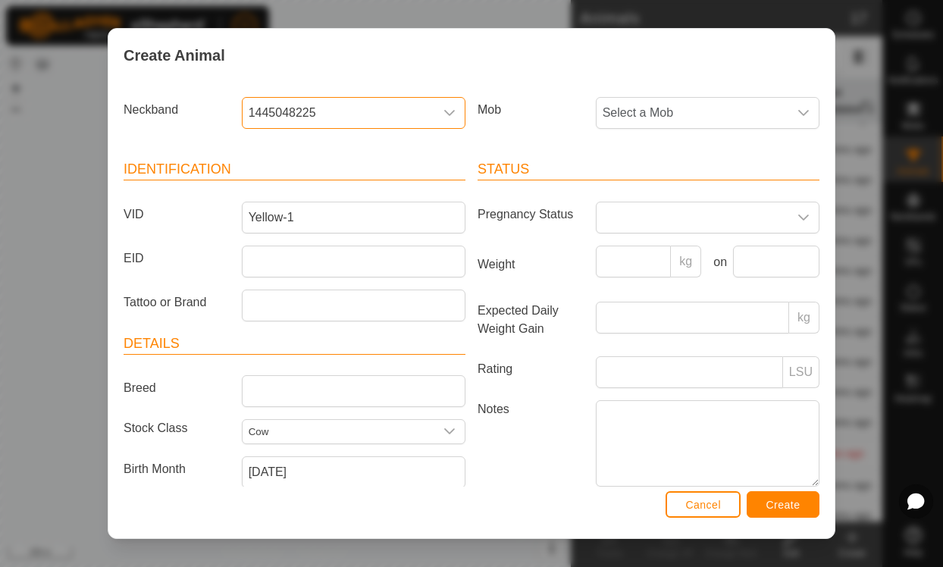
click at [431, 108] on span "1445048225" at bounding box center [339, 113] width 192 height 30
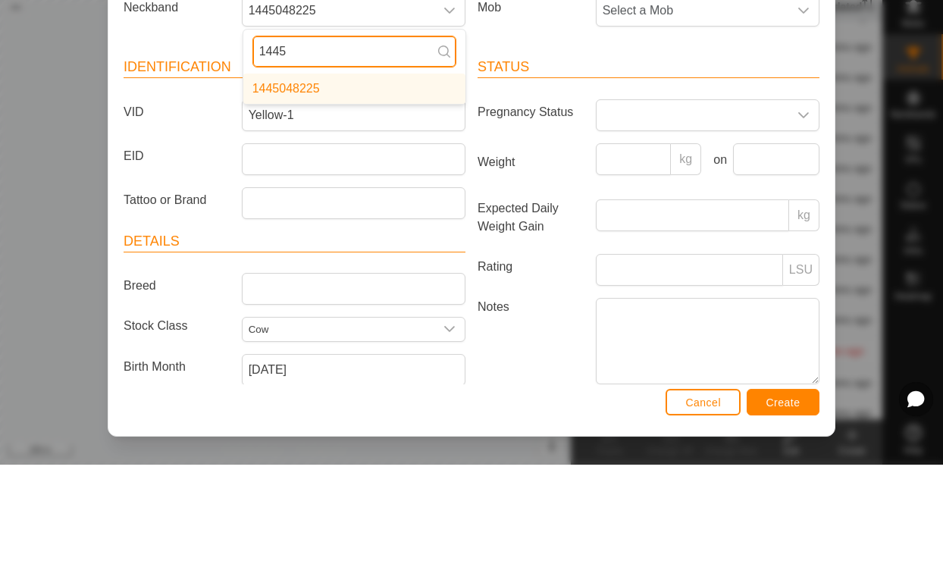
click at [353, 138] on input "1445" at bounding box center [355, 154] width 204 height 32
type input "1"
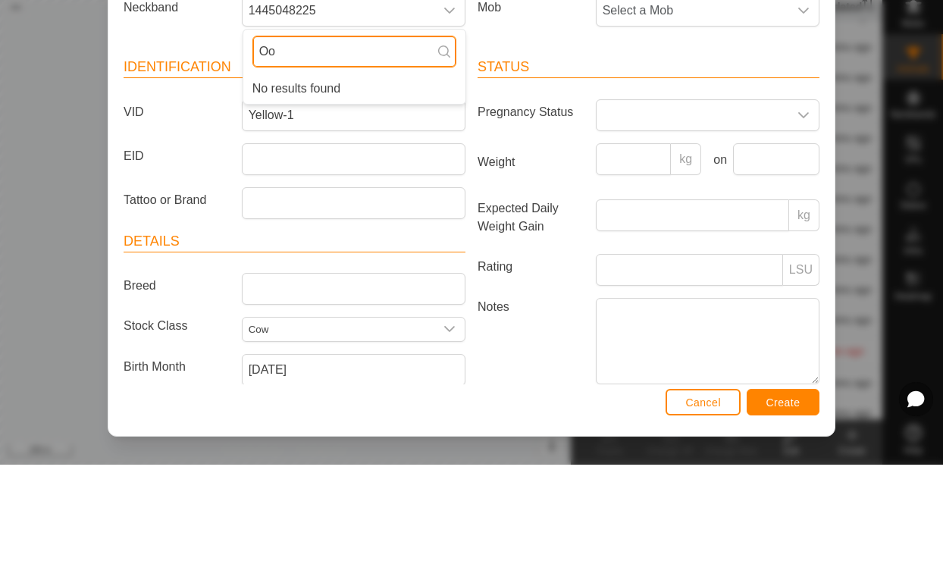
type input "O"
type input "008"
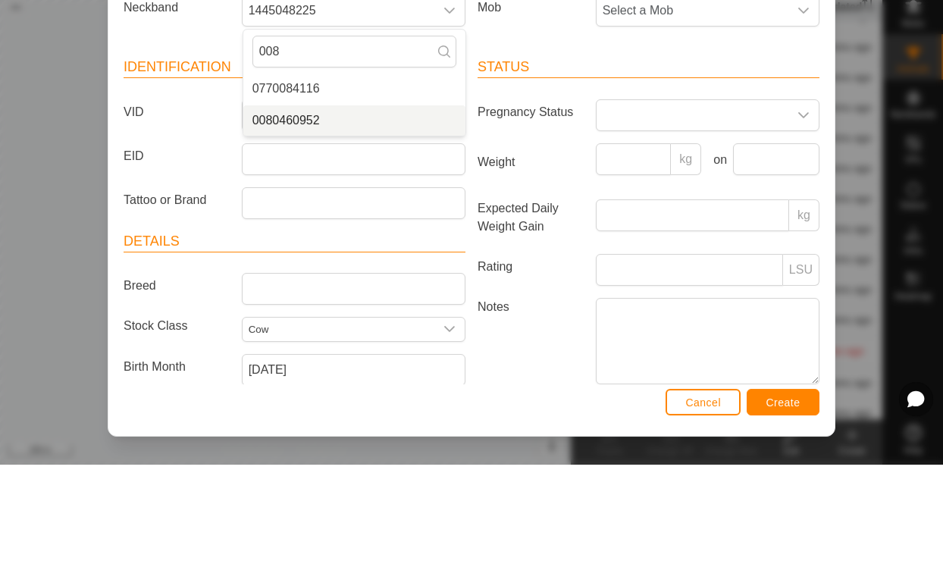
click at [332, 208] on li "0080460952" at bounding box center [354, 223] width 222 height 30
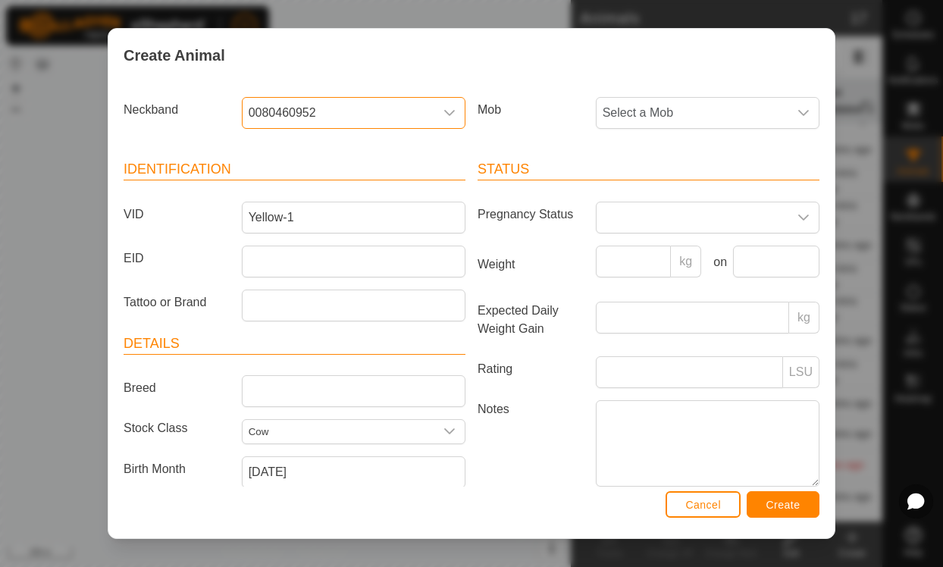
click at [787, 495] on button "Create" at bounding box center [783, 504] width 73 height 27
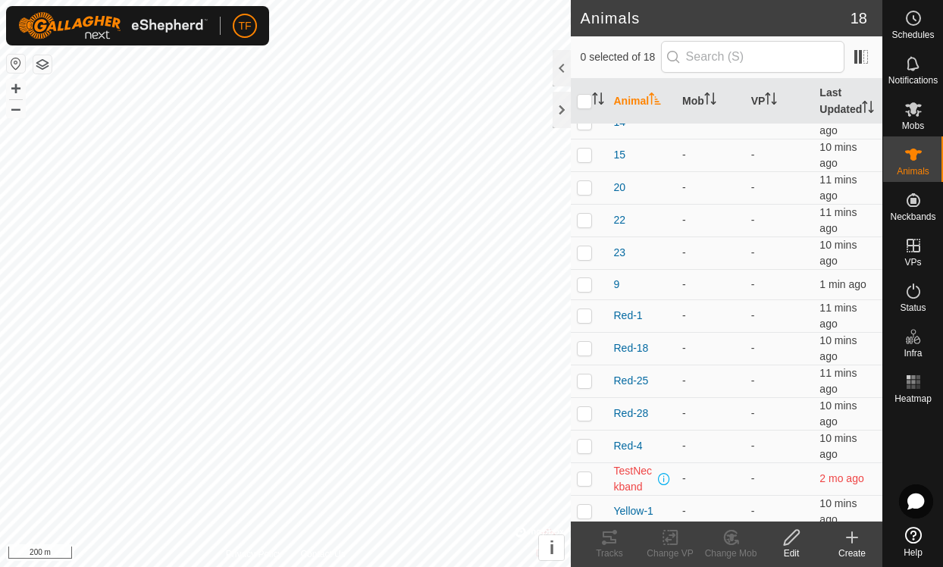
click at [852, 533] on icon at bounding box center [852, 537] width 0 height 11
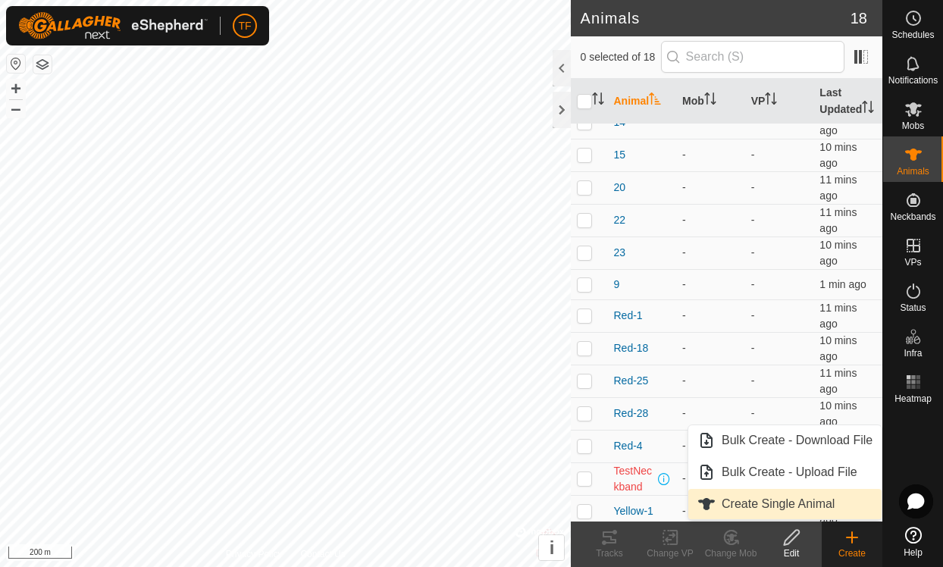
click at [789, 503] on span "Create Single Animal" at bounding box center [778, 504] width 113 height 18
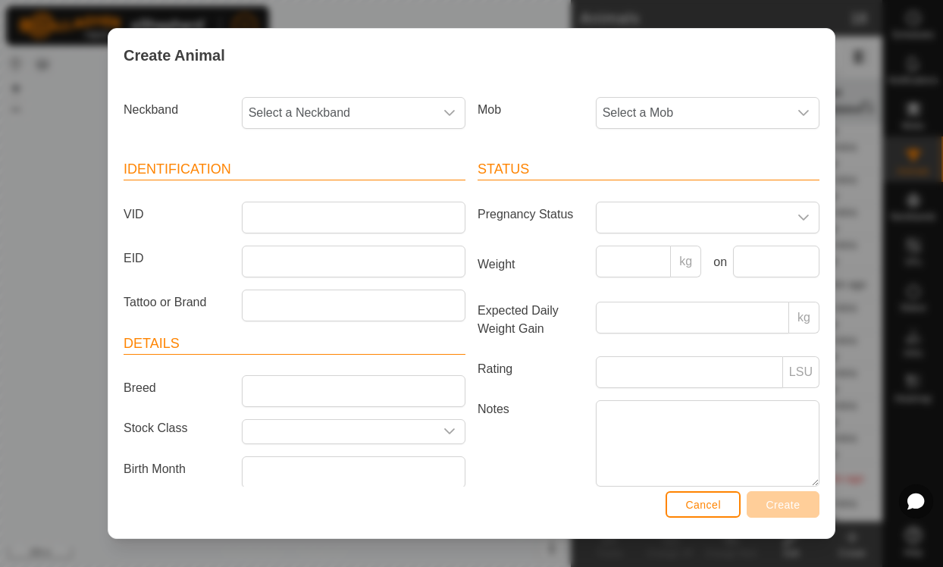
click at [314, 106] on span "Select a Neckband" at bounding box center [339, 113] width 192 height 30
type input "077"
click at [320, 184] on li "0770084116" at bounding box center [354, 191] width 222 height 30
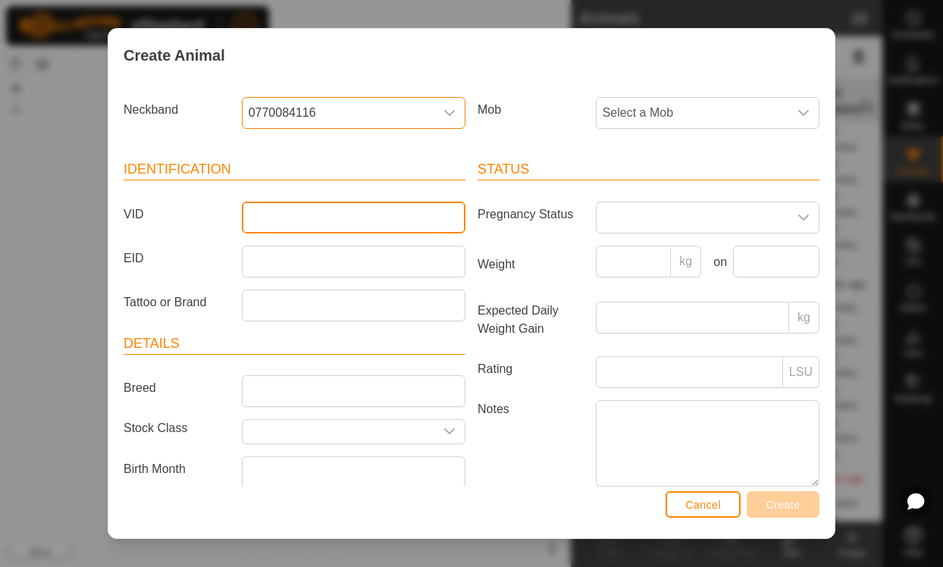
click at [297, 212] on input "VID" at bounding box center [354, 218] width 224 height 32
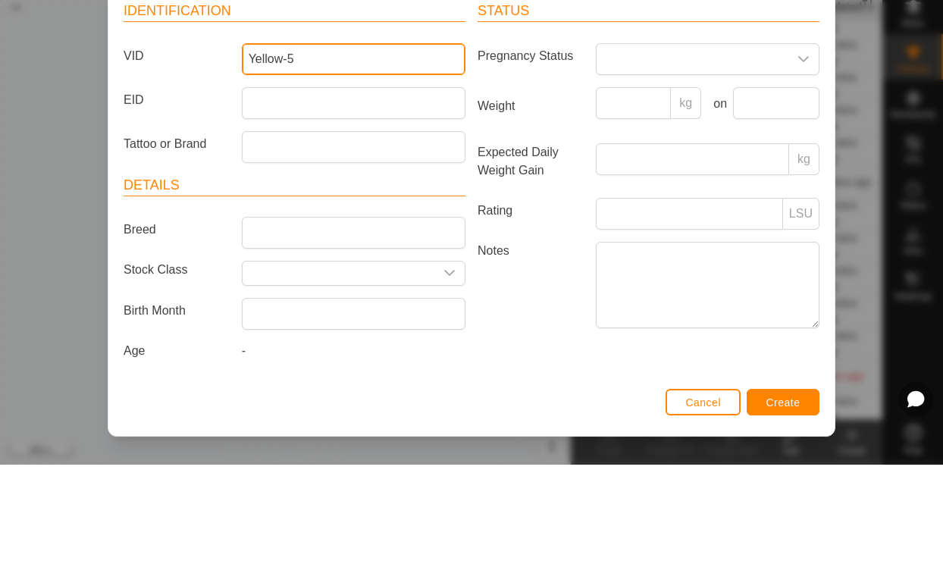
scroll to position [64, 0]
type input "Yellow-5"
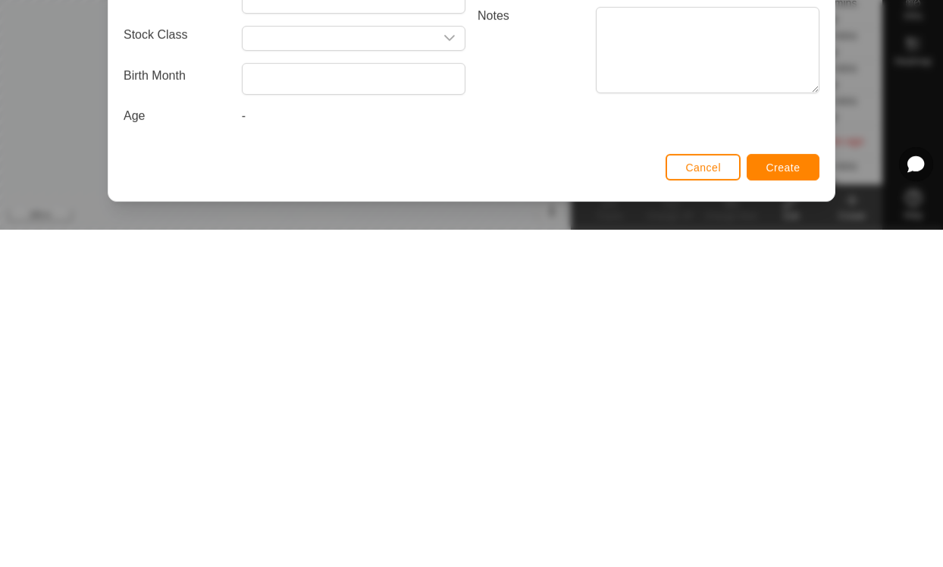
scroll to position [29, 0]
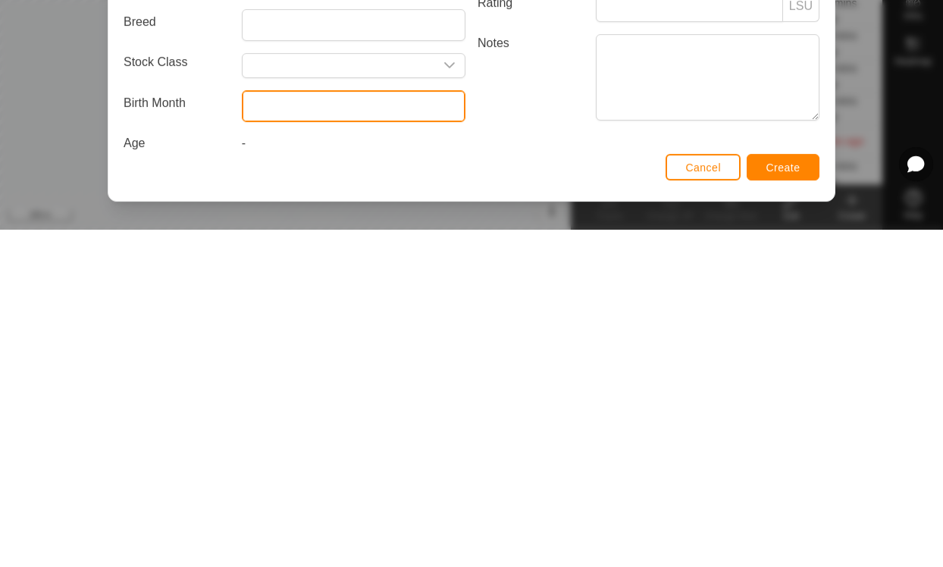
click at [347, 428] on input "text" at bounding box center [354, 444] width 224 height 32
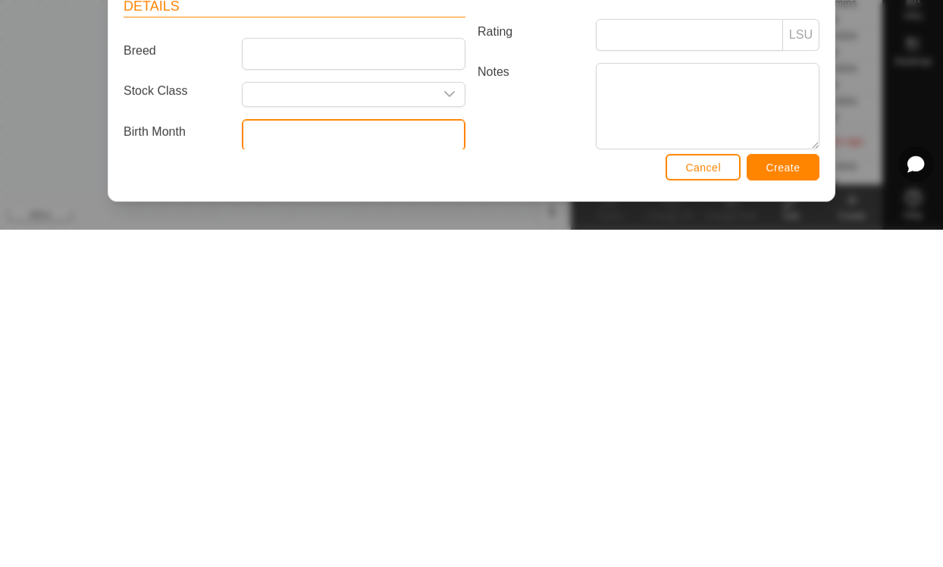
scroll to position [0, 0]
click at [361, 456] on input "text" at bounding box center [354, 472] width 224 height 32
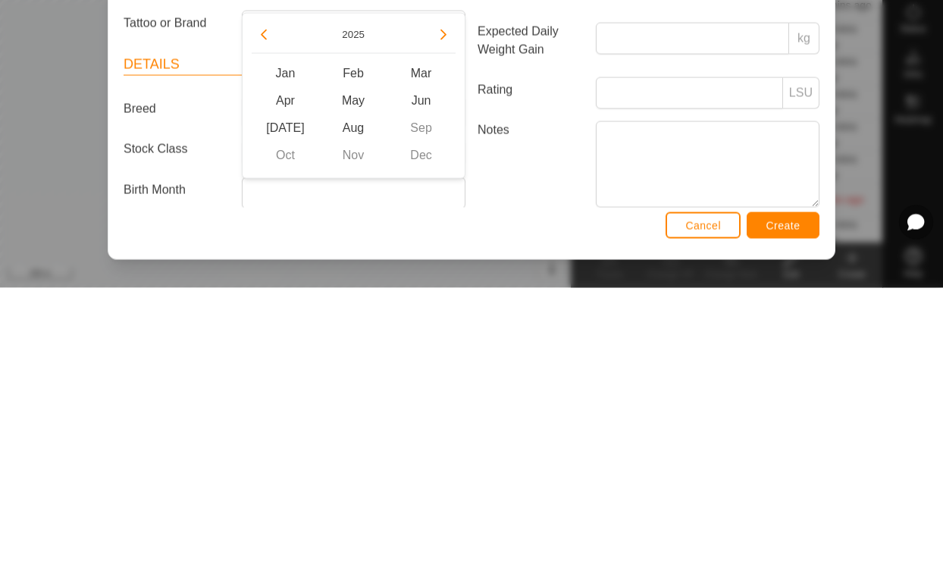
click at [272, 302] on button "Previous Year" at bounding box center [264, 314] width 24 height 24
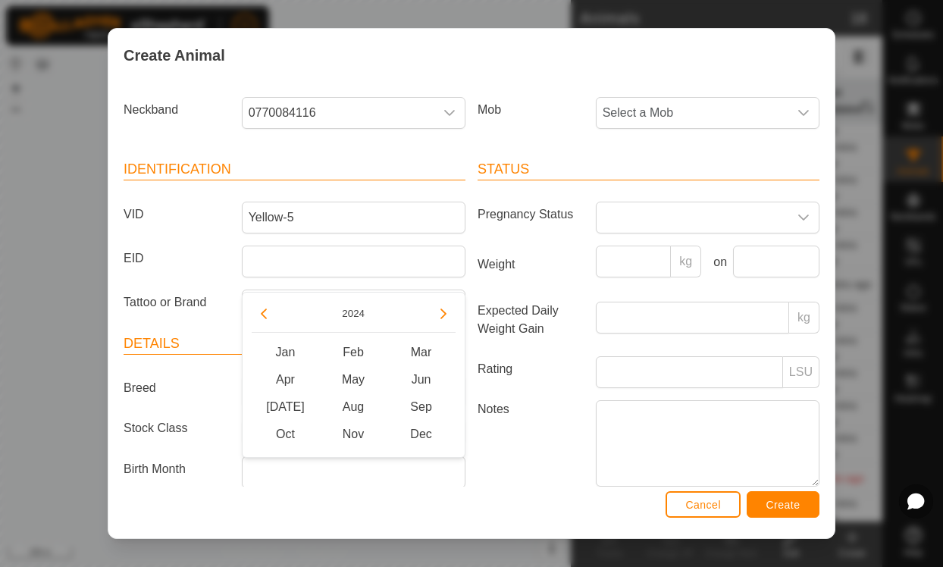
click at [265, 314] on icon "Previous Year" at bounding box center [264, 314] width 12 height 12
click at [272, 318] on button "Previous Year" at bounding box center [264, 314] width 24 height 24
click at [268, 313] on icon "Previous Year" at bounding box center [264, 314] width 12 height 12
click at [360, 384] on span "May" at bounding box center [353, 379] width 68 height 27
type input "[DATE]"
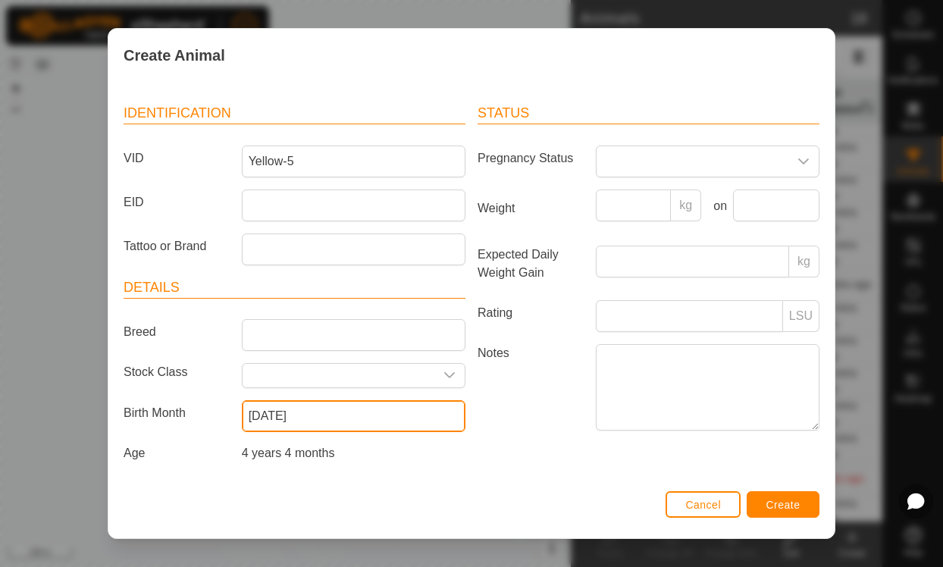
scroll to position [59, 0]
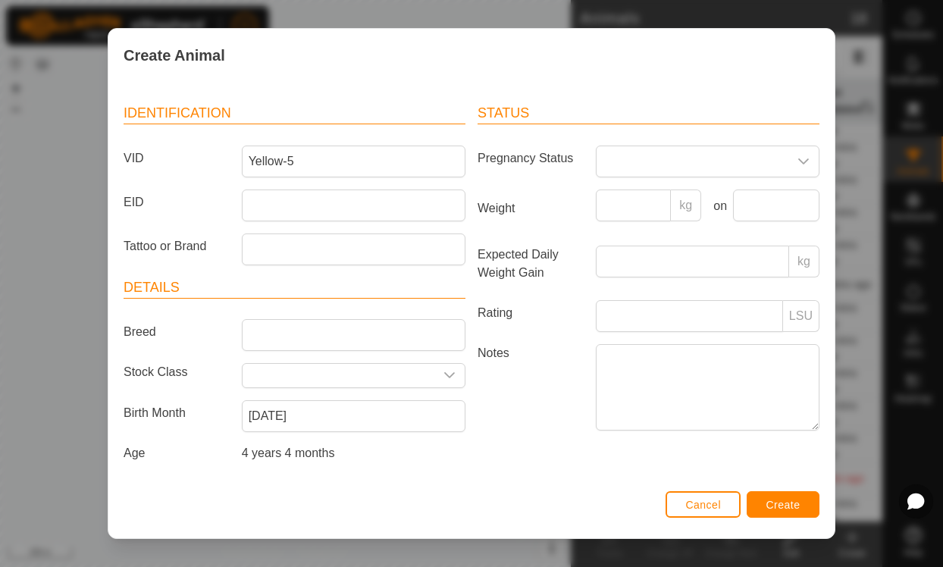
click at [416, 374] on input "text" at bounding box center [339, 376] width 192 height 24
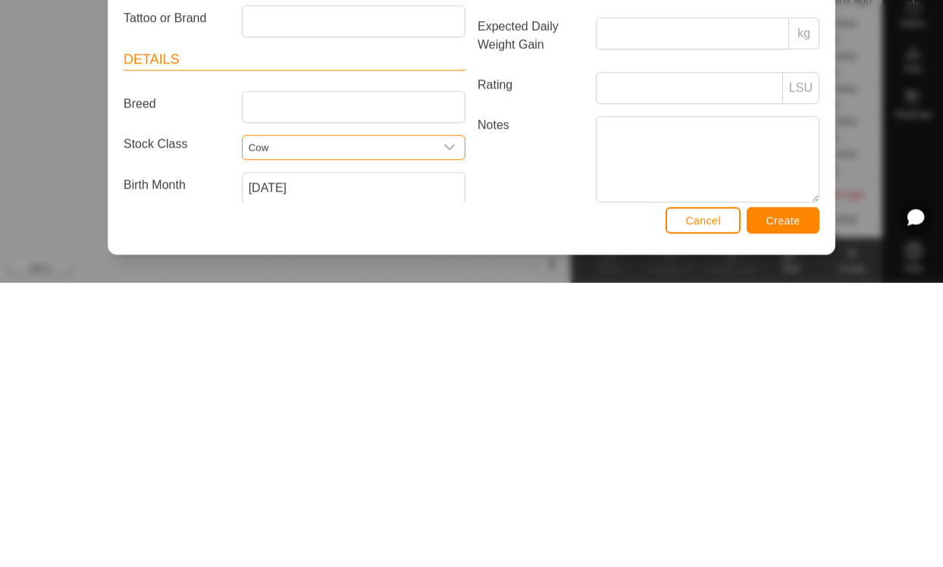
scroll to position [0, 0]
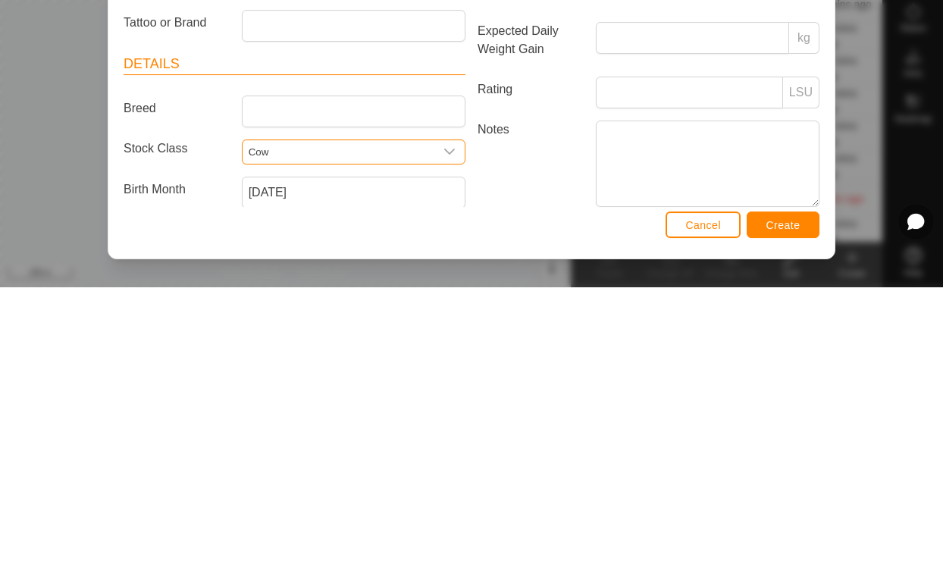
type input "Cow"
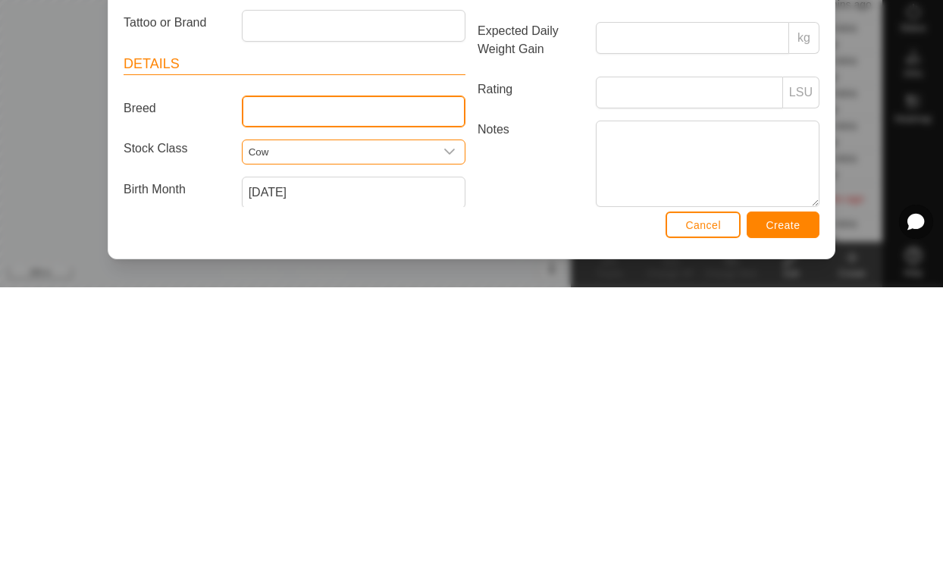
click at [387, 375] on input "Breed" at bounding box center [354, 391] width 224 height 32
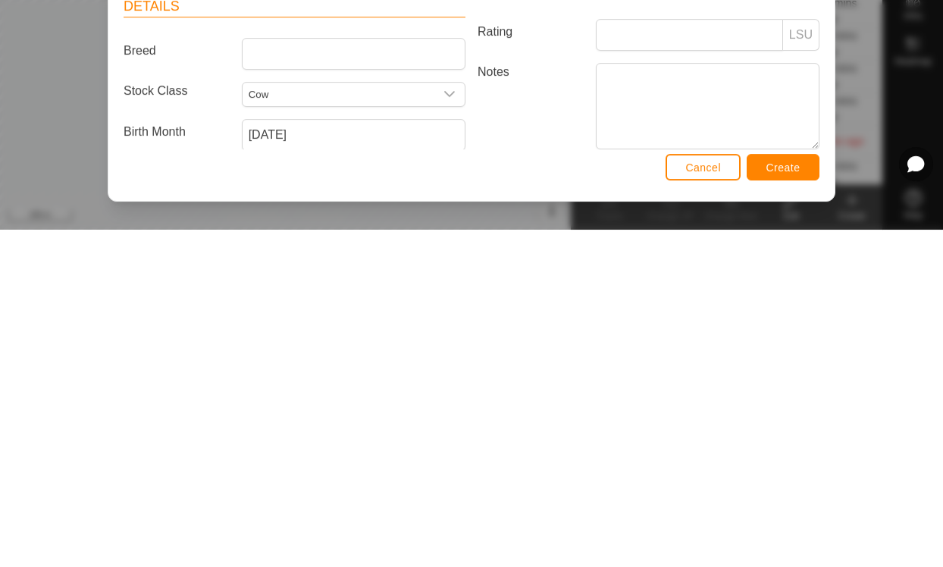
click at [786, 499] on span "Create" at bounding box center [784, 505] width 34 height 12
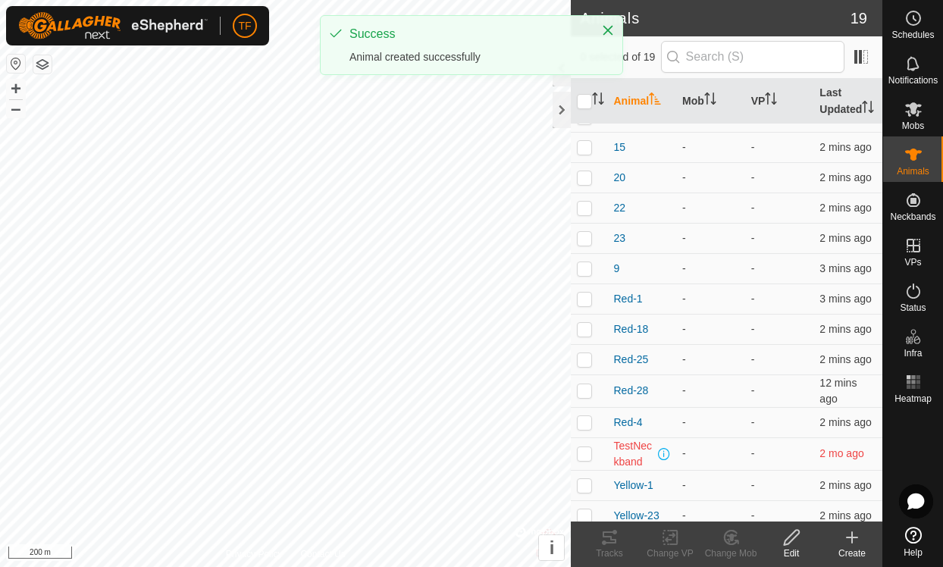
click at [857, 549] on div "Create" at bounding box center [852, 554] width 61 height 14
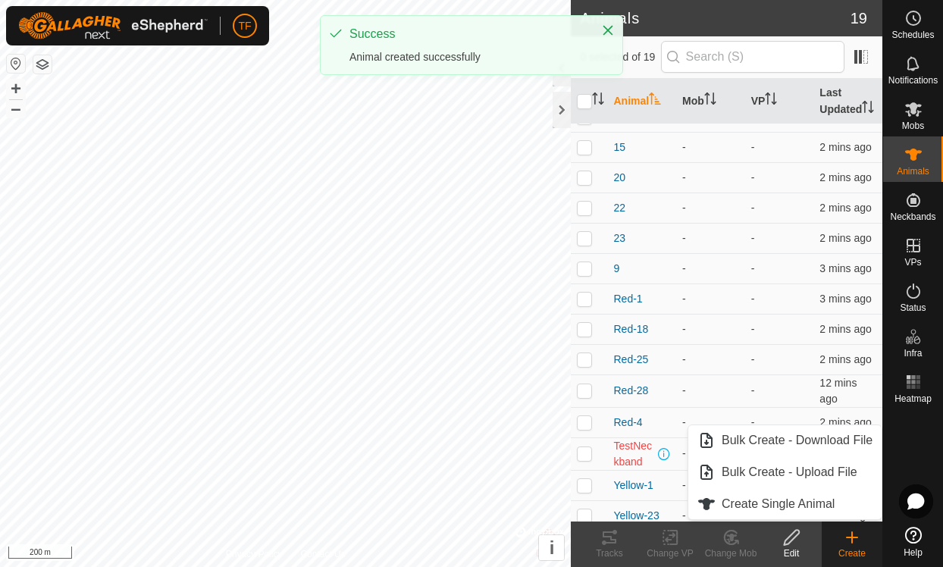
click at [795, 503] on span "Create Single Animal" at bounding box center [778, 504] width 113 height 18
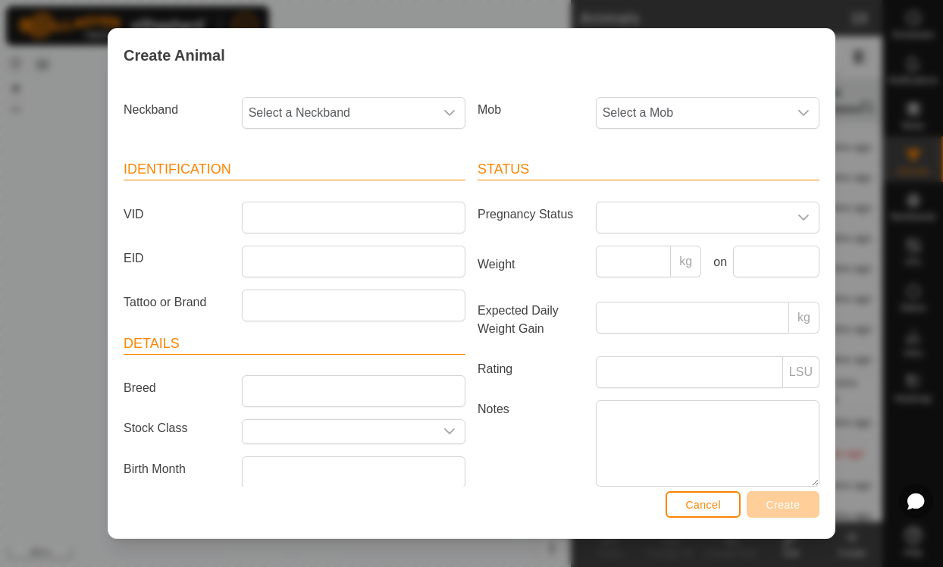
click at [389, 99] on span "Select a Neckband" at bounding box center [339, 113] width 192 height 30
type input "3042"
click at [326, 186] on li "3042435797" at bounding box center [354, 191] width 222 height 30
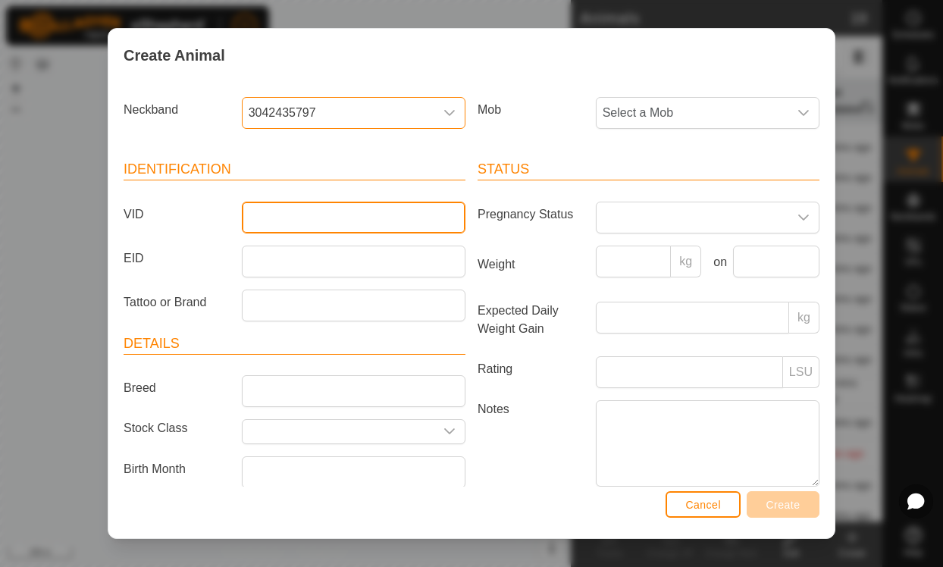
click at [328, 214] on input "VID" at bounding box center [354, 218] width 224 height 32
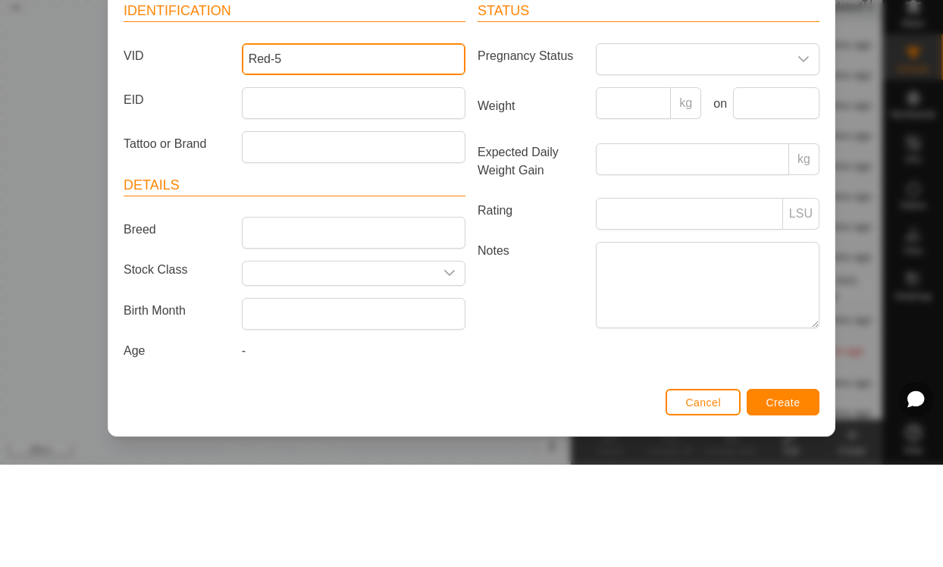
scroll to position [64, 0]
type input "Red-5"
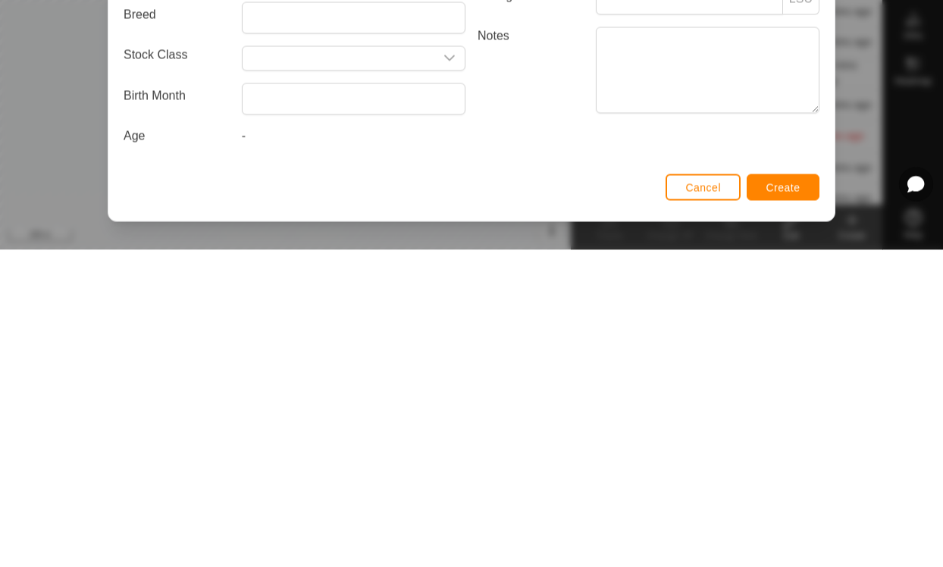
click at [318, 364] on input "text" at bounding box center [339, 376] width 192 height 24
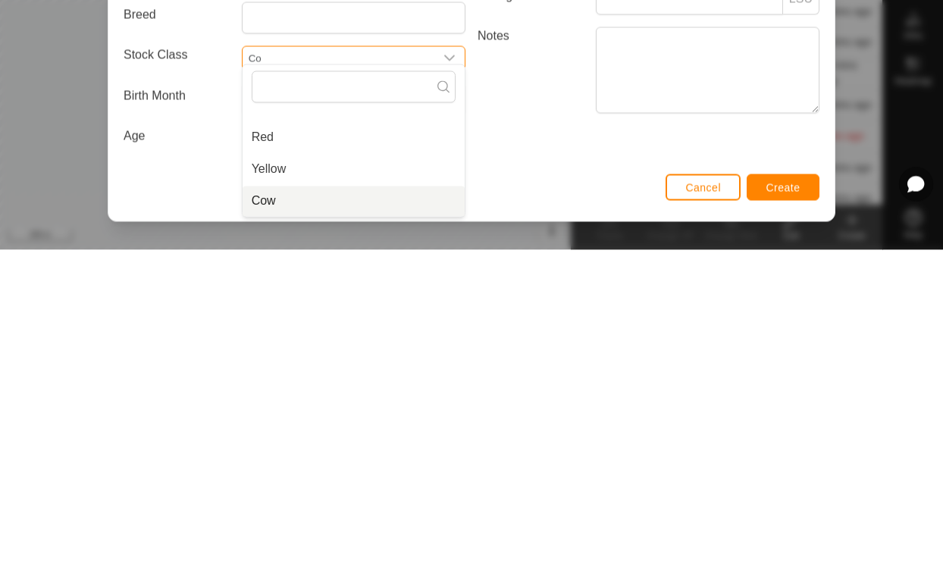
click at [283, 503] on li "Cow" at bounding box center [354, 518] width 222 height 30
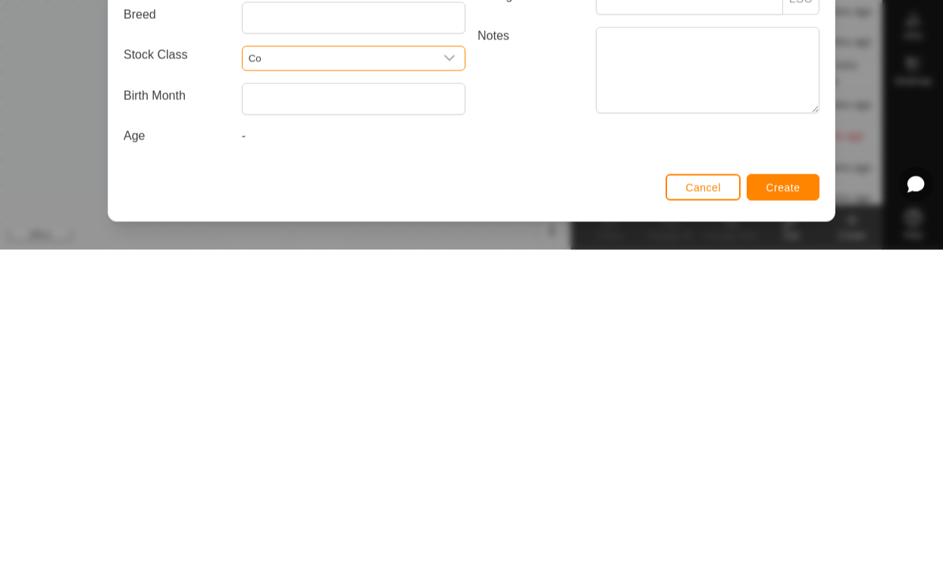
type input "Cow"
click at [322, 400] on input "text" at bounding box center [354, 416] width 224 height 32
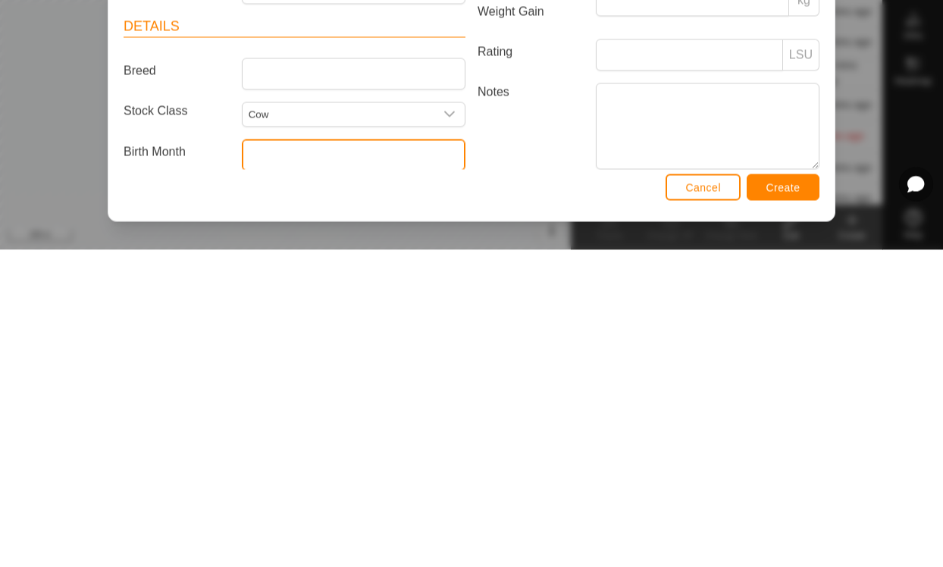
scroll to position [0, 0]
click at [290, 456] on input "text" at bounding box center [354, 472] width 224 height 32
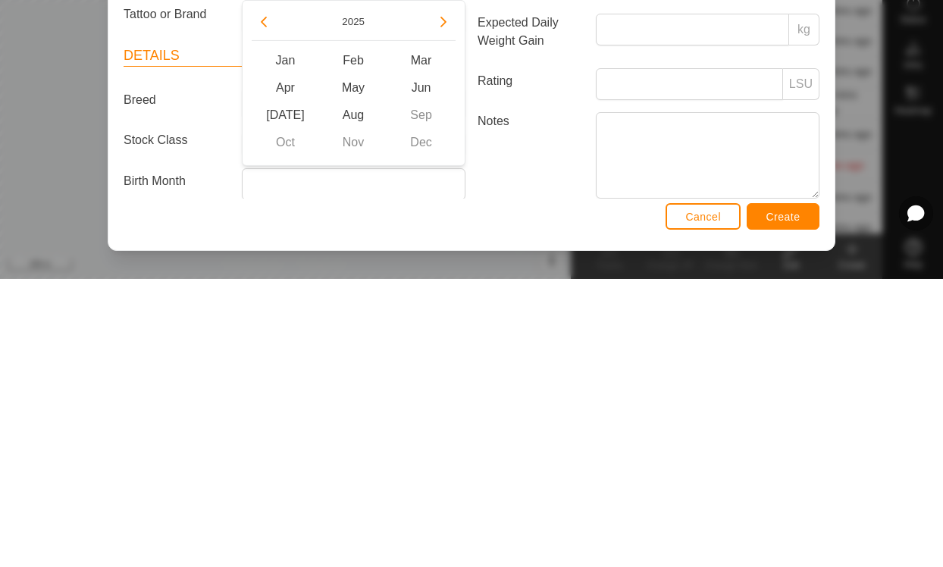
click at [265, 304] on icon "Previous Year" at bounding box center [264, 310] width 12 height 12
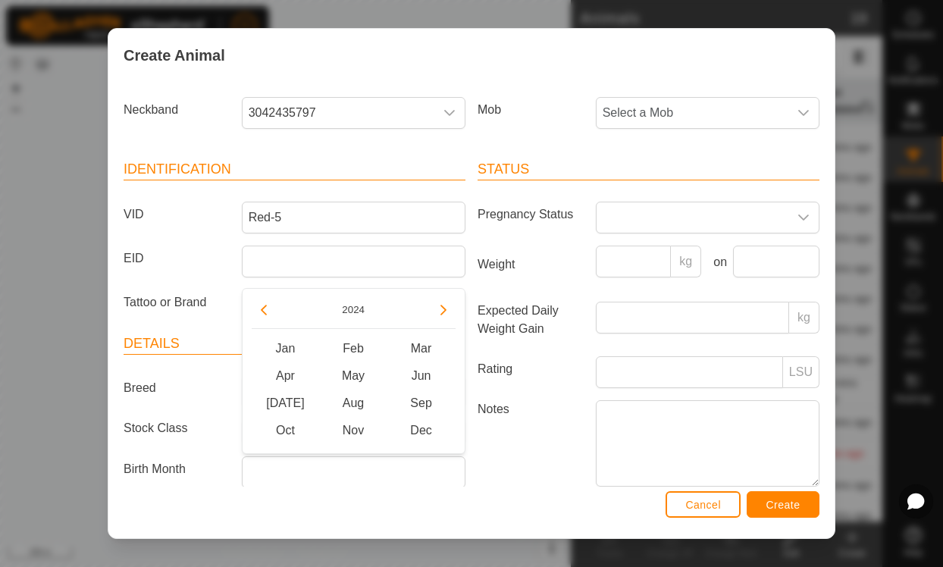
click at [271, 301] on button "Previous Year" at bounding box center [264, 310] width 24 height 24
click at [269, 306] on icon "Previous Year" at bounding box center [264, 310] width 12 height 12
click at [356, 375] on span "May" at bounding box center [353, 375] width 68 height 27
type input "[DATE]"
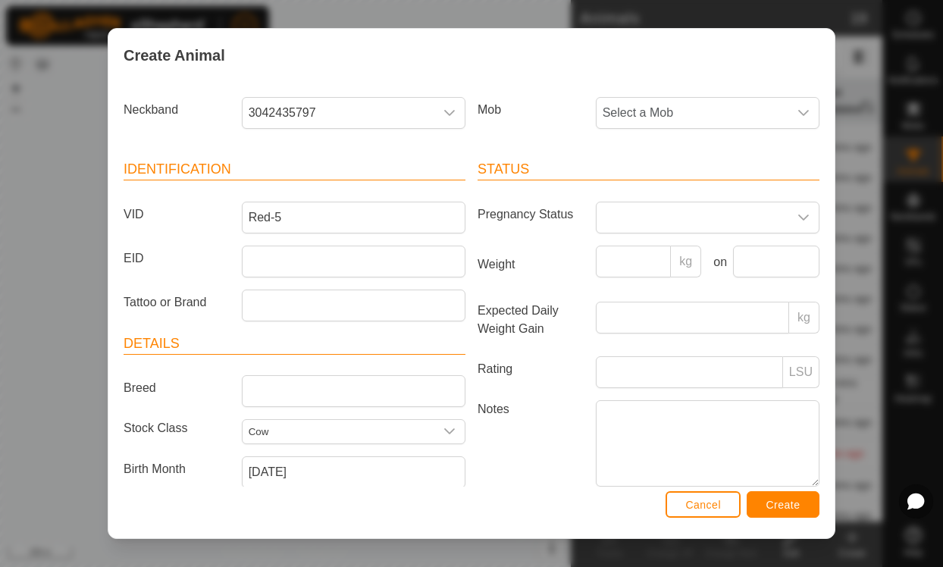
click at [789, 499] on span "Create" at bounding box center [784, 505] width 34 height 12
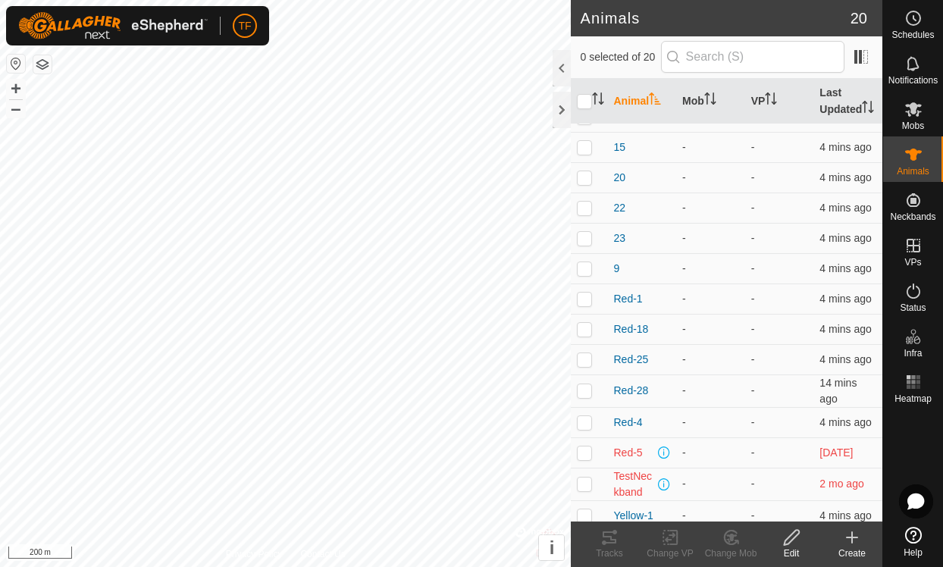
click at [852, 541] on icon at bounding box center [852, 537] width 0 height 11
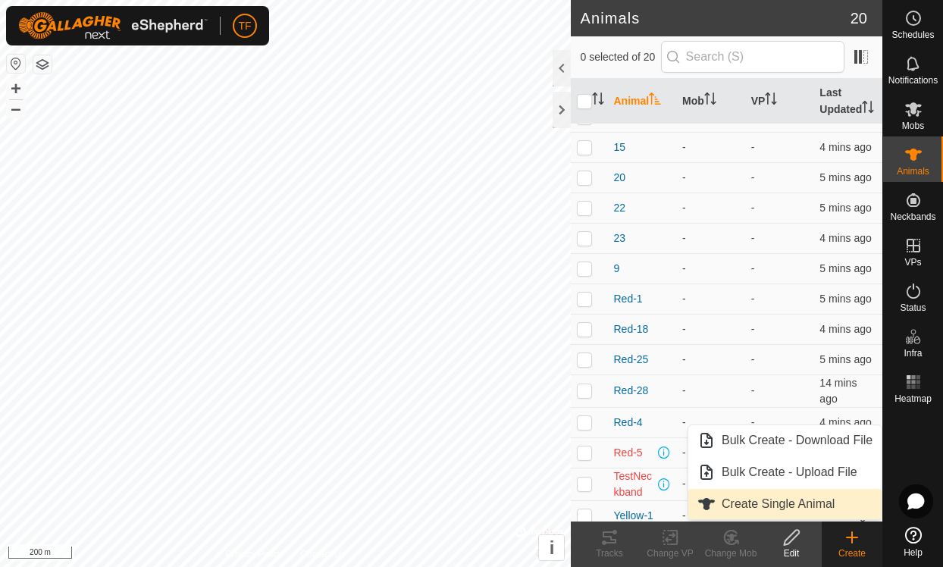
click at [803, 498] on span "Create Single Animal" at bounding box center [778, 504] width 113 height 18
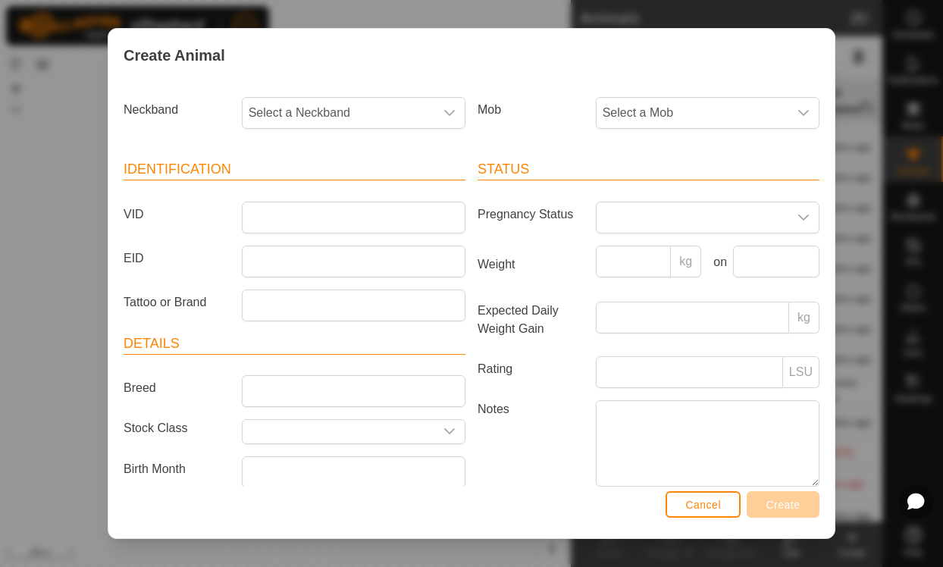
click at [359, 112] on span "Select a Neckband" at bounding box center [339, 113] width 192 height 30
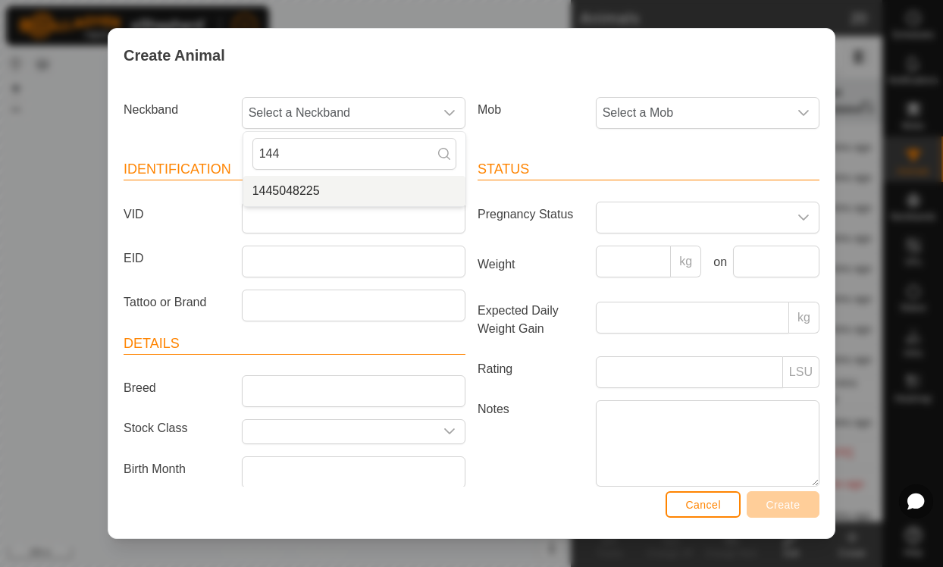
type input "144"
click at [315, 183] on span "1445048225" at bounding box center [286, 191] width 67 height 18
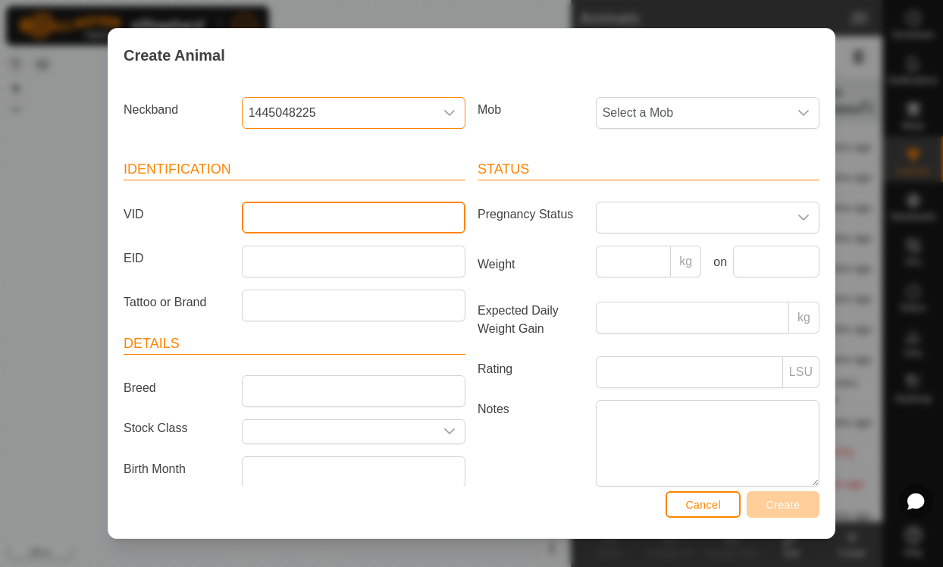
click at [351, 218] on input "VID" at bounding box center [354, 218] width 224 height 32
click at [351, 209] on input "VID" at bounding box center [354, 218] width 224 height 32
click at [331, 213] on input "Red-21" at bounding box center [354, 218] width 224 height 32
type input "Yellow-21"
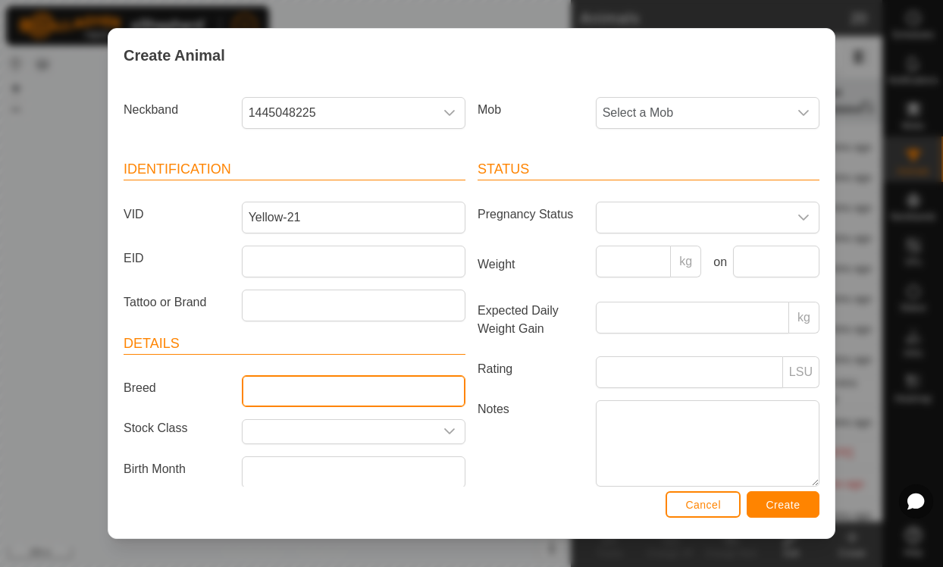
click at [375, 393] on input "Breed" at bounding box center [354, 391] width 224 height 32
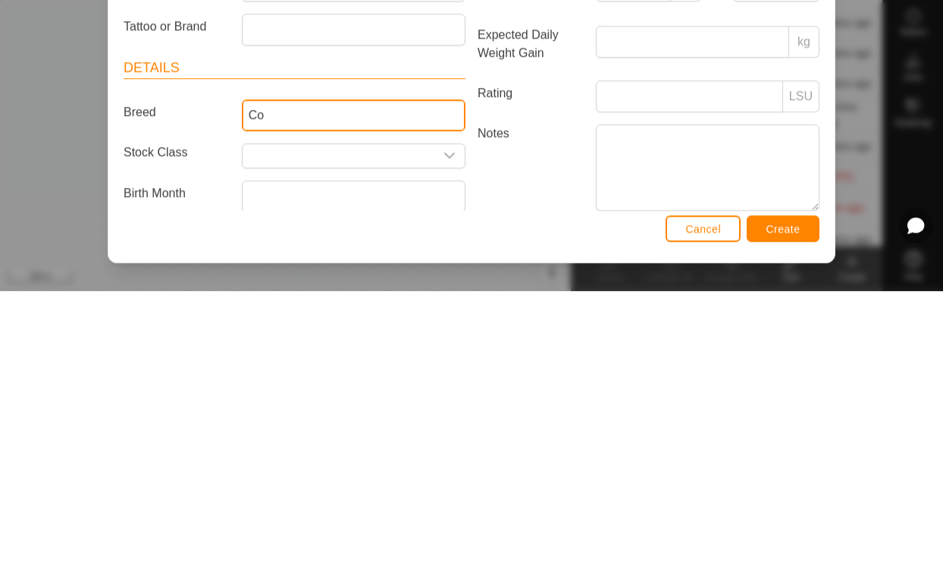
type input "C"
click at [432, 420] on input "text" at bounding box center [339, 432] width 192 height 24
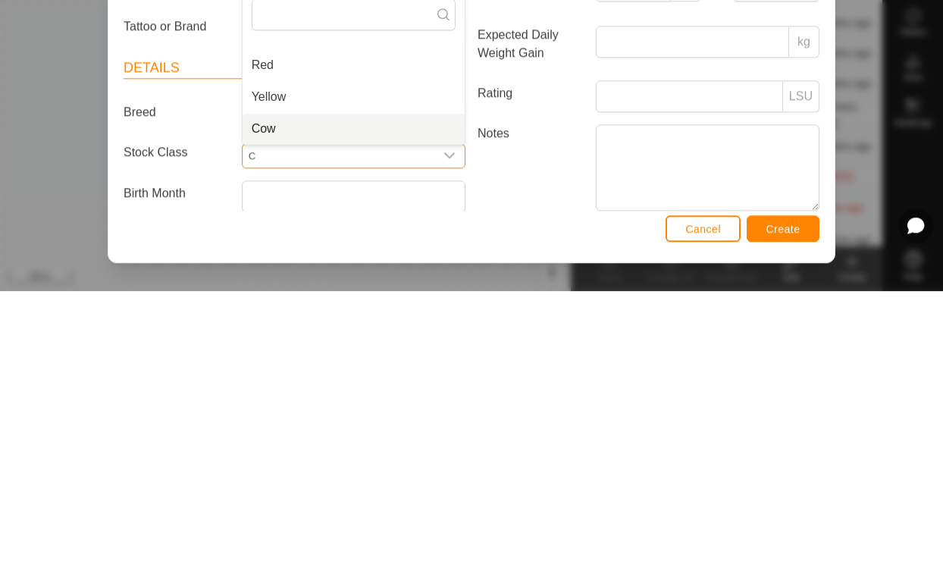
click at [262, 396] on span "Cow" at bounding box center [264, 405] width 24 height 18
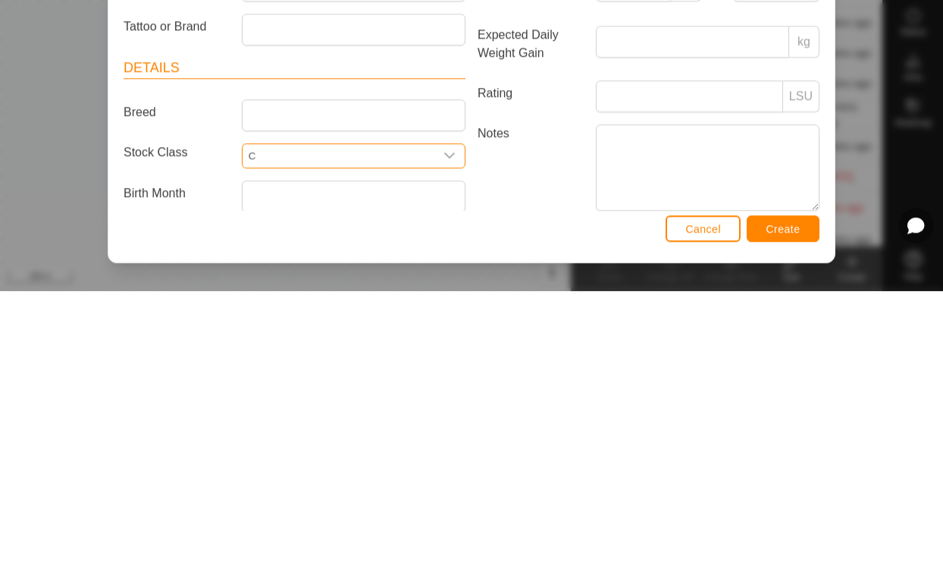
type input "Cow"
click at [295, 456] on input "text" at bounding box center [354, 472] width 224 height 32
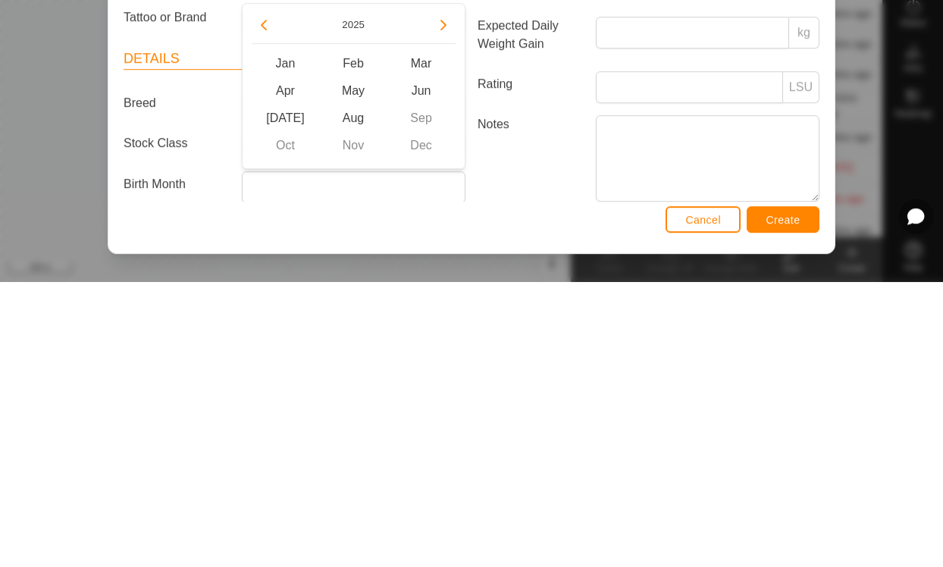
click at [254, 298] on button "Previous Year" at bounding box center [264, 310] width 24 height 24
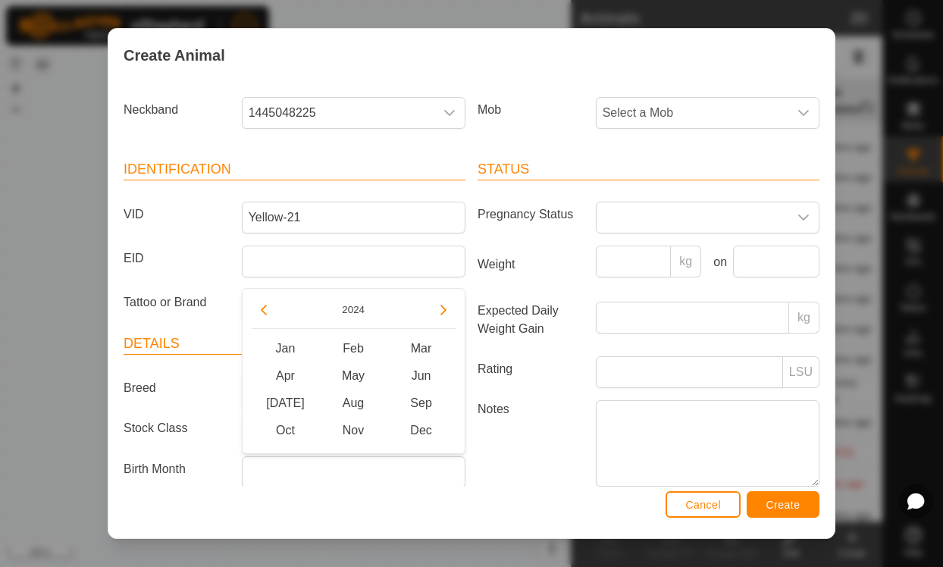
click at [267, 303] on button "Previous Year" at bounding box center [264, 310] width 24 height 24
click at [274, 312] on button "Previous Year" at bounding box center [264, 310] width 24 height 24
click at [261, 316] on button "Previous Year" at bounding box center [264, 310] width 24 height 24
click at [358, 379] on span "May" at bounding box center [353, 375] width 68 height 27
type input "[DATE]"
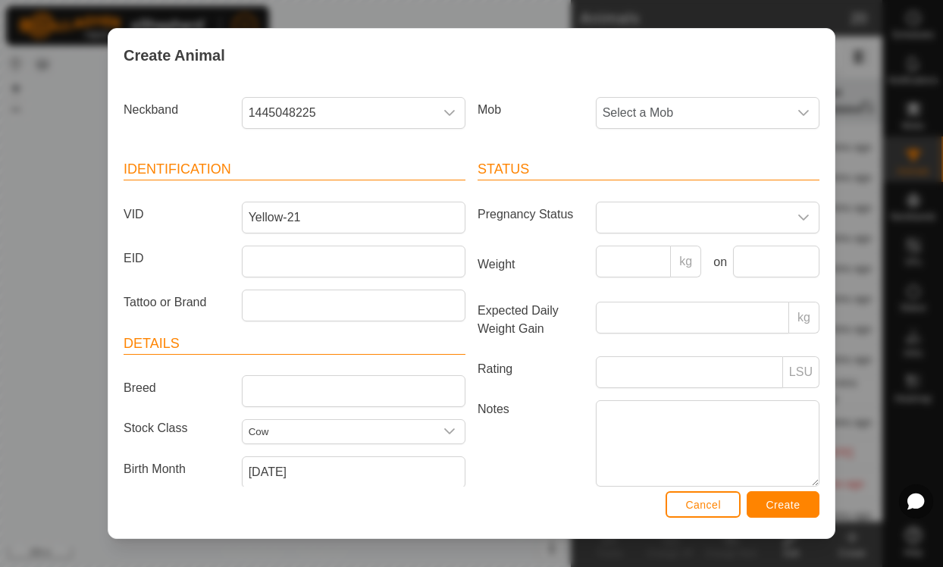
click at [800, 506] on span "Create" at bounding box center [784, 505] width 34 height 12
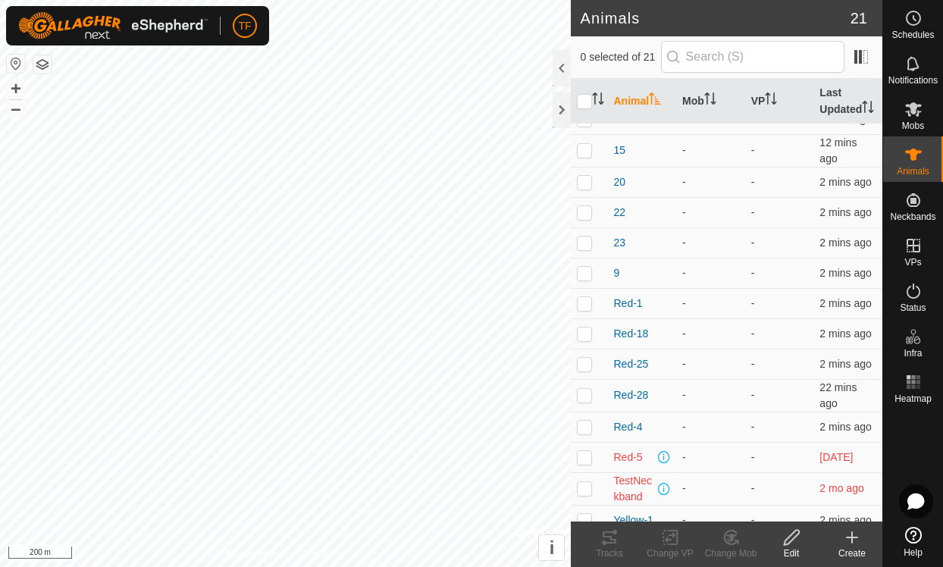
click at [850, 546] on icon at bounding box center [852, 538] width 18 height 18
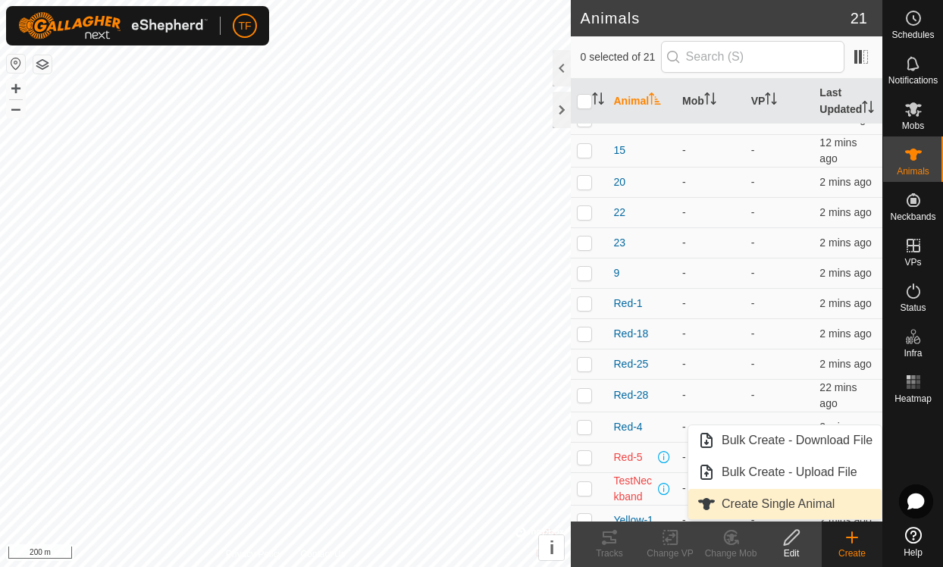
click at [775, 506] on span "Create Single Animal" at bounding box center [778, 504] width 113 height 18
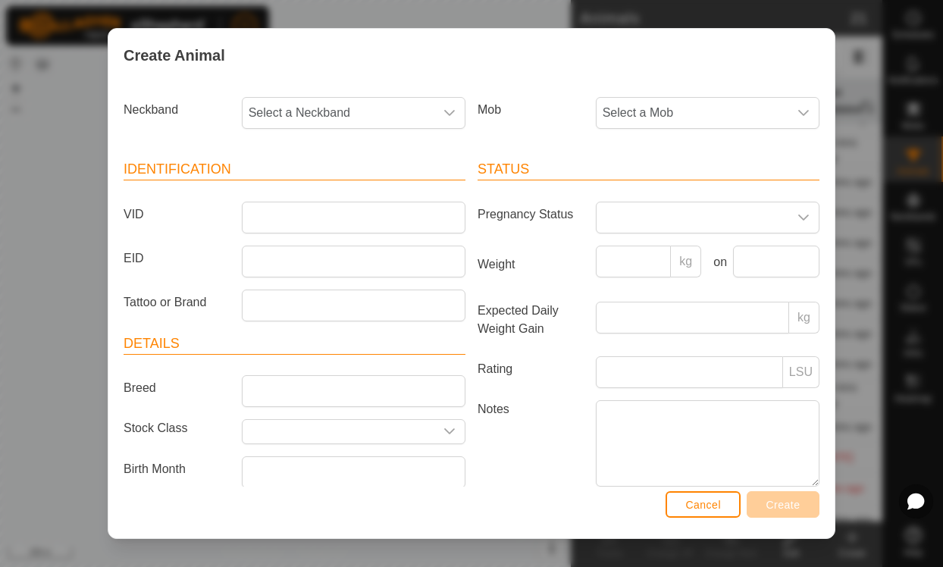
click at [374, 108] on span "Select a Neckband" at bounding box center [339, 113] width 192 height 30
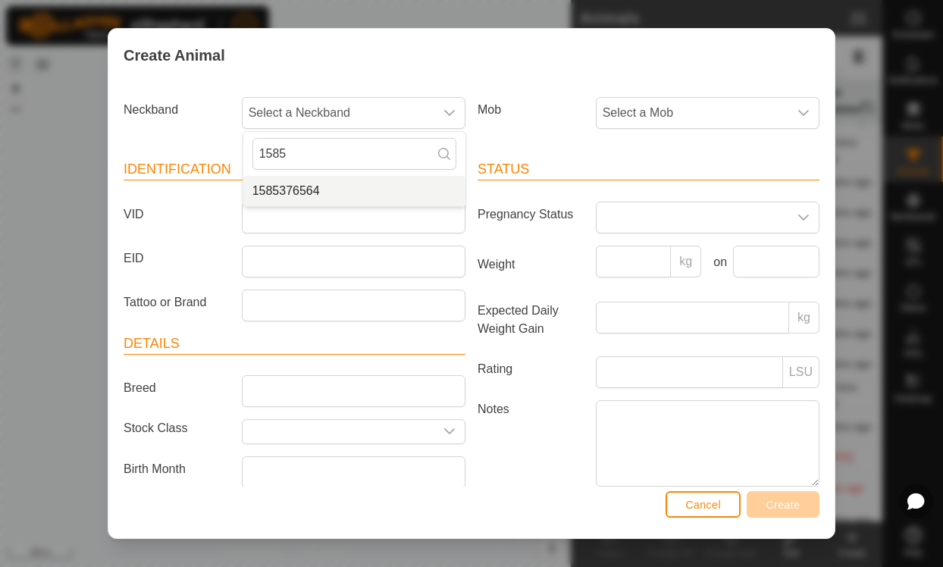
type input "1585"
click at [328, 193] on li "1585376564" at bounding box center [354, 191] width 222 height 30
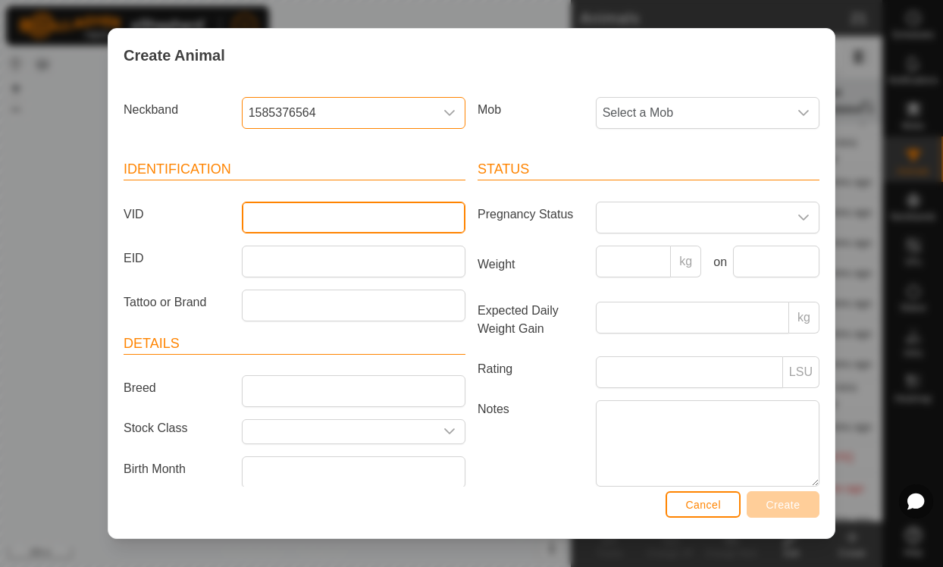
click at [334, 210] on input "VID" at bounding box center [354, 218] width 224 height 32
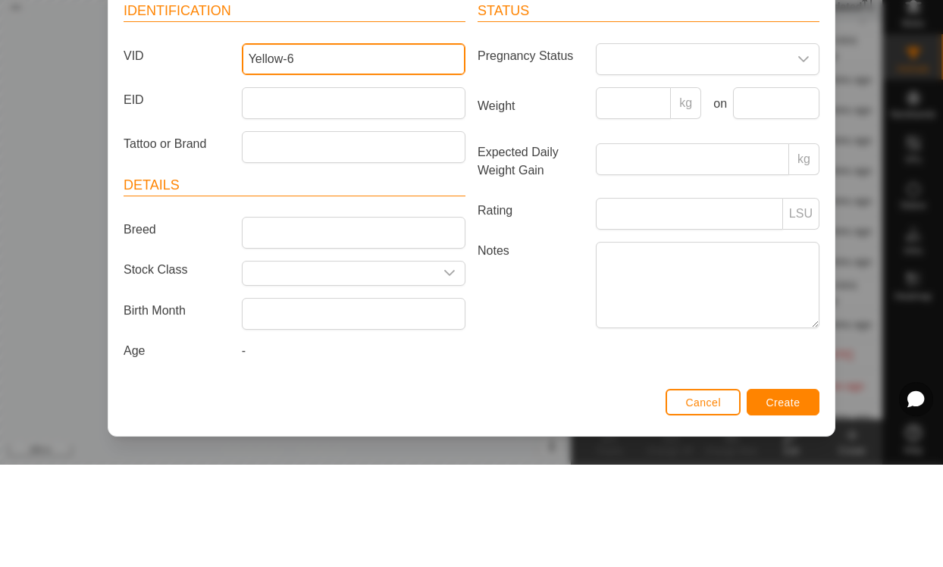
scroll to position [64, 0]
type input "Yellow-6"
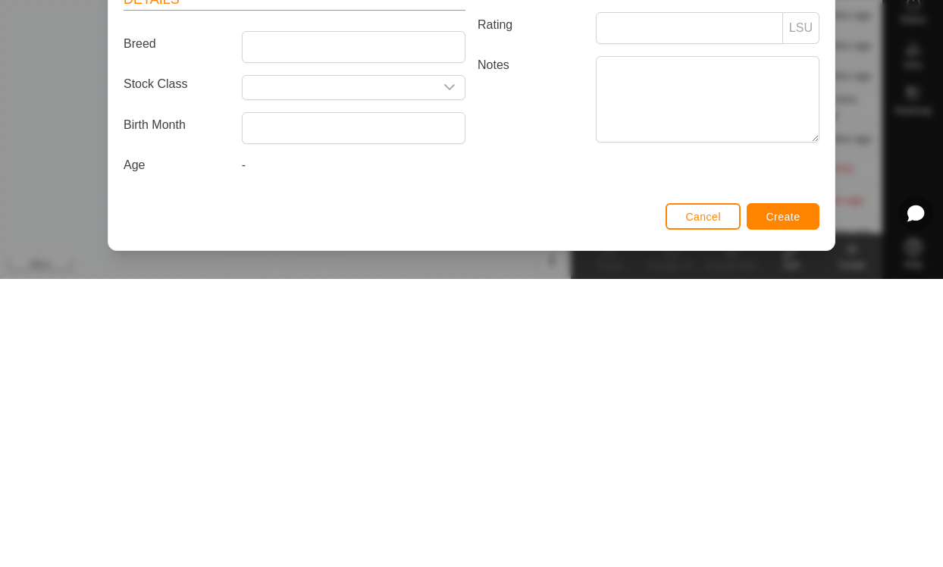
click at [331, 364] on input "text" at bounding box center [339, 376] width 192 height 24
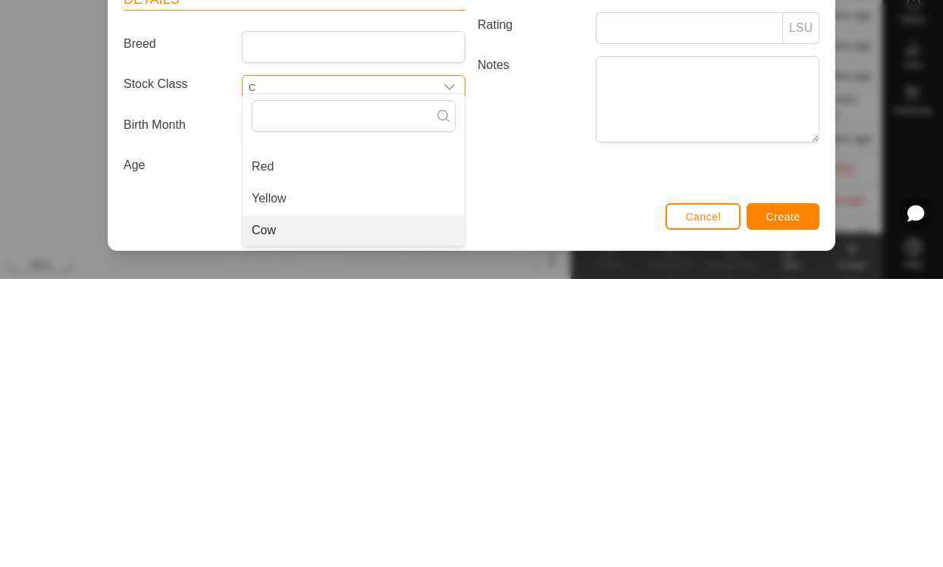
scroll to position [60, 0]
click at [302, 503] on li "Cow" at bounding box center [354, 518] width 222 height 30
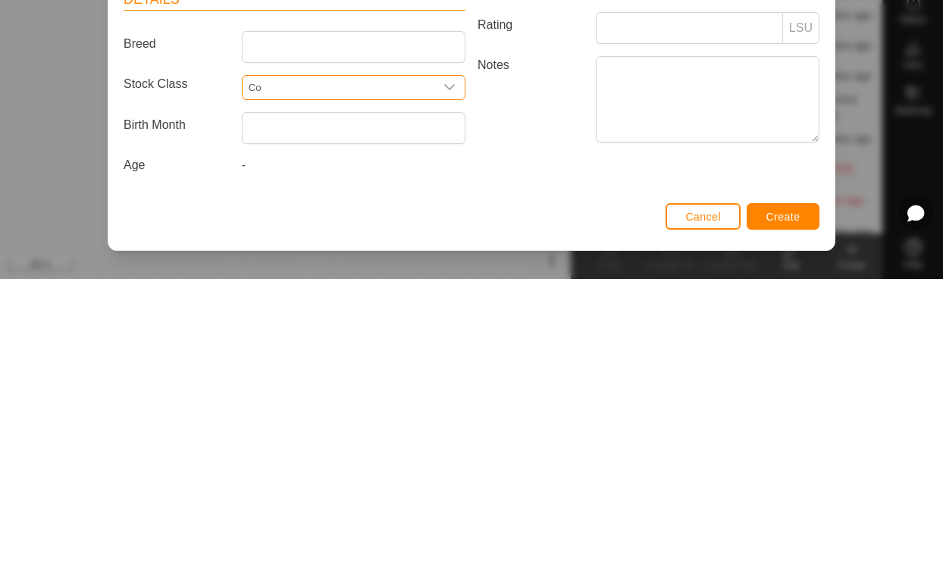
type input "Cow"
click at [318, 400] on input "text" at bounding box center [354, 416] width 224 height 32
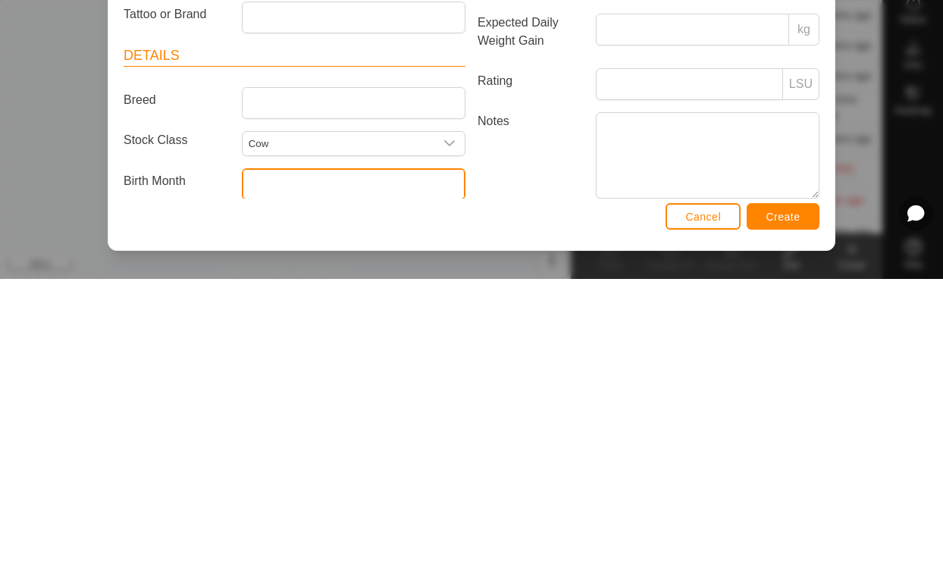
scroll to position [0, 0]
click at [283, 456] on input "text" at bounding box center [354, 472] width 224 height 32
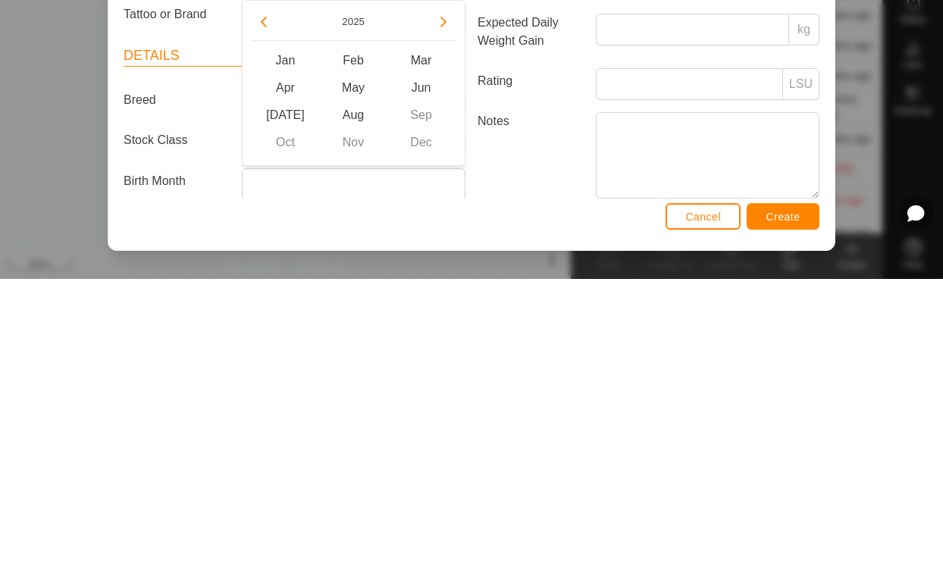
click at [274, 298] on button "Previous Year" at bounding box center [264, 310] width 24 height 24
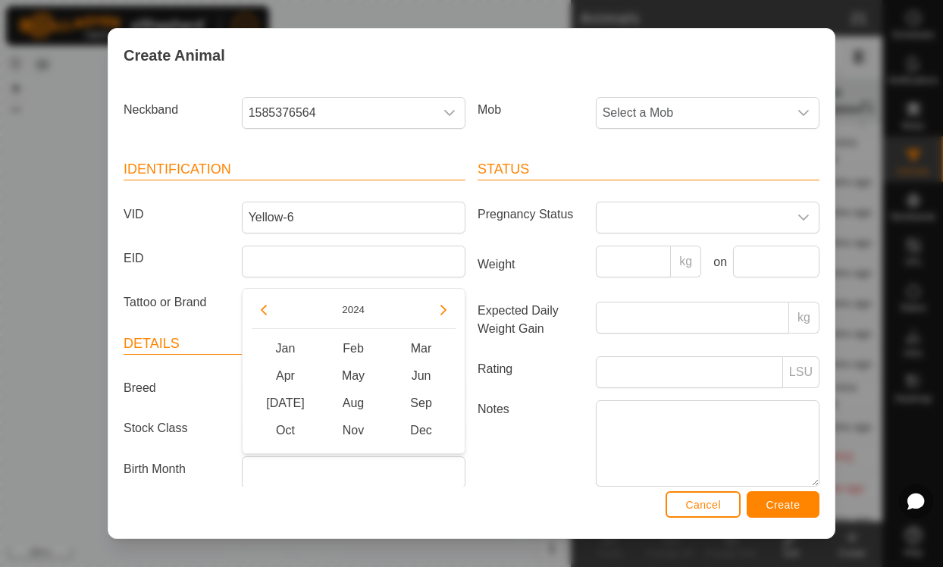
click at [260, 312] on icon "Previous Year" at bounding box center [264, 310] width 12 height 12
click at [272, 306] on button "Previous Year" at bounding box center [264, 310] width 24 height 24
click at [267, 307] on icon "Previous Year" at bounding box center [264, 310] width 12 height 12
click at [351, 375] on span "May" at bounding box center [353, 375] width 68 height 27
type input "[DATE]"
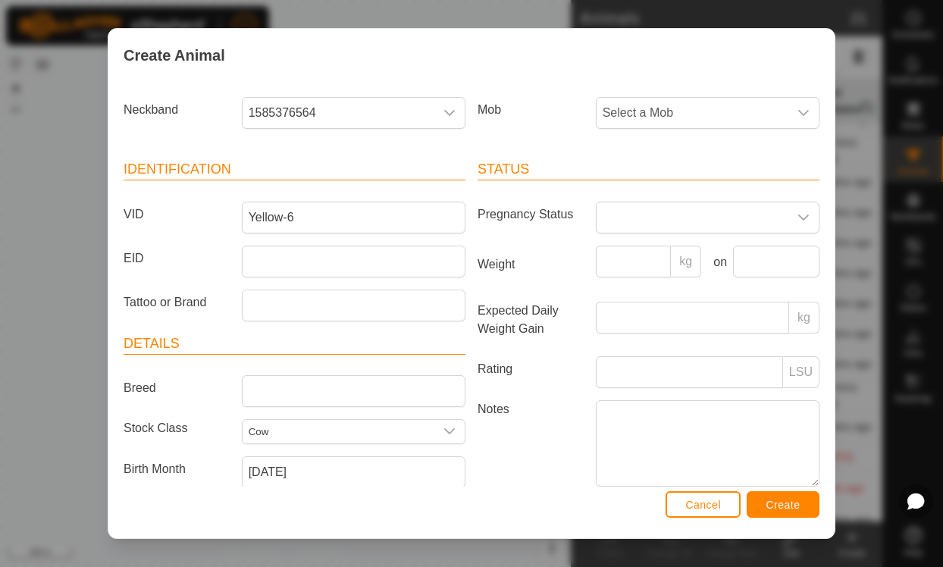
click at [782, 503] on span "Create" at bounding box center [784, 505] width 34 height 12
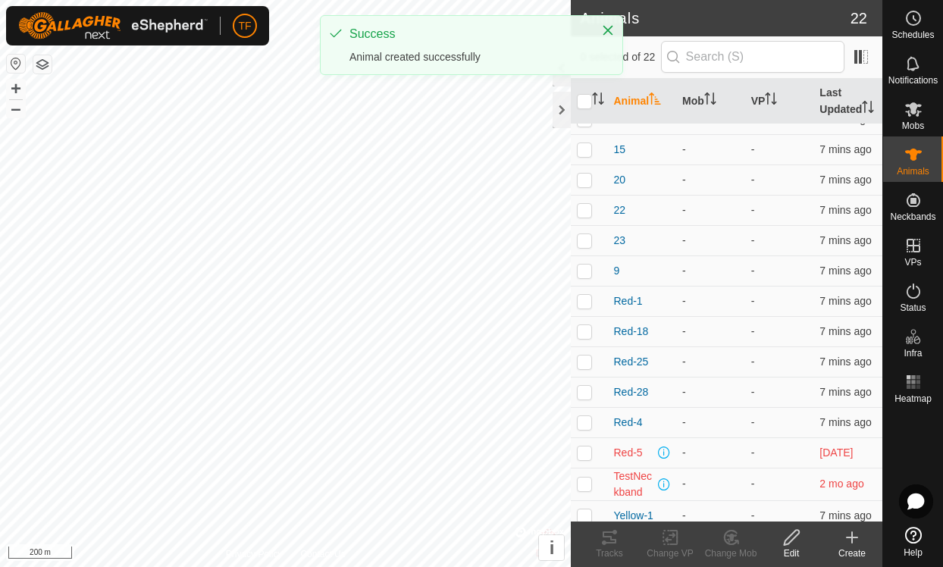
click at [852, 546] on icon at bounding box center [852, 538] width 18 height 18
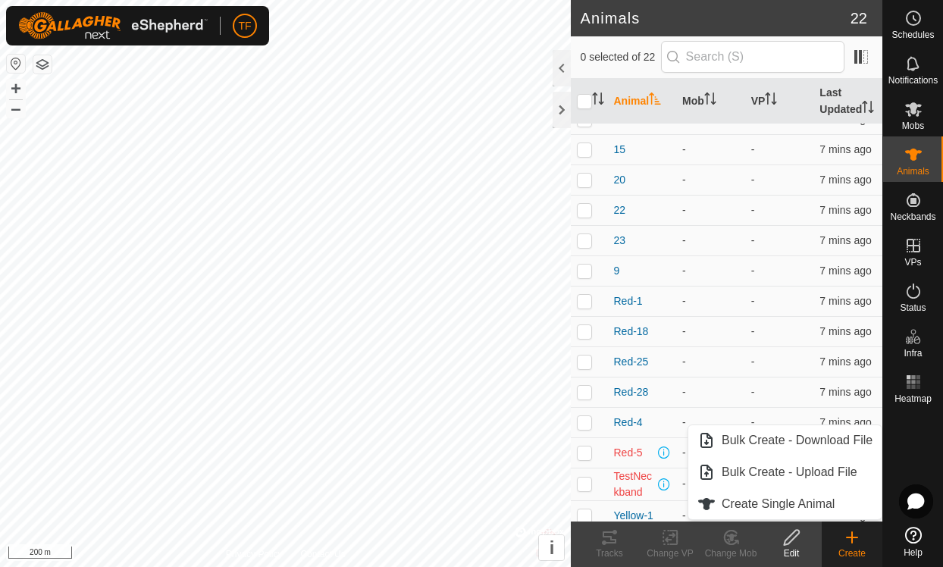
click at [780, 505] on span "Create Single Animal" at bounding box center [778, 504] width 113 height 18
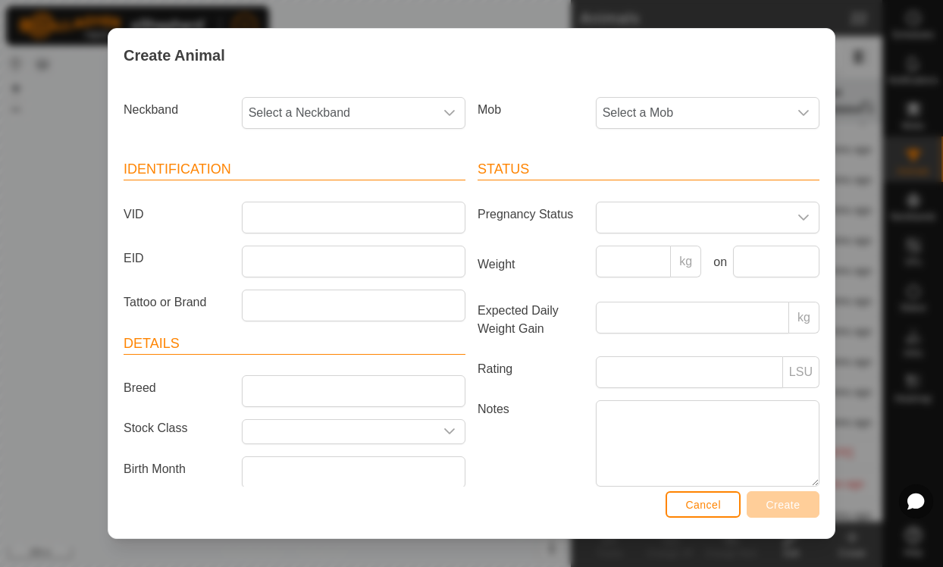
click at [365, 112] on span "Select a Neckband" at bounding box center [339, 113] width 192 height 30
type input "Y"
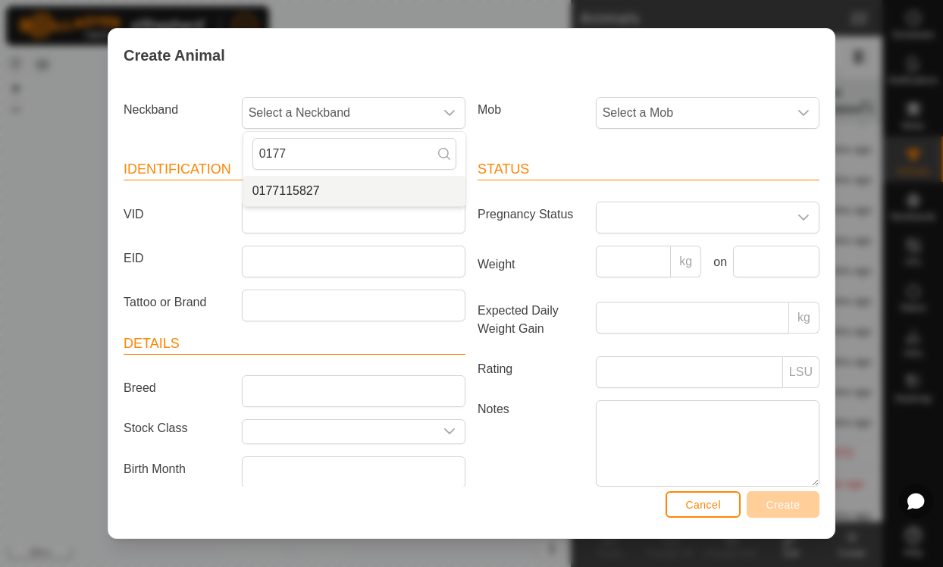
type input "0177"
click at [327, 193] on li "0177115827" at bounding box center [354, 191] width 222 height 30
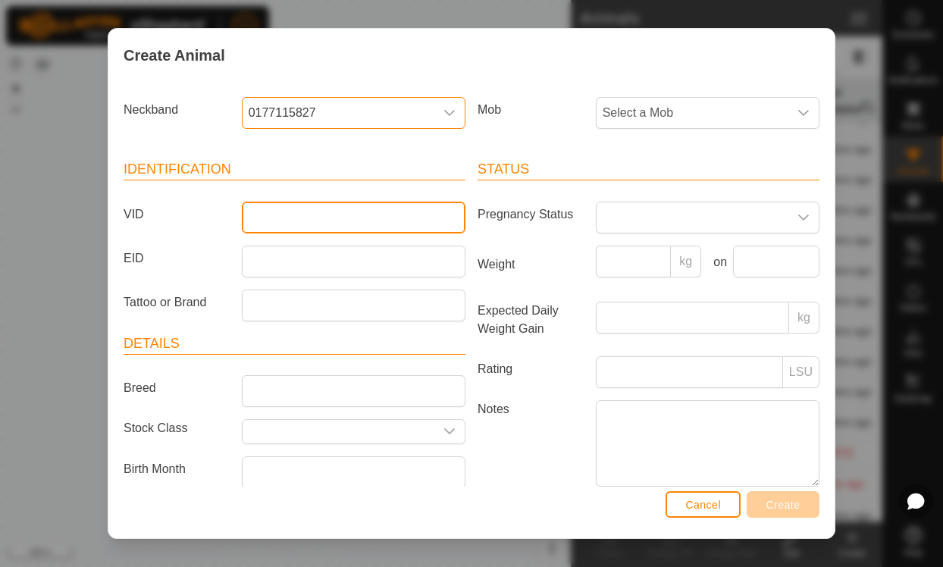
click at [349, 210] on input "VID" at bounding box center [354, 218] width 224 height 32
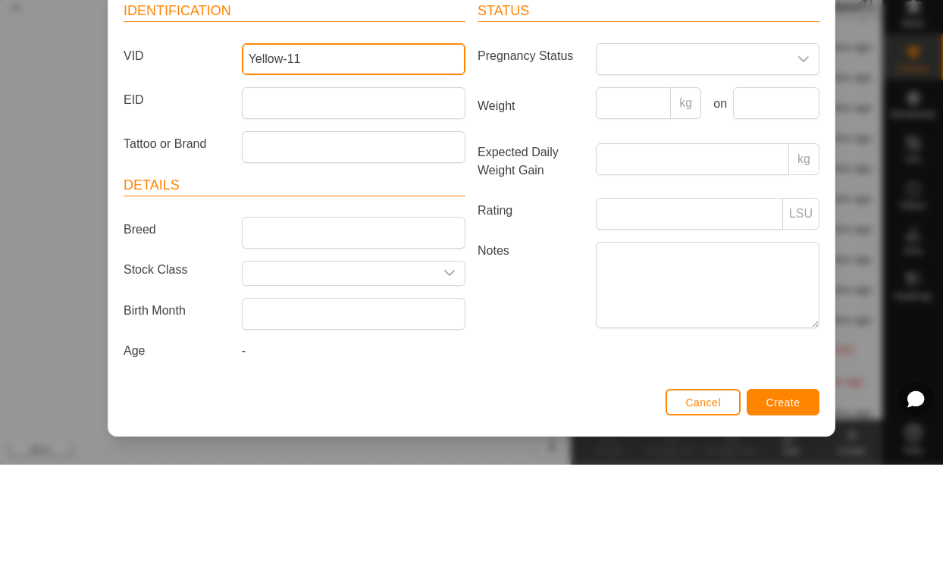
scroll to position [64, 0]
type input "Yellow-11"
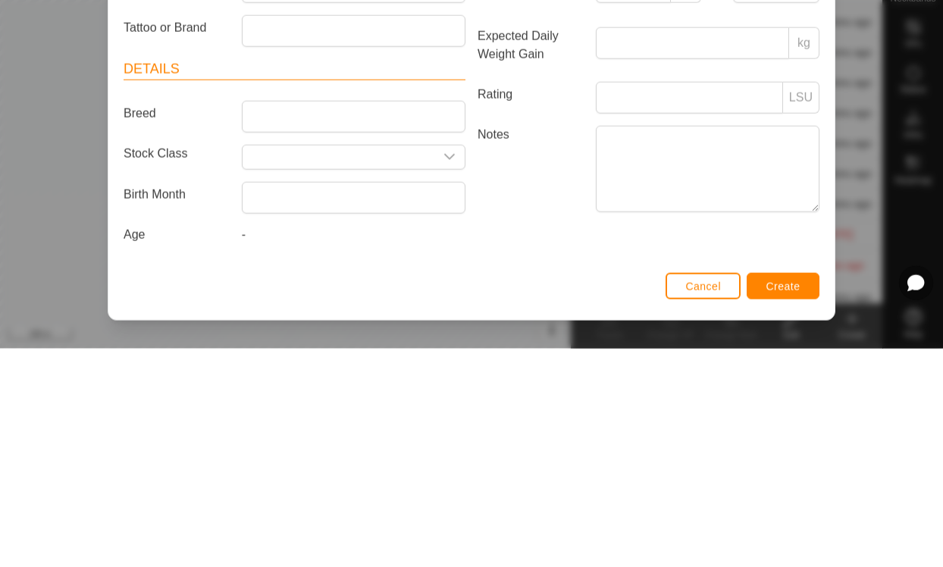
click at [288, 364] on input "text" at bounding box center [339, 376] width 192 height 24
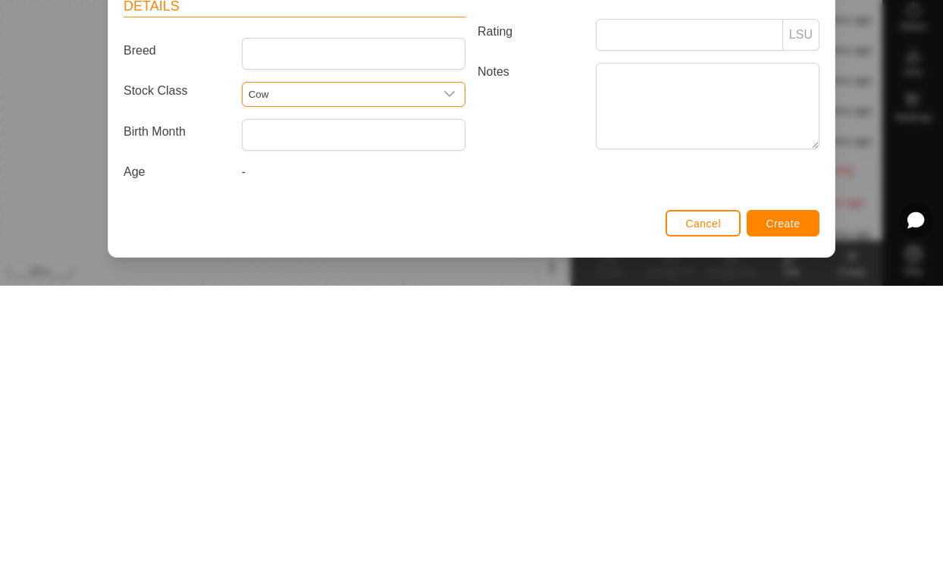
type input "Cow"
click at [327, 400] on input "text" at bounding box center [354, 416] width 224 height 32
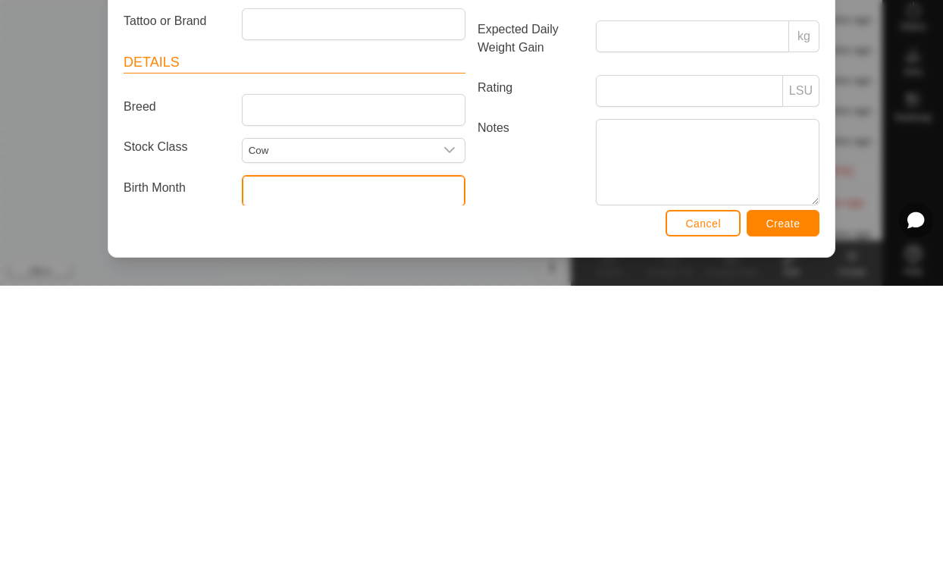
scroll to position [0, 0]
click at [286, 456] on input "text" at bounding box center [354, 472] width 224 height 32
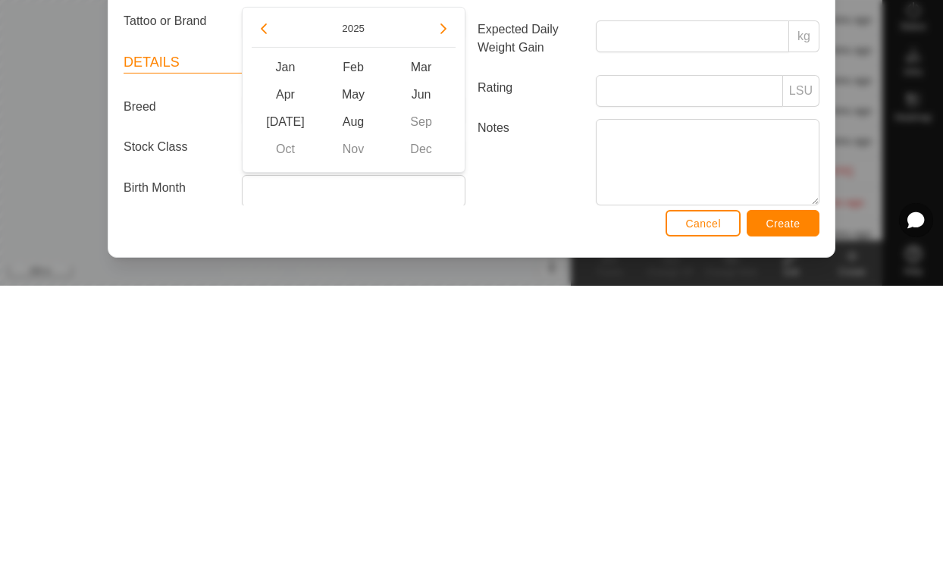
click at [263, 304] on icon "Previous Year" at bounding box center [264, 310] width 12 height 12
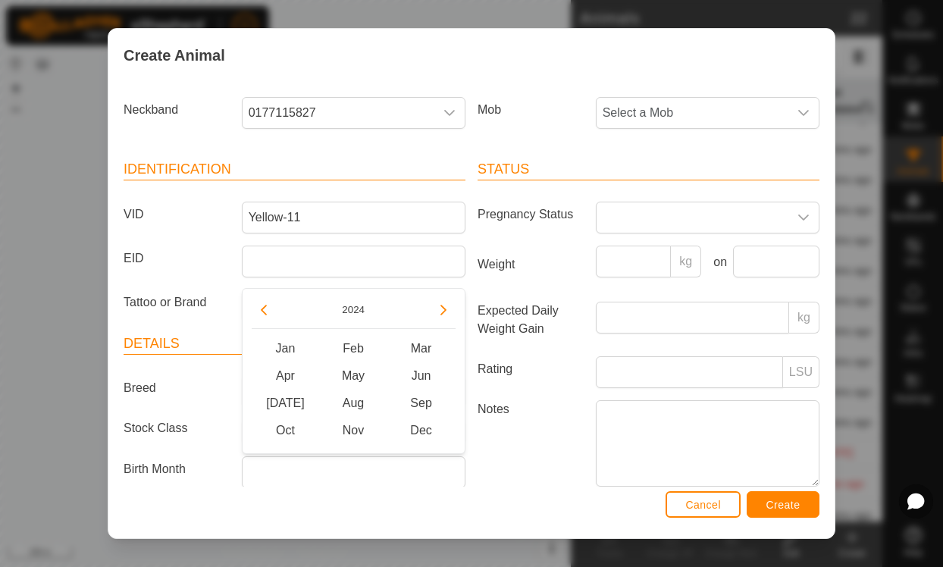
click at [263, 308] on icon "Previous Year" at bounding box center [264, 310] width 6 height 11
click at [267, 313] on icon "Previous Year" at bounding box center [264, 310] width 12 height 12
click at [271, 311] on button "Previous Year" at bounding box center [264, 310] width 24 height 24
click at [359, 378] on span "May" at bounding box center [353, 375] width 68 height 27
type input "[DATE]"
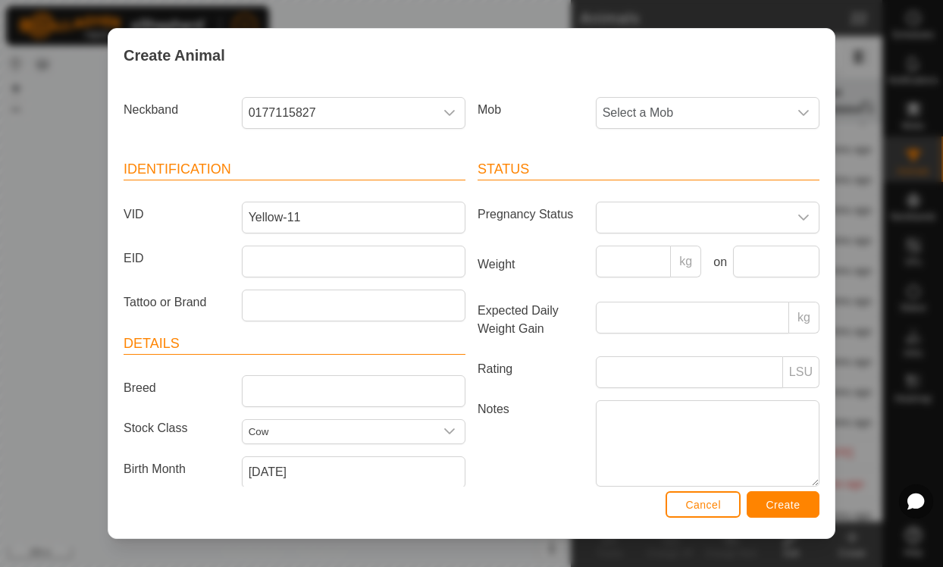
click at [790, 503] on span "Create" at bounding box center [784, 505] width 34 height 12
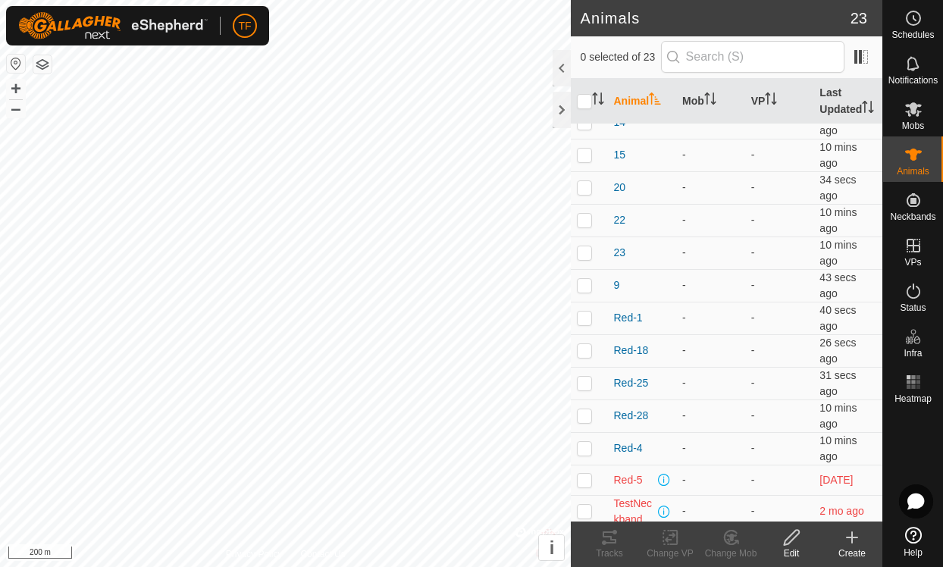
click at [852, 544] on icon at bounding box center [852, 538] width 18 height 18
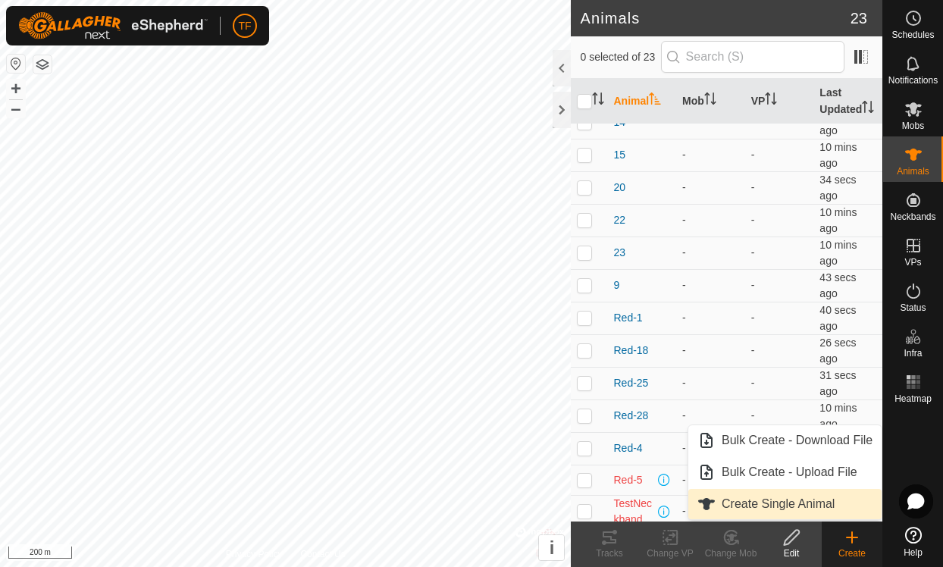
click at [757, 502] on span "Create Single Animal" at bounding box center [778, 504] width 113 height 18
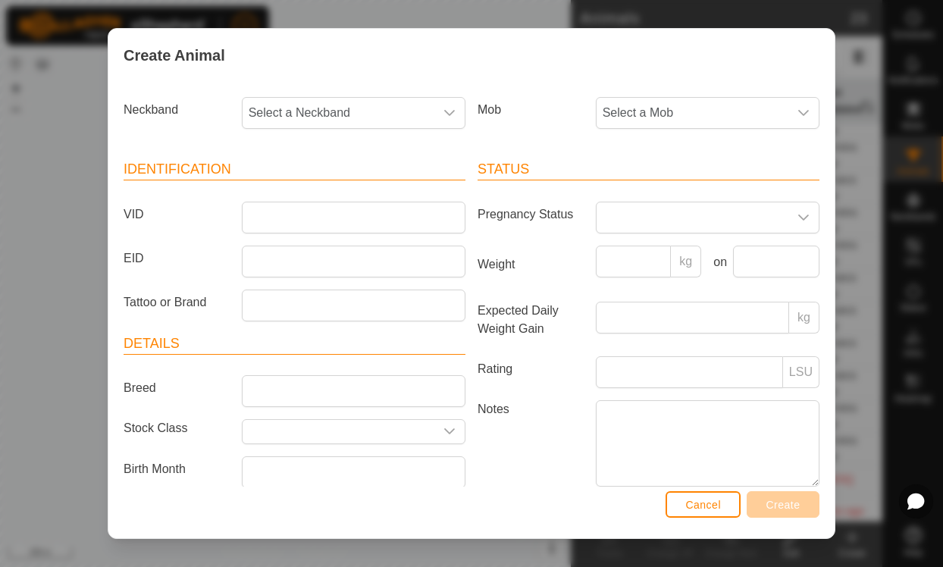
click at [335, 100] on span "Select a Neckband" at bounding box center [339, 113] width 192 height 30
type input "25"
click at [337, 187] on li "2526068721" at bounding box center [354, 191] width 222 height 30
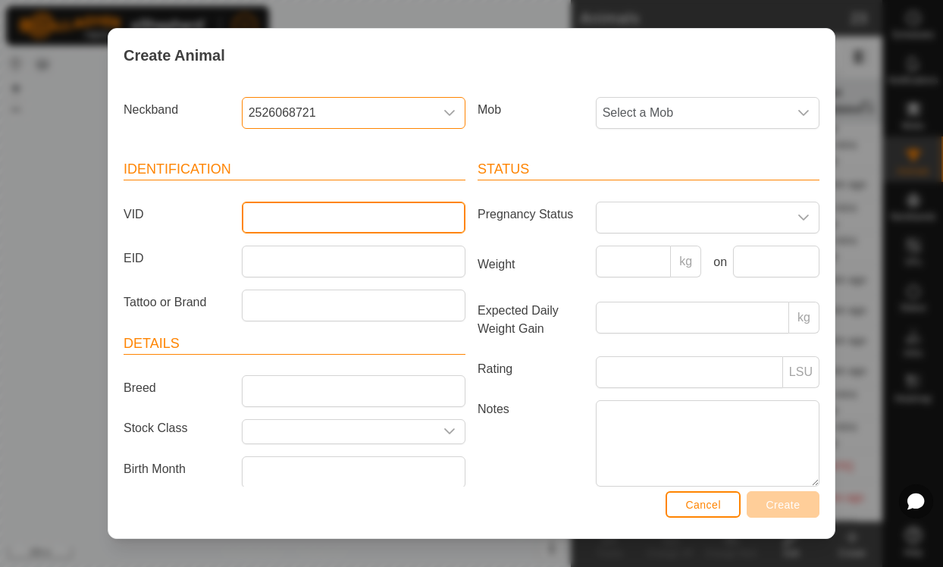
click at [301, 203] on input "VID" at bounding box center [354, 218] width 224 height 32
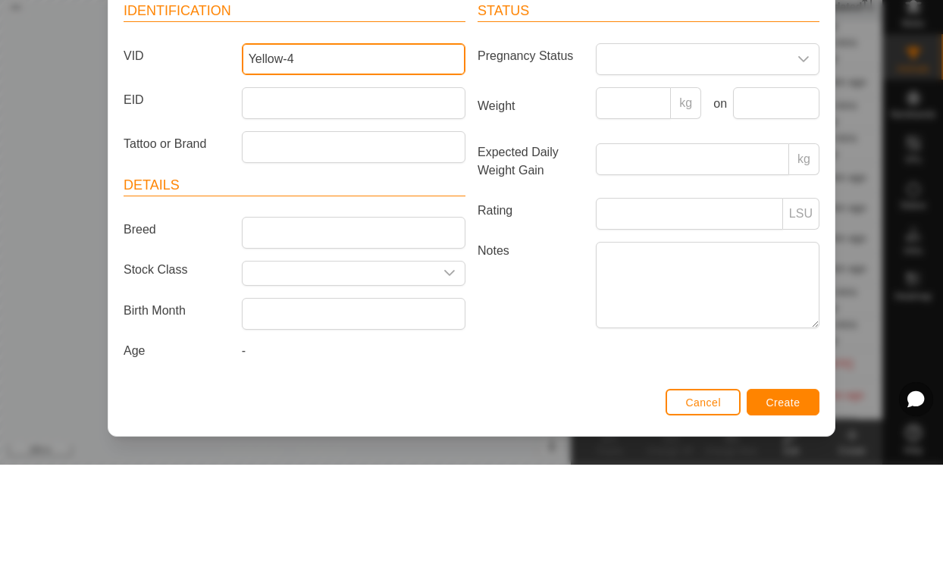
scroll to position [64, 0]
type input "Yellow-4"
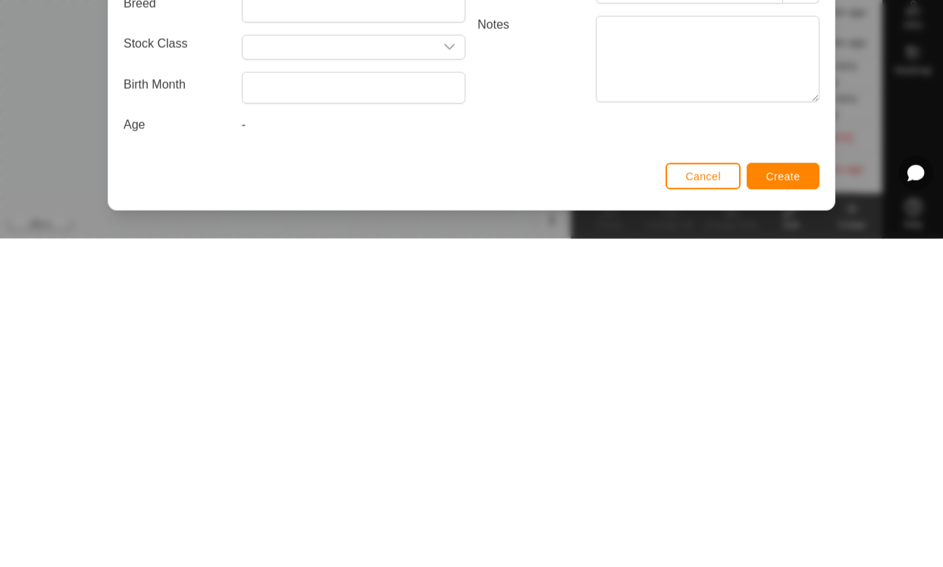
scroll to position [41, 0]
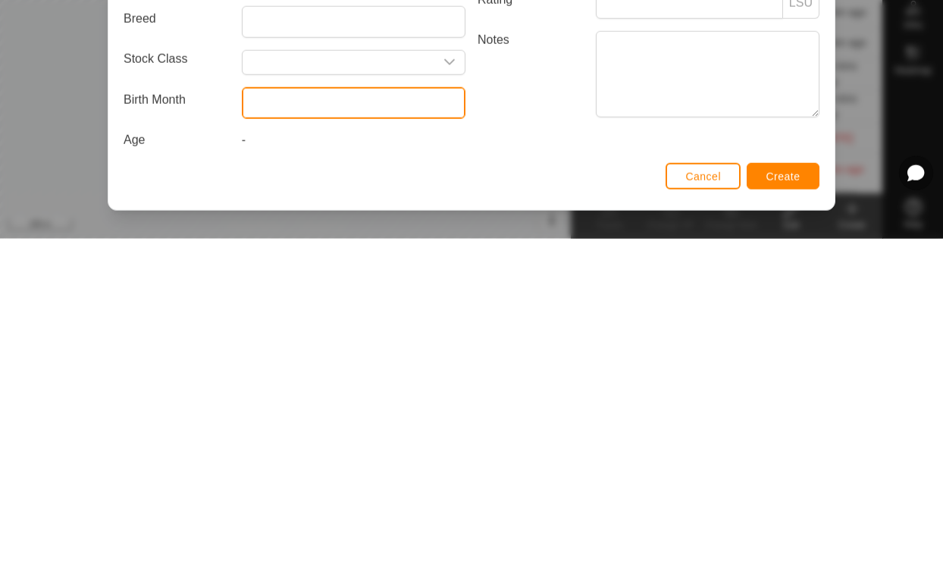
click at [328, 416] on input "text" at bounding box center [354, 432] width 224 height 32
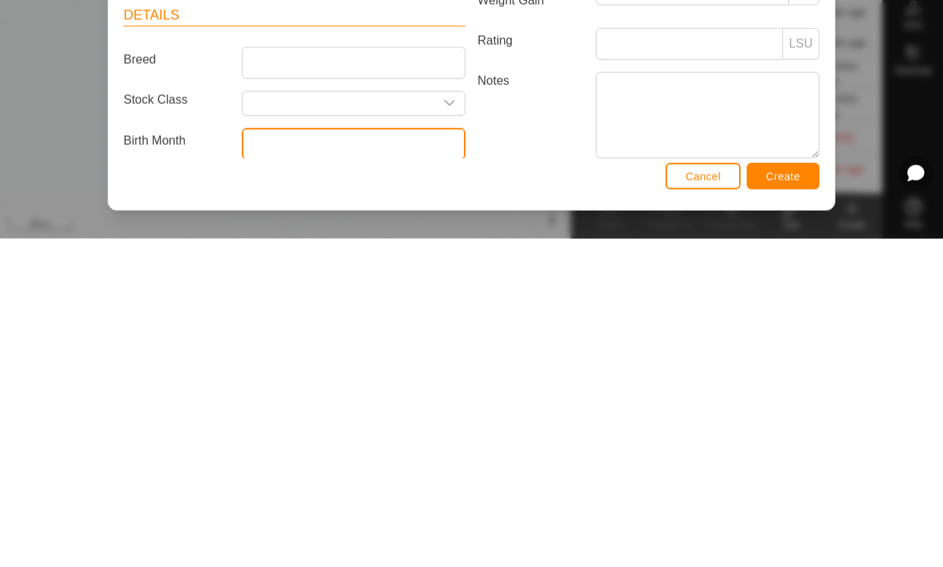
scroll to position [0, 0]
click at [270, 456] on input "text" at bounding box center [354, 472] width 224 height 32
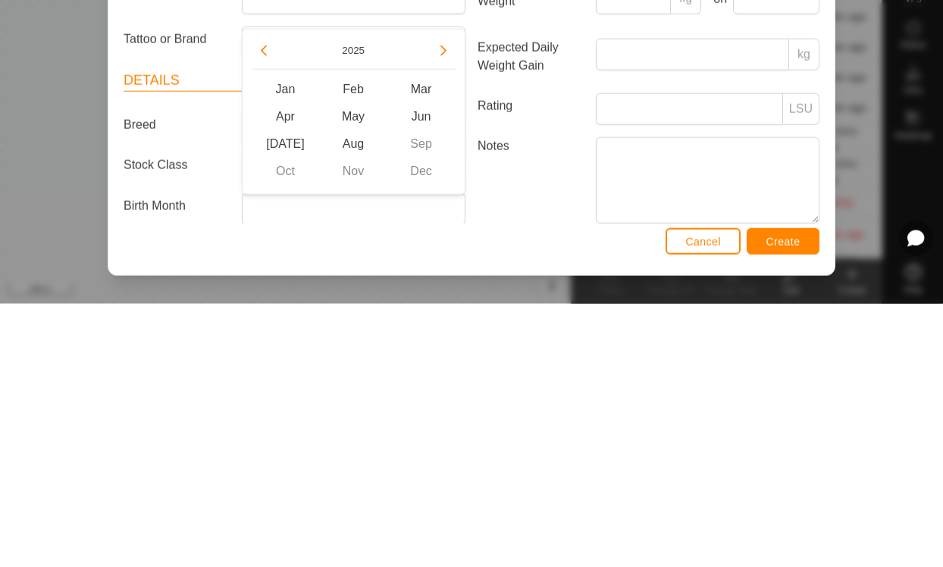
click at [270, 302] on button "Previous Year" at bounding box center [264, 314] width 24 height 24
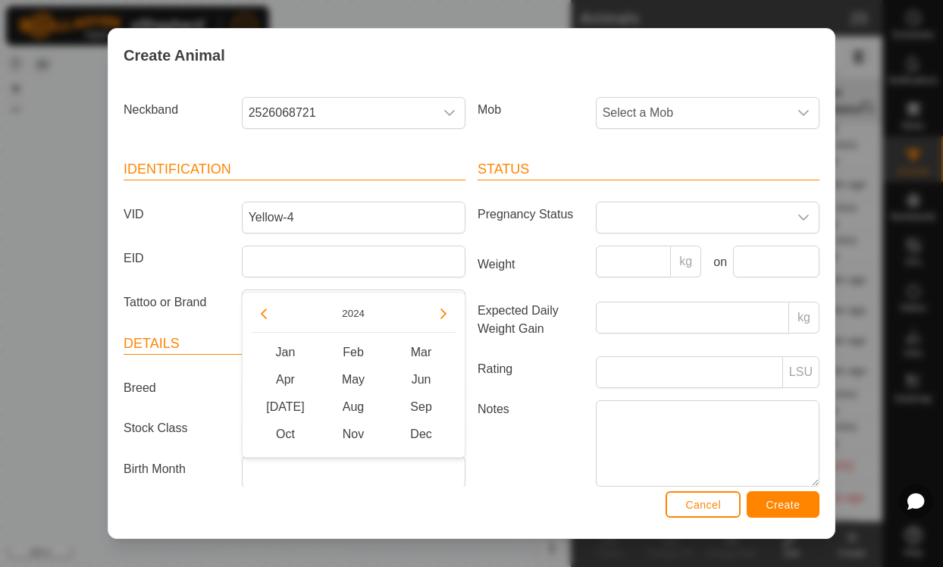
click at [272, 315] on button "Previous Year" at bounding box center [264, 314] width 24 height 24
click at [271, 315] on button "Previous Year" at bounding box center [264, 314] width 24 height 24
click at [260, 306] on button "Previous Year" at bounding box center [264, 314] width 24 height 24
click at [358, 378] on span "May" at bounding box center [353, 379] width 68 height 27
type input "[DATE]"
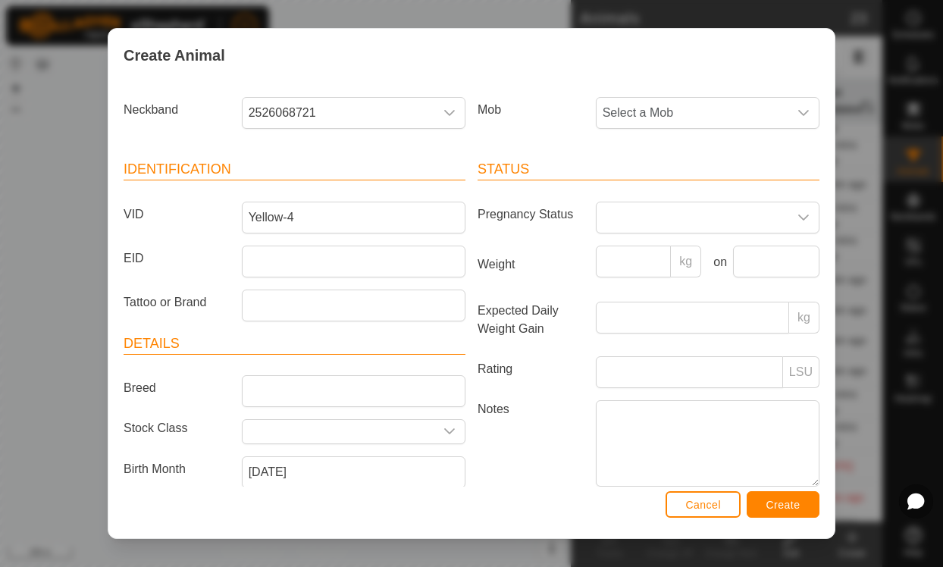
click at [350, 433] on input "text" at bounding box center [339, 432] width 192 height 24
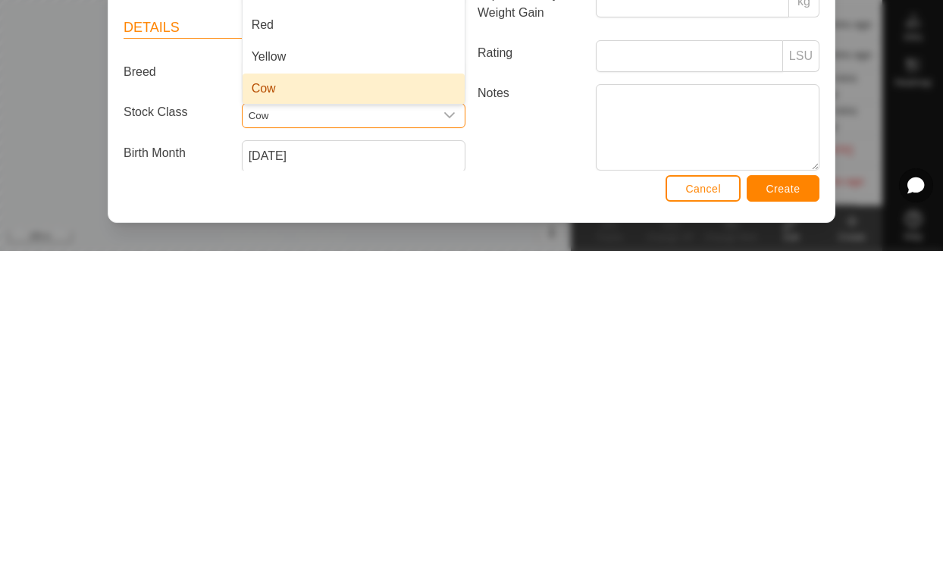
type input "Cow"
click at [404, 390] on li "Cow" at bounding box center [354, 405] width 222 height 30
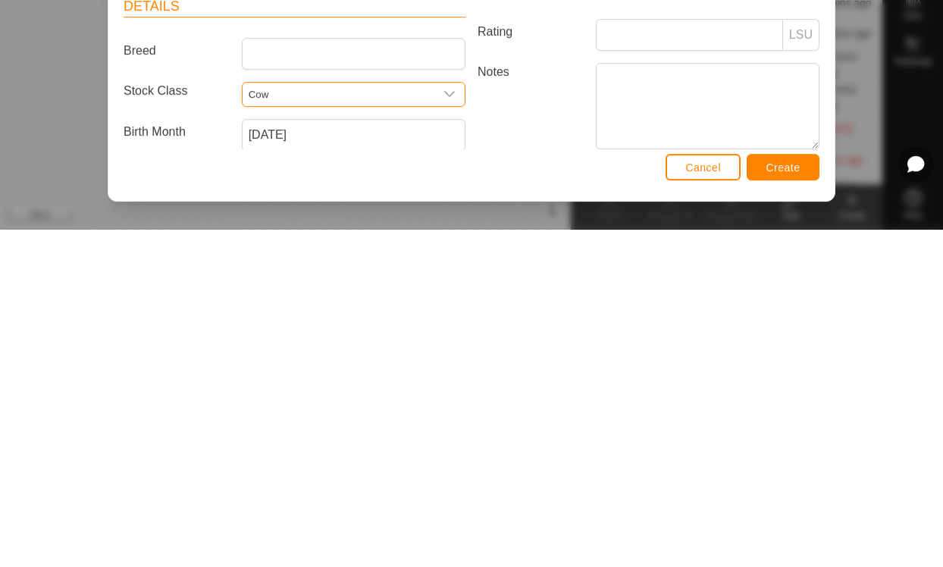
click at [794, 499] on span "Create" at bounding box center [784, 505] width 34 height 12
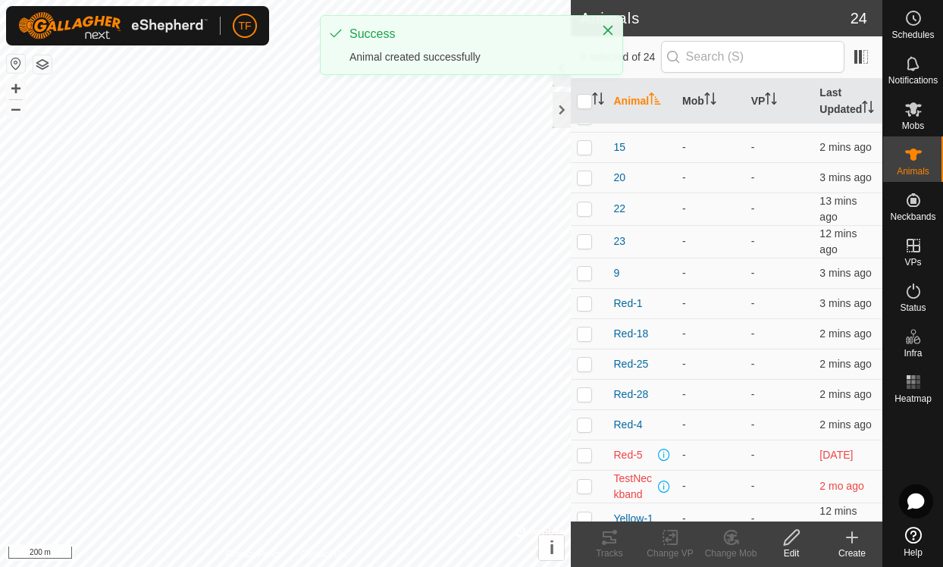
click at [845, 552] on div "Create" at bounding box center [852, 554] width 61 height 14
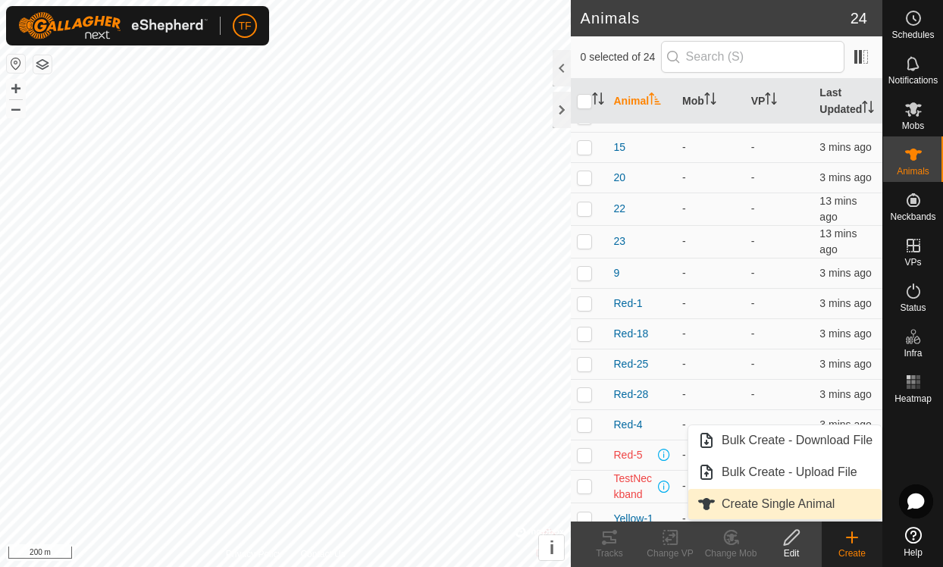
click at [811, 505] on span "Create Single Animal" at bounding box center [778, 504] width 113 height 18
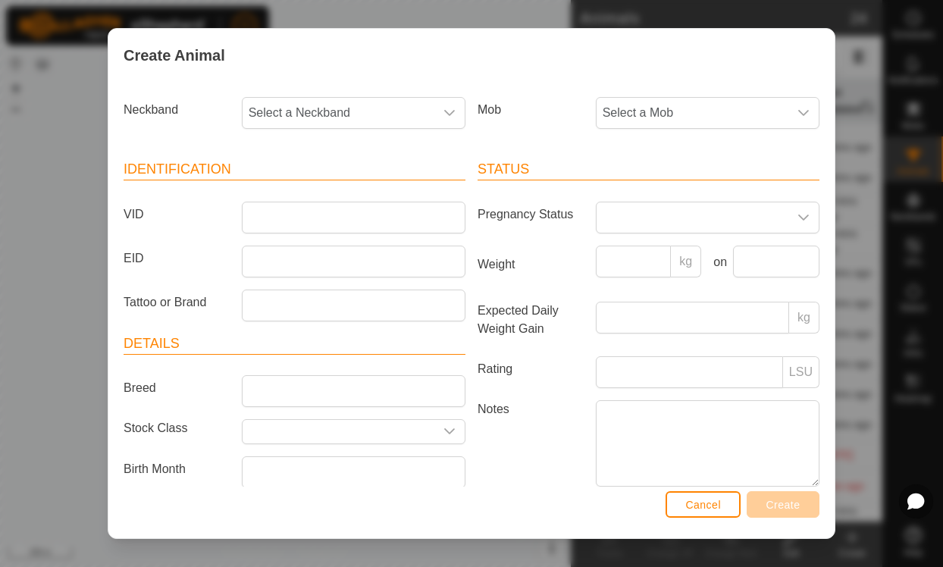
click at [347, 110] on span "Select a Neckband" at bounding box center [339, 113] width 192 height 30
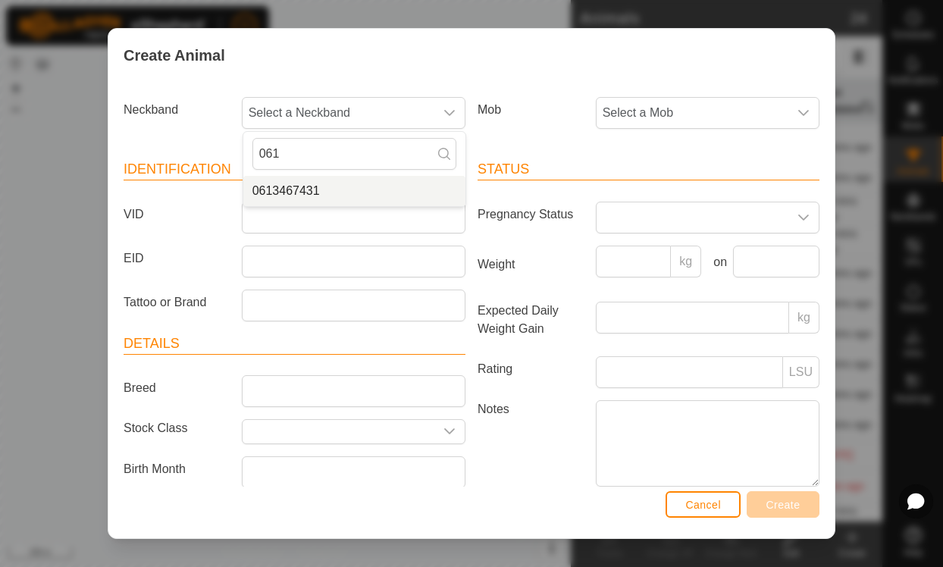
type input "061"
click at [322, 187] on li "0613467431" at bounding box center [354, 191] width 222 height 30
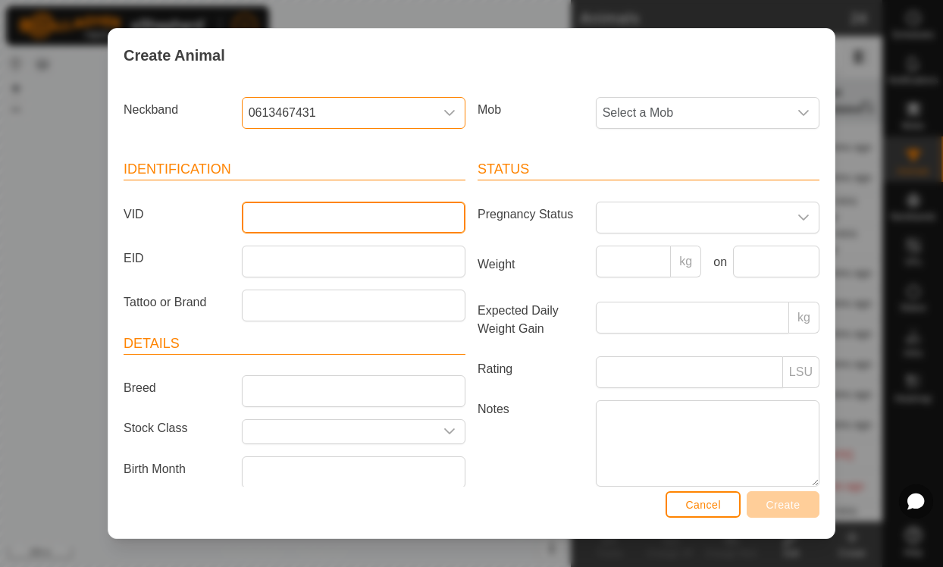
click at [290, 221] on input "VID" at bounding box center [354, 218] width 224 height 32
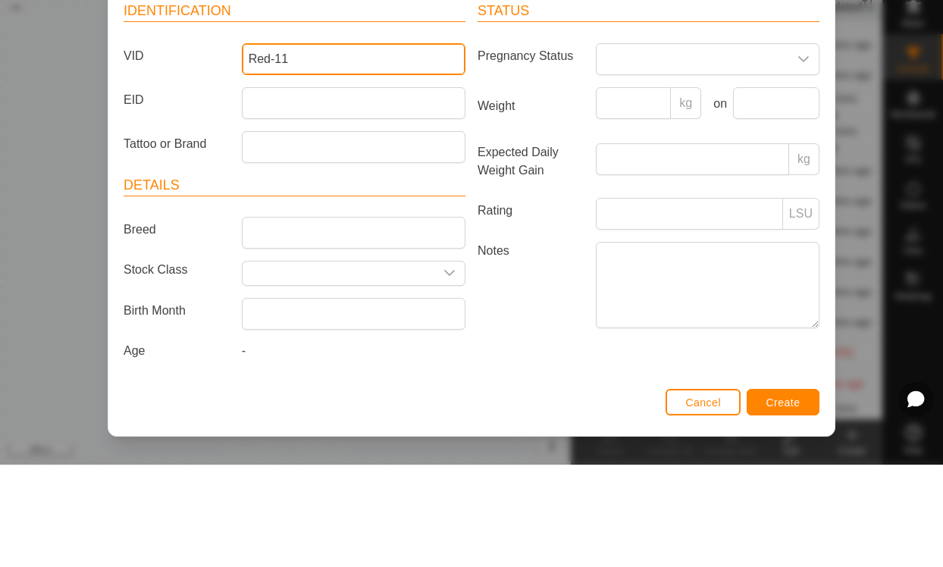
scroll to position [64, 0]
type input "Red-11"
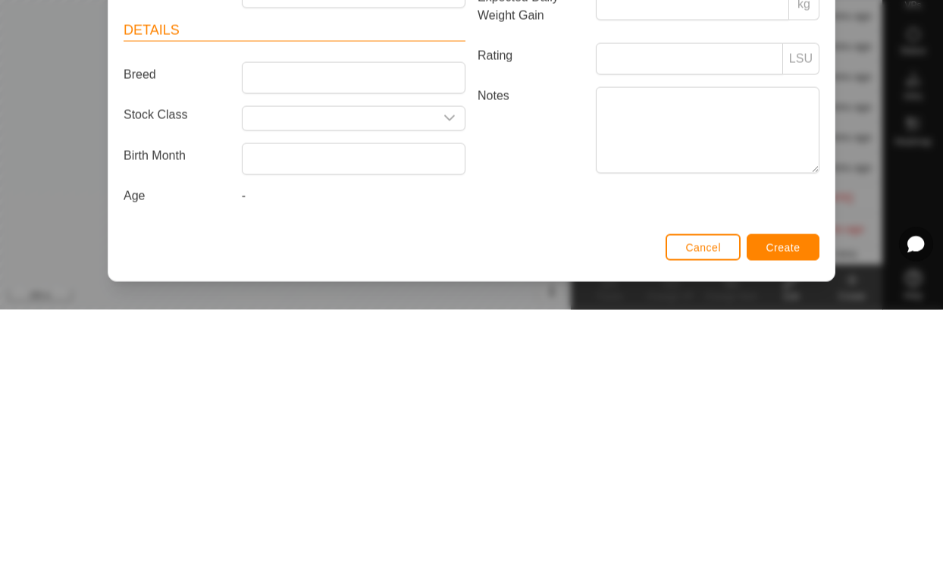
click at [388, 364] on input "text" at bounding box center [339, 376] width 192 height 24
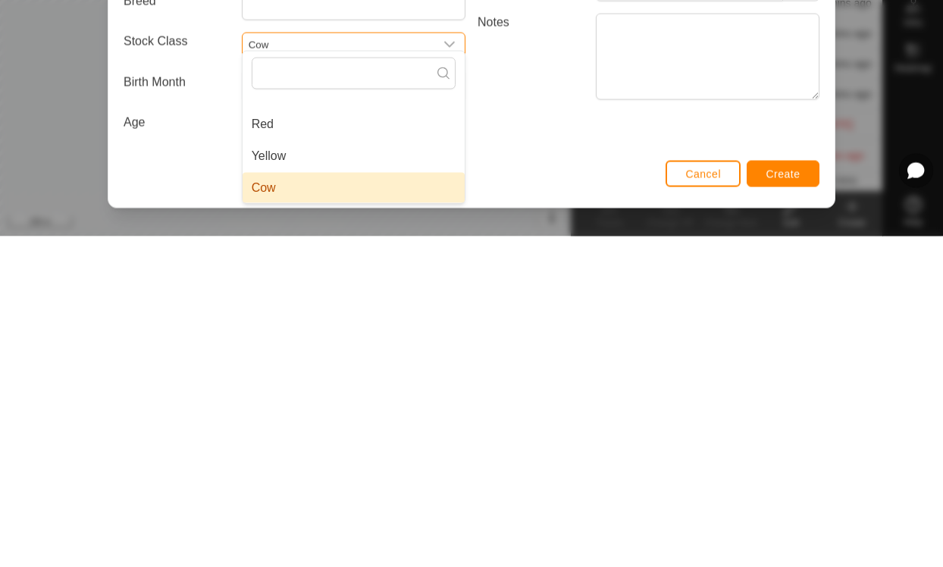
type input "Cow"
click at [387, 503] on li "Cow" at bounding box center [354, 518] width 222 height 30
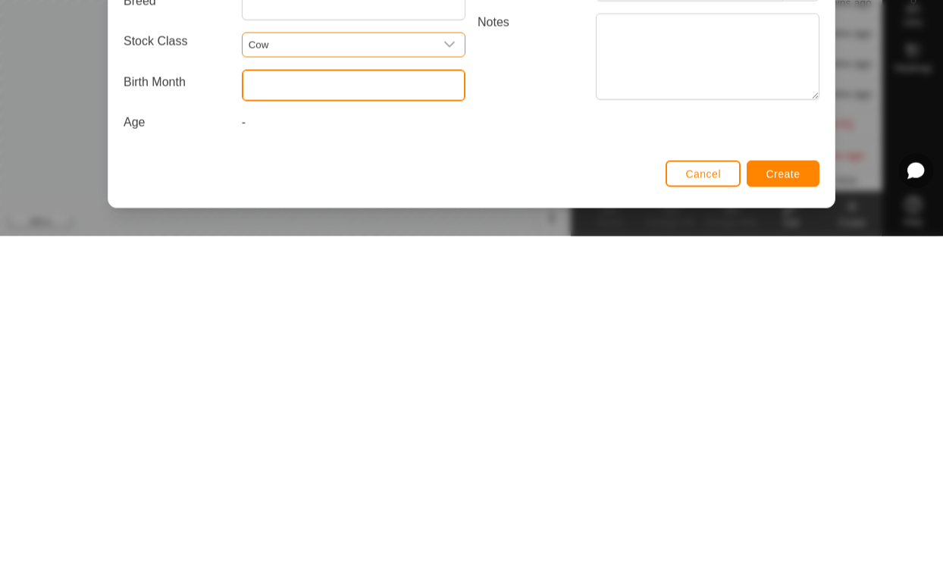
click at [322, 400] on input "text" at bounding box center [354, 416] width 224 height 32
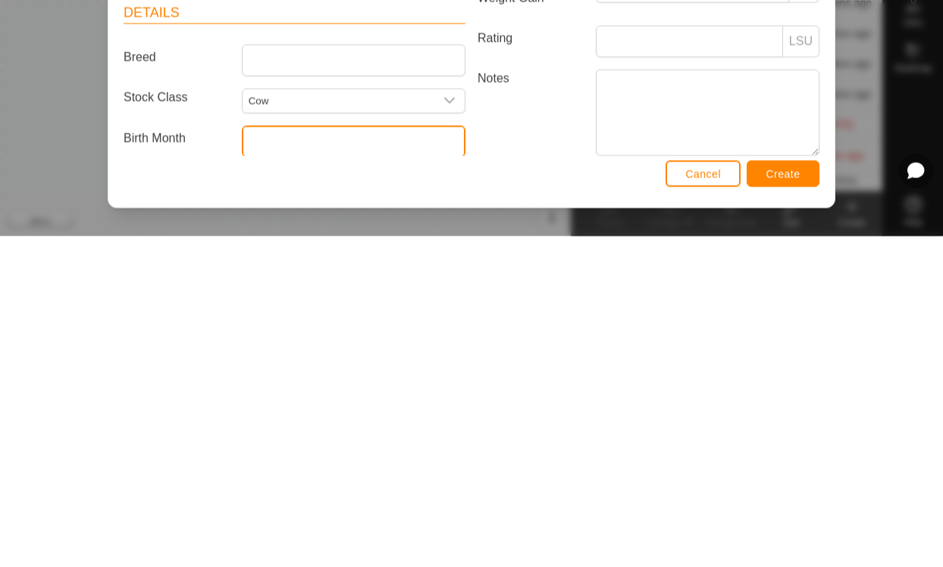
scroll to position [-1, 0]
click at [321, 456] on input "text" at bounding box center [354, 472] width 224 height 32
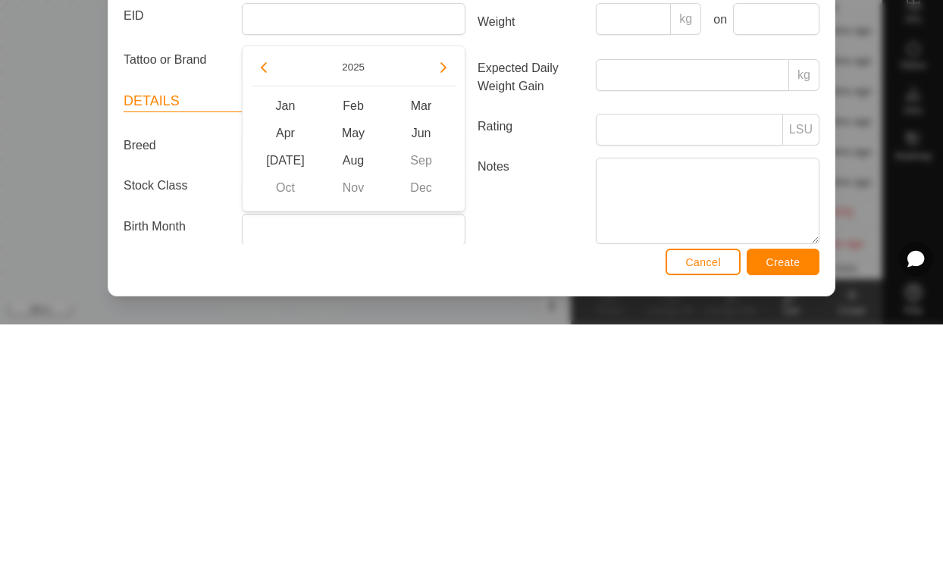
click at [274, 298] on button "Previous Year" at bounding box center [264, 310] width 24 height 24
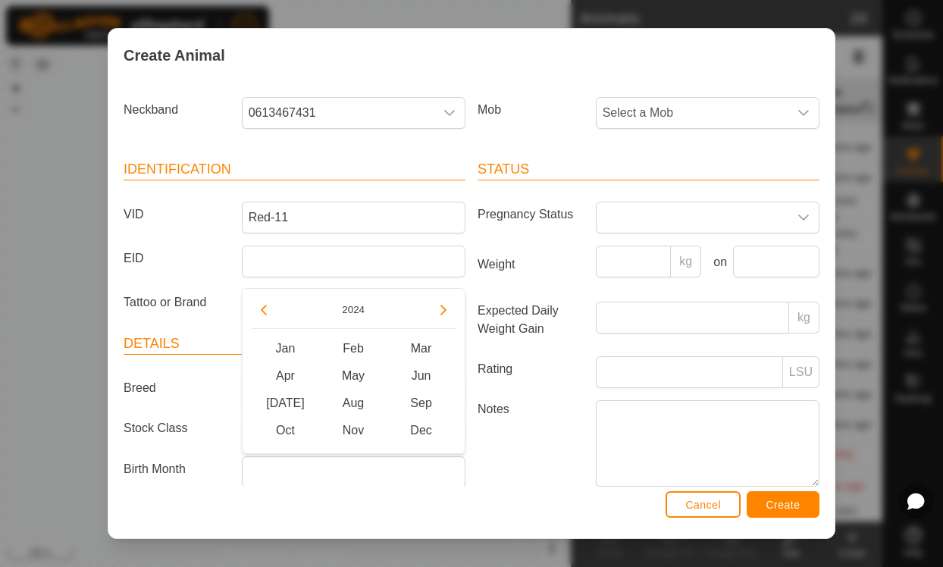
click at [269, 307] on icon "Previous Year" at bounding box center [264, 310] width 12 height 12
click at [268, 316] on button "Previous Year" at bounding box center [264, 310] width 24 height 24
click at [274, 315] on button "Previous Year" at bounding box center [264, 310] width 24 height 24
click at [433, 313] on button "Next Year" at bounding box center [443, 310] width 24 height 24
click at [354, 372] on span "May" at bounding box center [353, 375] width 68 height 27
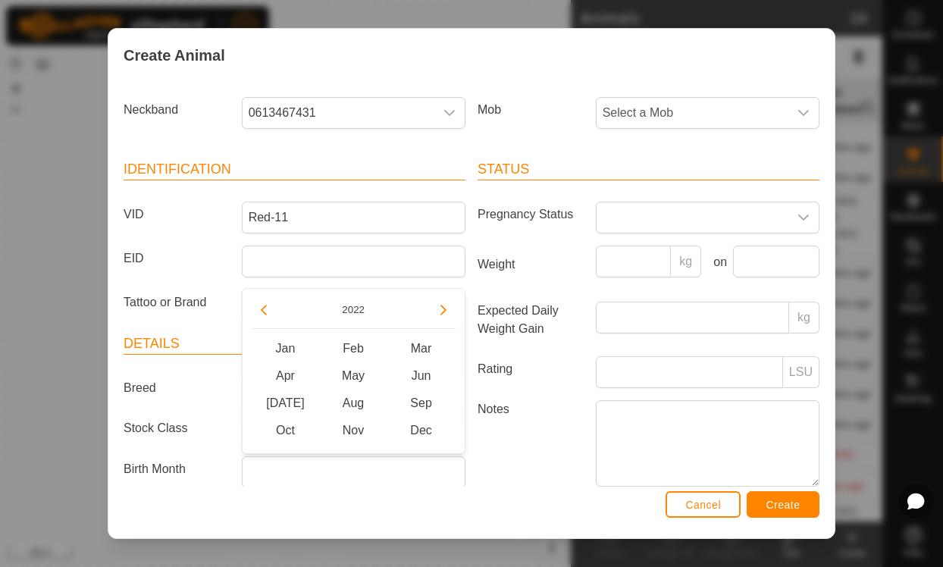
type input "[DATE]"
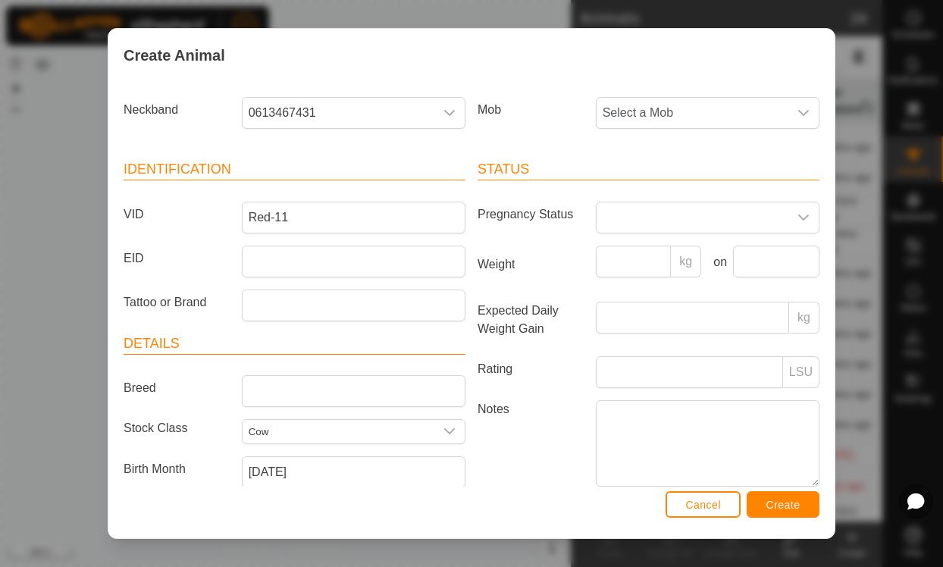
click at [797, 503] on span "Create" at bounding box center [784, 505] width 34 height 12
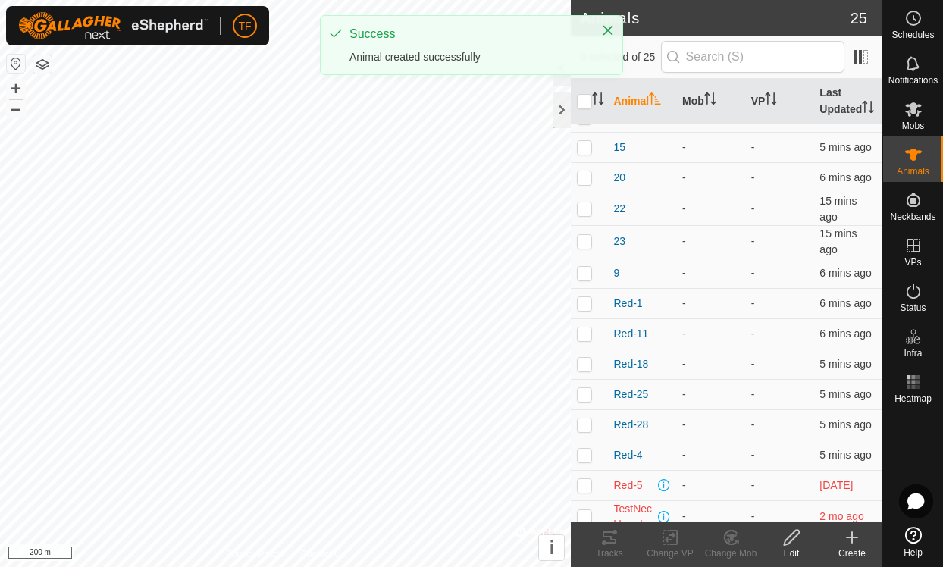
click at [856, 552] on div "Create" at bounding box center [852, 554] width 61 height 14
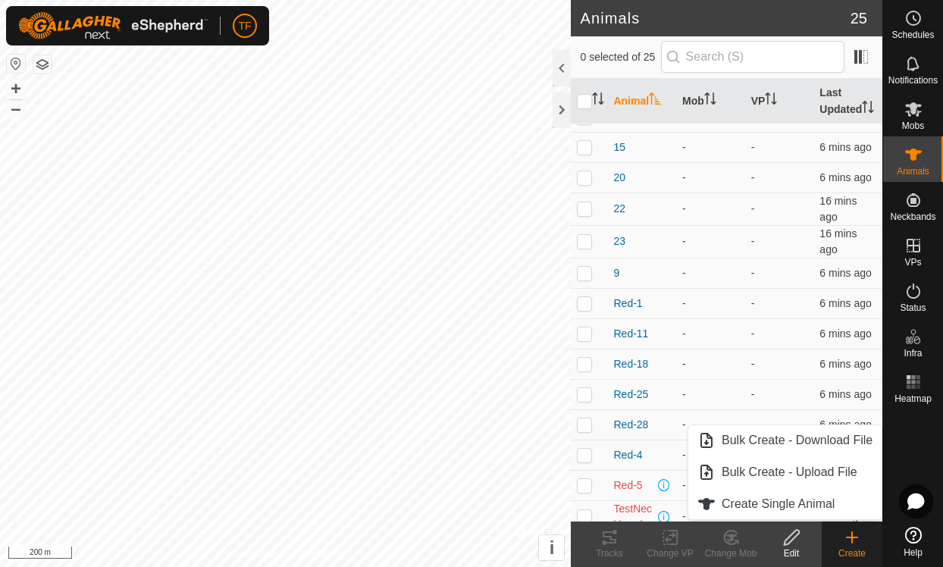
click at [806, 501] on span "Create Single Animal" at bounding box center [778, 504] width 113 height 18
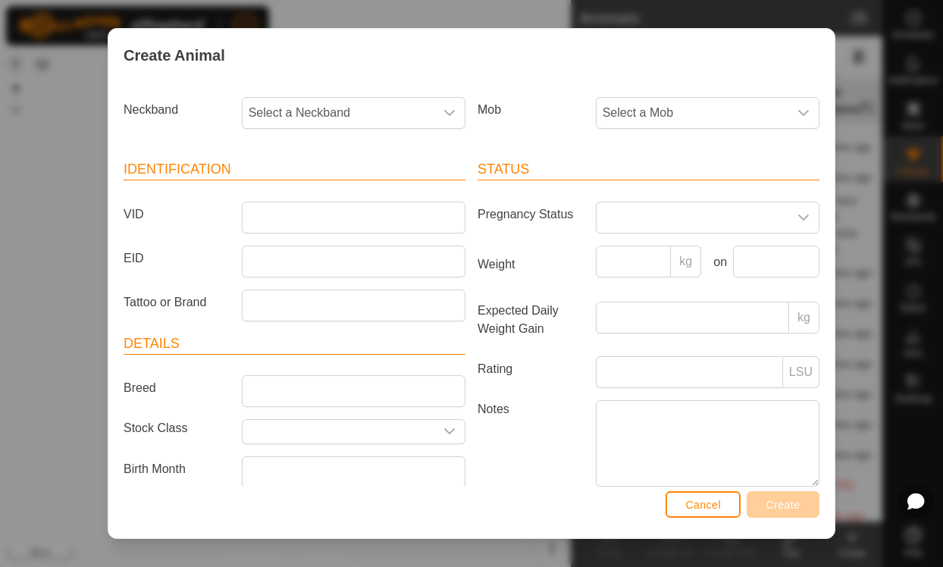
click at [322, 111] on span "Select a Neckband" at bounding box center [339, 113] width 192 height 30
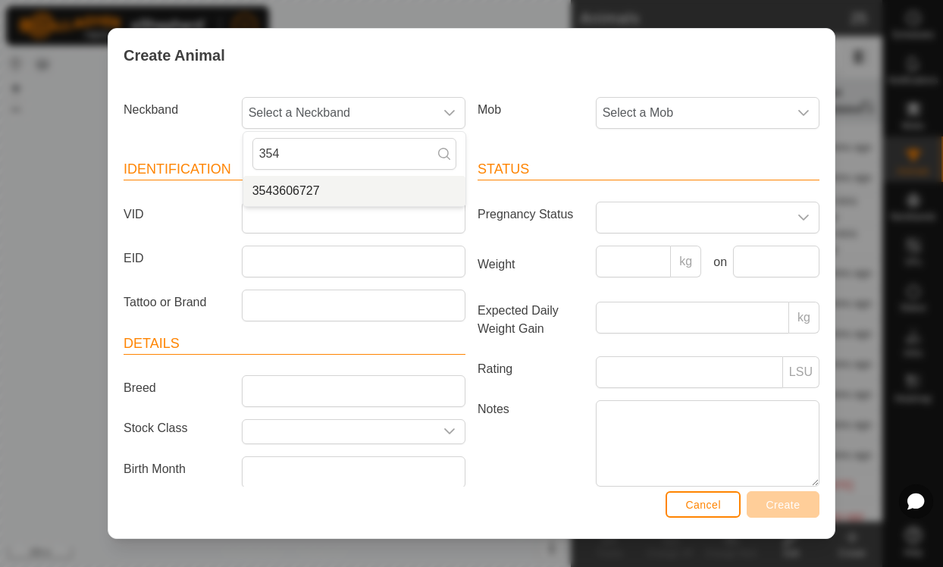
type input "354"
click at [320, 186] on li "3543606727" at bounding box center [354, 191] width 222 height 30
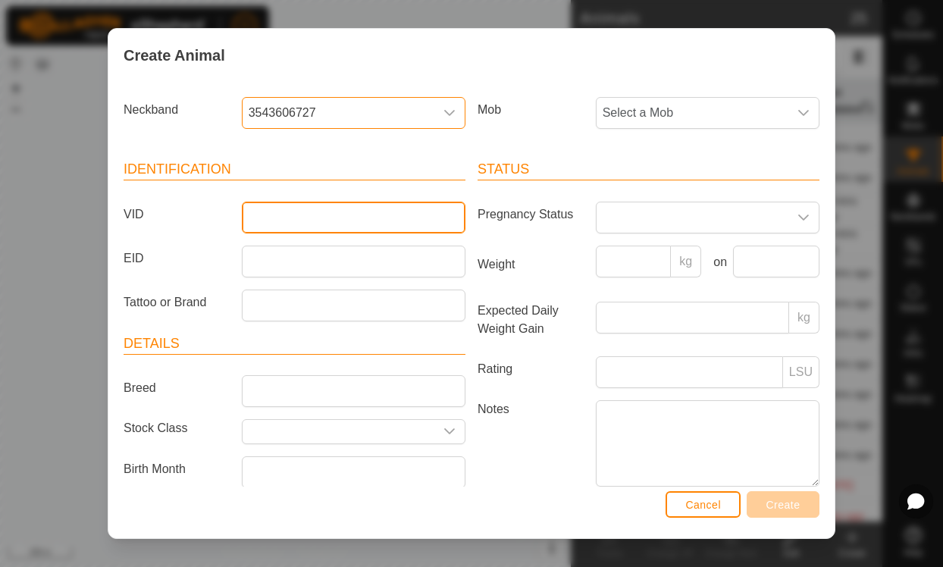
click at [378, 219] on input "VID" at bounding box center [354, 218] width 224 height 32
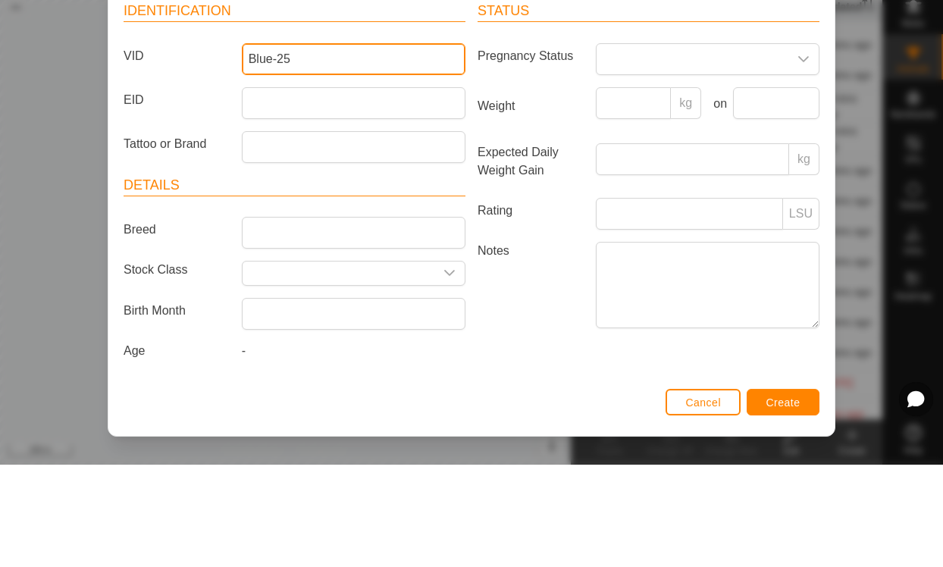
scroll to position [64, 0]
type input "Blue-25"
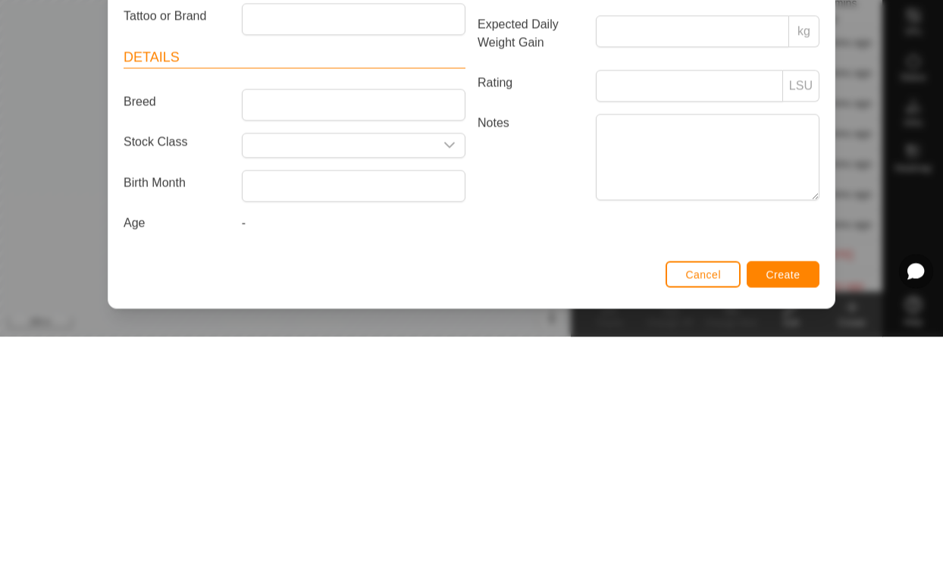
click at [370, 364] on input "text" at bounding box center [339, 376] width 192 height 24
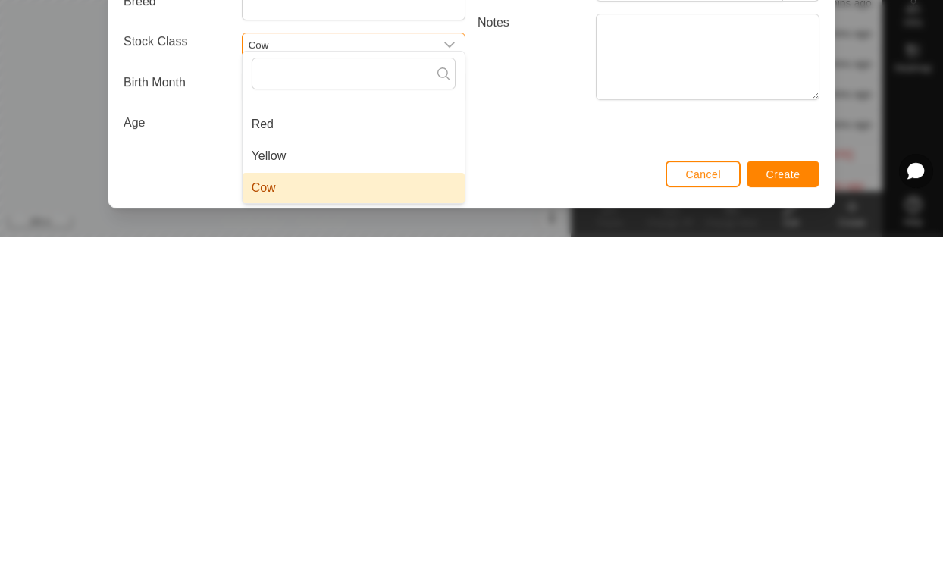
type input "Cow"
click at [315, 503] on li "Cow" at bounding box center [354, 518] width 222 height 30
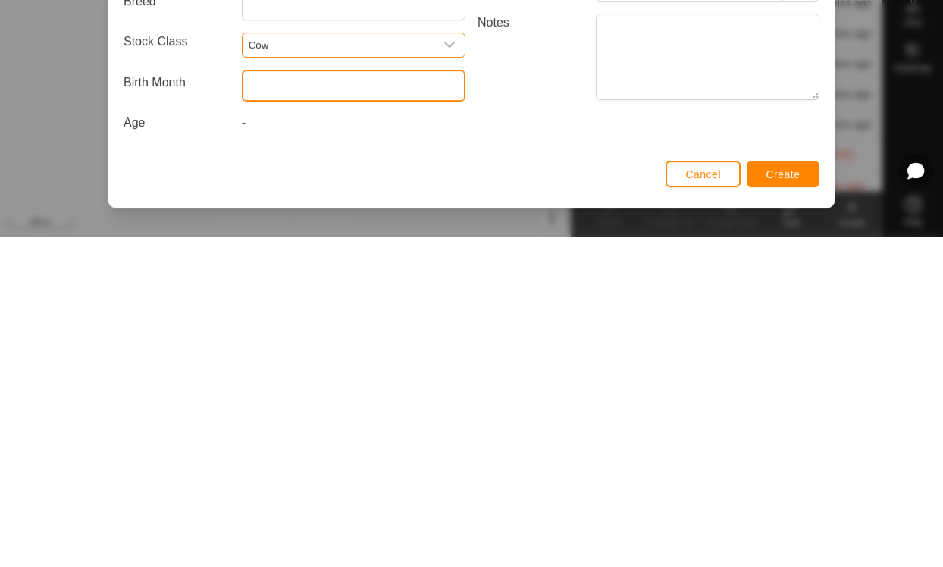
click at [301, 400] on input "text" at bounding box center [354, 416] width 224 height 32
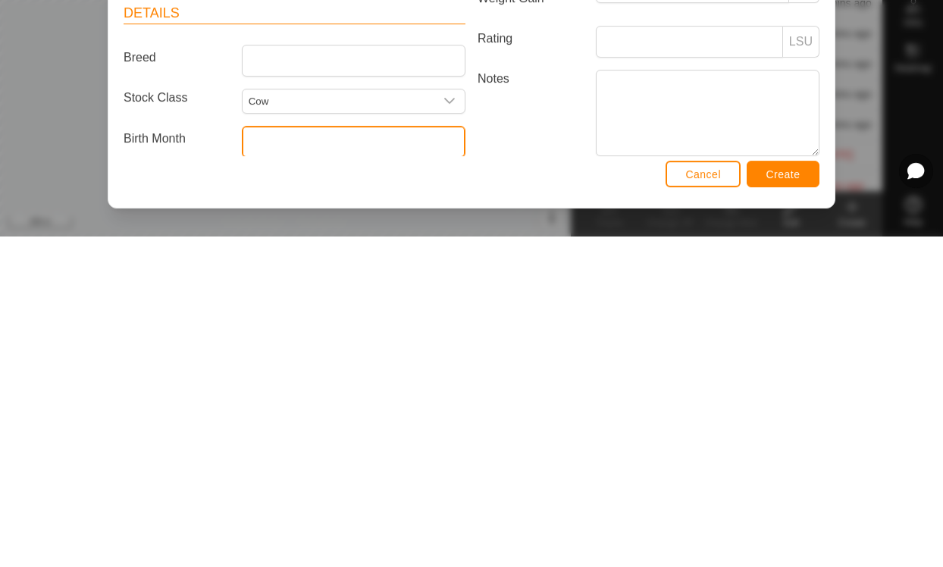
scroll to position [0, 0]
click at [300, 456] on input "text" at bounding box center [354, 472] width 224 height 32
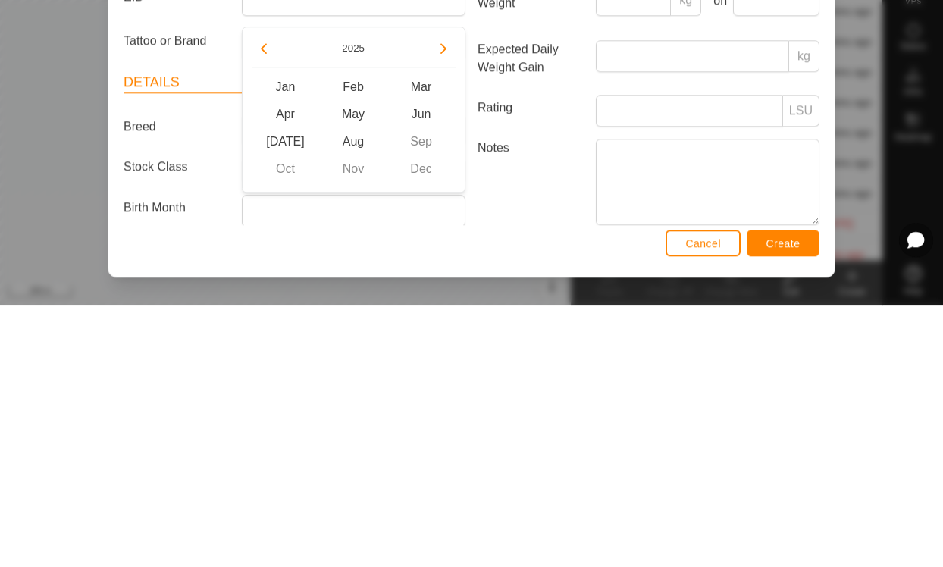
click at [274, 298] on button "Previous Year" at bounding box center [264, 310] width 24 height 24
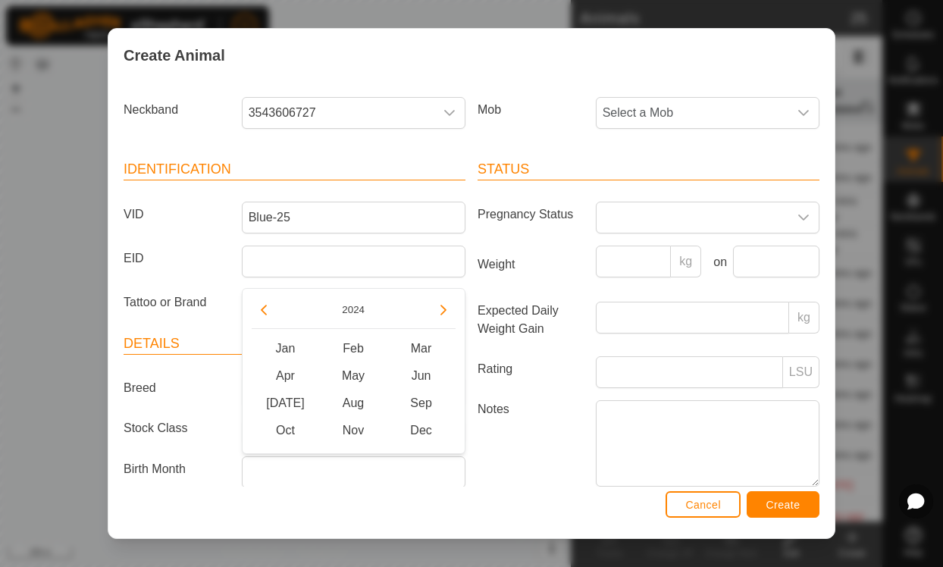
click at [263, 310] on icon "Previous Year" at bounding box center [264, 310] width 12 height 12
click at [350, 380] on span "May" at bounding box center [353, 375] width 68 height 27
type input "[DATE]"
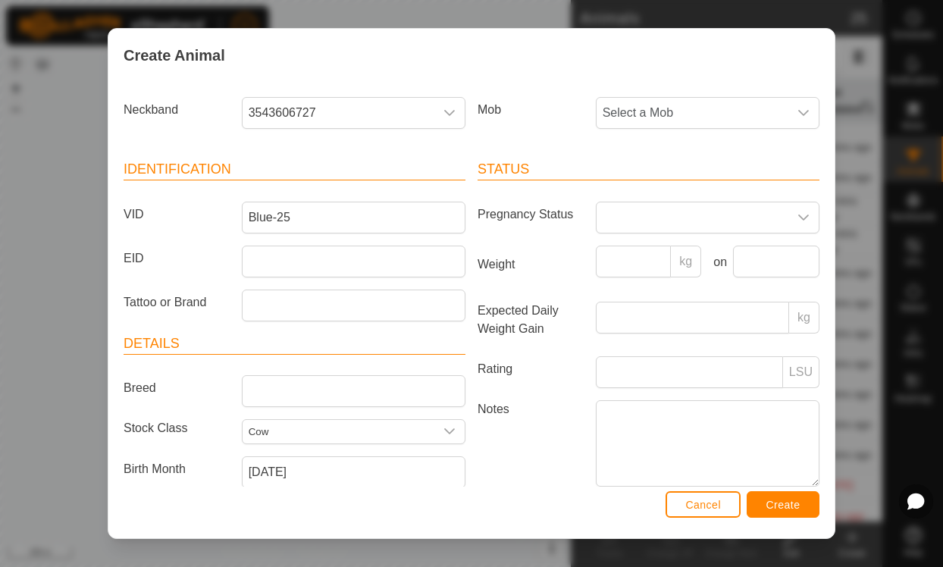
click at [795, 507] on span "Create" at bounding box center [784, 505] width 34 height 12
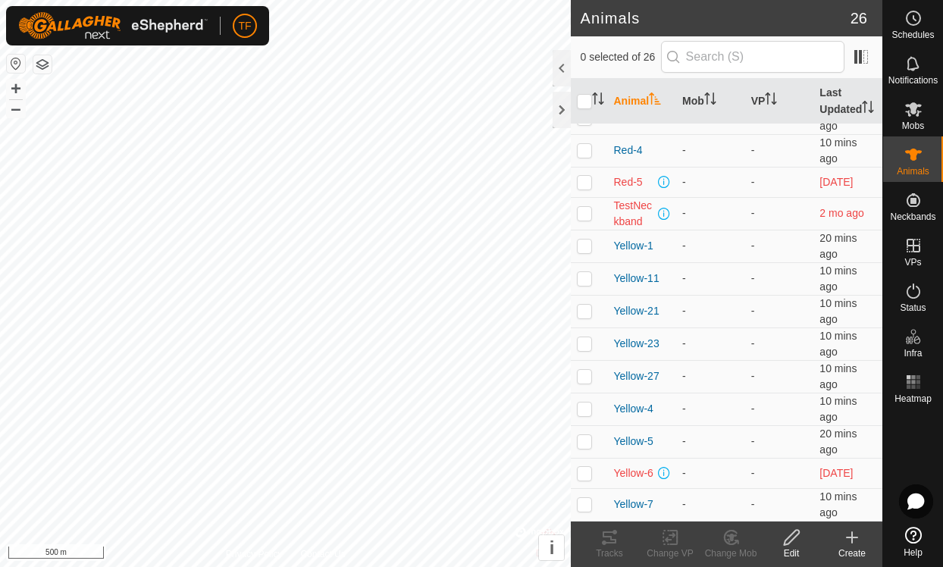
scroll to position [462, 0]
